Goal: Task Accomplishment & Management: Complete application form

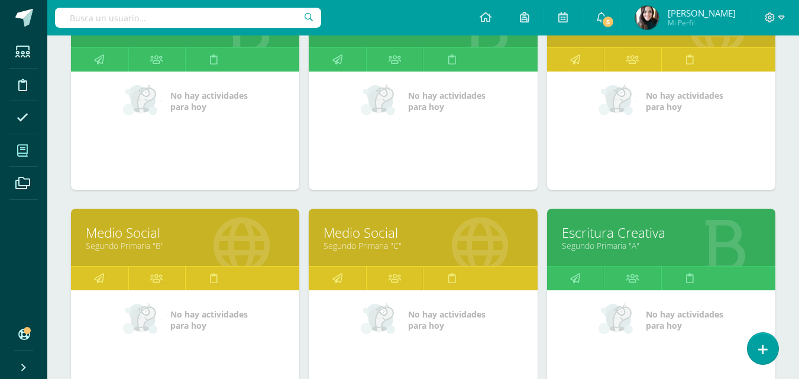
scroll to position [673, 0]
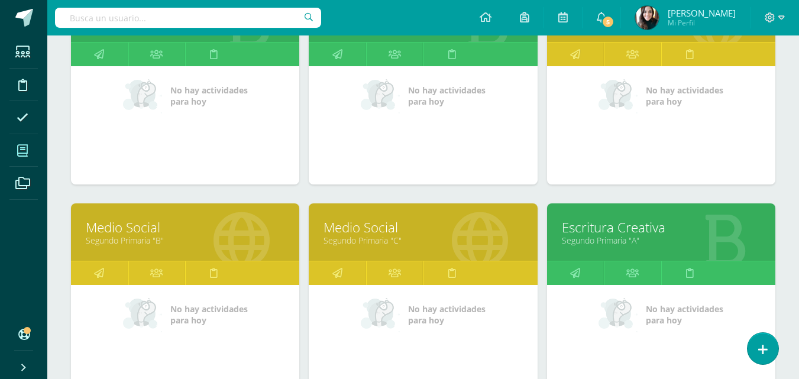
click at [402, 231] on link "Medio Social" at bounding box center [423, 227] width 199 height 18
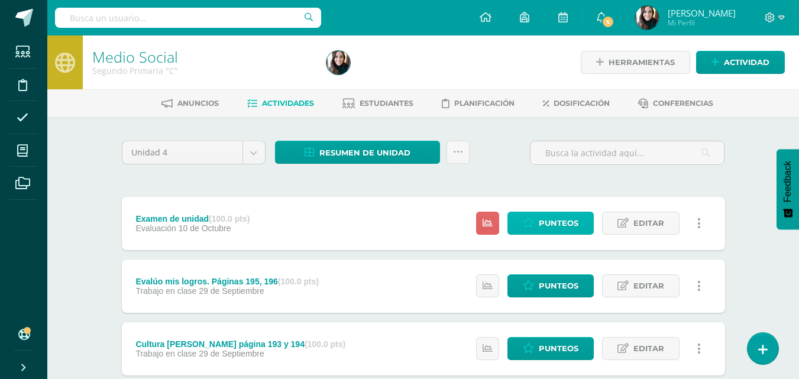
click at [576, 225] on span "Punteos" at bounding box center [559, 223] width 40 height 22
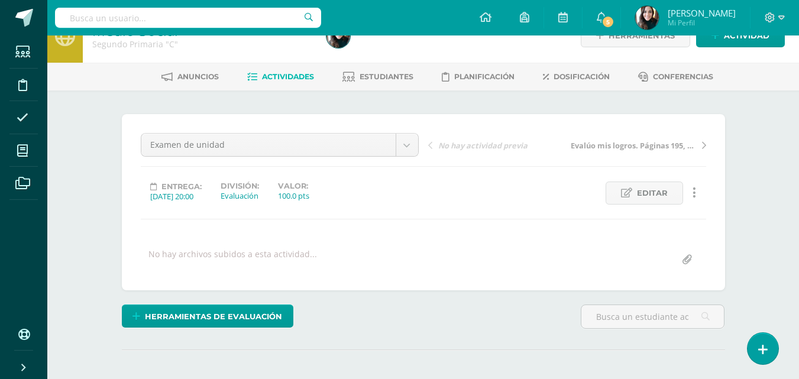
scroll to position [1, 0]
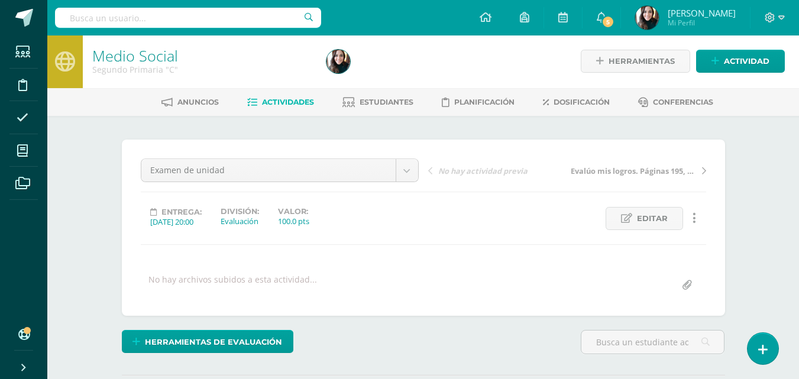
drag, startPoint x: 805, startPoint y: 104, endPoint x: 806, endPoint y: 183, distance: 79.3
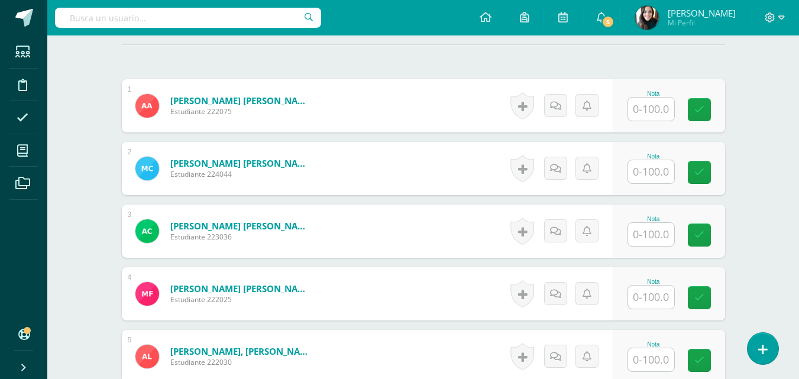
scroll to position [334, 0]
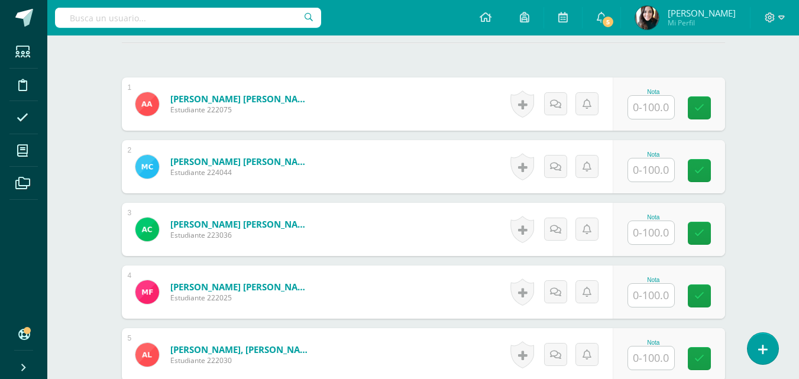
click at [646, 103] on input "text" at bounding box center [651, 107] width 46 height 23
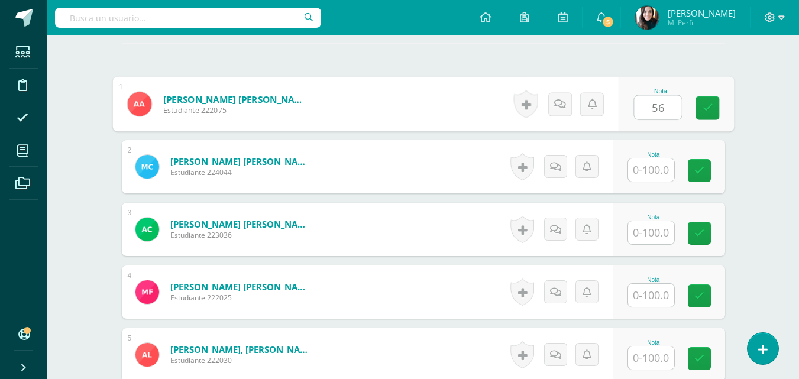
type input "56"
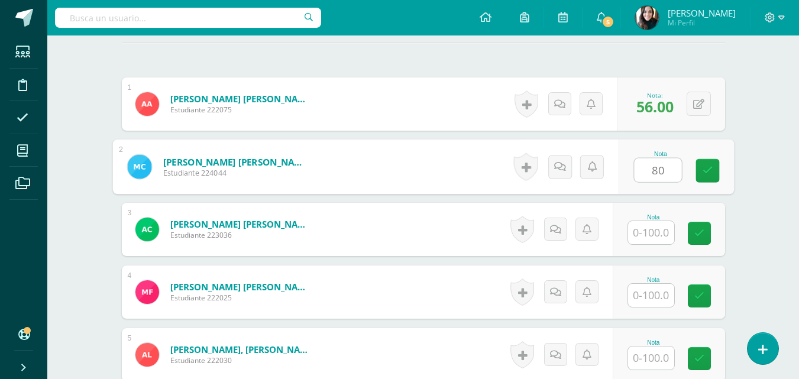
type input "80"
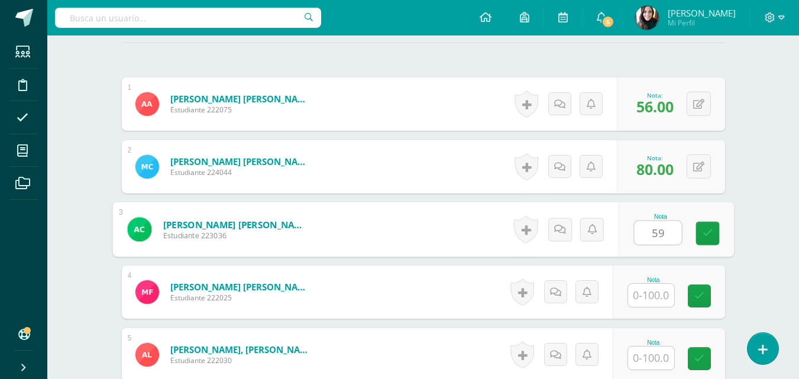
type input "59"
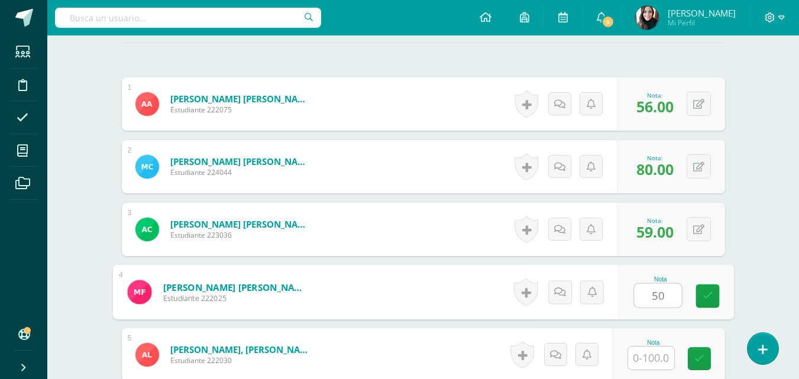
type input "50"
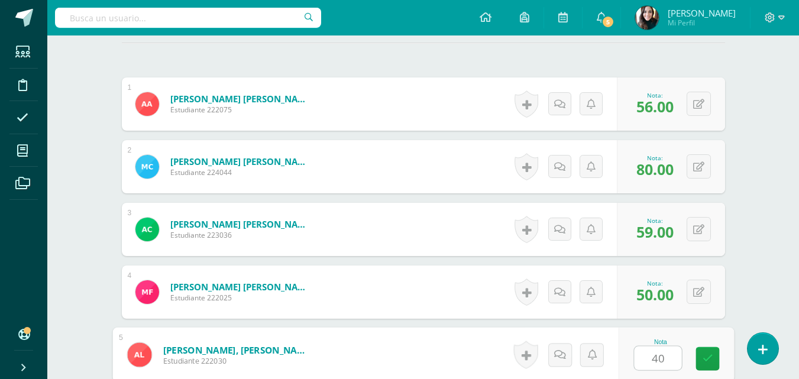
type input "40"
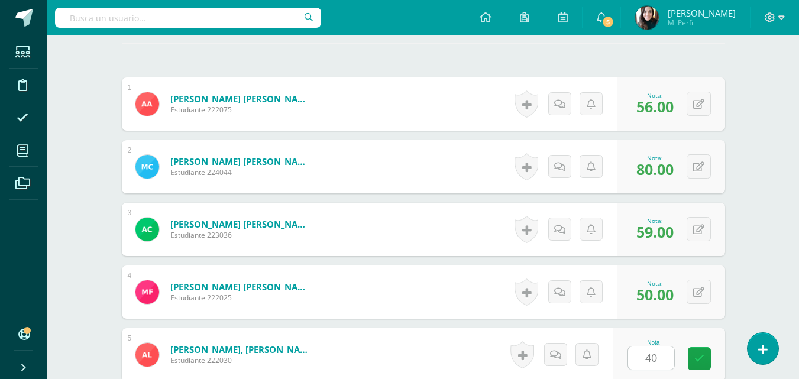
scroll to position [565, 0]
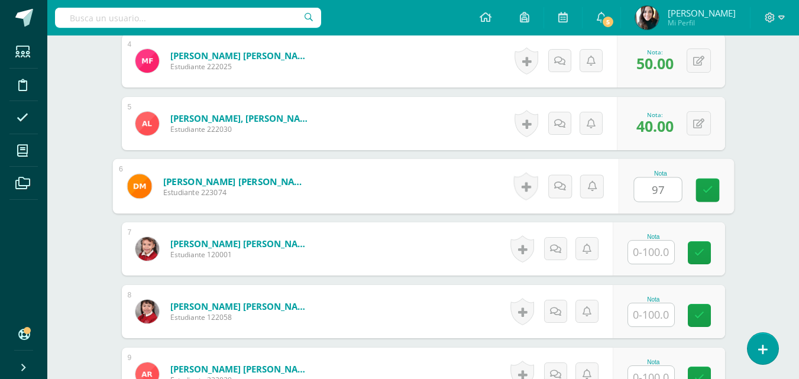
type input "97"
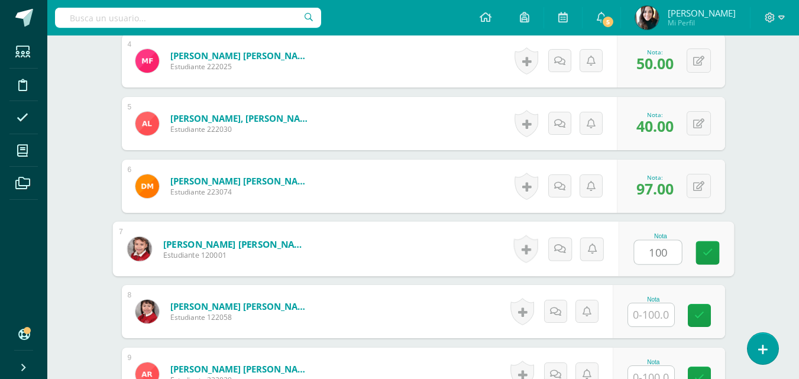
type input "100"
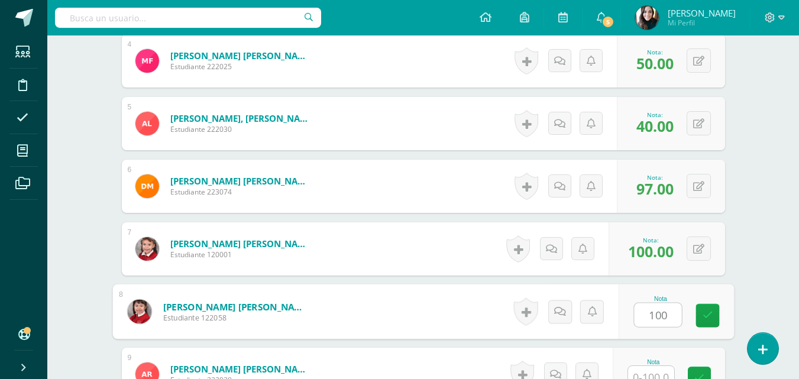
type input "100"
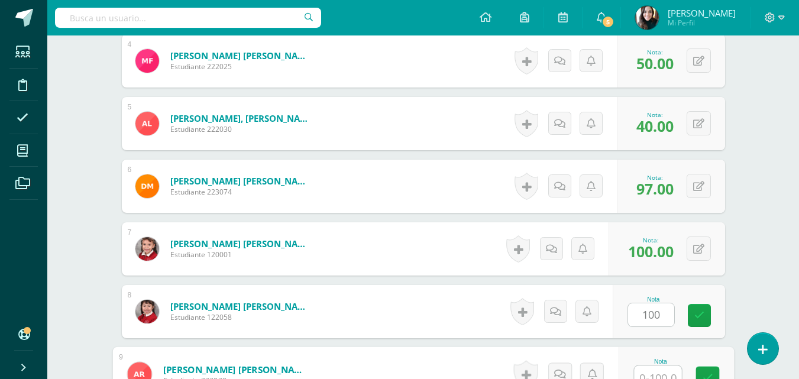
scroll to position [575, 0]
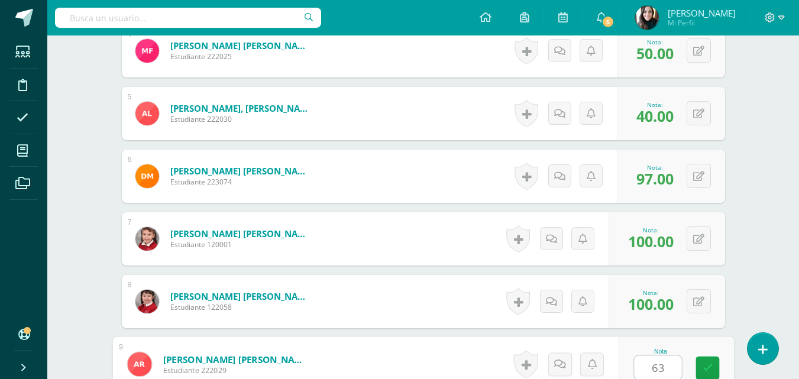
type input "63"
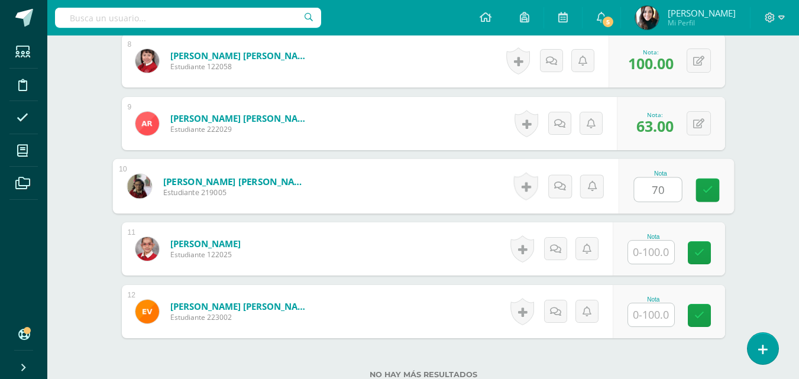
type input "70"
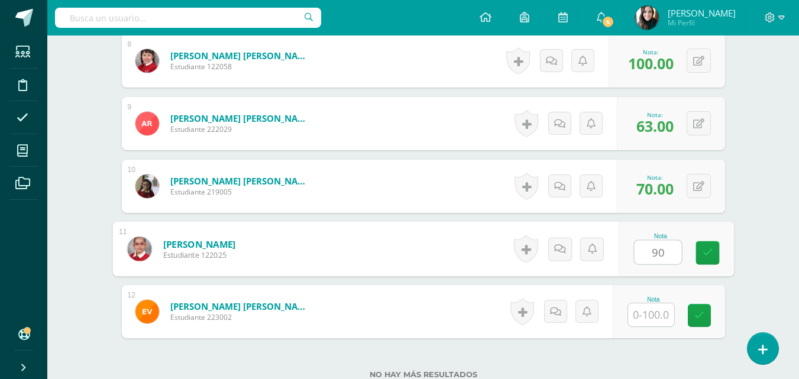
type input "90"
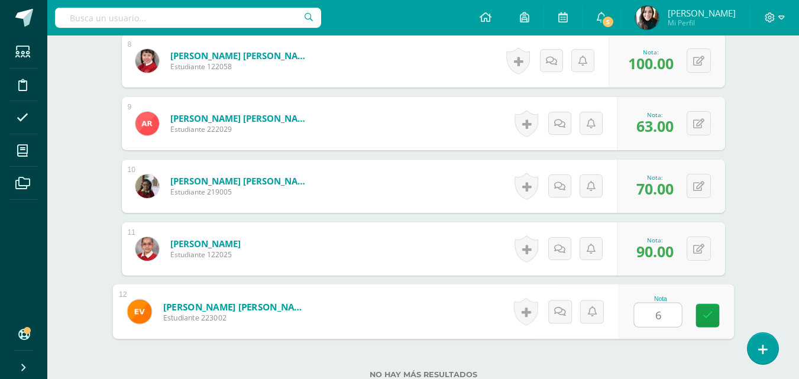
type input "64"
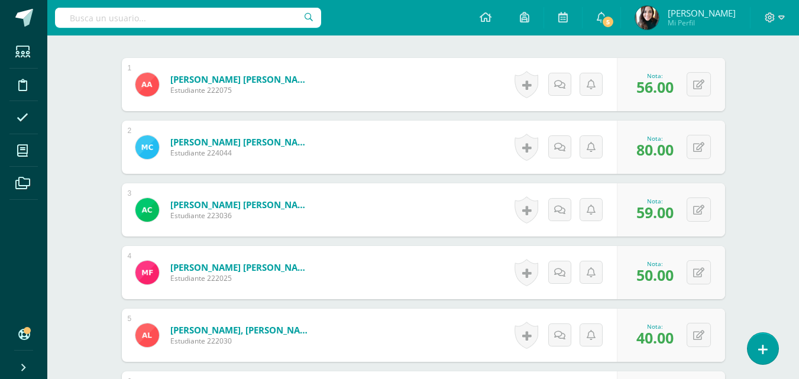
scroll to position [0, 0]
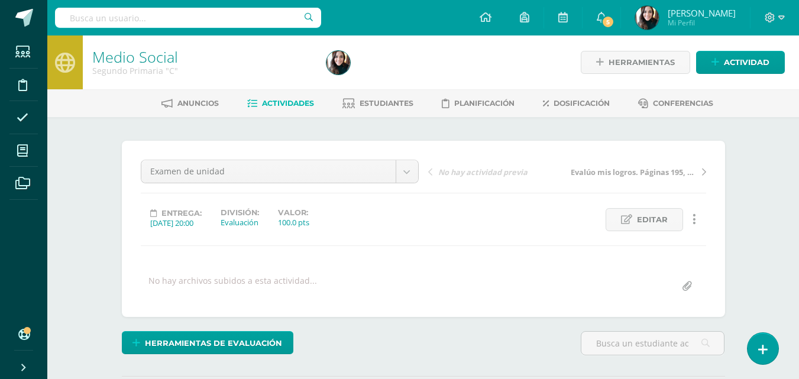
click at [262, 107] on span "Actividades" at bounding box center [288, 103] width 52 height 9
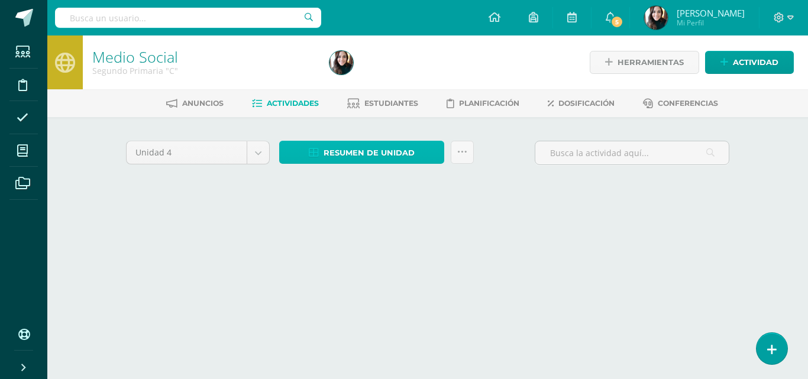
click at [356, 151] on span "Resumen de unidad" at bounding box center [369, 153] width 91 height 22
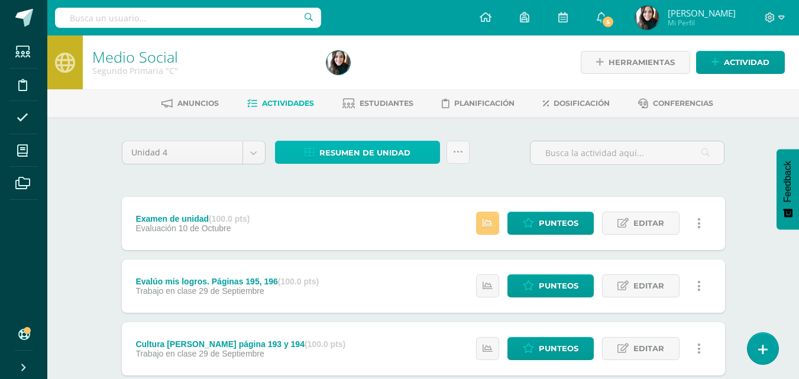
click at [379, 152] on span "Resumen de unidad" at bounding box center [365, 153] width 91 height 22
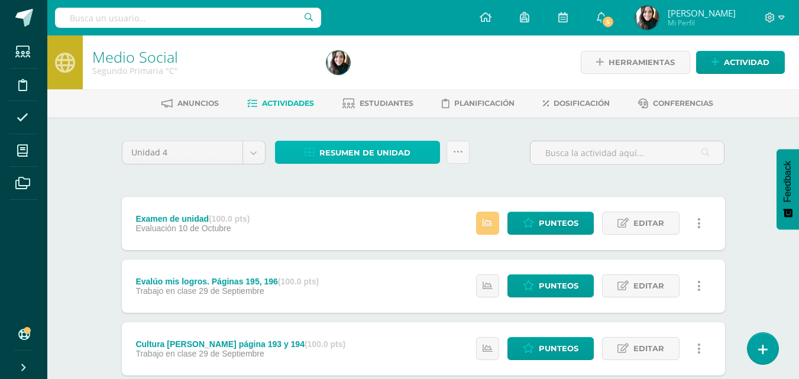
click at [365, 150] on span "Resumen de unidad" at bounding box center [365, 153] width 91 height 22
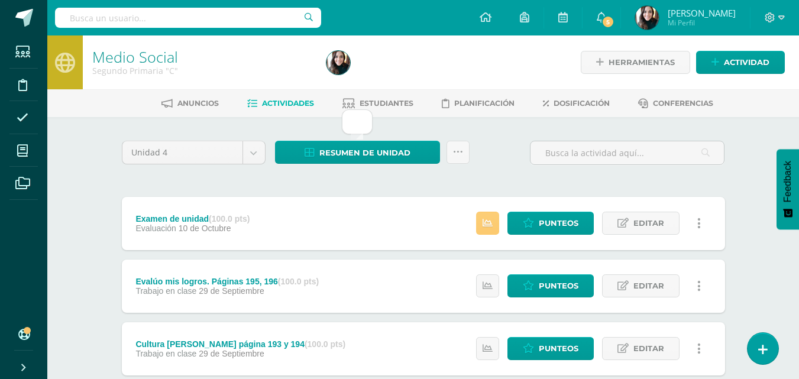
click at [366, 172] on div "Resumen de unidad Subir actividades en masa Enviar punteos a revision Historial…" at bounding box center [372, 158] width 204 height 34
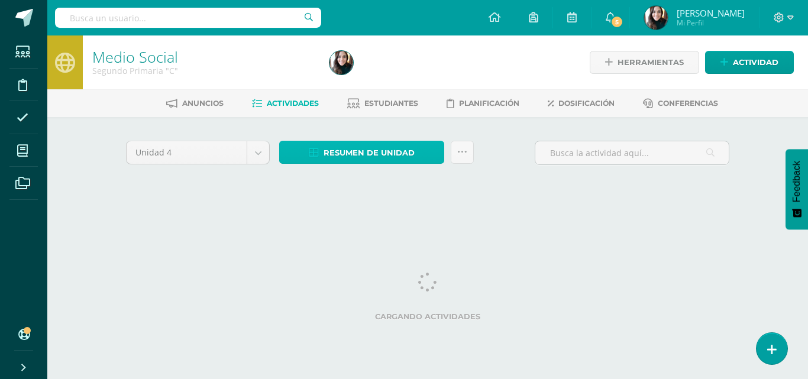
click at [373, 157] on span "Resumen de unidad" at bounding box center [369, 153] width 91 height 22
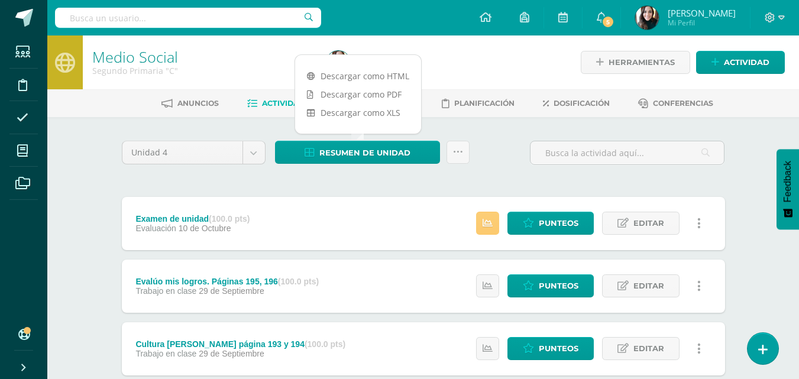
click at [385, 73] on link "Descargar como HTML" at bounding box center [358, 76] width 126 height 18
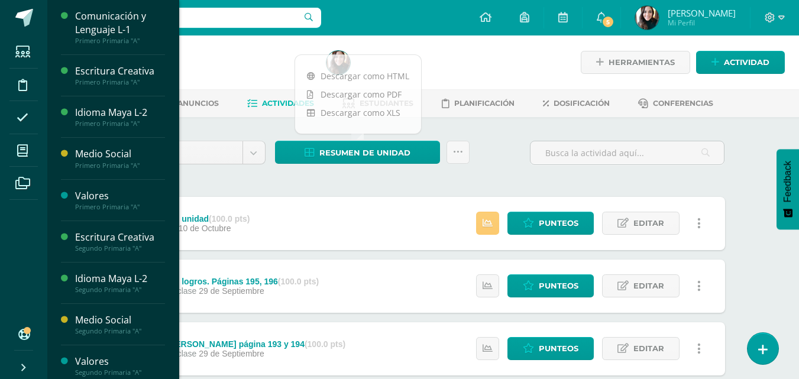
click at [19, 155] on icon at bounding box center [22, 151] width 11 height 12
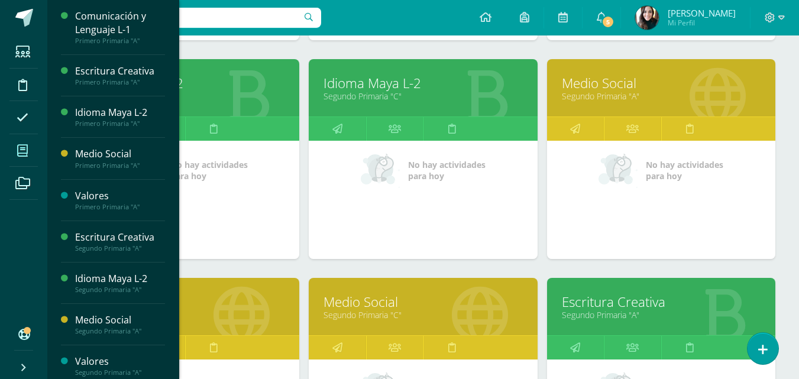
scroll to position [602, 0]
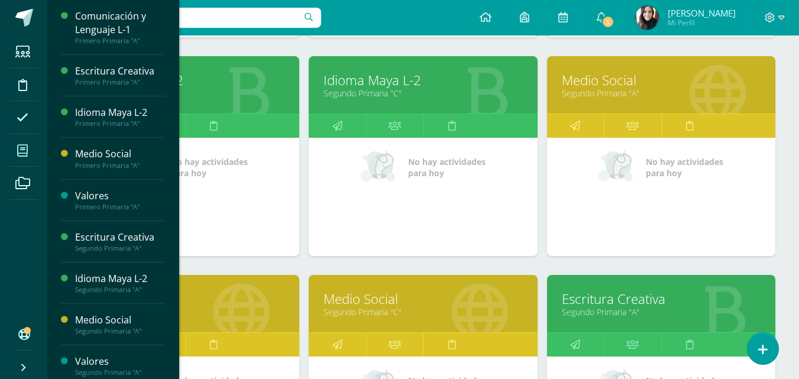
click at [624, 79] on link "Medio Social" at bounding box center [661, 80] width 199 height 18
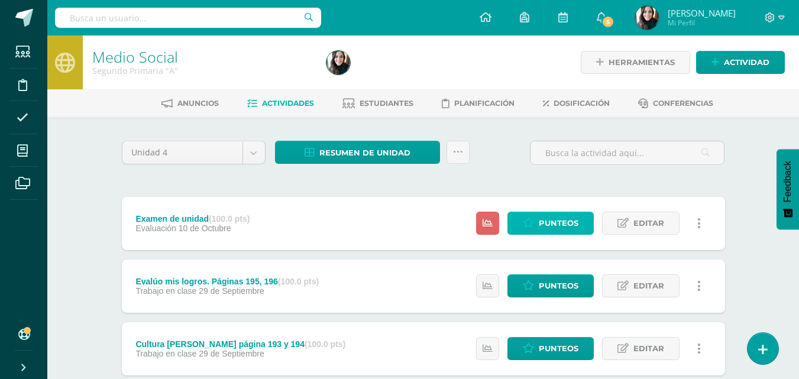
click at [547, 222] on span "Punteos" at bounding box center [559, 223] width 40 height 22
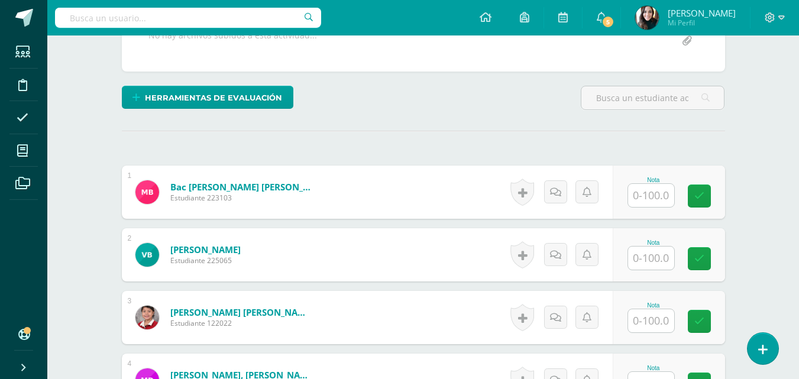
scroll to position [261, 0]
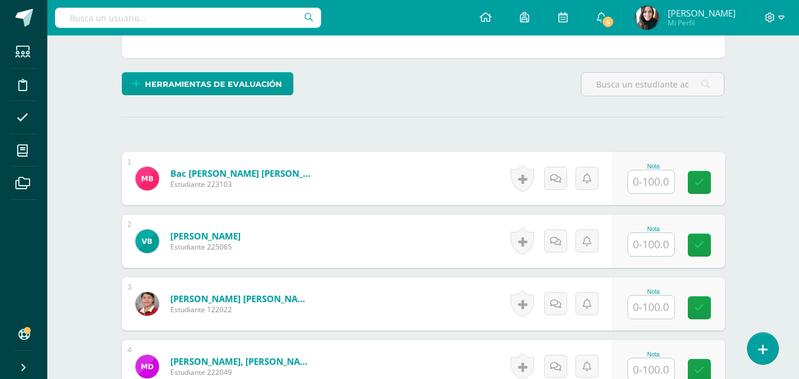
drag, startPoint x: 804, startPoint y: 43, endPoint x: 808, endPoint y: 194, distance: 150.9
click at [799, 194] on html "Estudiantes Disciplina Asistencia Mis cursos Archivos Soporte Ayuda Reportar un…" at bounding box center [399, 321] width 799 height 1160
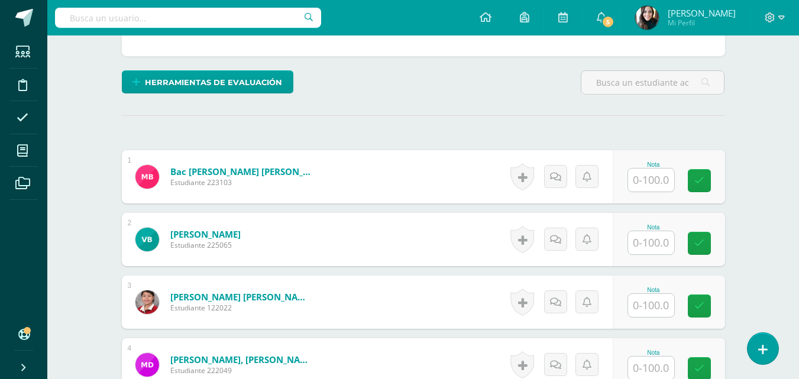
click at [659, 172] on input "text" at bounding box center [651, 180] width 46 height 23
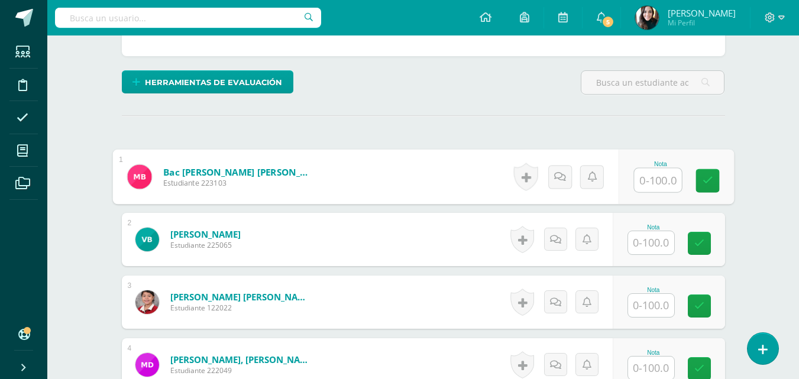
scroll to position [262, 0]
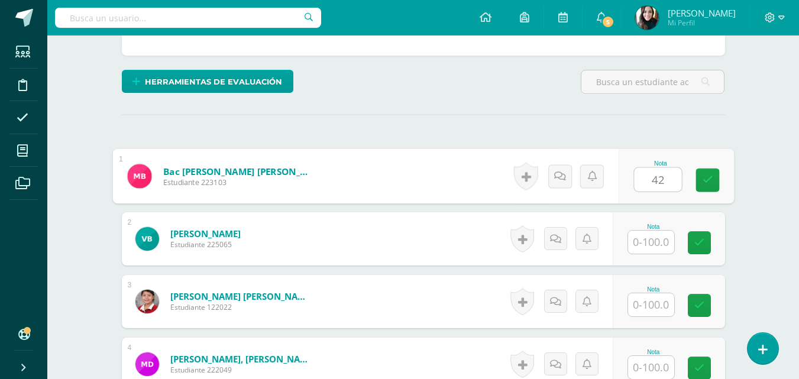
type input "42"
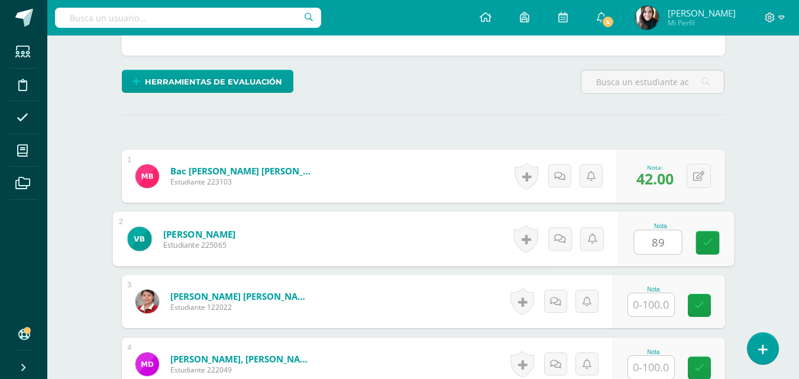
type input "89"
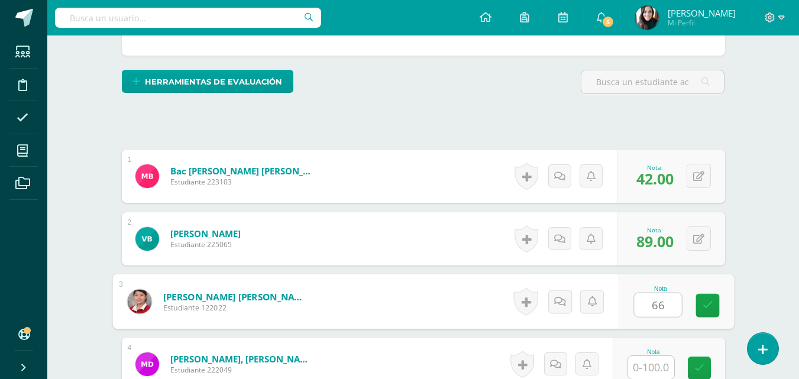
type input "66"
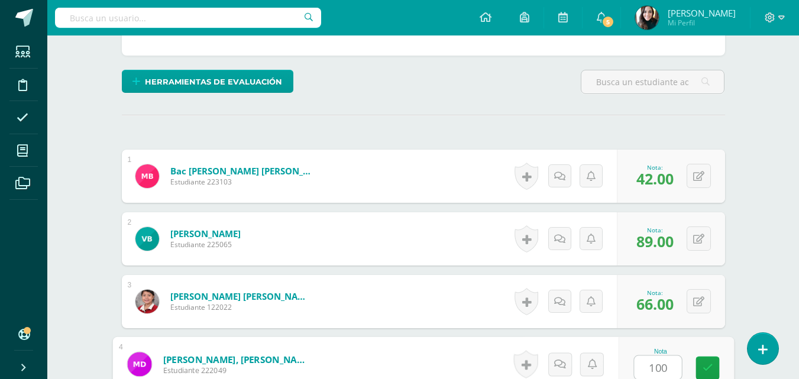
type input "100"
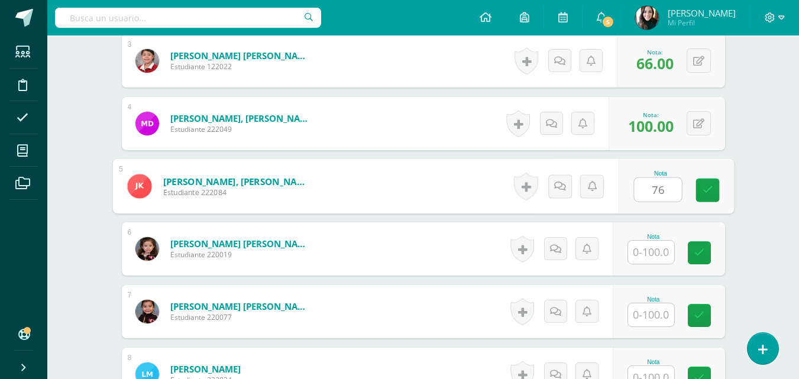
type input "76"
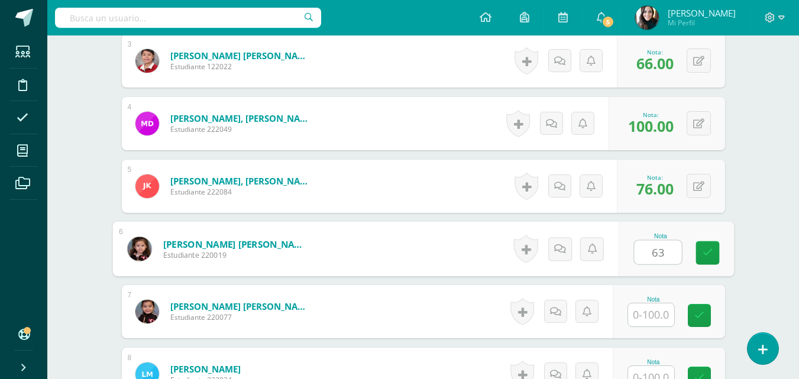
type input "63"
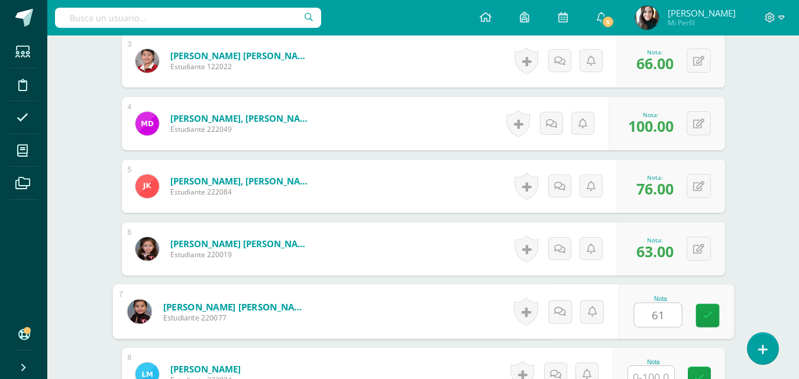
type input "61"
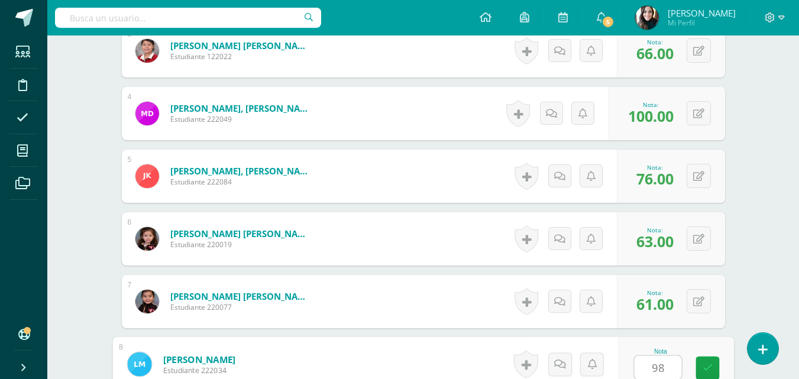
type input "98"
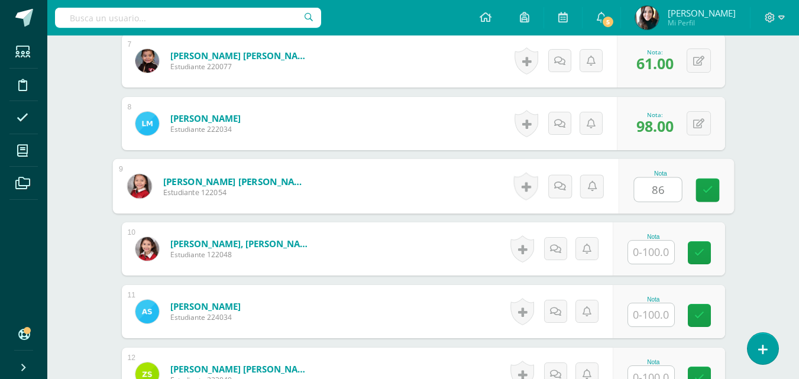
type input "86"
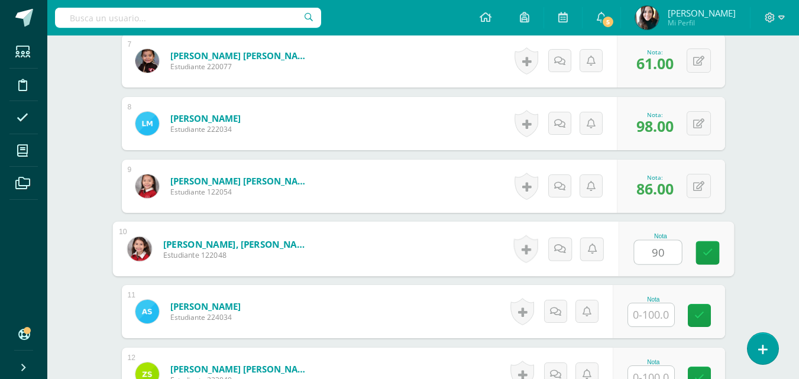
type input "90"
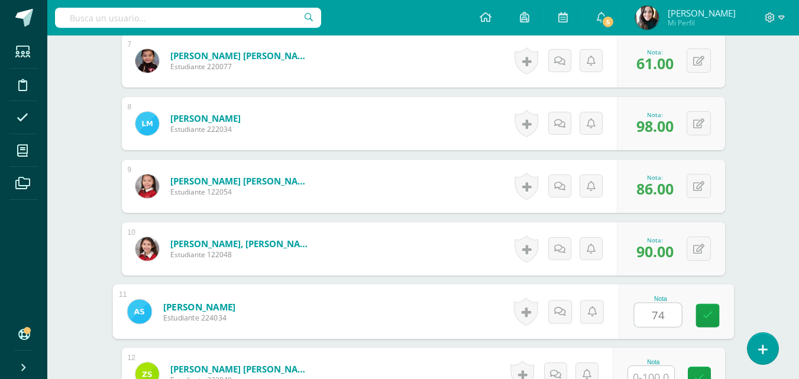
type input "74"
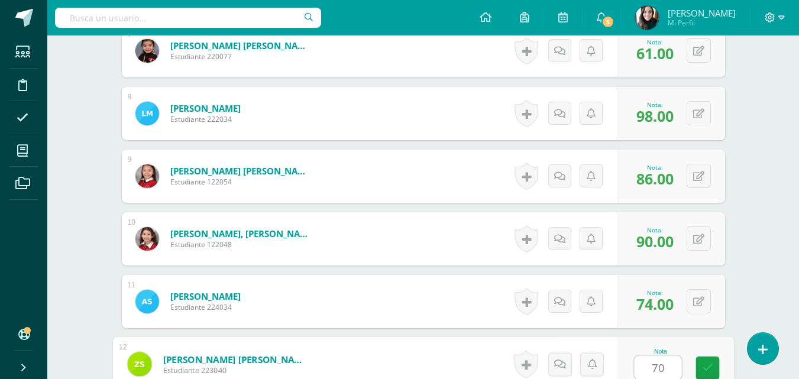
type input "70"
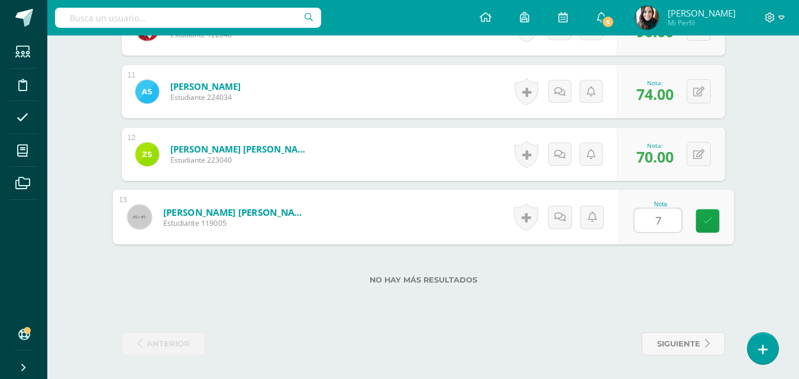
type input "71"
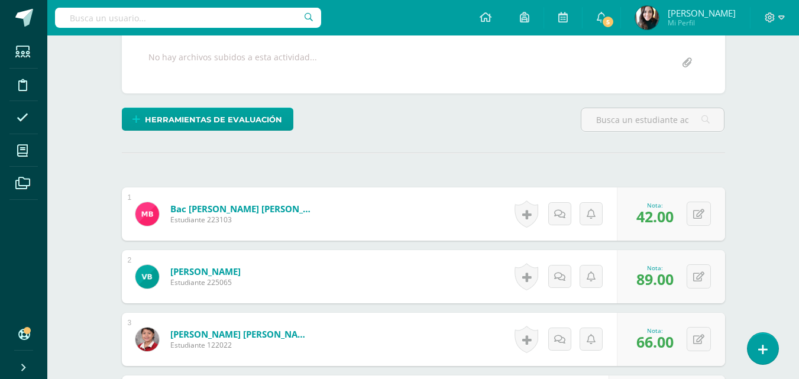
scroll to position [0, 0]
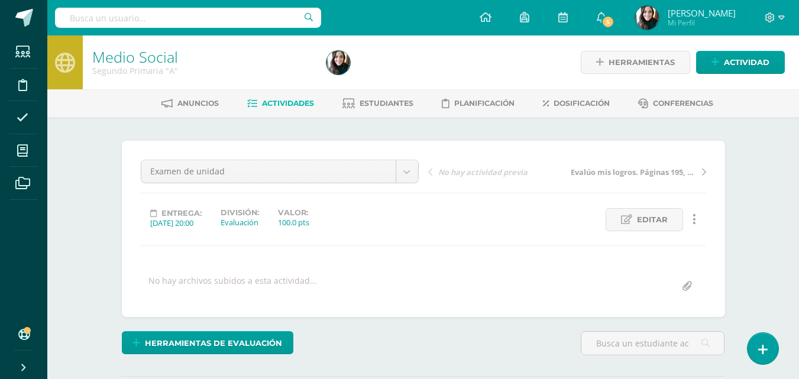
click at [282, 101] on span "Actividades" at bounding box center [288, 103] width 52 height 9
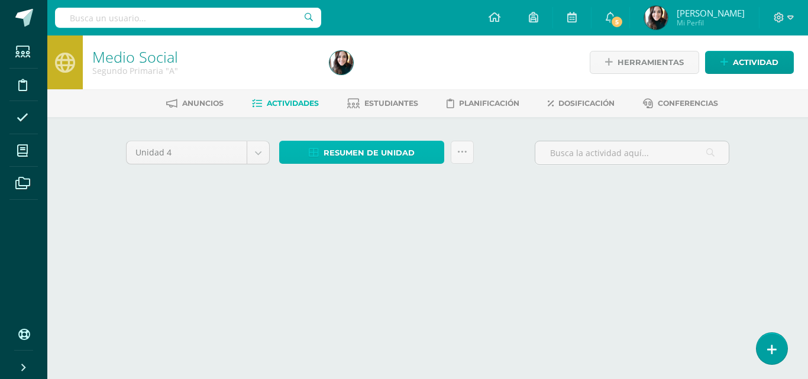
click at [363, 151] on span "Resumen de unidad" at bounding box center [369, 153] width 91 height 22
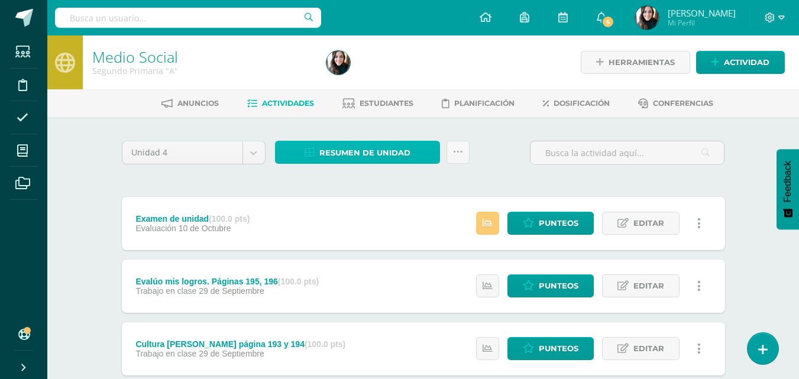
click at [372, 150] on span "Resumen de unidad" at bounding box center [365, 153] width 91 height 22
click at [401, 150] on span "Resumen de unidad" at bounding box center [365, 153] width 91 height 22
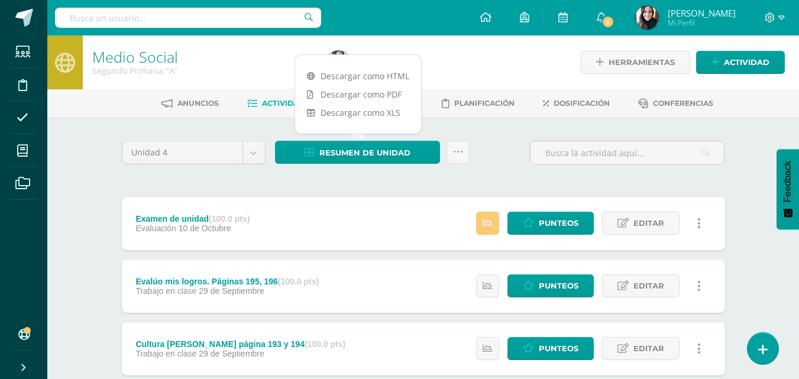
click at [389, 76] on link "Descargar como HTML" at bounding box center [358, 76] width 126 height 18
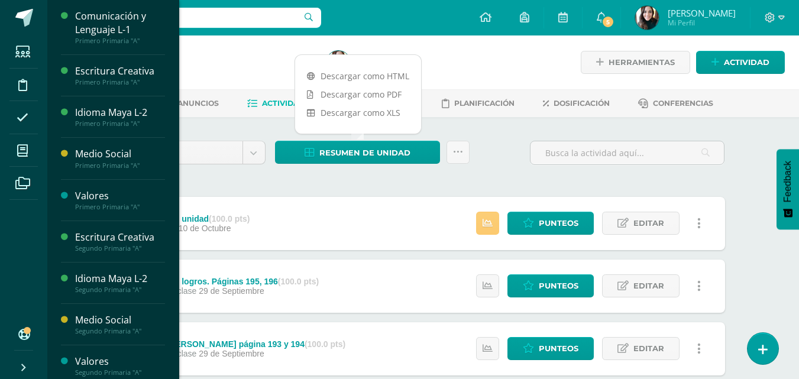
click at [23, 150] on icon at bounding box center [22, 151] width 11 height 12
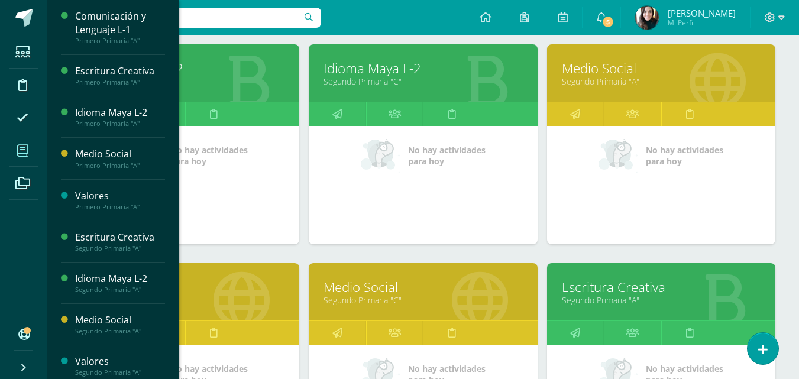
scroll to position [664, 0]
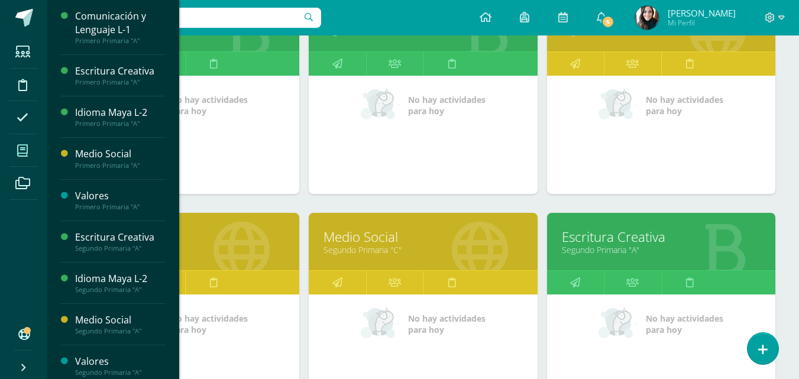
click at [245, 246] on link "Segundo Primaria "B"" at bounding box center [185, 249] width 199 height 11
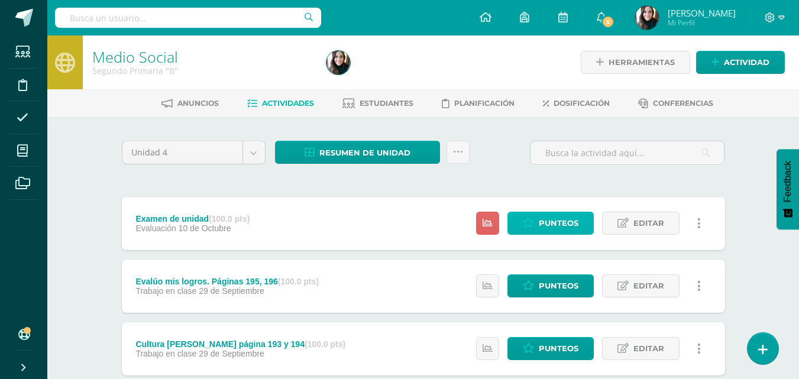
click at [541, 220] on span "Punteos" at bounding box center [559, 223] width 40 height 22
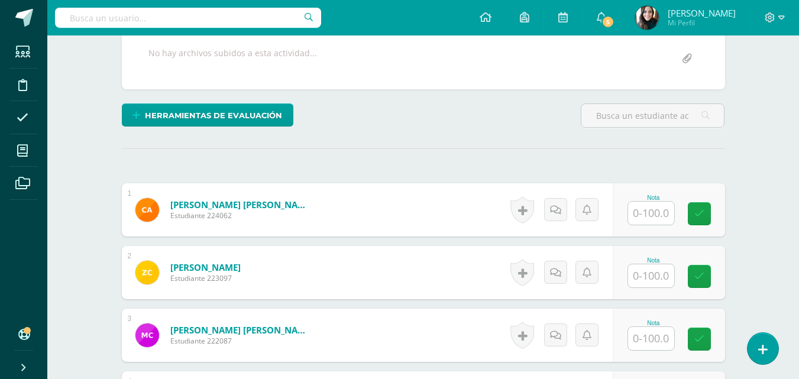
scroll to position [230, 0]
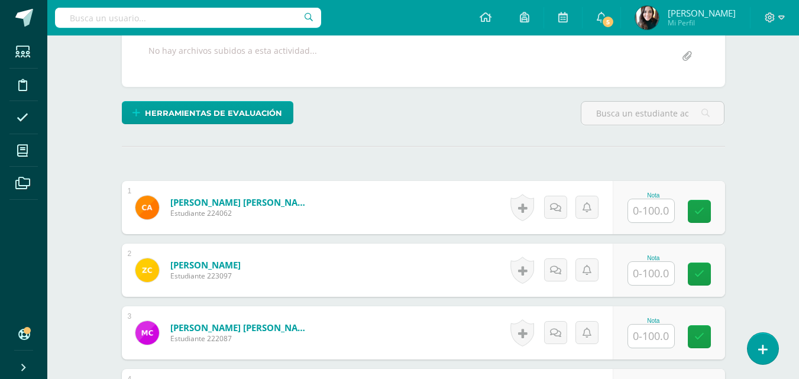
drag, startPoint x: 805, startPoint y: 142, endPoint x: 808, endPoint y: 247, distance: 105.4
click at [799, 247] on html "Estudiantes Disciplina Asistencia Mis cursos Archivos Soporte Ayuda Reportar un…" at bounding box center [399, 350] width 799 height 1160
click at [644, 212] on input "text" at bounding box center [651, 210] width 46 height 23
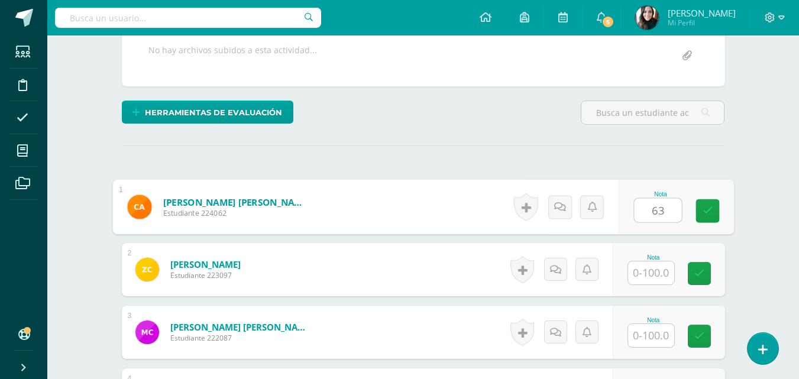
type input "63"
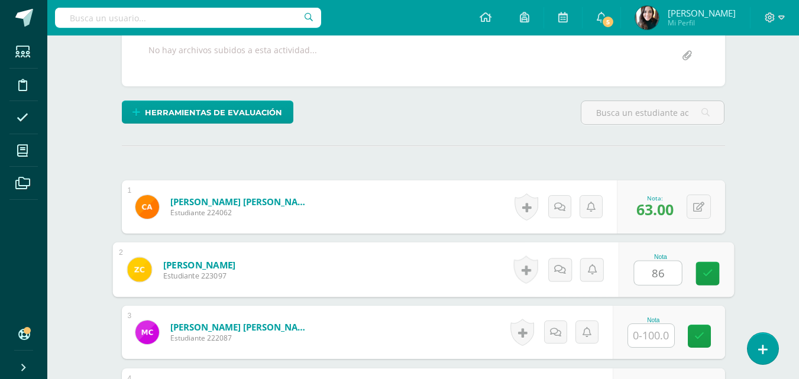
type input "86"
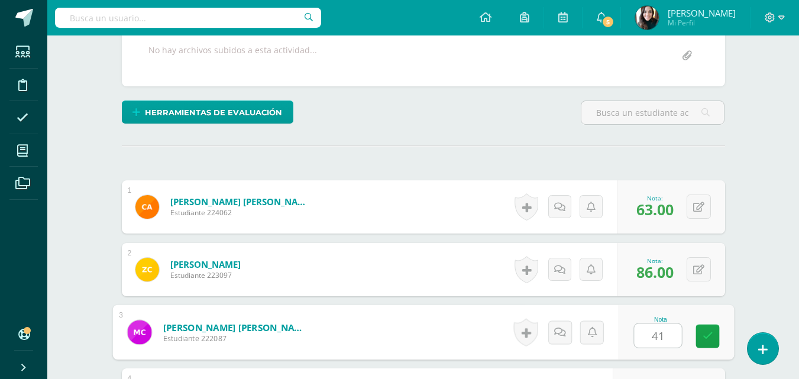
type input "41"
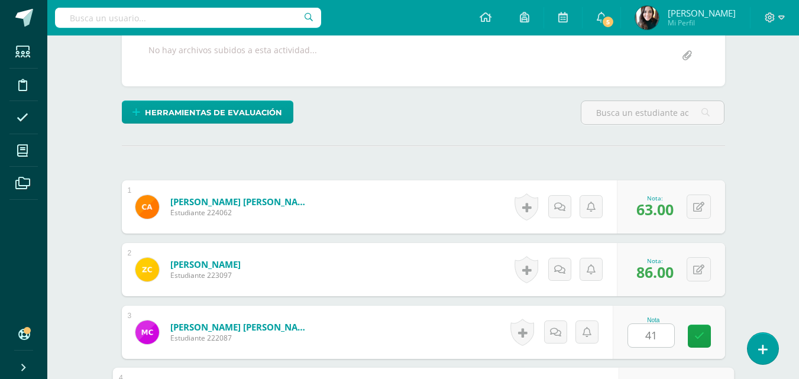
scroll to position [440, 0]
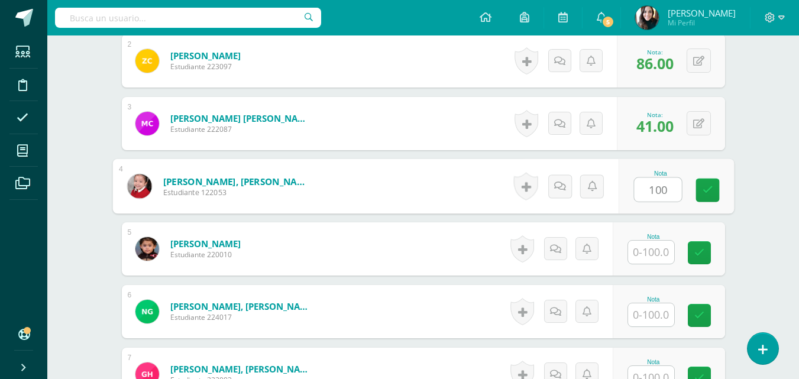
type input "100"
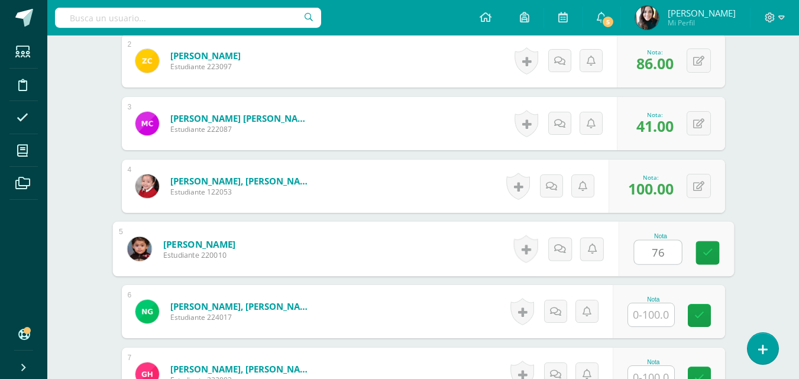
type input "76"
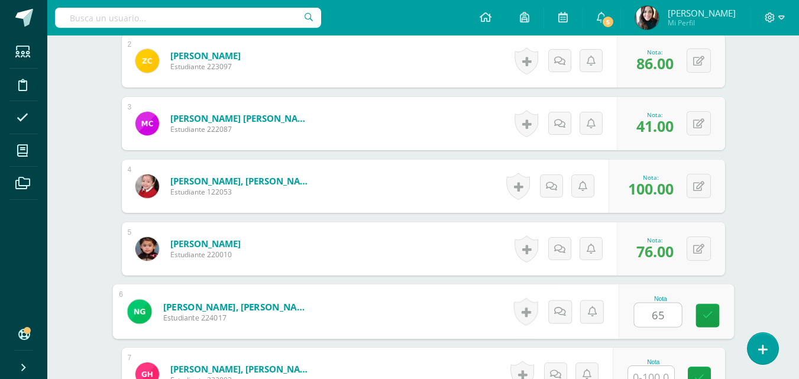
type input "65"
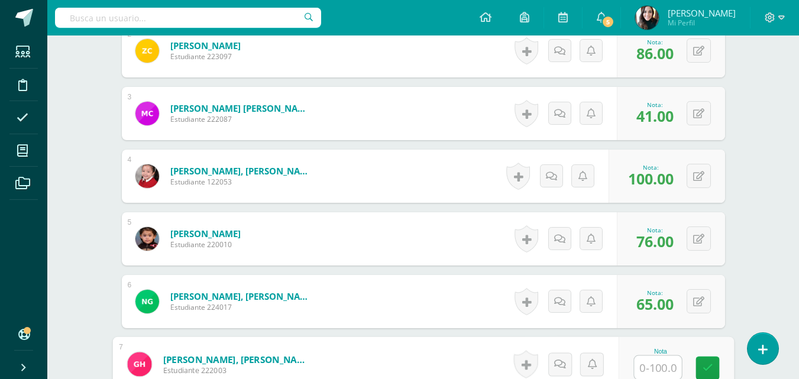
type input "0"
type input "99"
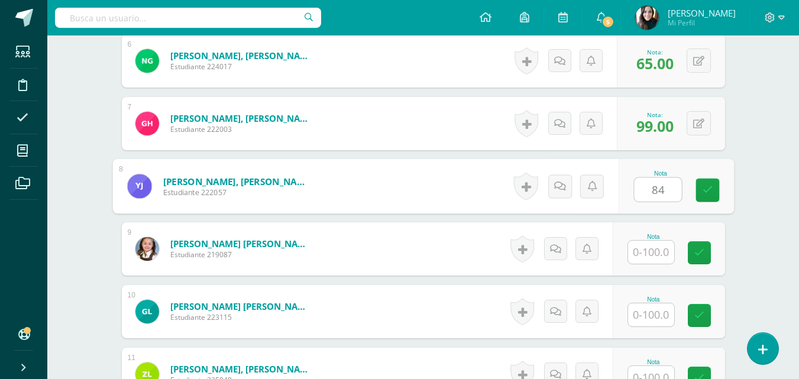
type input "84"
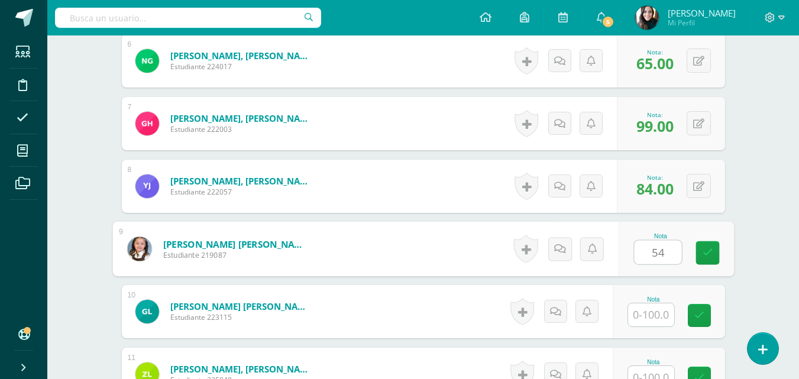
type input "54"
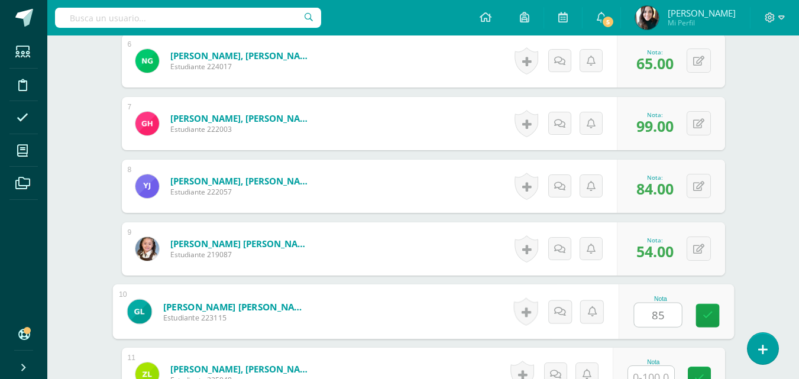
type input "85"
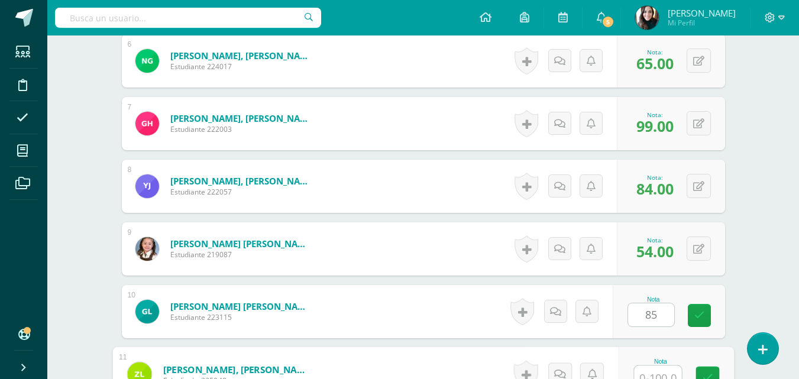
scroll to position [701, 0]
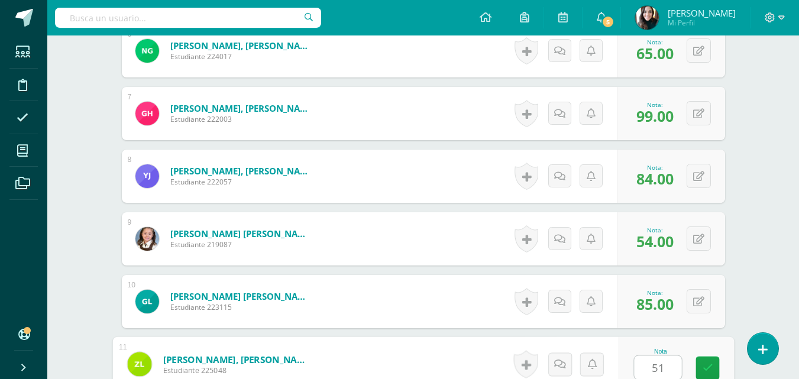
type input "51"
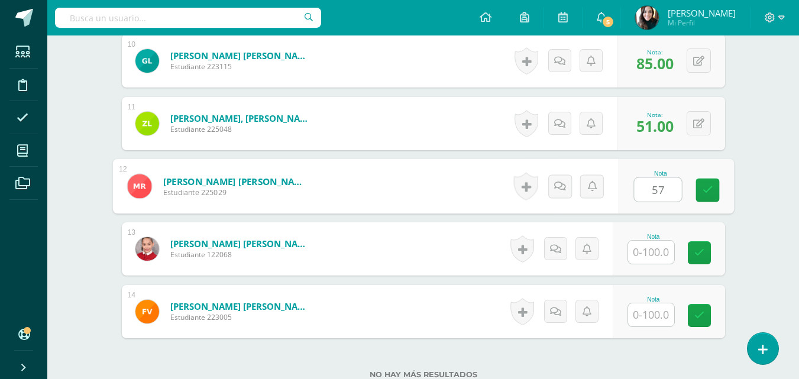
type input "57"
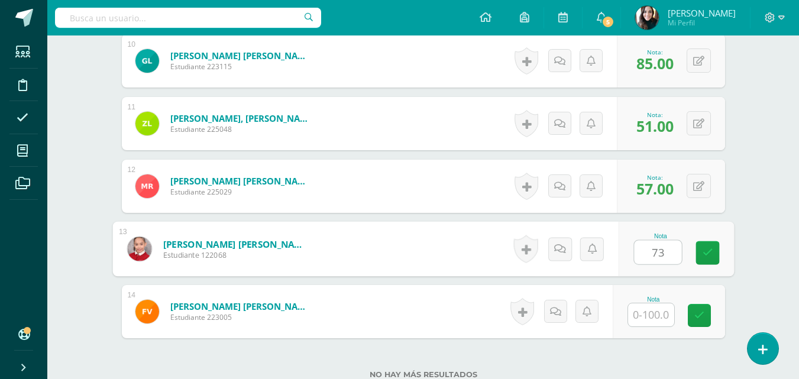
type input "73"
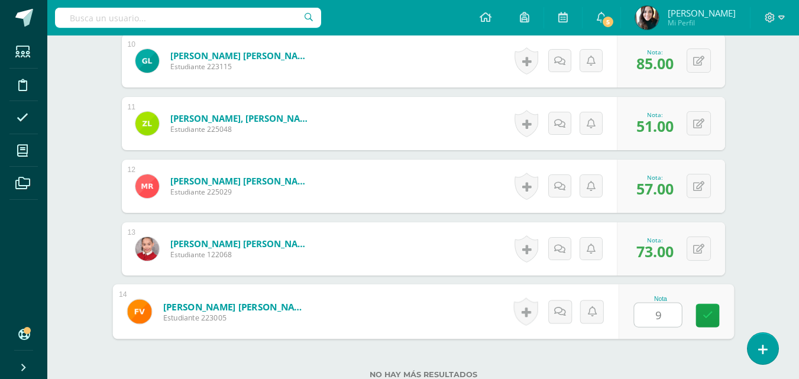
type input "91"
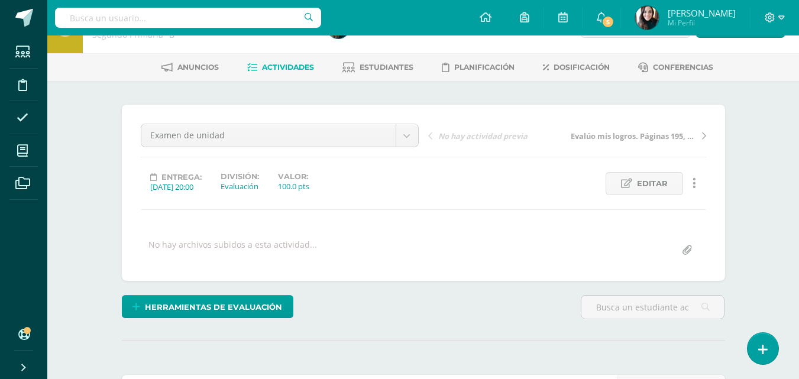
scroll to position [6, 0]
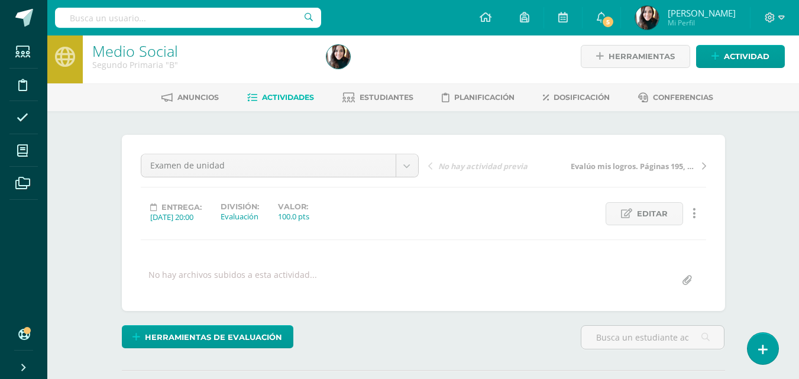
click at [277, 92] on link "Actividades" at bounding box center [280, 97] width 67 height 19
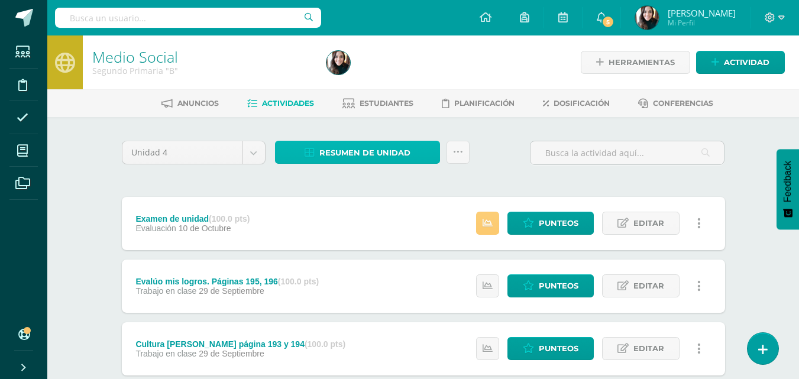
click at [366, 146] on span "Resumen de unidad" at bounding box center [365, 153] width 91 height 22
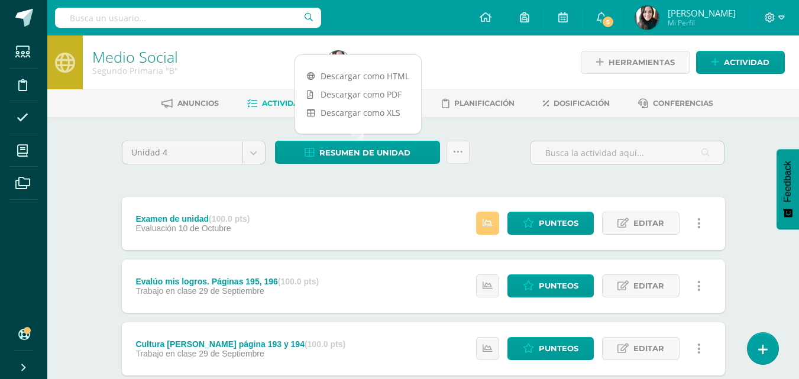
click at [325, 70] on link "Descargar como HTML" at bounding box center [358, 76] width 126 height 18
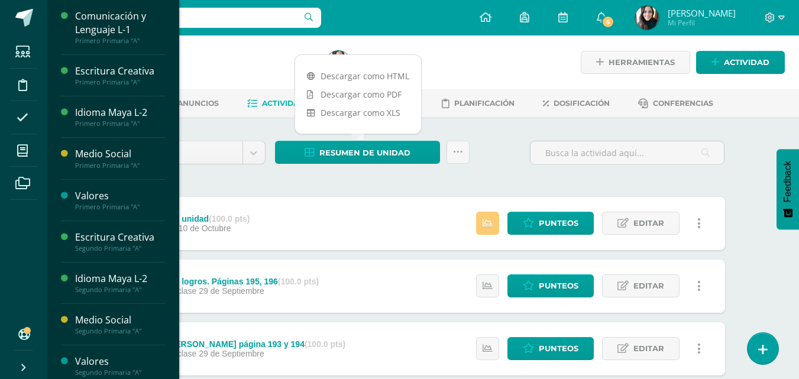
click at [23, 151] on icon at bounding box center [22, 151] width 11 height 12
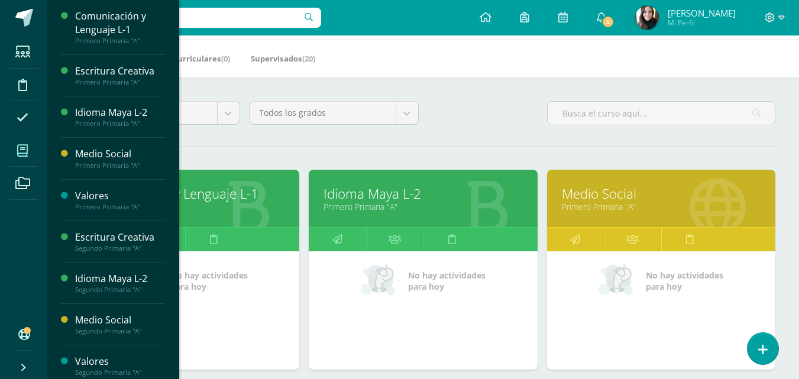
scroll to position [57, 0]
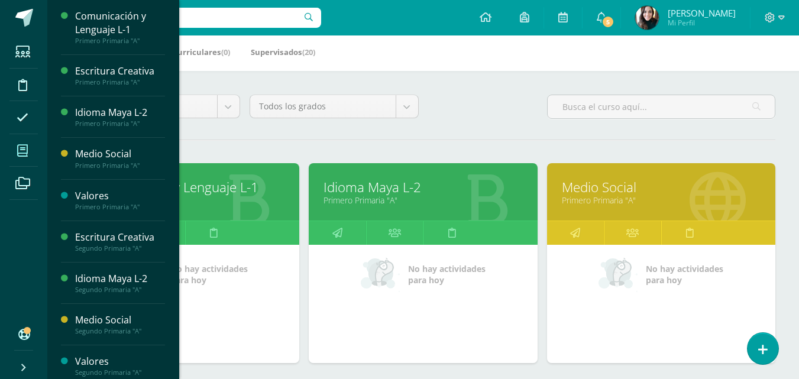
click at [227, 198] on link "Primero Primaria "A"" at bounding box center [185, 200] width 199 height 11
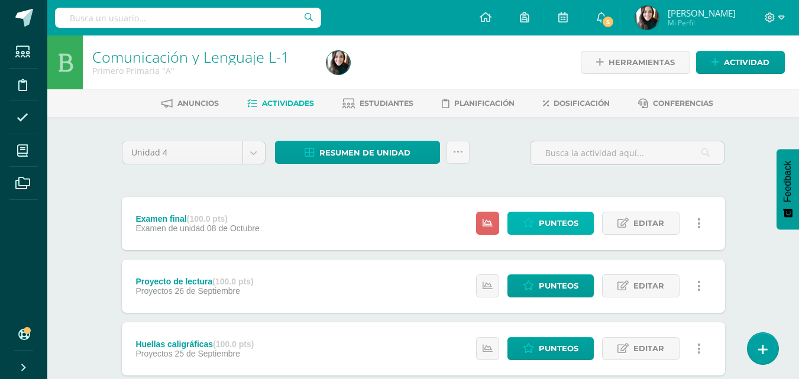
click at [547, 221] on span "Punteos" at bounding box center [559, 223] width 40 height 22
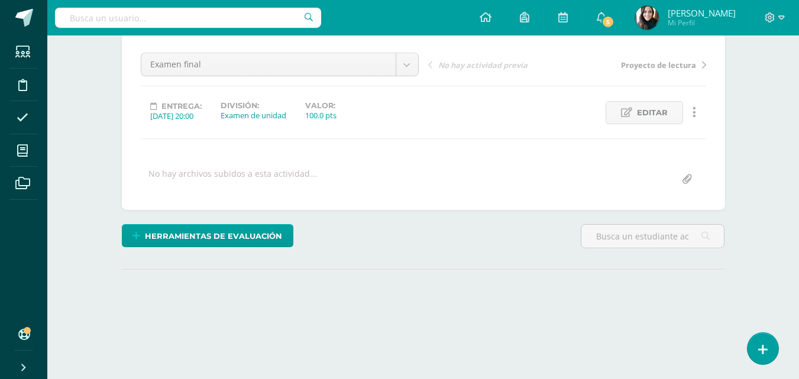
scroll to position [108, 0]
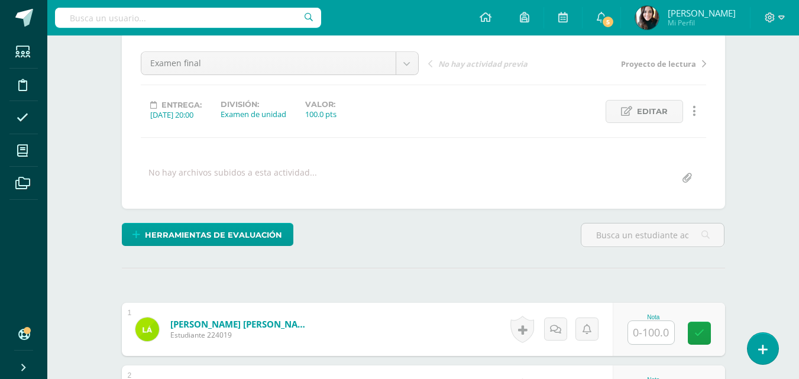
drag, startPoint x: 803, startPoint y: 116, endPoint x: 808, endPoint y: 188, distance: 71.8
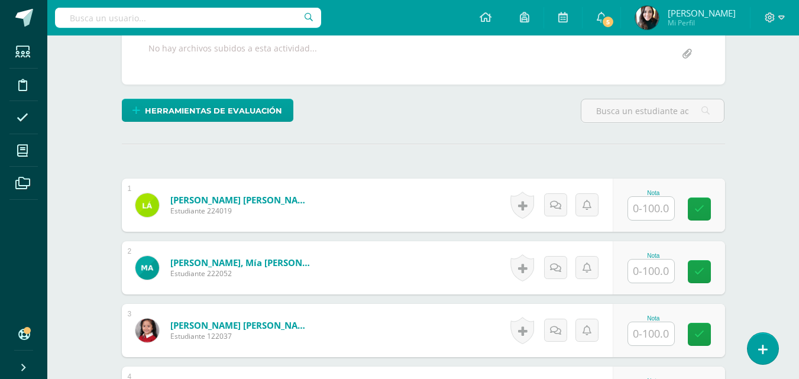
scroll to position [236, 0]
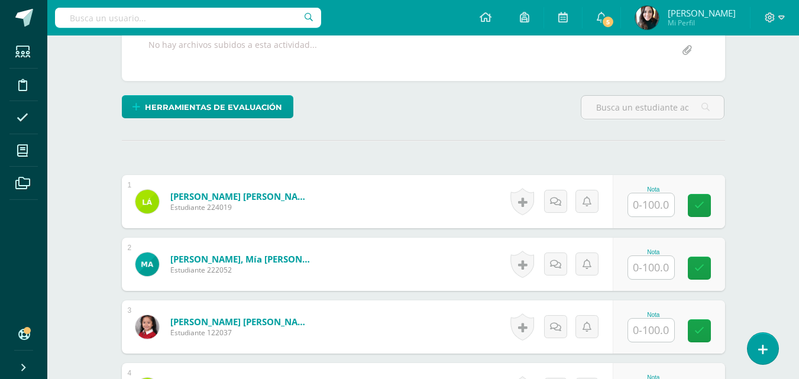
type input "9"
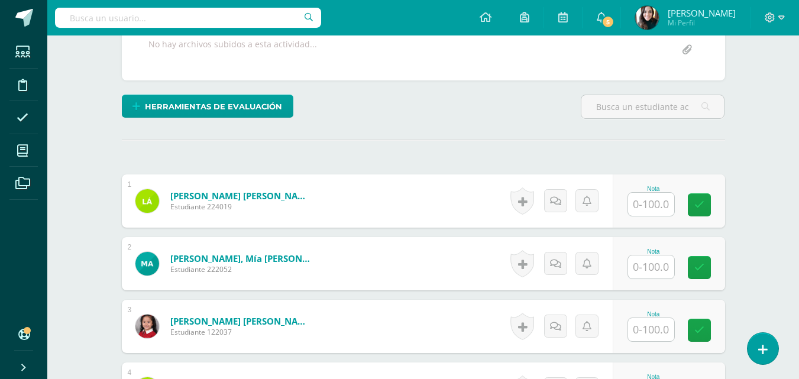
click at [660, 202] on input "text" at bounding box center [651, 204] width 46 height 23
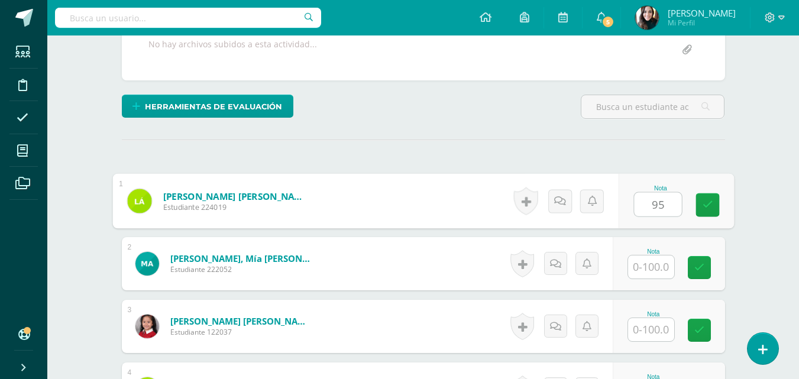
type input "95"
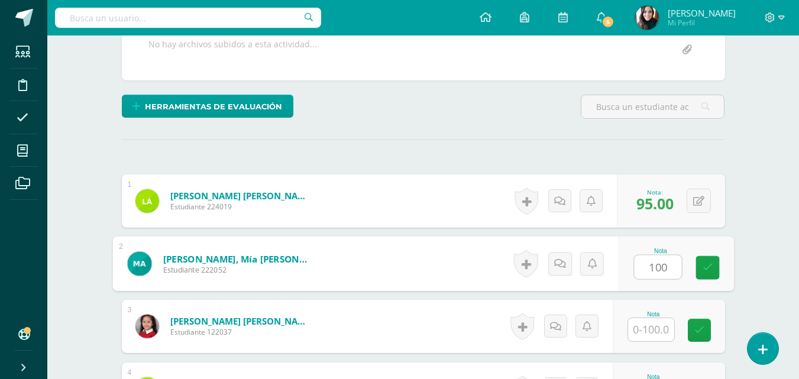
type input "100"
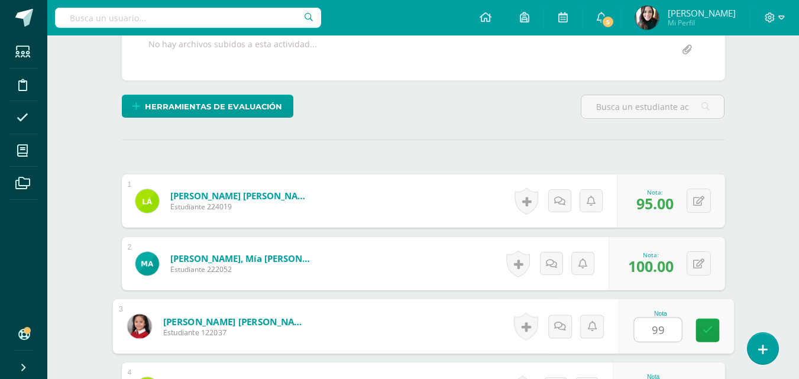
type input "99"
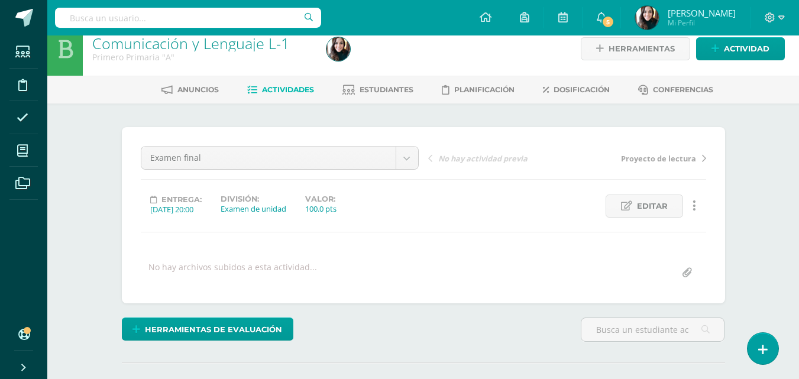
scroll to position [341, 0]
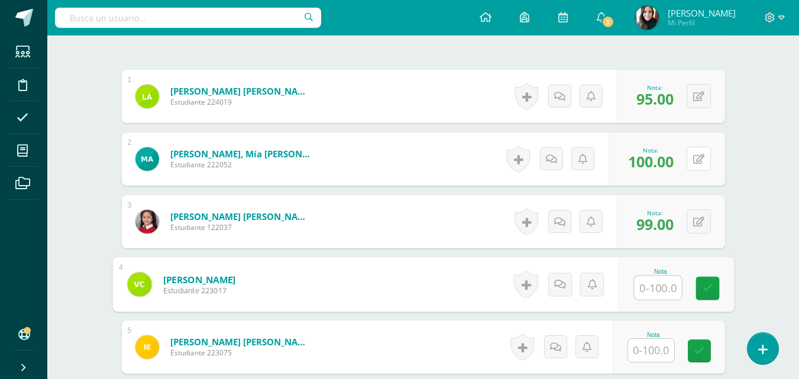
click at [699, 156] on icon at bounding box center [699, 159] width 11 height 10
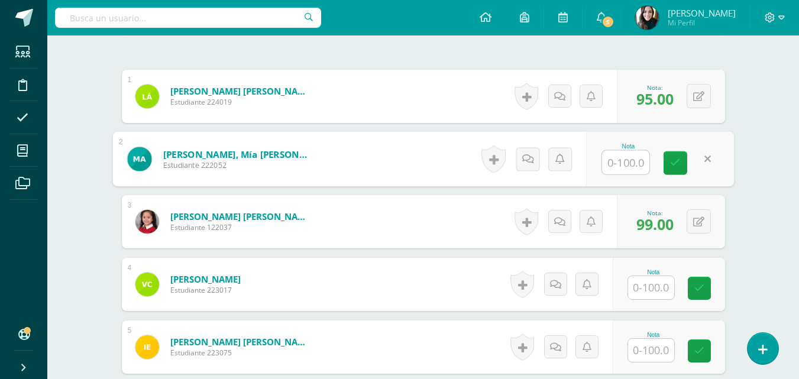
click at [674, 164] on icon at bounding box center [675, 163] width 11 height 10
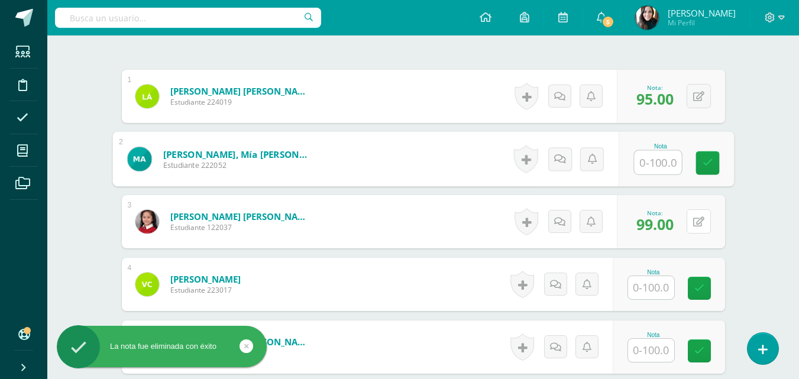
click at [694, 225] on button at bounding box center [699, 221] width 24 height 24
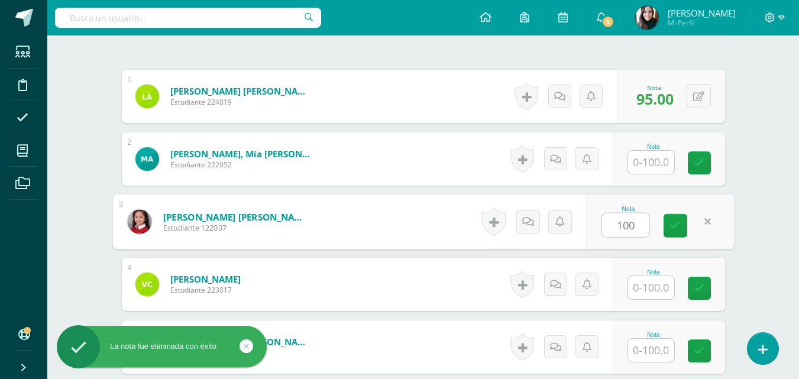
type input "100"
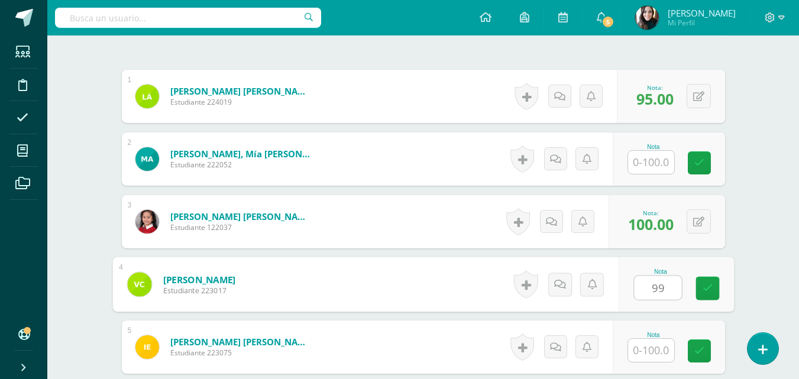
type input "99"
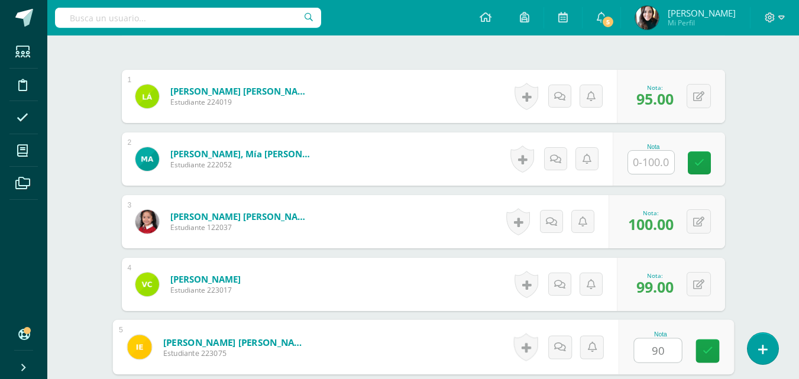
type input "90"
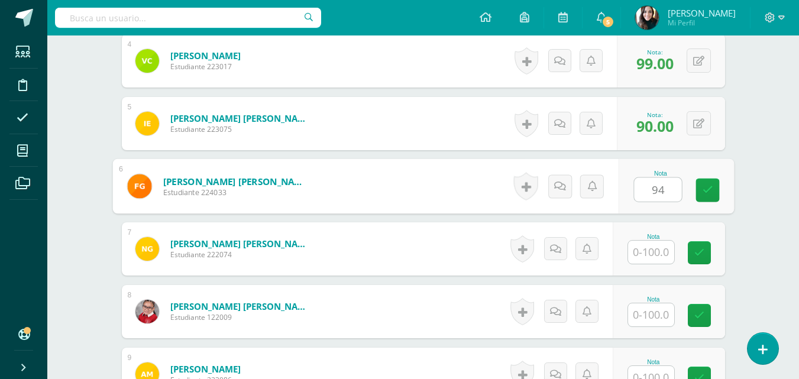
type input "94"
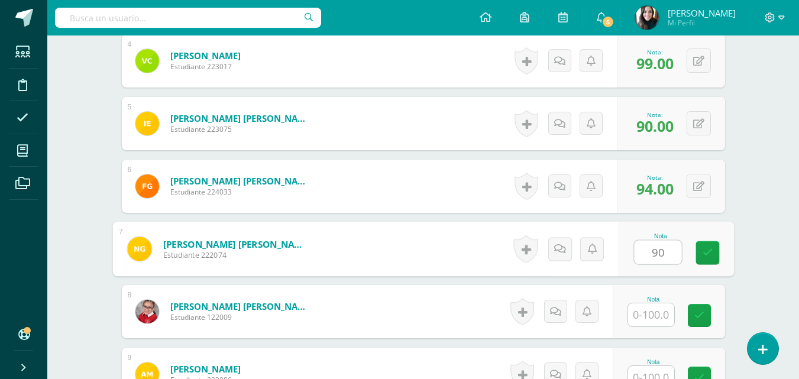
type input "90"
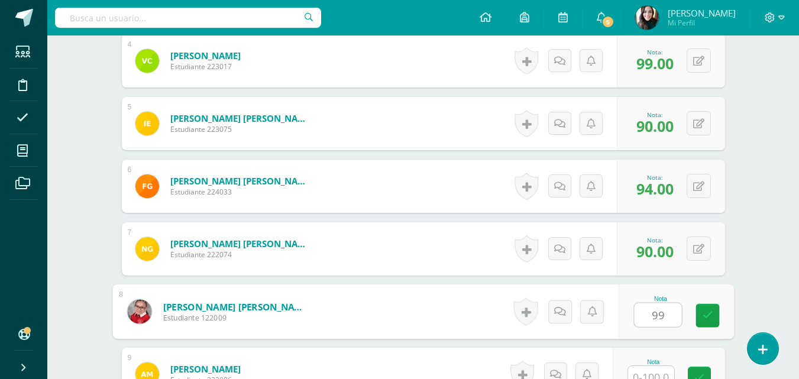
type input "99"
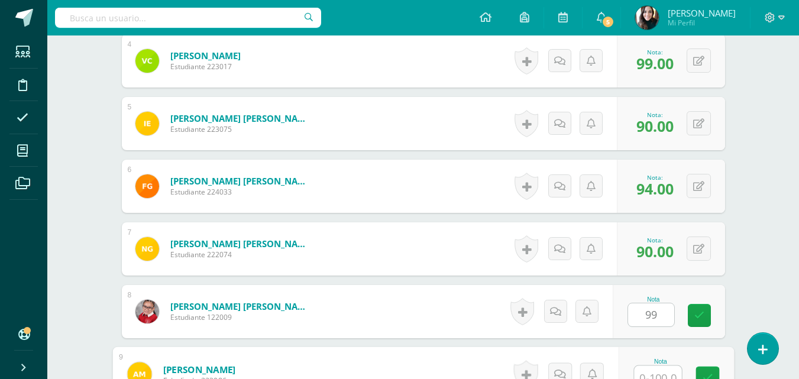
scroll to position [575, 0]
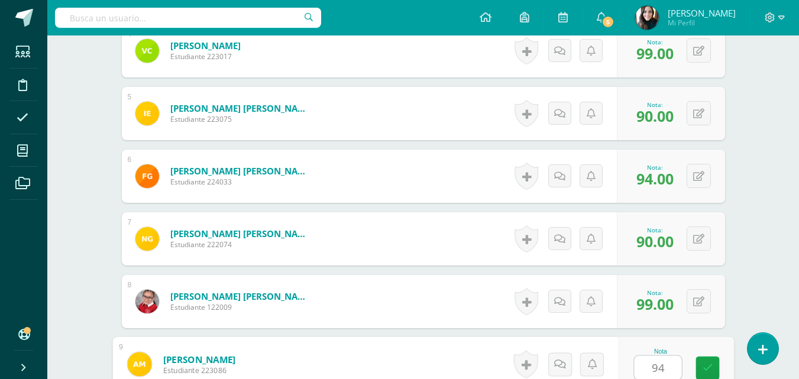
type input "94"
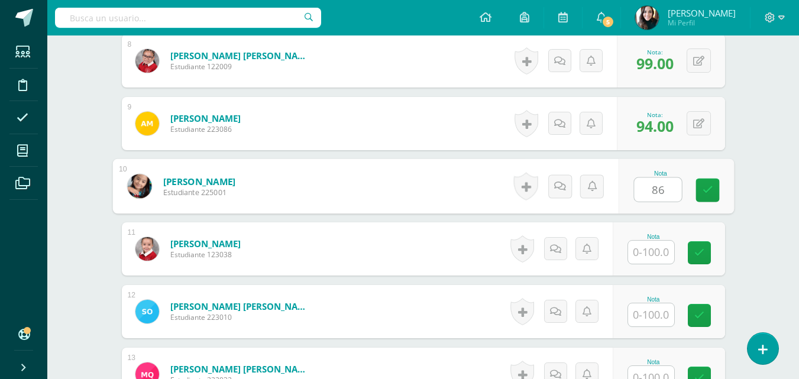
type input "86"
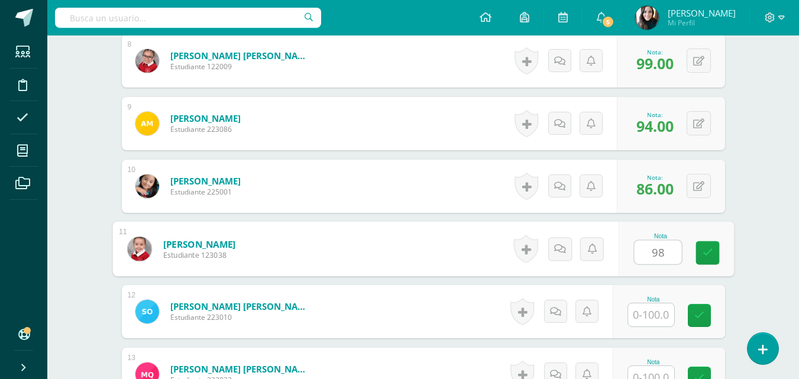
type input "98"
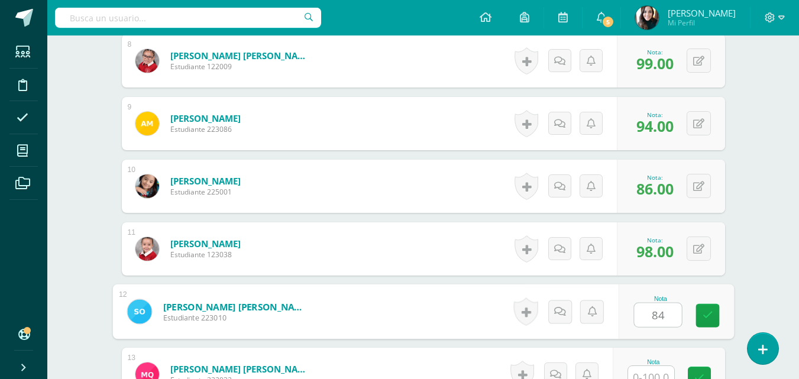
type input "84"
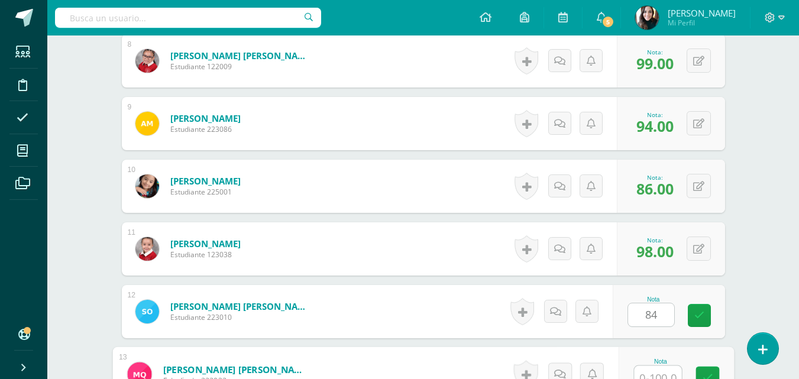
scroll to position [826, 0]
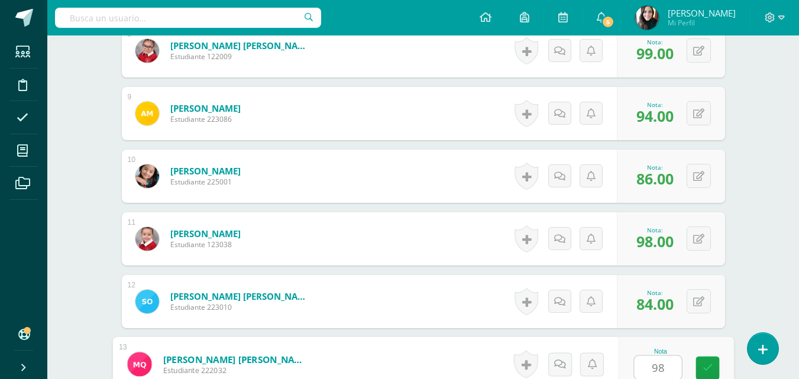
type input "98"
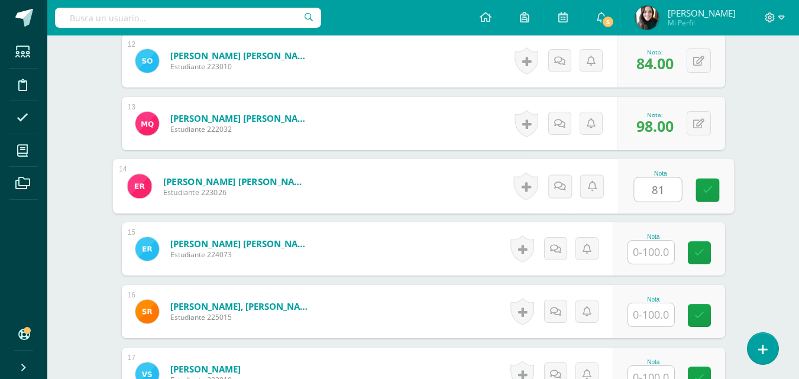
type input "81"
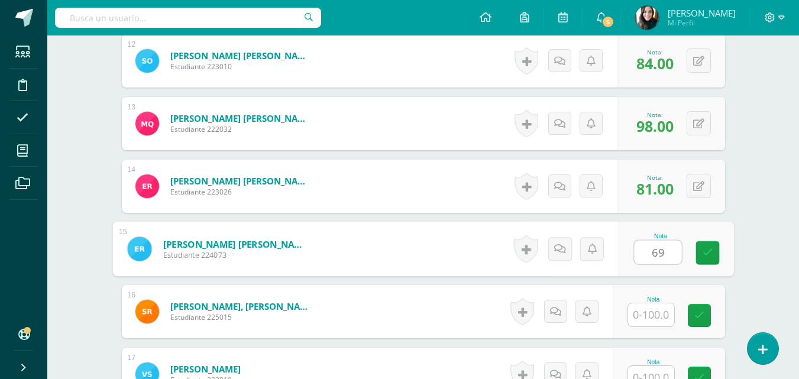
type input "69"
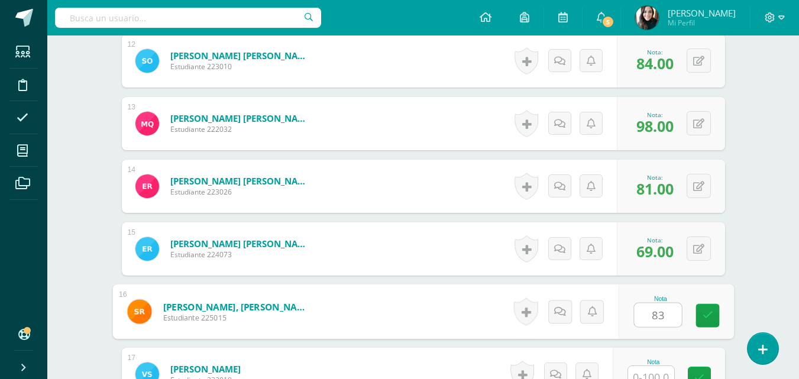
type input "83"
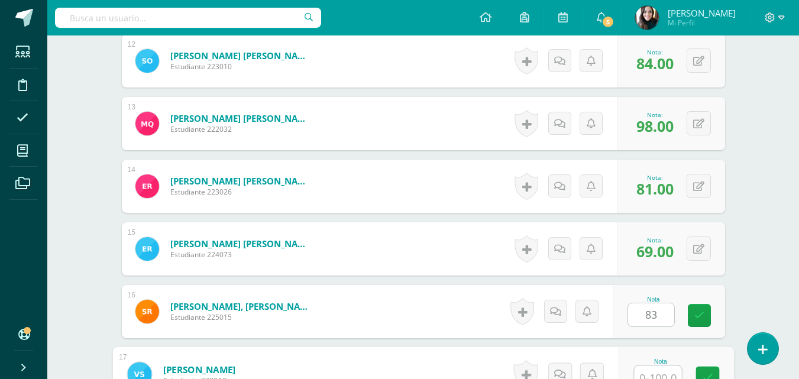
scroll to position [1077, 0]
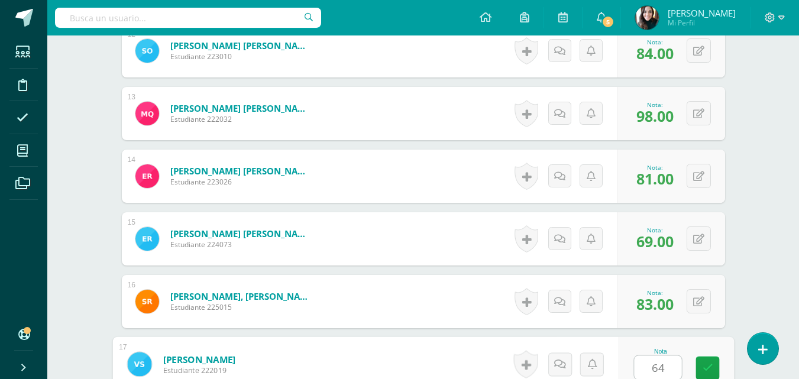
type input "64"
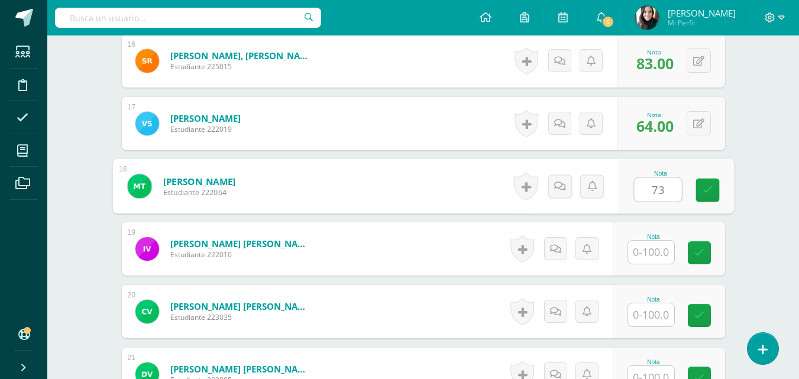
type input "73"
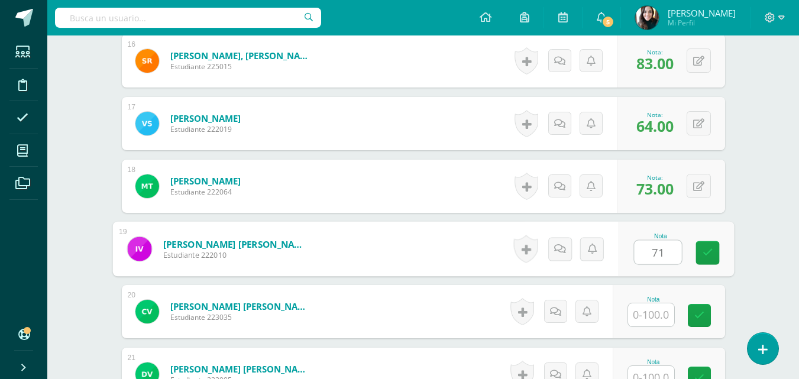
type input "71"
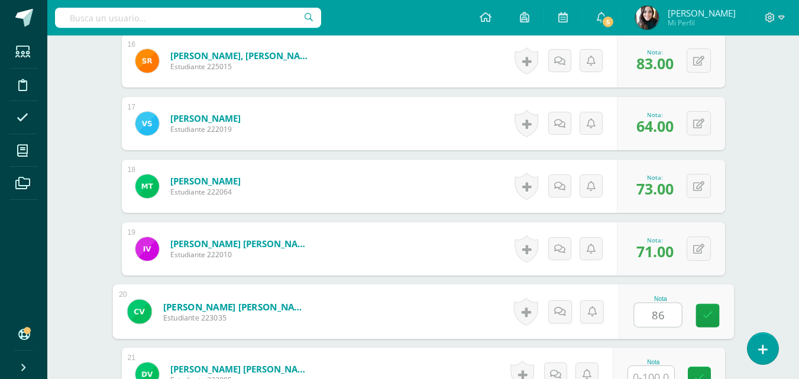
type input "86"
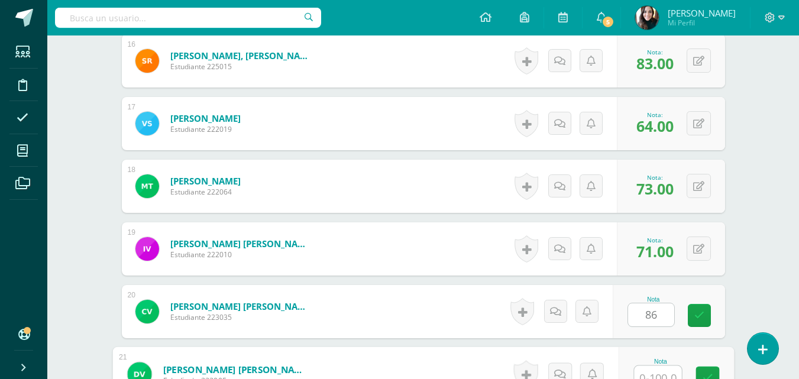
scroll to position [1328, 0]
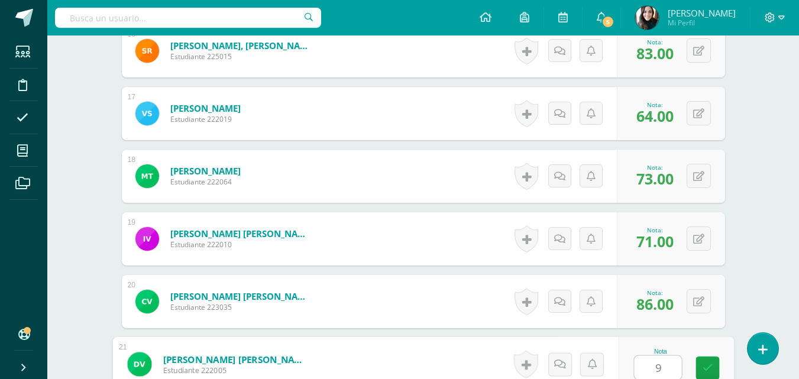
type input "91"
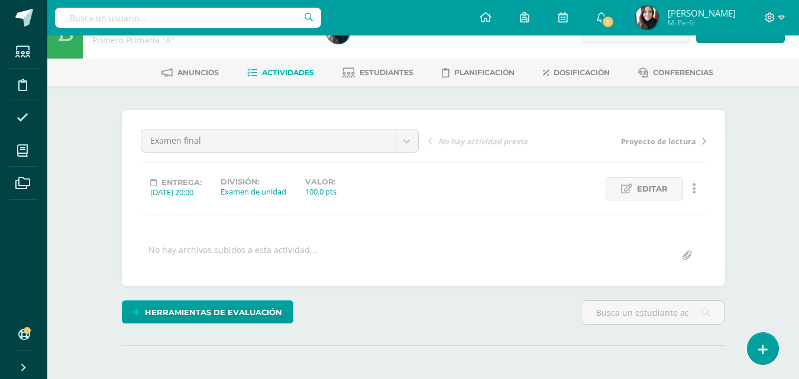
scroll to position [0, 0]
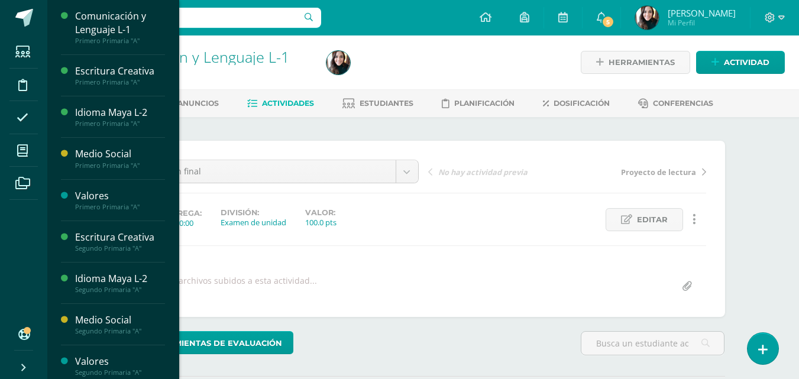
click at [20, 153] on icon at bounding box center [22, 151] width 11 height 12
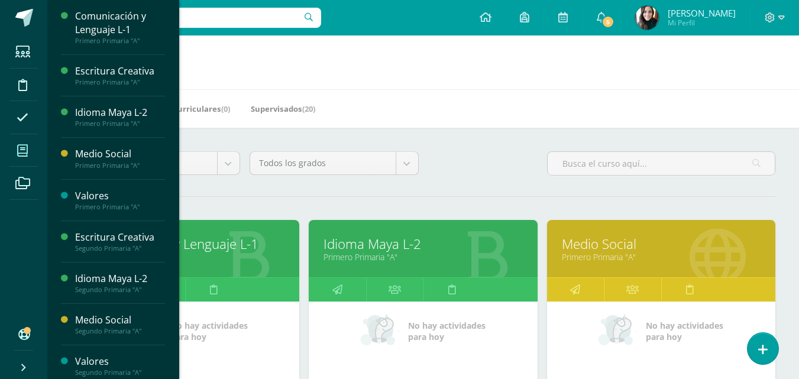
click at [232, 251] on link "Comunicación y Lenguaje L-1" at bounding box center [185, 244] width 199 height 18
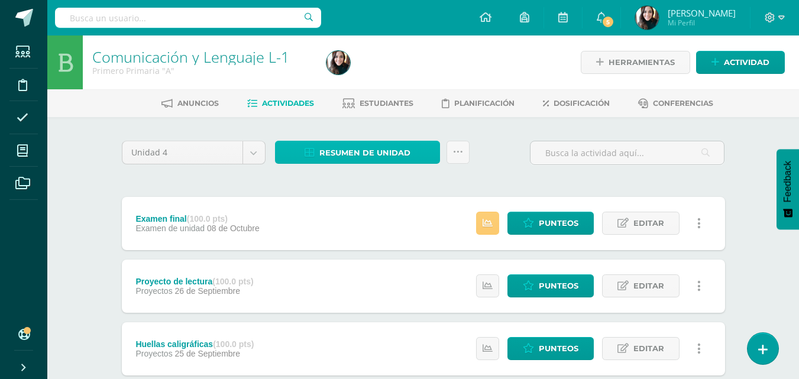
click at [340, 155] on span "Resumen de unidad" at bounding box center [365, 153] width 91 height 22
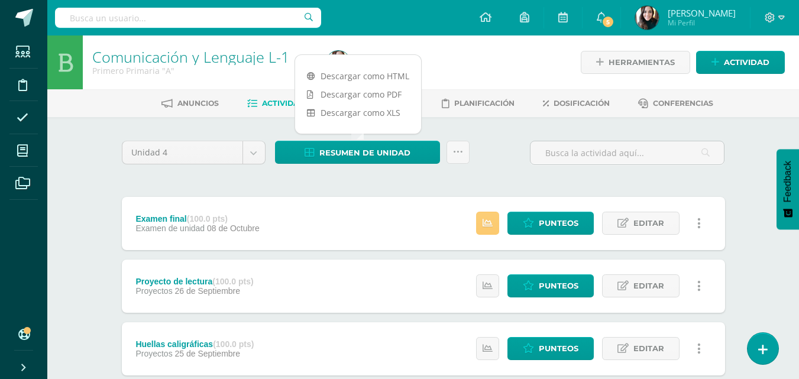
click at [363, 77] on link "Descargar como HTML" at bounding box center [358, 76] width 126 height 18
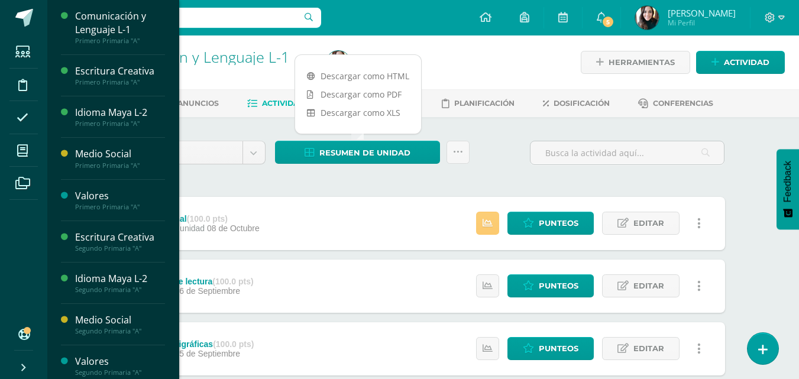
click at [26, 157] on span at bounding box center [22, 150] width 27 height 27
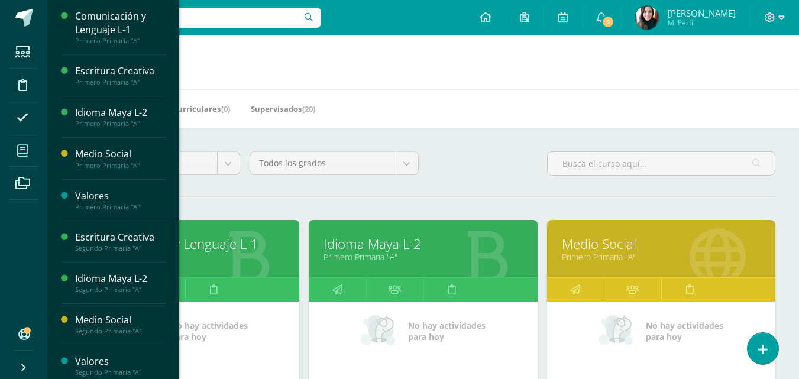
click at [618, 238] on link "Medio Social" at bounding box center [661, 244] width 199 height 18
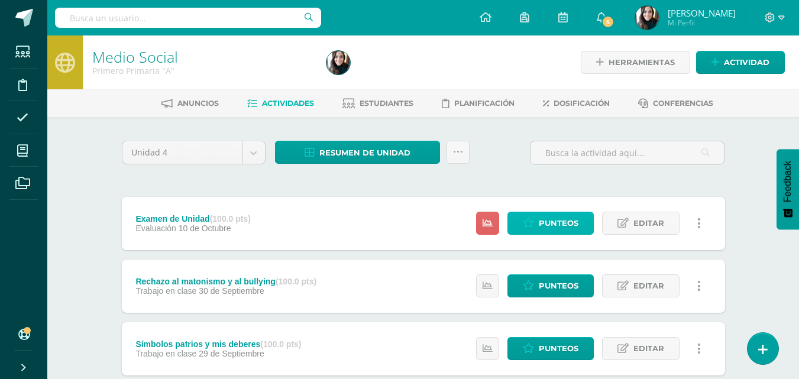
click at [549, 220] on span "Punteos" at bounding box center [559, 223] width 40 height 22
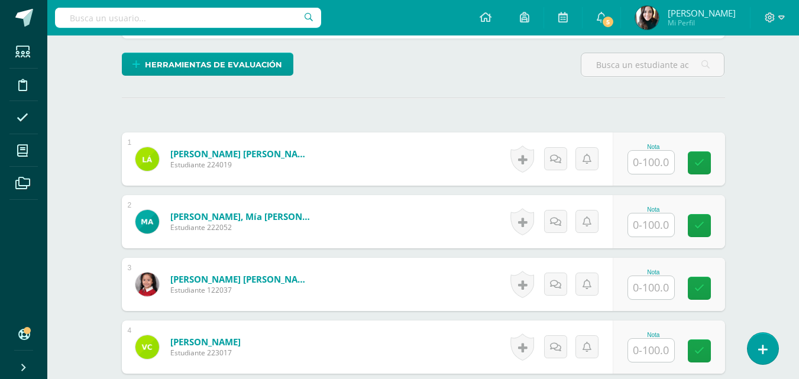
scroll to position [279, 0]
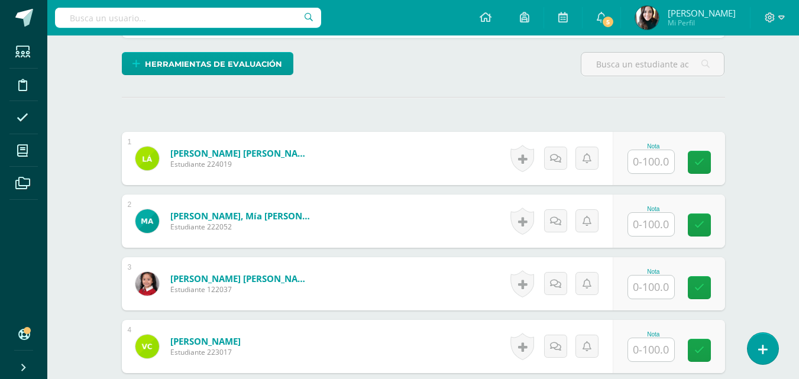
click at [652, 166] on input "text" at bounding box center [651, 161] width 46 height 23
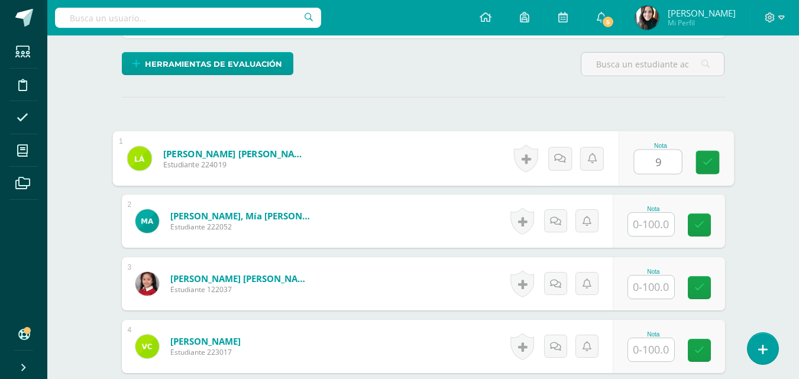
scroll to position [280, 0]
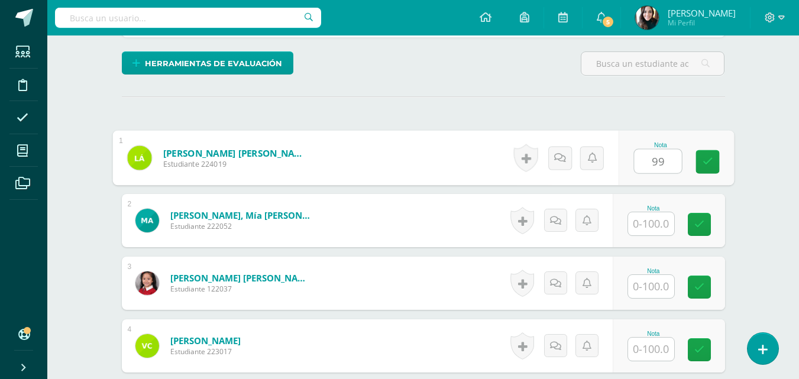
type input "99"
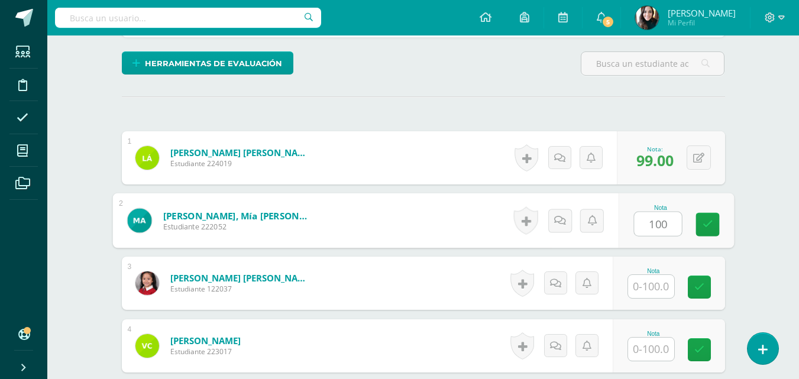
type input "100"
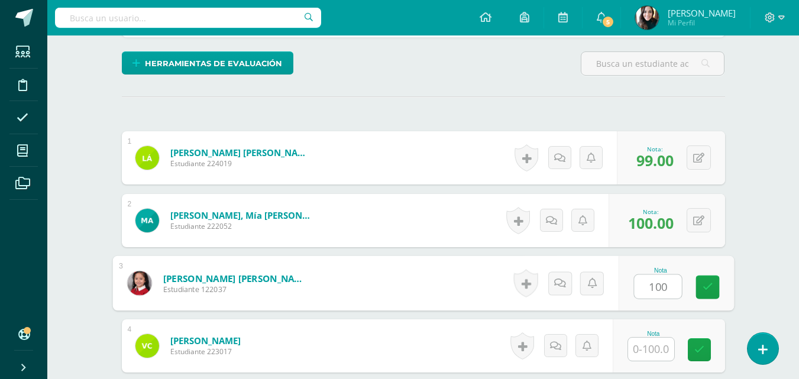
type input "100"
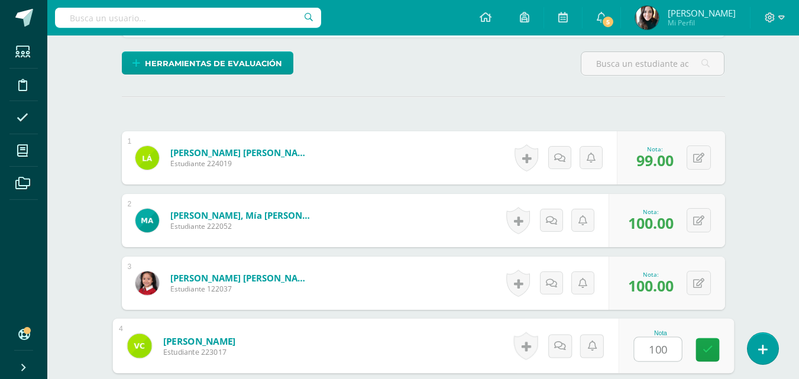
type input "100"
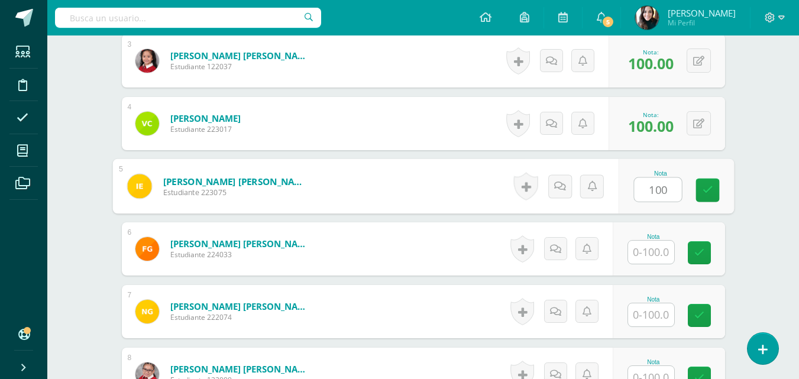
type input "100"
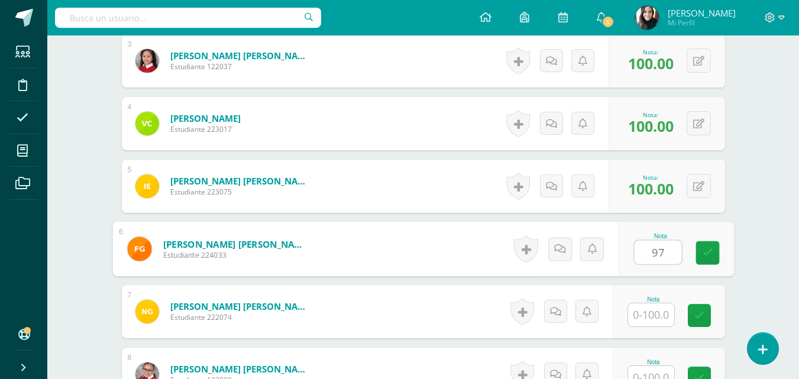
type input "97"
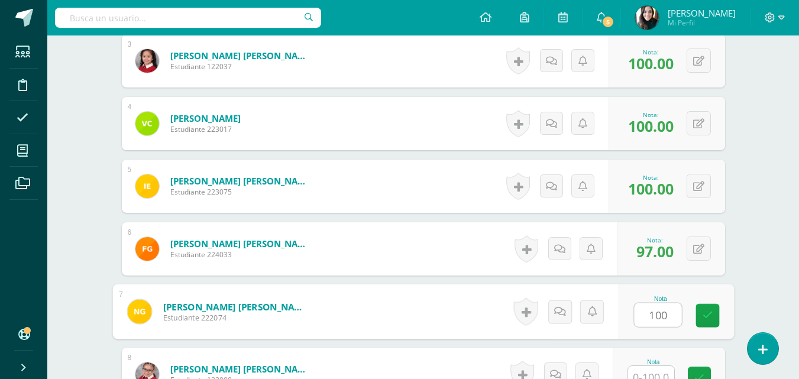
type input "100"
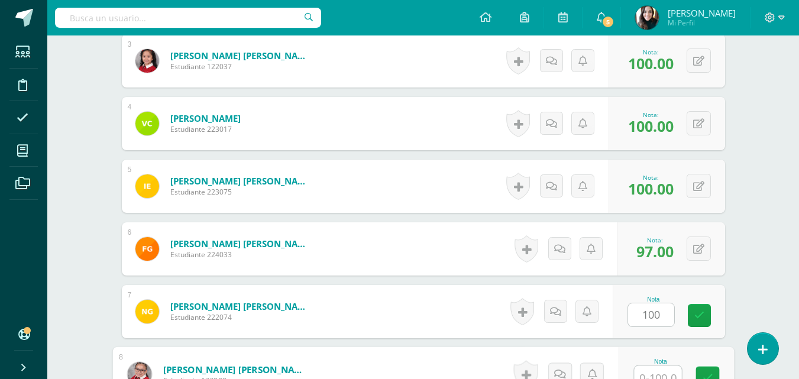
scroll to position [512, 0]
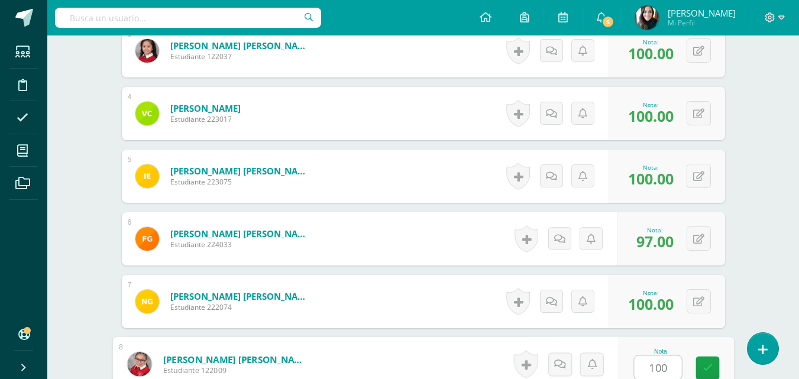
type input "100"
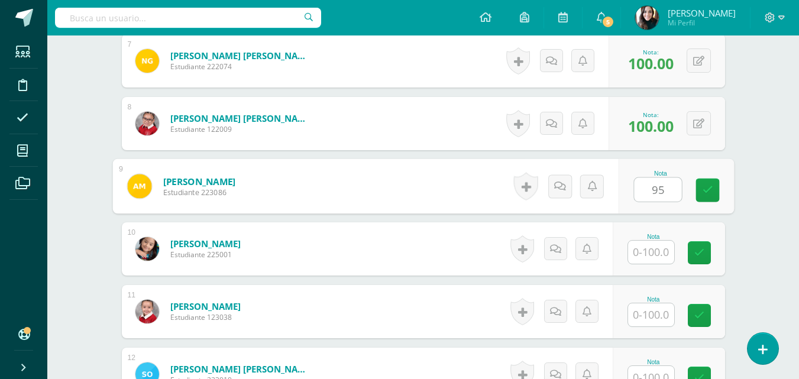
type input "95"
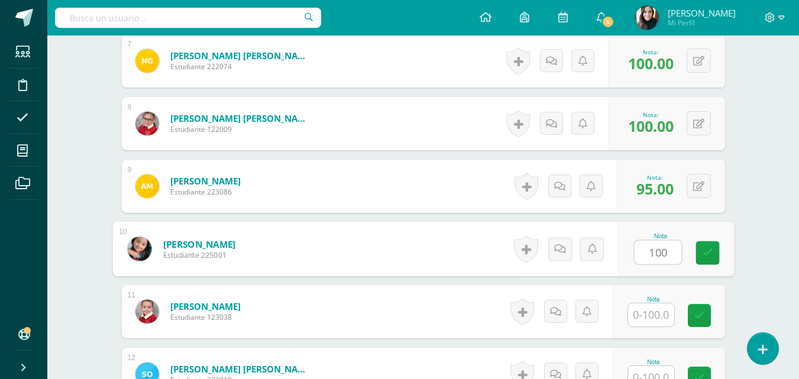
type input "100"
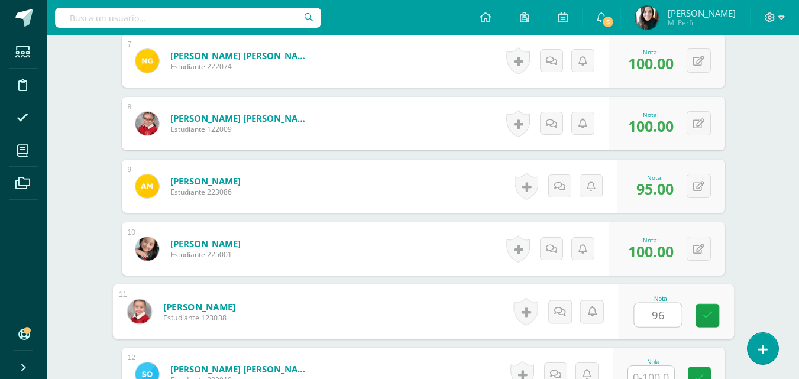
type input "96"
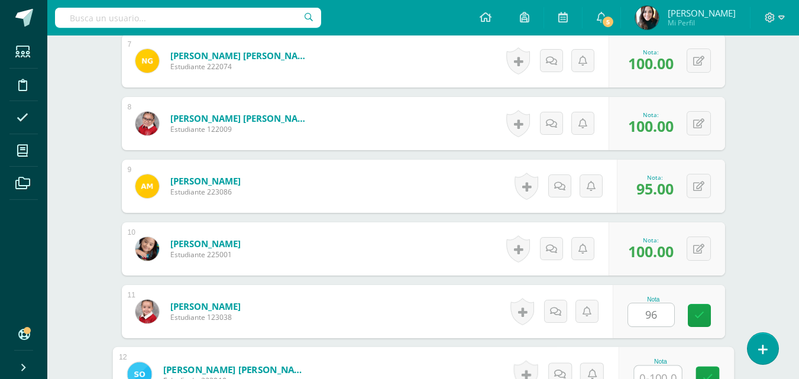
scroll to position [763, 0]
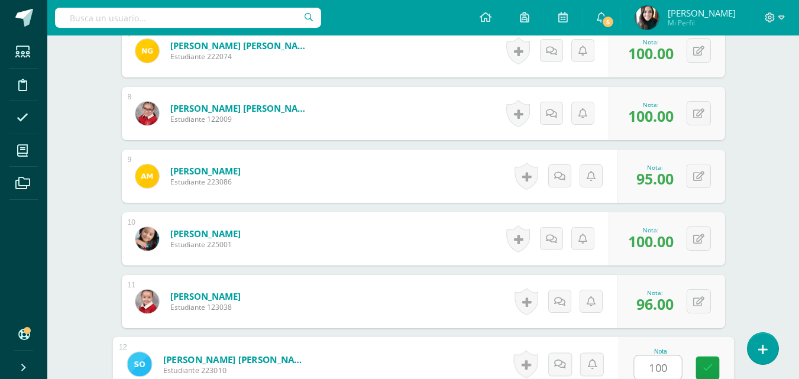
type input "100"
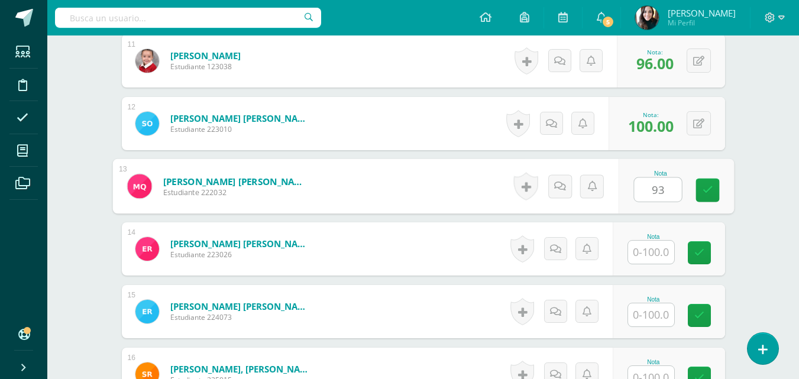
type input "93"
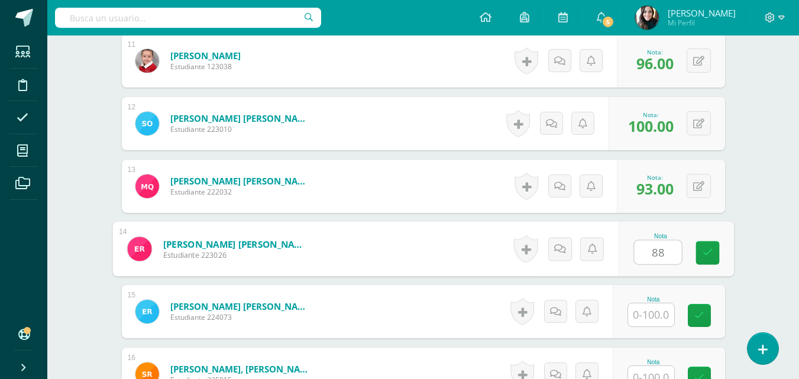
type input "88"
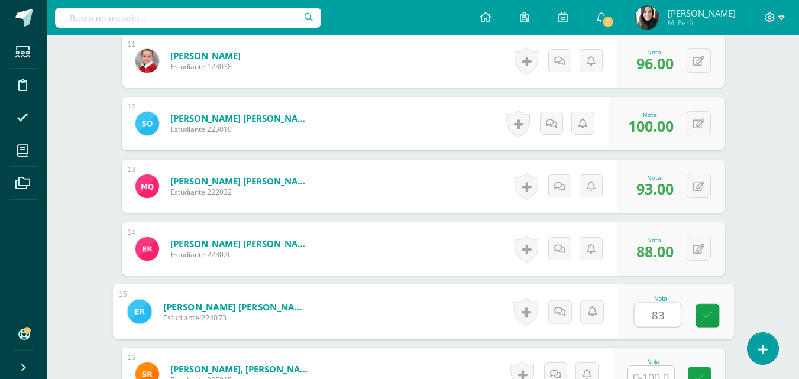
type input "83"
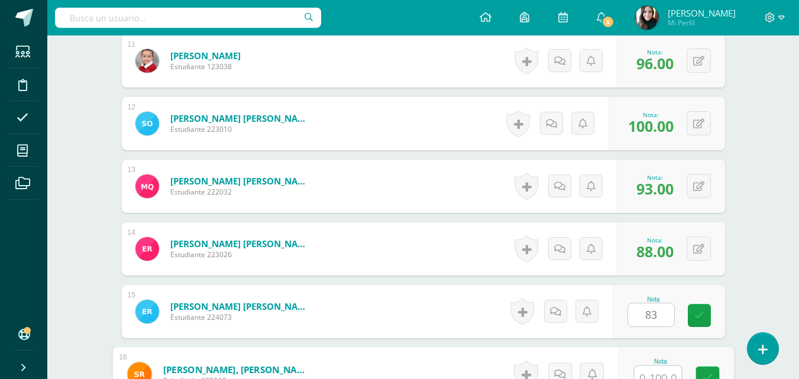
scroll to position [1014, 0]
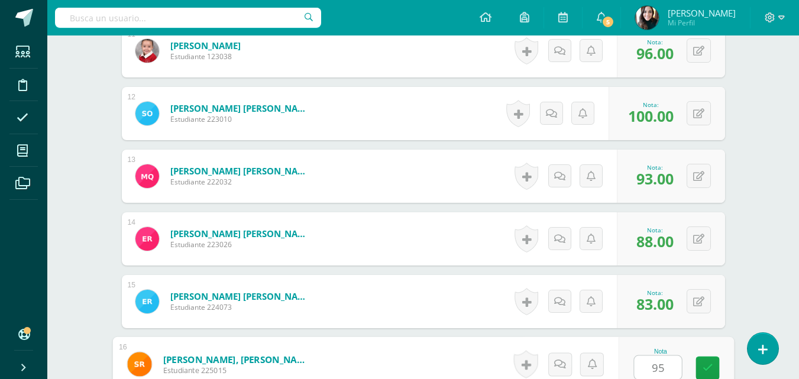
type input "95"
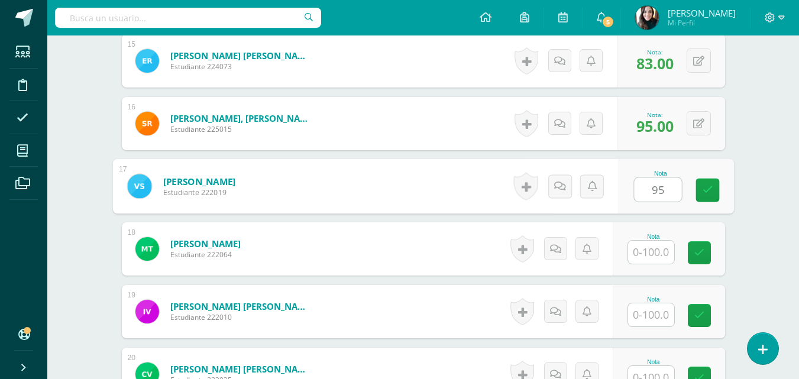
type input "95"
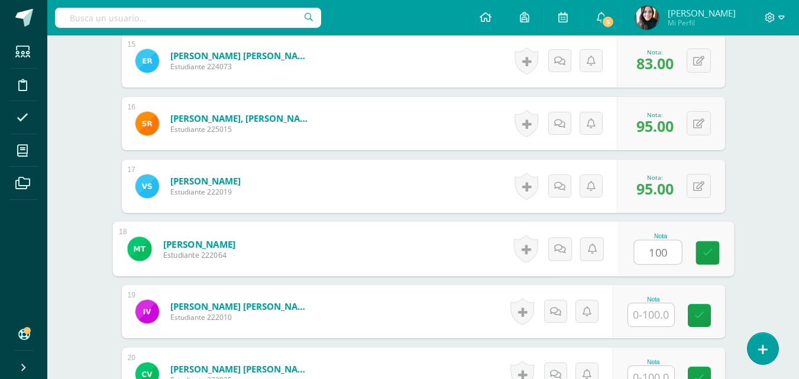
type input "100"
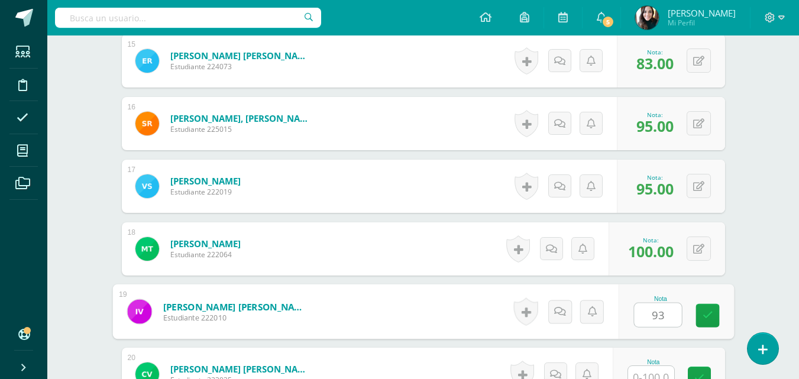
type input "93"
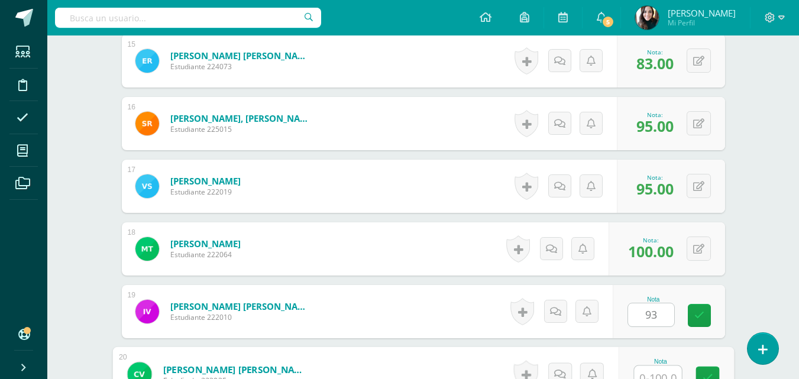
scroll to position [1265, 0]
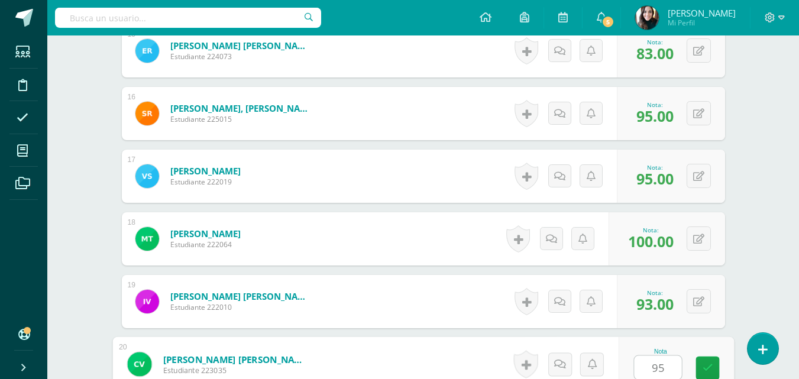
type input "95"
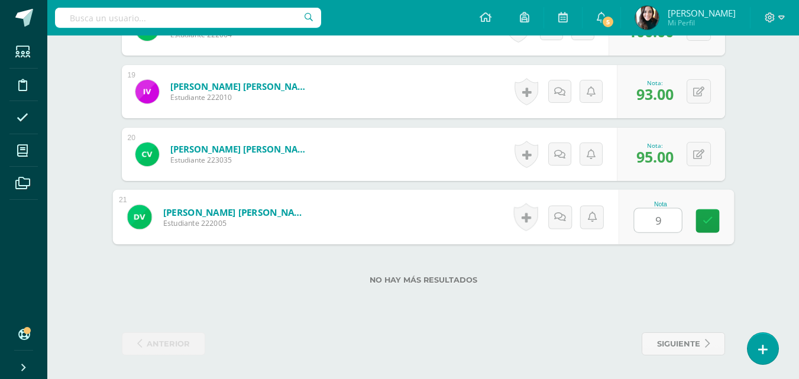
type input "90"
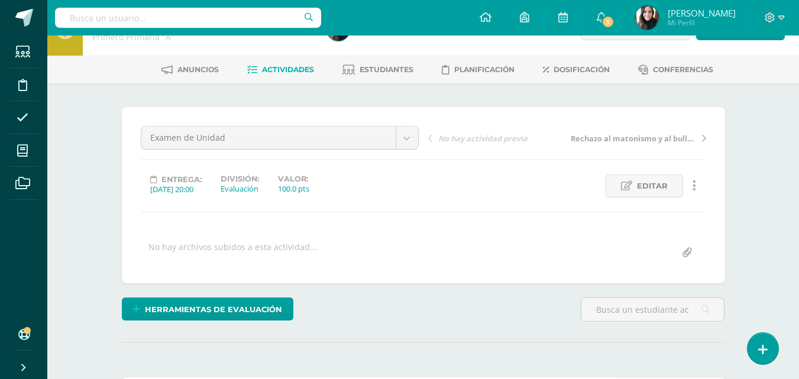
scroll to position [0, 0]
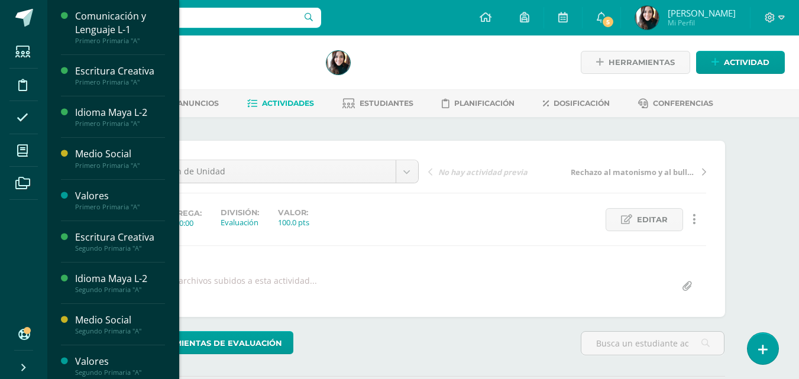
click at [21, 150] on icon at bounding box center [22, 151] width 11 height 12
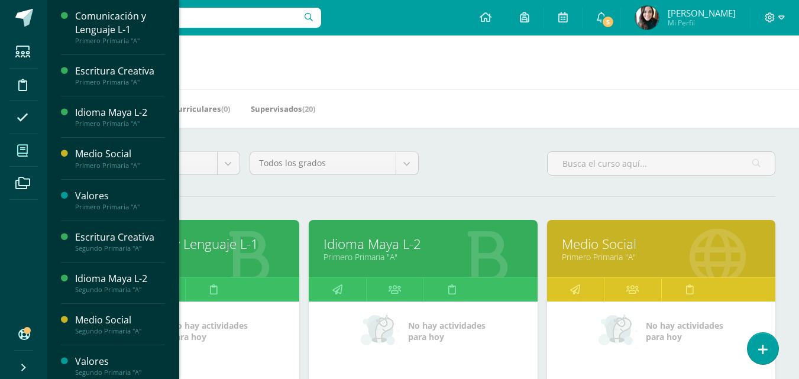
click at [227, 237] on link "Comunicación y Lenguaje L-1" at bounding box center [185, 244] width 199 height 18
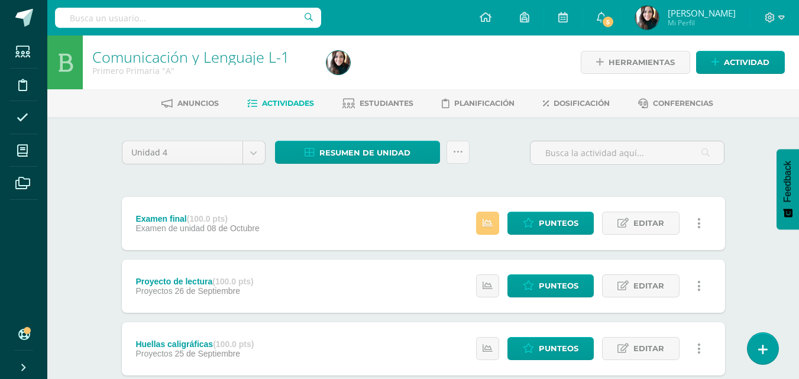
click at [367, 99] on span "Estudiantes" at bounding box center [387, 103] width 54 height 9
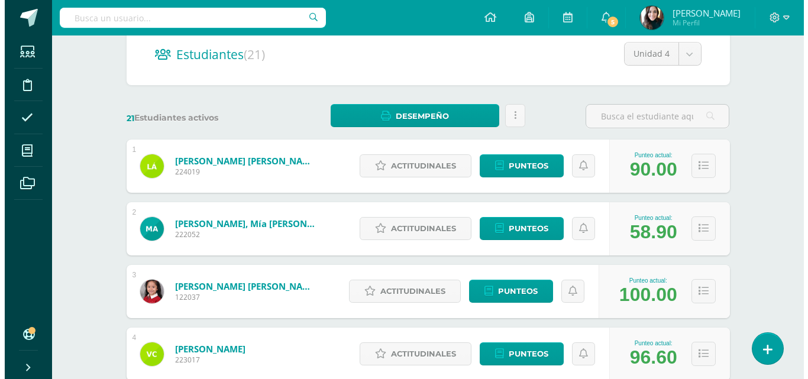
scroll to position [115, 0]
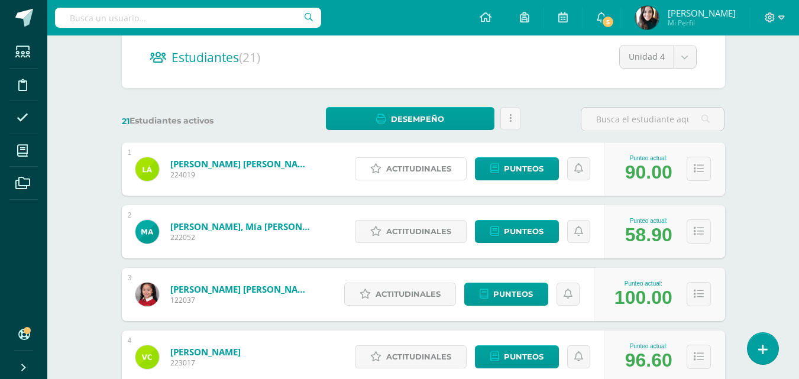
click at [440, 159] on span "Actitudinales" at bounding box center [418, 169] width 65 height 22
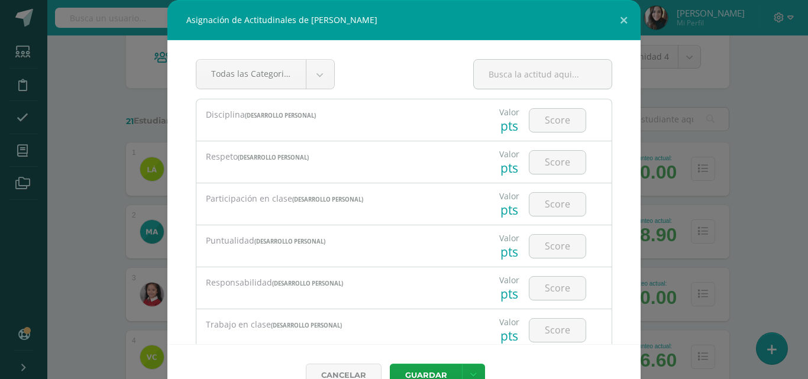
drag, startPoint x: 633, startPoint y: 122, endPoint x: 633, endPoint y: 107, distance: 14.8
click at [633, 107] on div "Asignación de Actitudinales de [PERSON_NAME] Todas las Categorias Todas las Cat…" at bounding box center [404, 203] width 799 height 406
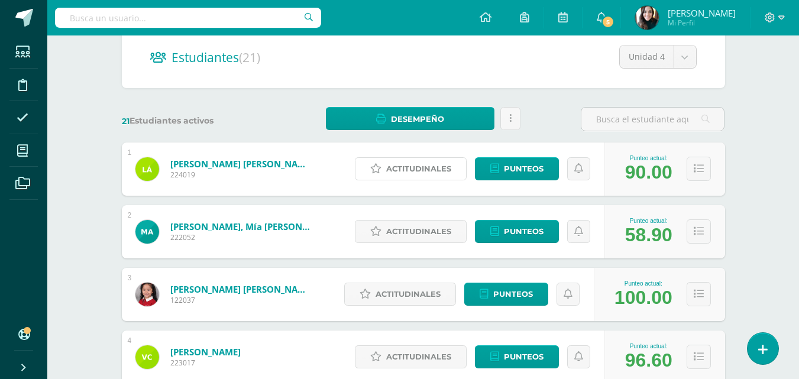
click at [426, 177] on span "Actitudinales" at bounding box center [418, 169] width 65 height 22
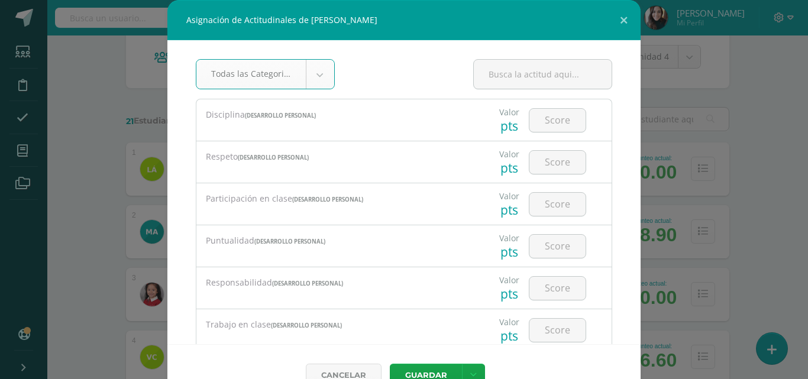
click at [559, 122] on input "number" at bounding box center [558, 120] width 56 height 23
type input "3"
click at [390, 364] on button "Guardar" at bounding box center [426, 375] width 72 height 23
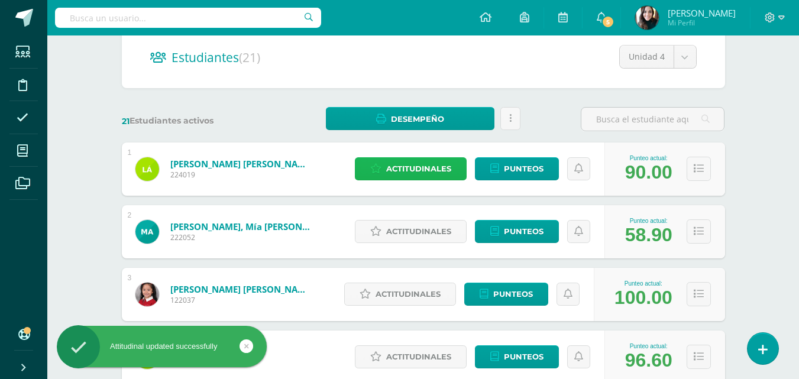
click at [433, 165] on span "Actitudinales" at bounding box center [418, 169] width 65 height 22
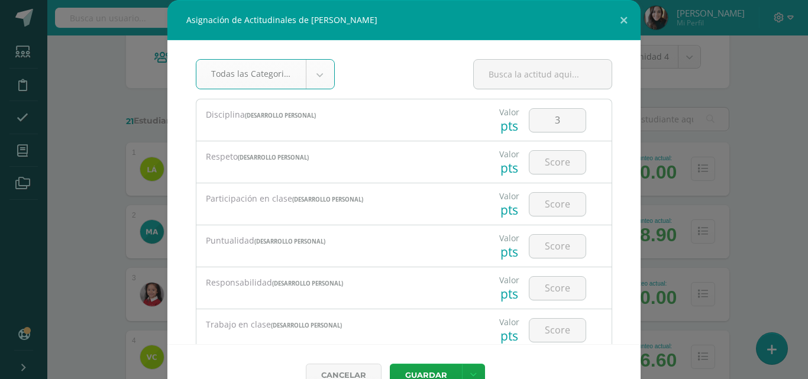
click at [556, 165] on input "number" at bounding box center [558, 162] width 56 height 23
type input "4"
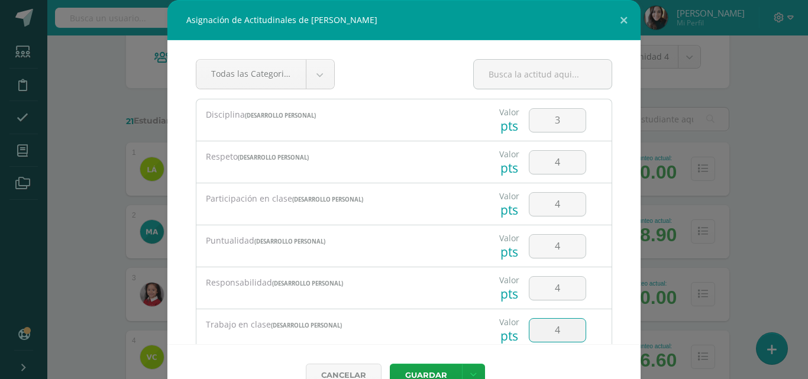
type input "4"
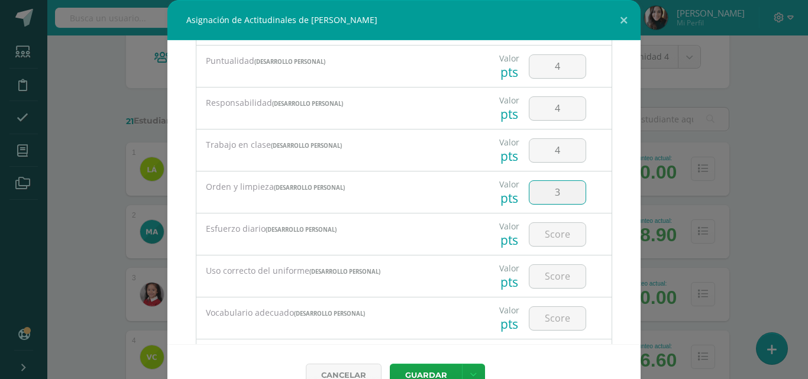
type input "3"
type input "4"
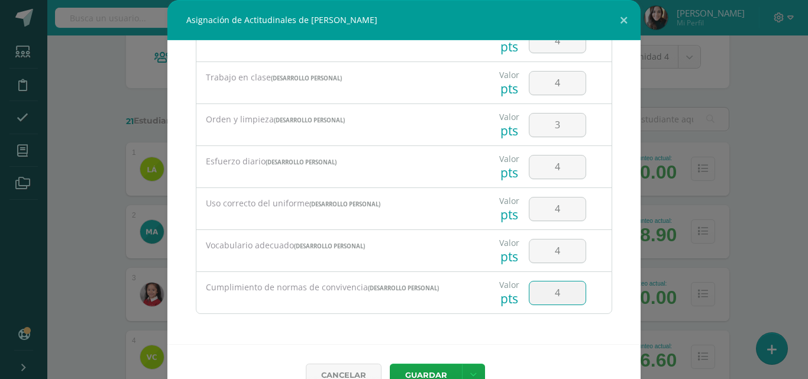
type input "4"
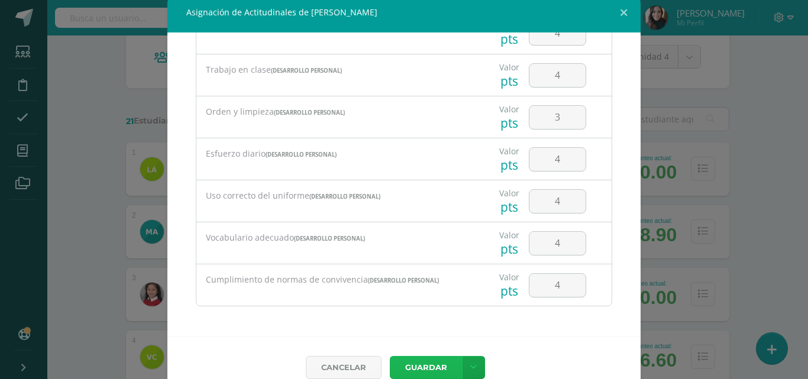
click at [409, 367] on button "Guardar" at bounding box center [426, 367] width 72 height 23
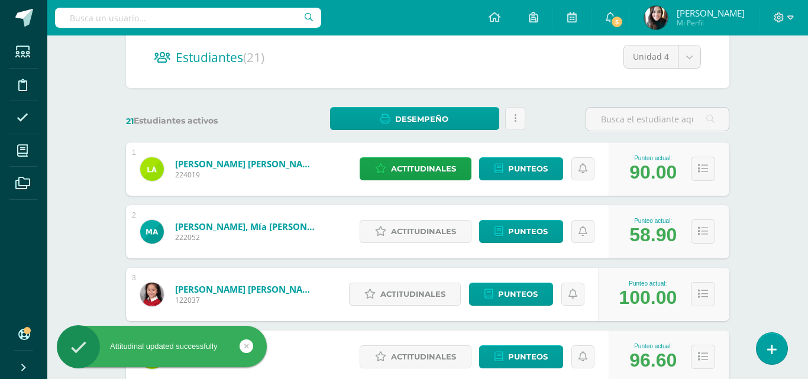
scroll to position [247, 0]
drag, startPoint x: 633, startPoint y: 276, endPoint x: 639, endPoint y: 295, distance: 19.8
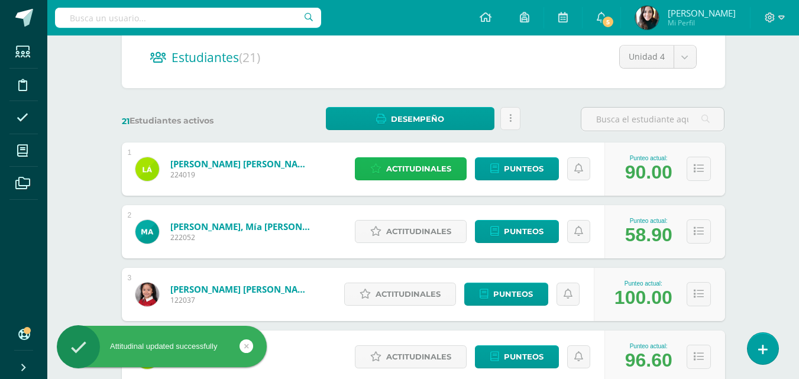
click at [431, 169] on span "Actitudinales" at bounding box center [418, 169] width 65 height 22
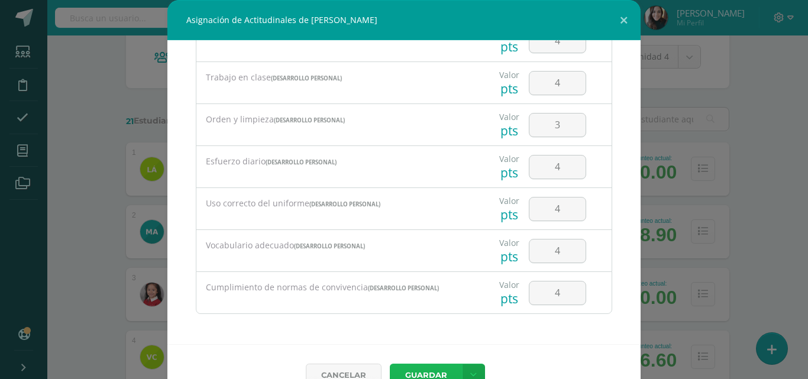
click at [411, 368] on button "Guardar" at bounding box center [426, 375] width 72 height 23
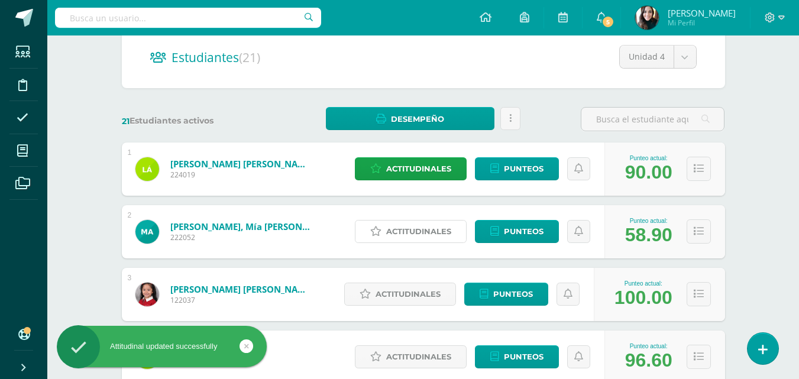
click at [401, 236] on span "Actitudinales" at bounding box center [418, 232] width 65 height 22
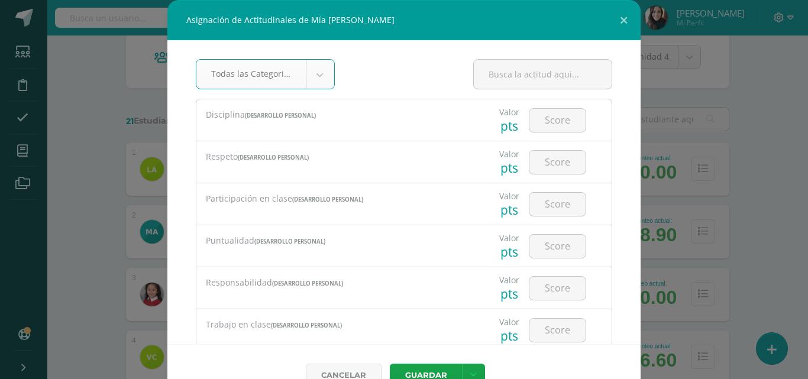
click at [552, 121] on input "number" at bounding box center [558, 120] width 56 height 23
type input "4"
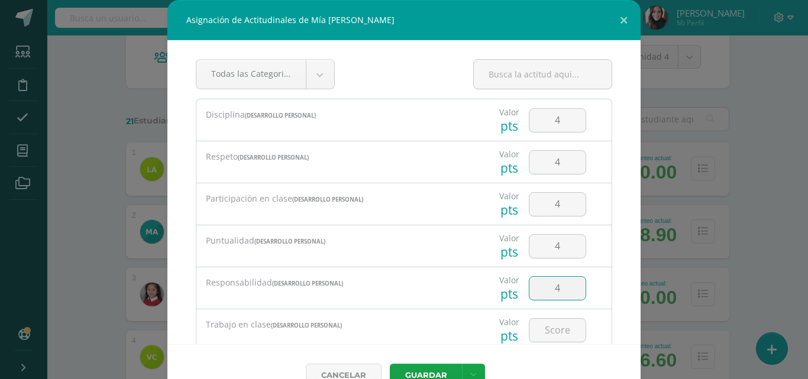
type input "4"
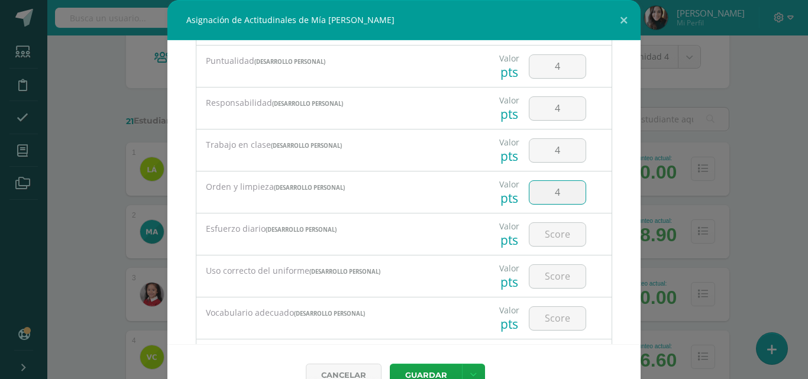
type input "4"
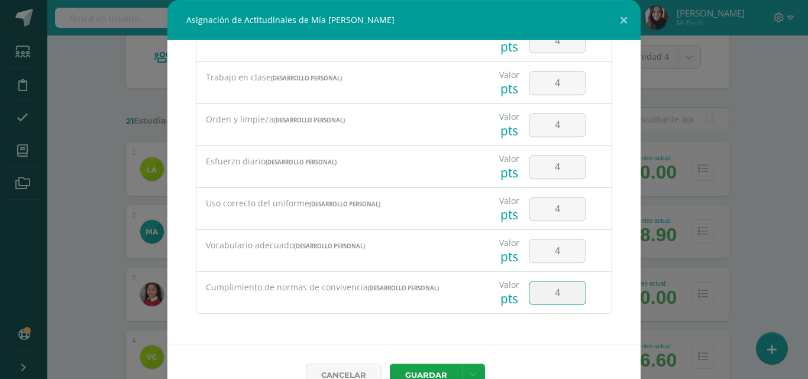
type input "4"
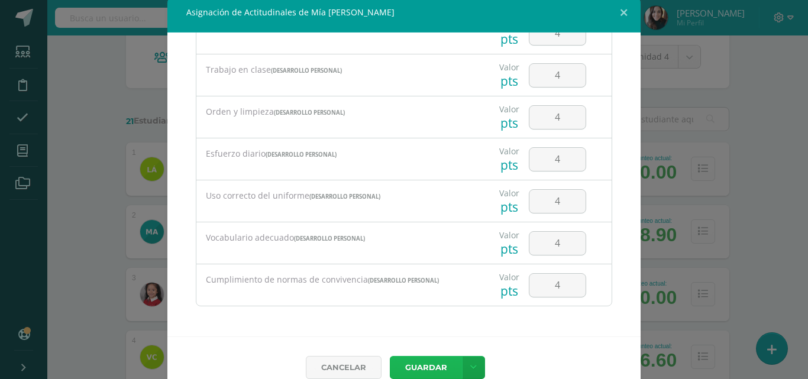
click at [424, 367] on button "Guardar" at bounding box center [426, 367] width 72 height 23
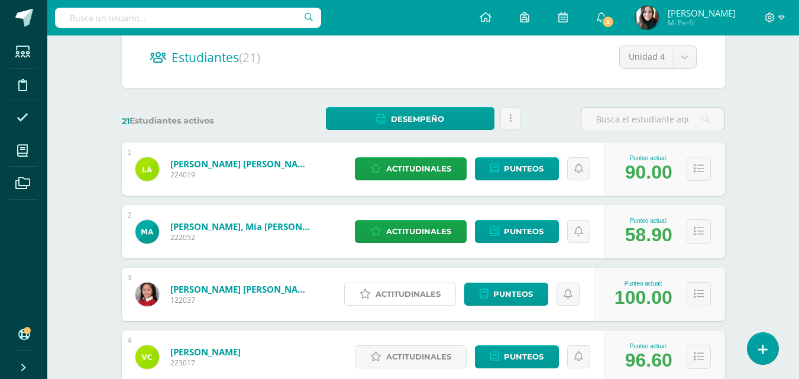
click at [418, 293] on span "Actitudinales" at bounding box center [408, 294] width 65 height 22
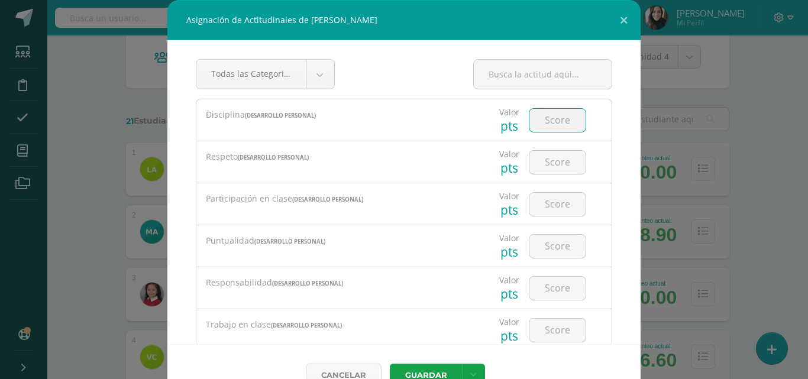
click at [538, 116] on input "number" at bounding box center [558, 120] width 56 height 23
type input "4"
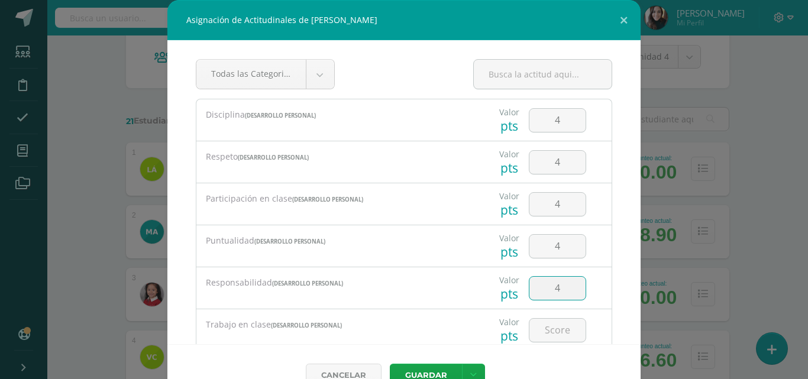
type input "4"
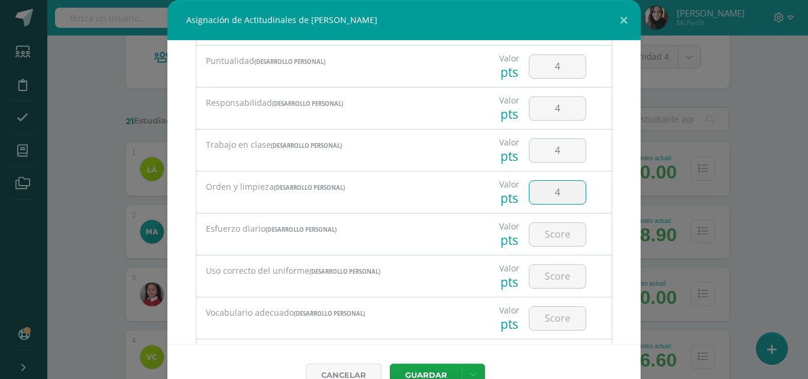
type input "4"
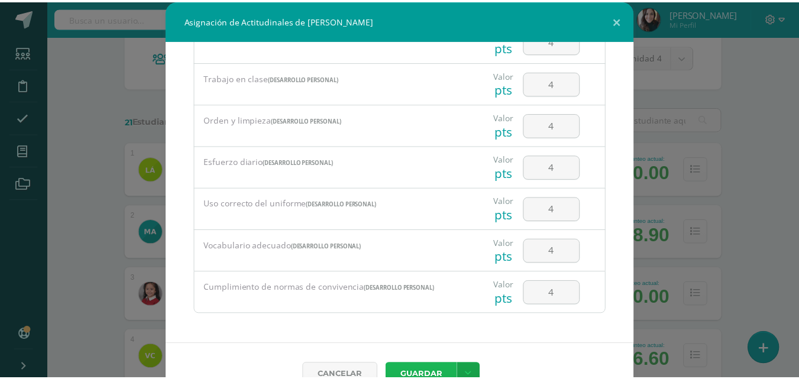
scroll to position [8, 0]
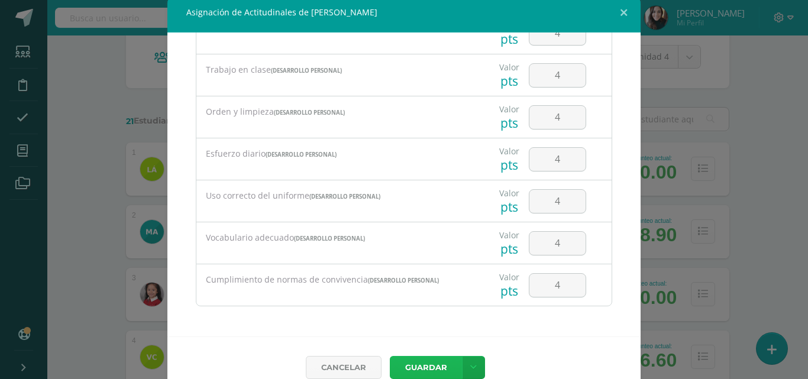
click at [430, 369] on button "Guardar" at bounding box center [426, 367] width 72 height 23
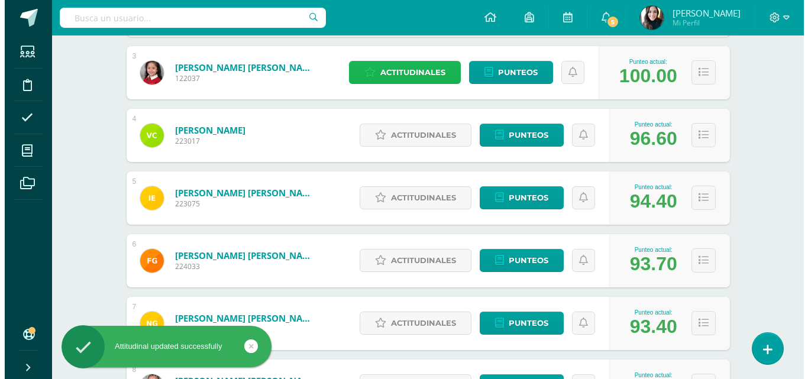
scroll to position [360, 0]
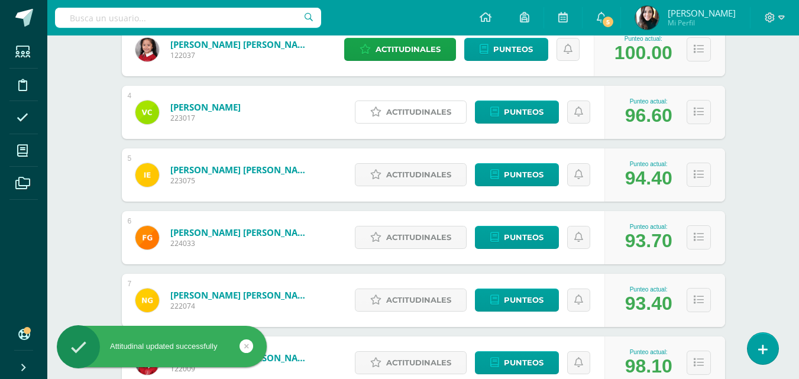
click at [428, 109] on span "Actitudinales" at bounding box center [418, 112] width 65 height 22
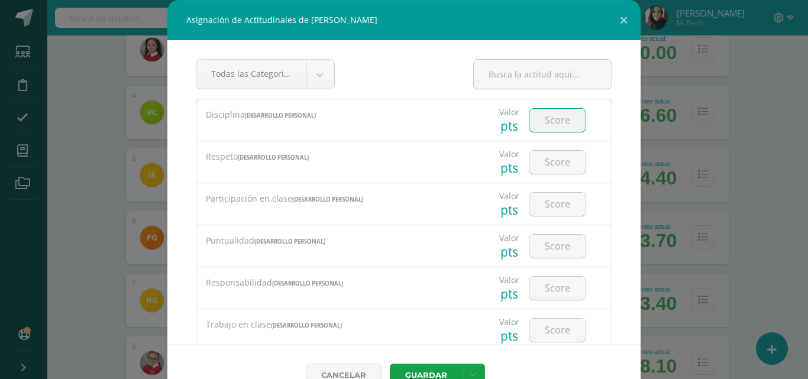
click at [538, 125] on input "number" at bounding box center [558, 120] width 56 height 23
type input "3"
type input "4"
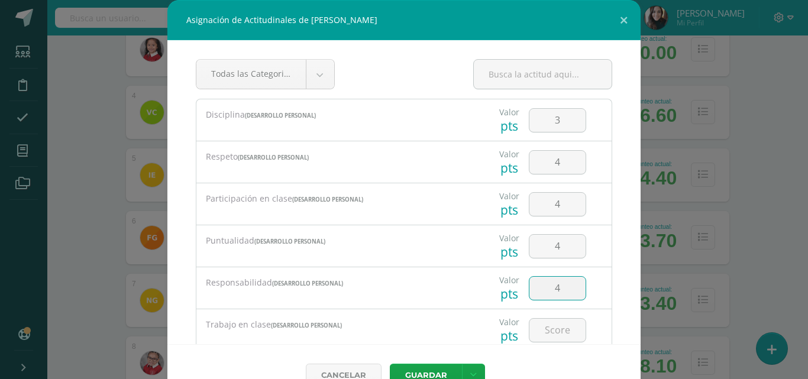
type input "4"
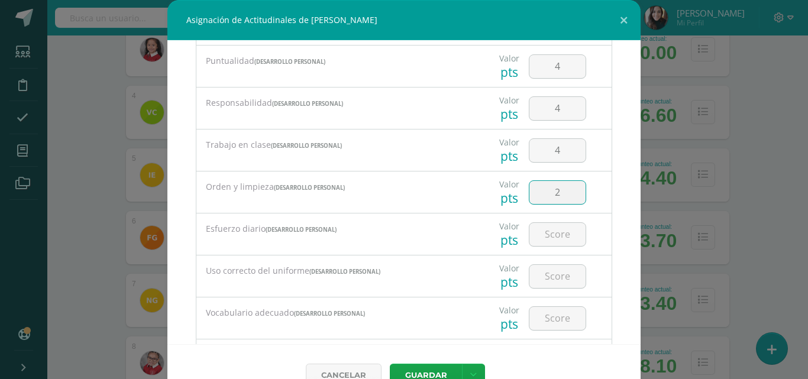
type input "2"
type input "4"
type input "3"
type input "4"
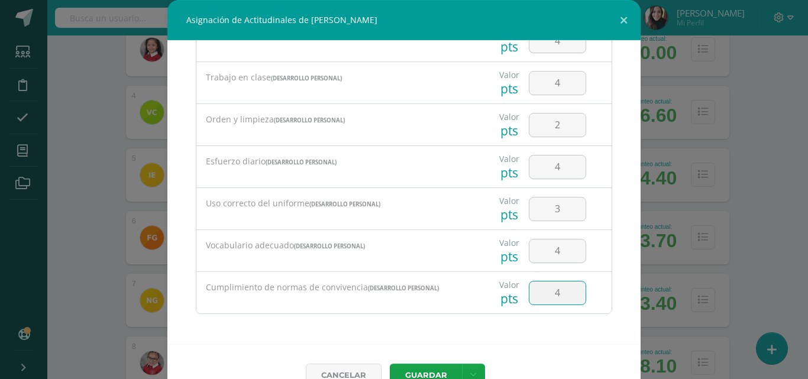
type input "4"
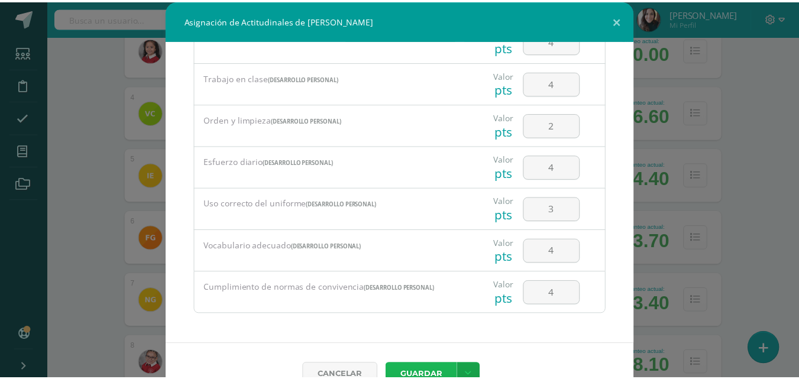
scroll to position [8, 0]
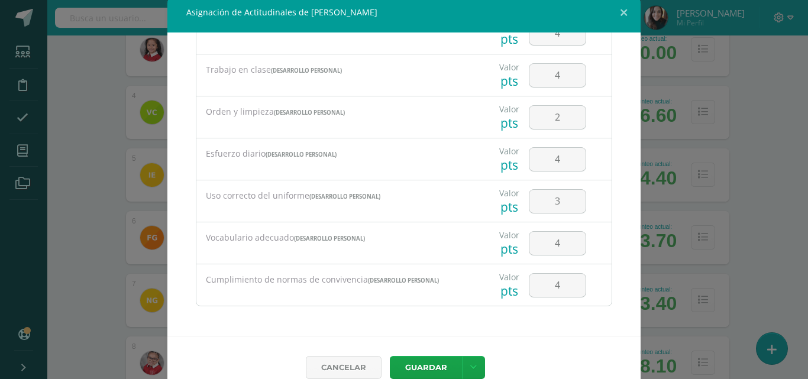
click at [547, 202] on input "3" at bounding box center [558, 201] width 56 height 23
type input "4"
click at [427, 359] on button "Guardar" at bounding box center [426, 367] width 72 height 23
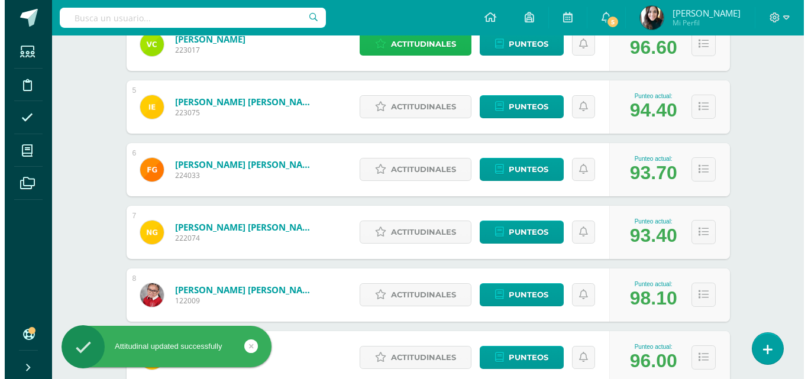
scroll to position [436, 0]
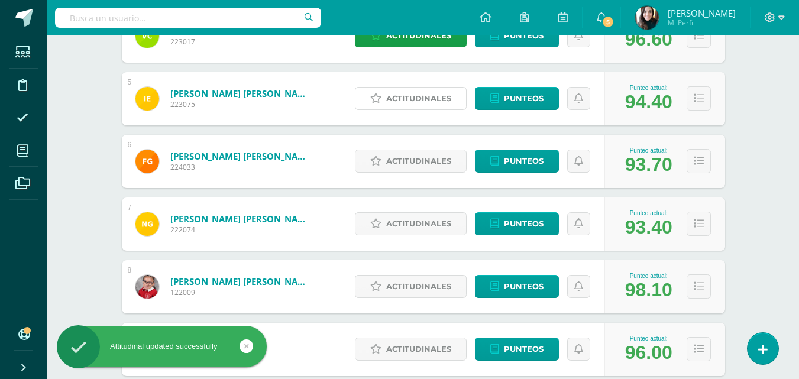
click at [430, 92] on span "Actitudinales" at bounding box center [418, 99] width 65 height 22
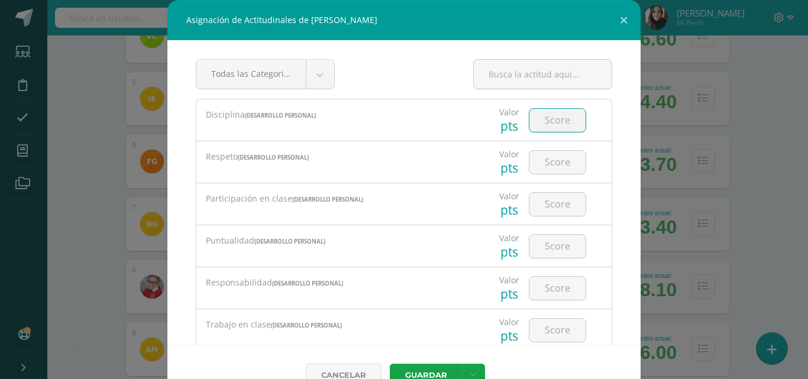
click at [555, 120] on input "number" at bounding box center [558, 120] width 56 height 23
type input "3"
type input "4"
type input "2"
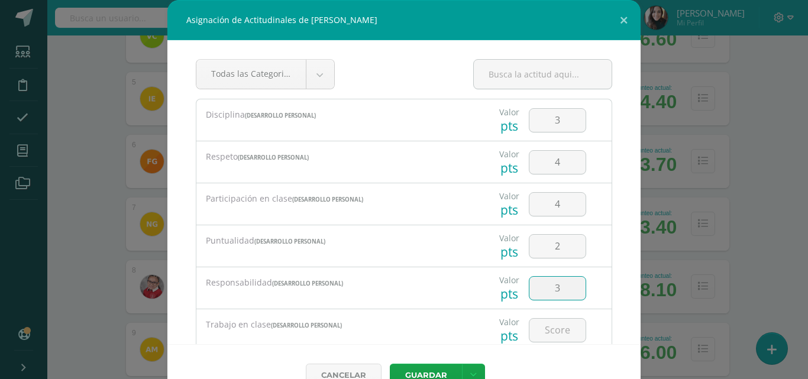
type input "3"
type input "4"
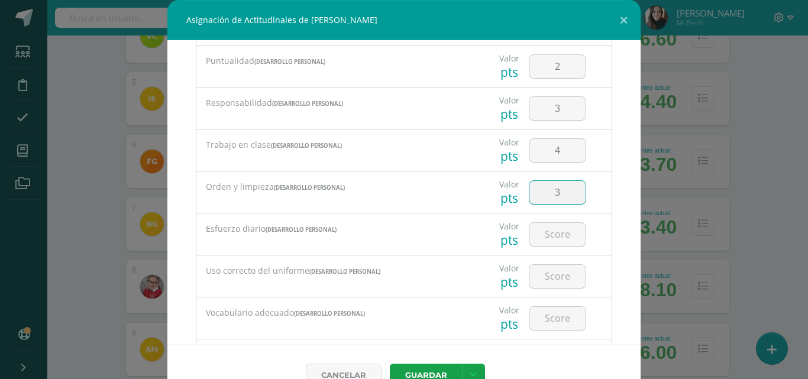
type input "3"
type input "4"
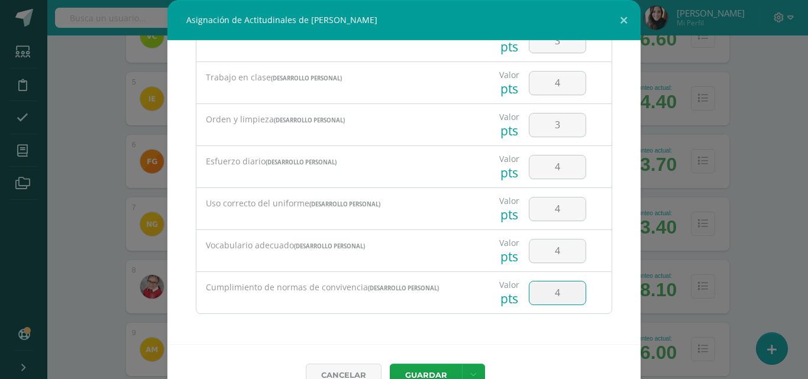
type input "4"
click at [427, 370] on button "Guardar" at bounding box center [426, 375] width 72 height 23
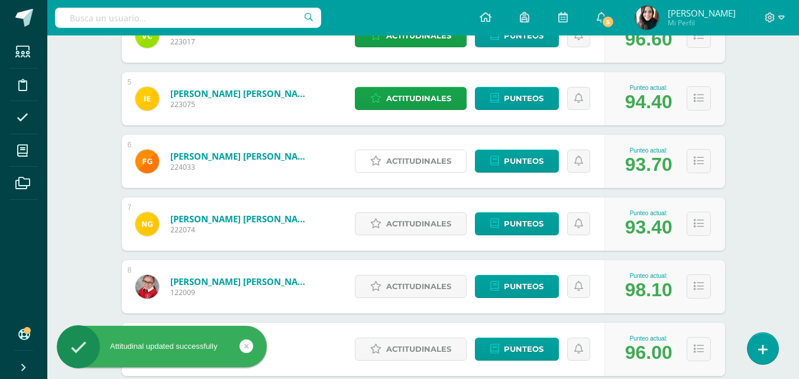
click at [420, 165] on span "Actitudinales" at bounding box center [418, 161] width 65 height 22
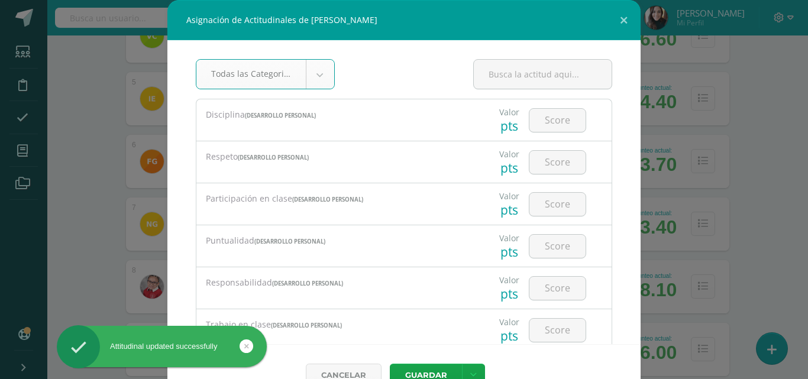
click at [554, 118] on input "number" at bounding box center [558, 120] width 56 height 23
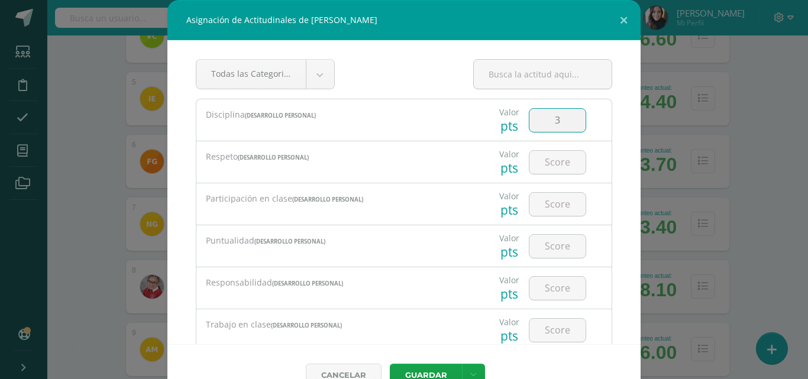
type input "3"
type input "4"
type input "3"
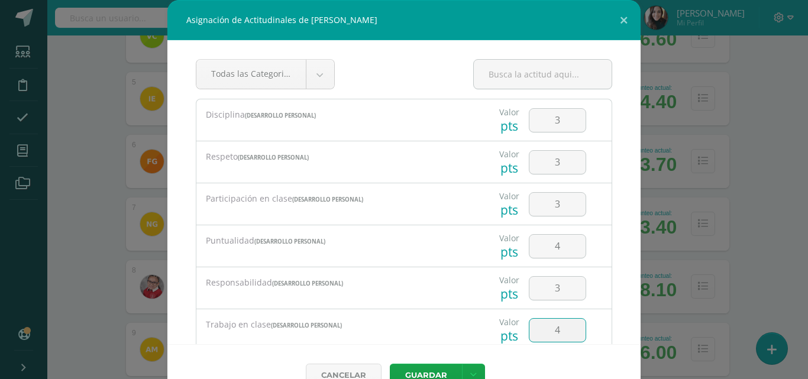
type input "4"
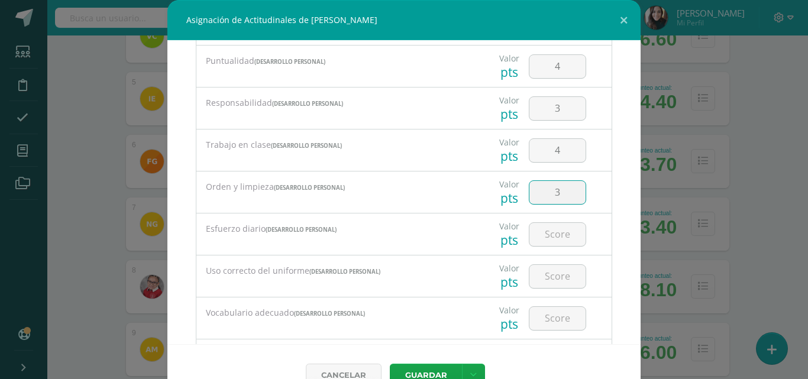
type input "3"
type input "4"
type input "3"
type input "4"
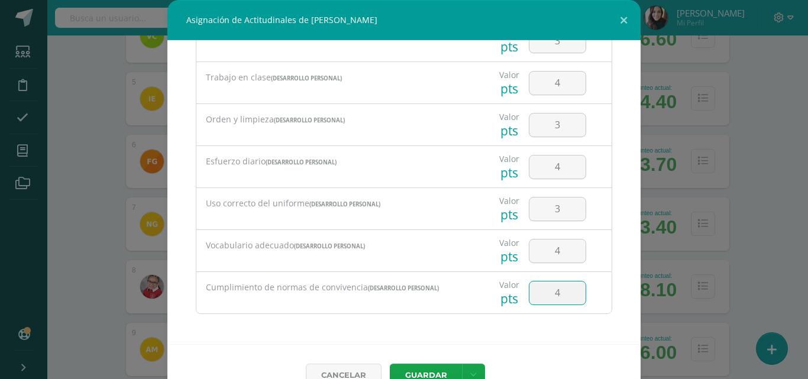
type input "4"
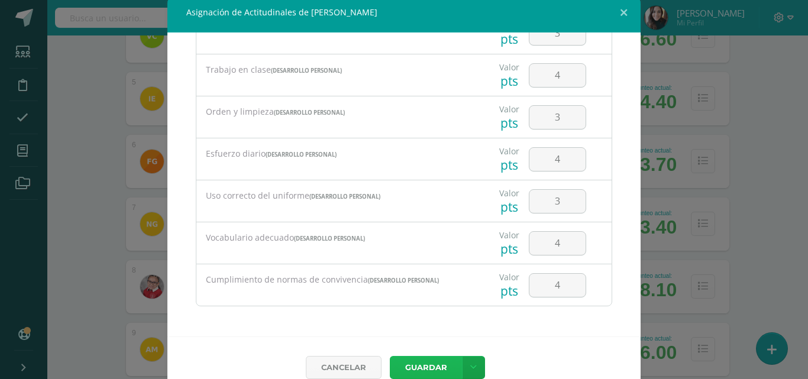
click at [427, 372] on button "Guardar" at bounding box center [426, 367] width 72 height 23
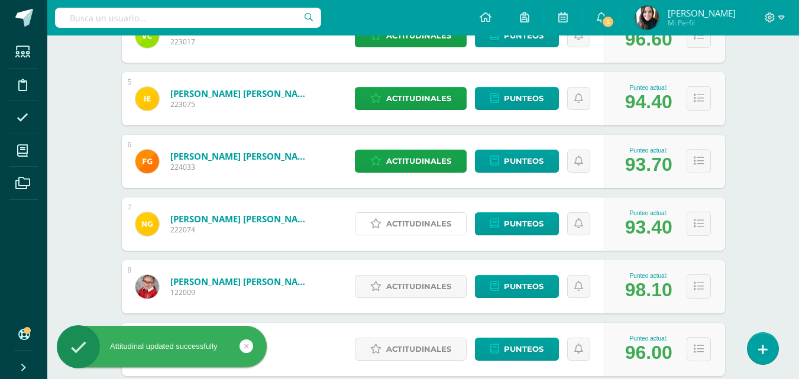
click at [415, 225] on span "Actitudinales" at bounding box center [418, 224] width 65 height 22
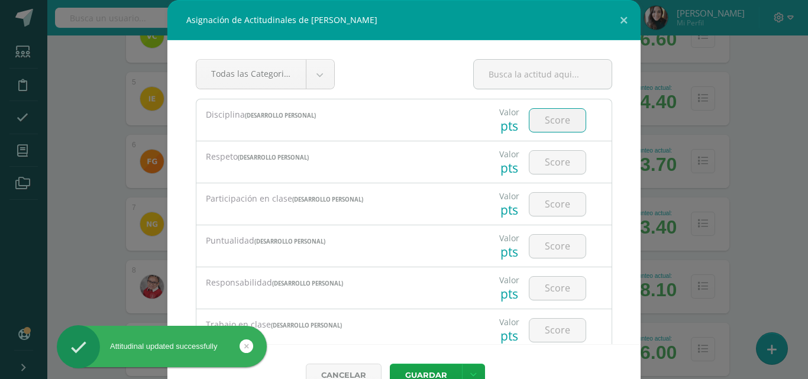
click at [546, 127] on input "number" at bounding box center [558, 120] width 56 height 23
type input "4"
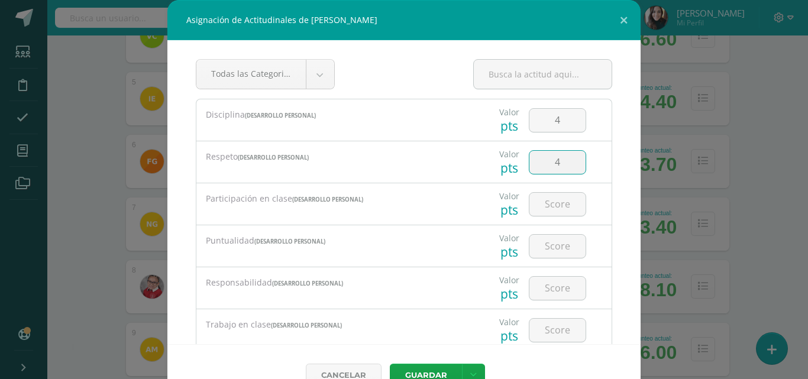
type input "4"
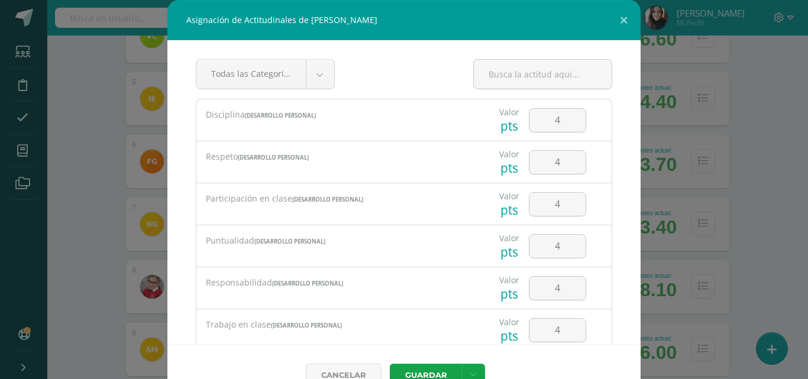
scroll to position [180, 0]
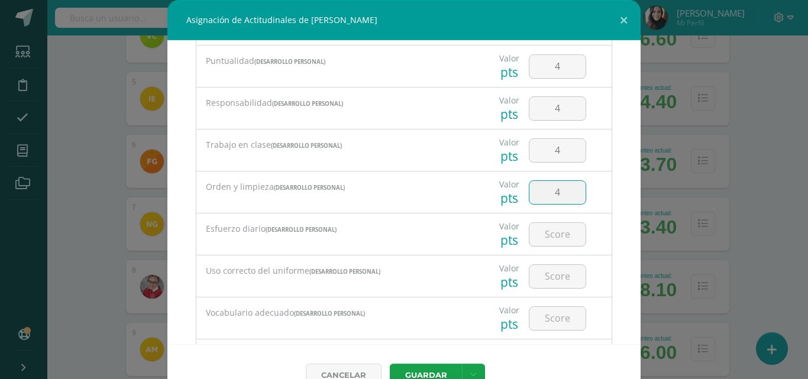
type input "4"
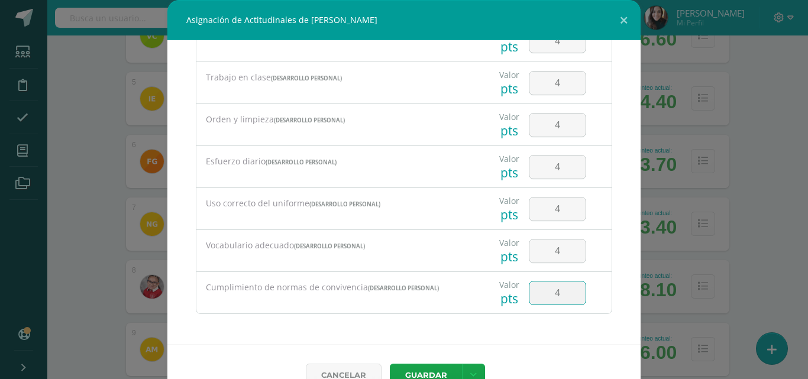
type input "4"
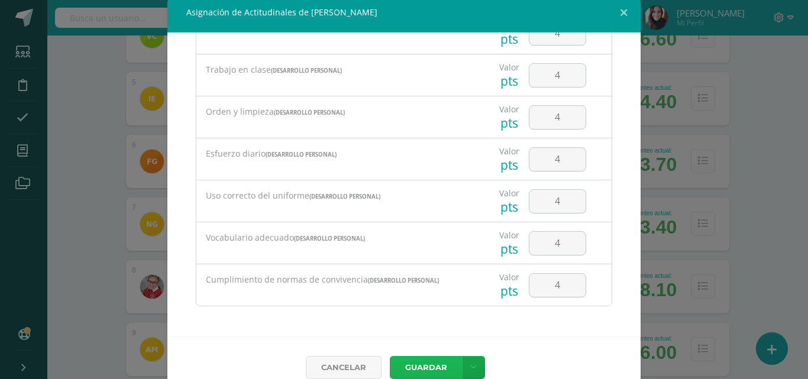
click at [420, 365] on button "Guardar" at bounding box center [426, 367] width 72 height 23
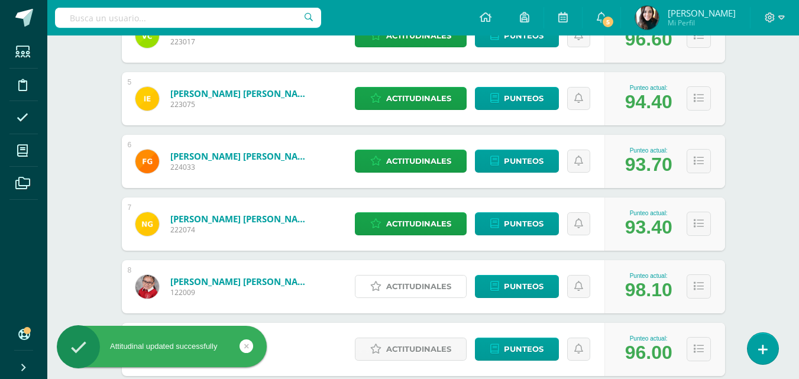
click at [404, 282] on span "Actitudinales" at bounding box center [418, 287] width 65 height 22
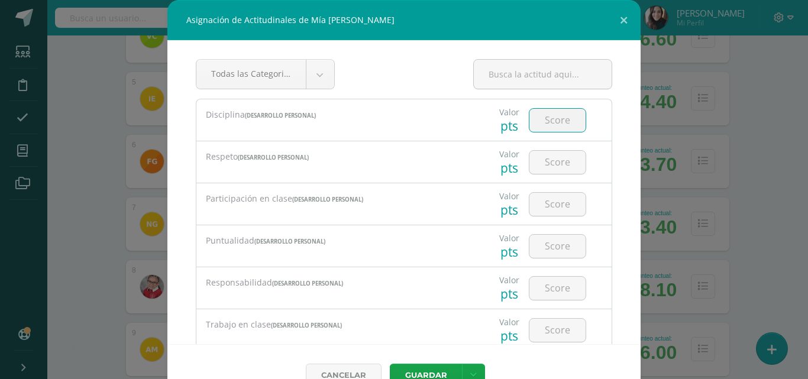
click at [544, 121] on input "number" at bounding box center [558, 120] width 56 height 23
type input "3"
type input "4"
type input "3"
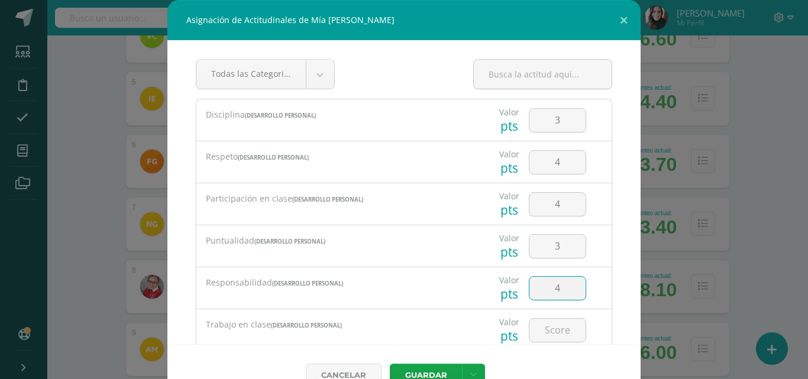
type input "4"
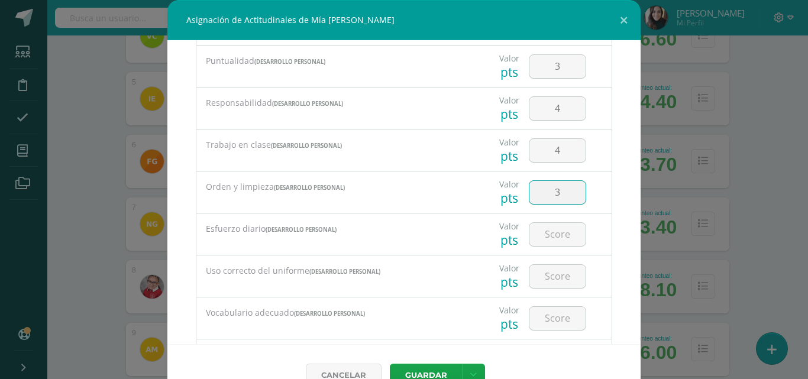
type input "3"
type input "4"
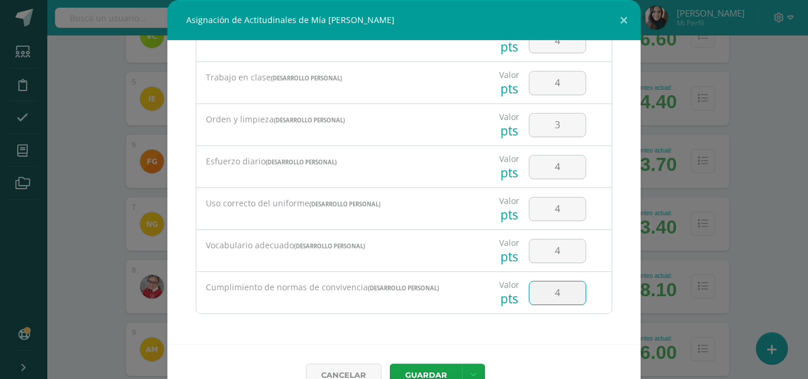
type input "4"
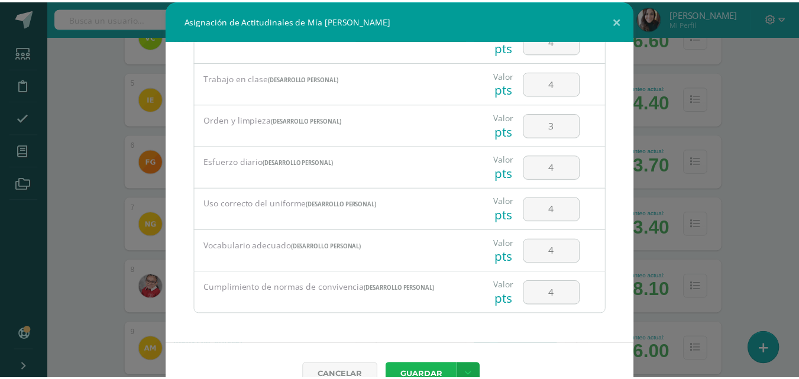
scroll to position [8, 0]
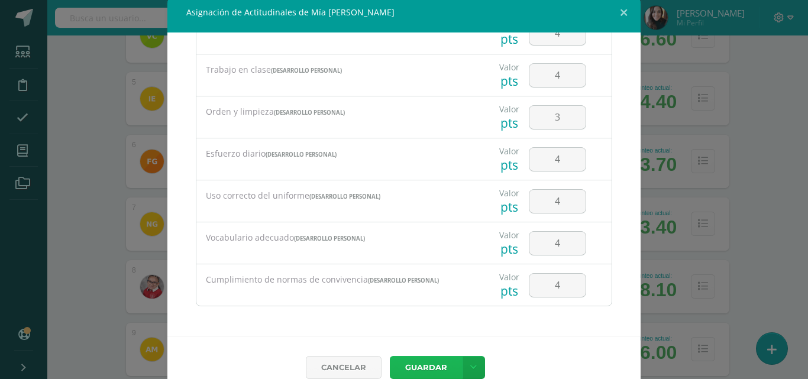
click at [424, 367] on button "Guardar" at bounding box center [426, 367] width 72 height 23
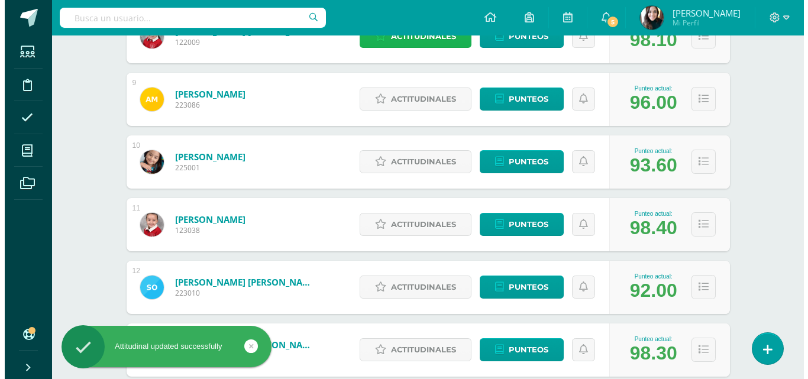
scroll to position [689, 0]
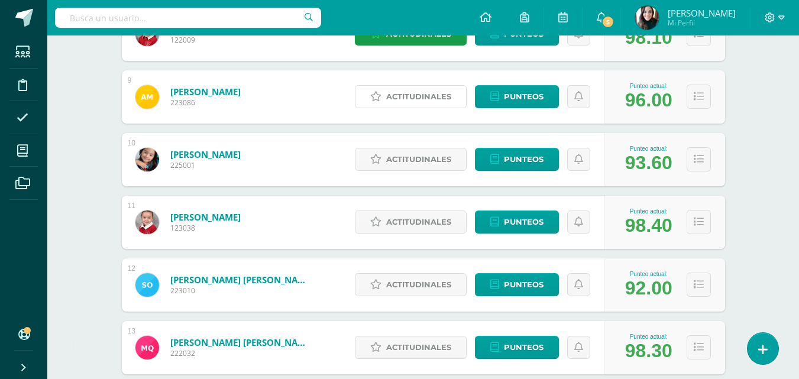
click at [409, 97] on span "Actitudinales" at bounding box center [418, 97] width 65 height 22
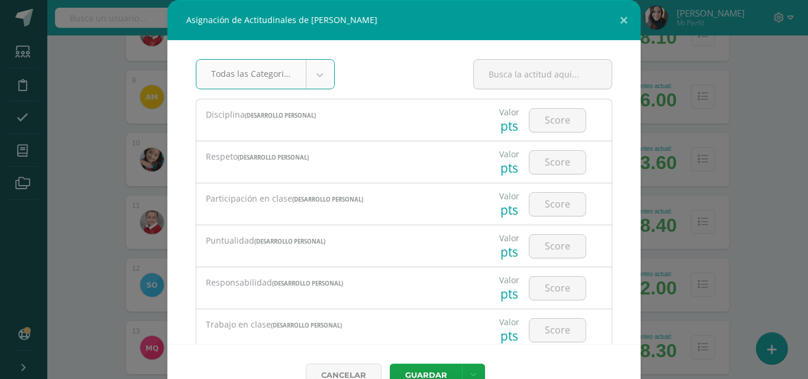
click at [543, 121] on input "number" at bounding box center [558, 120] width 56 height 23
type input "3"
type input "4"
type input "3"
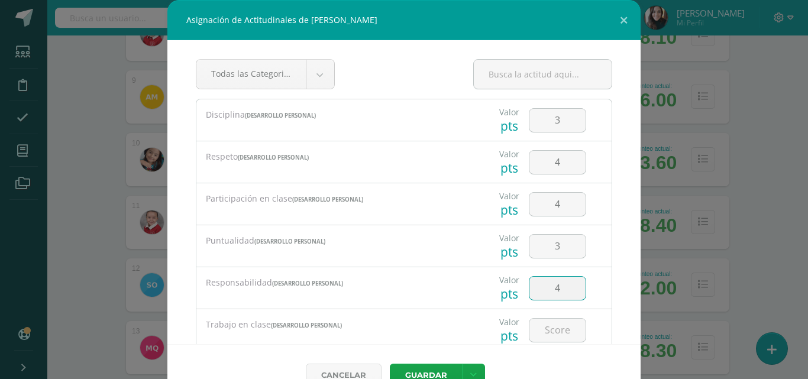
type input "4"
click at [551, 282] on input "4" at bounding box center [558, 288] width 56 height 23
type input "3"
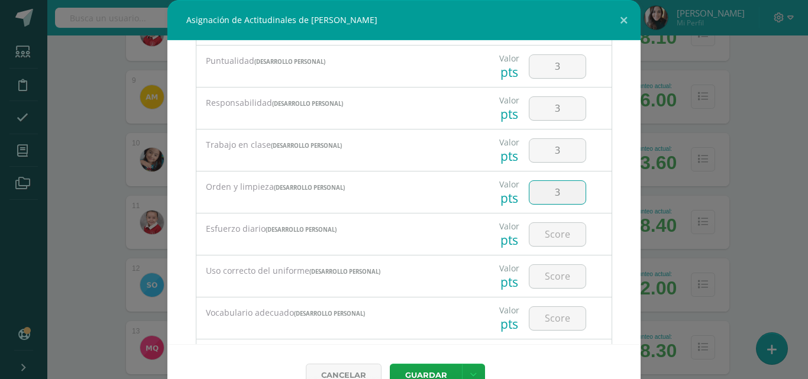
type input "3"
type input "4"
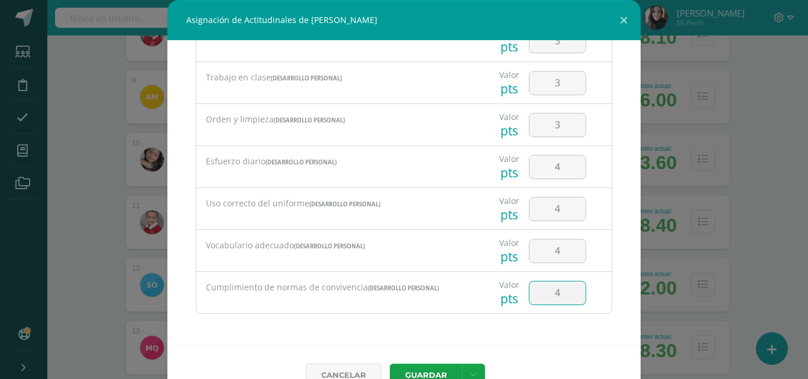
type input "4"
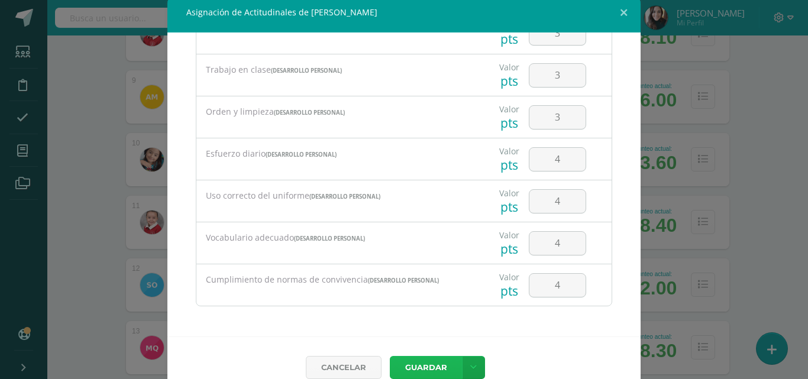
click at [423, 368] on button "Guardar" at bounding box center [426, 367] width 72 height 23
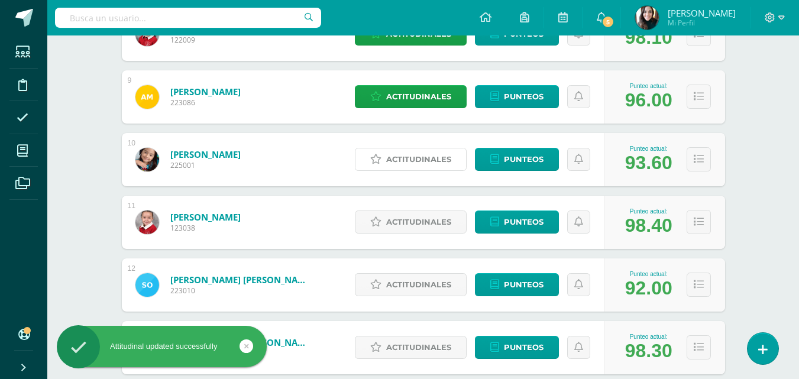
click at [423, 158] on span "Actitudinales" at bounding box center [418, 160] width 65 height 22
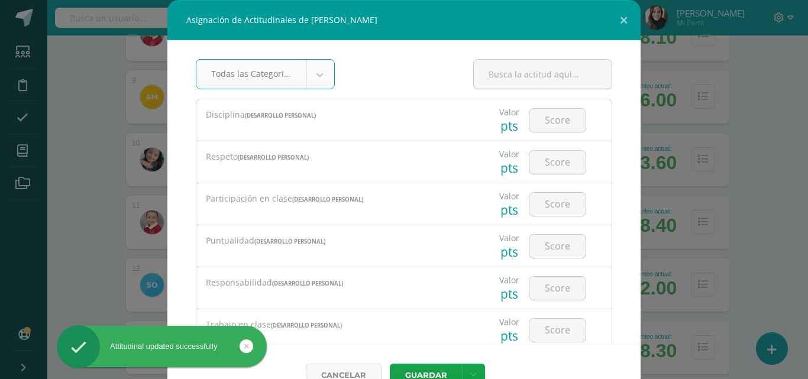
click at [549, 124] on input "number" at bounding box center [558, 120] width 56 height 23
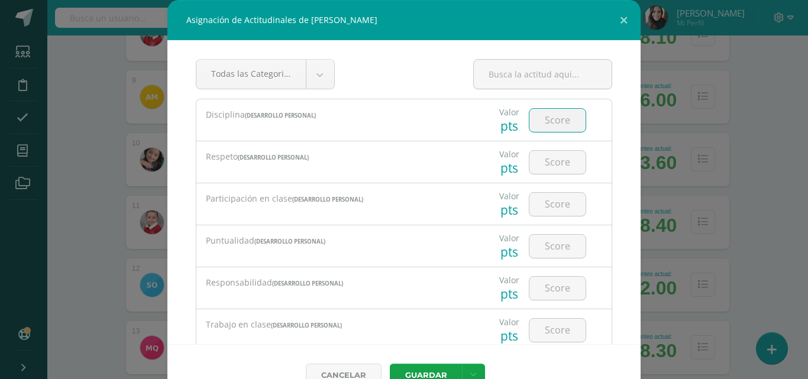
click at [549, 124] on input "number" at bounding box center [558, 120] width 56 height 23
type input "3"
type input "4"
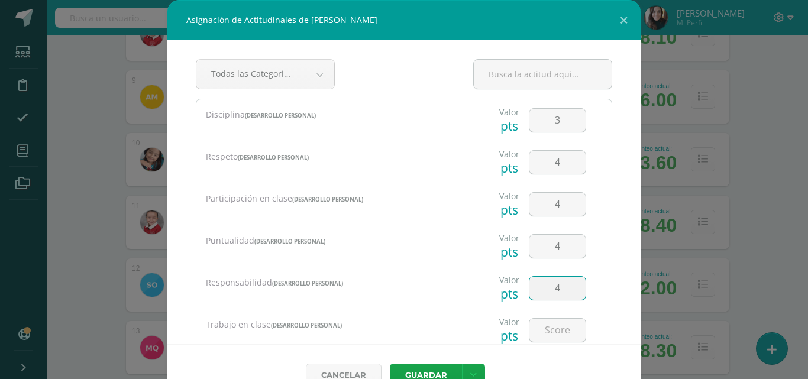
type input "4"
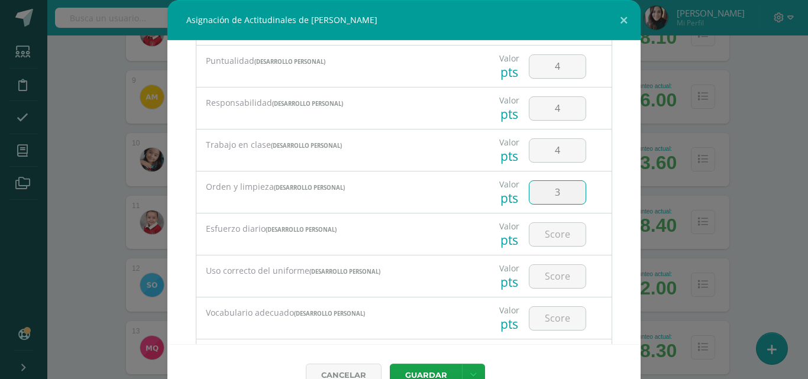
type input "3"
type input "4"
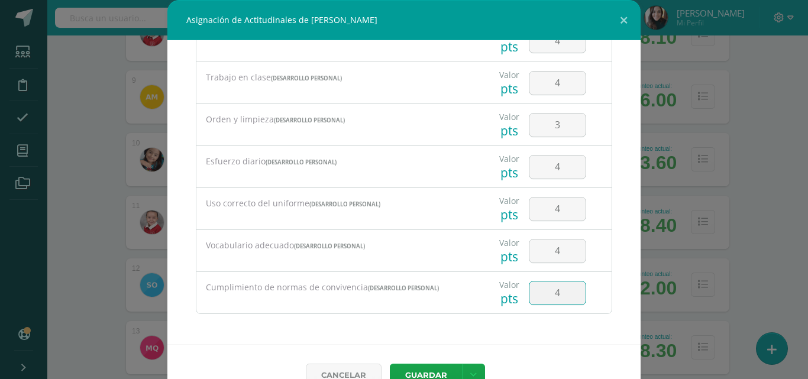
type input "4"
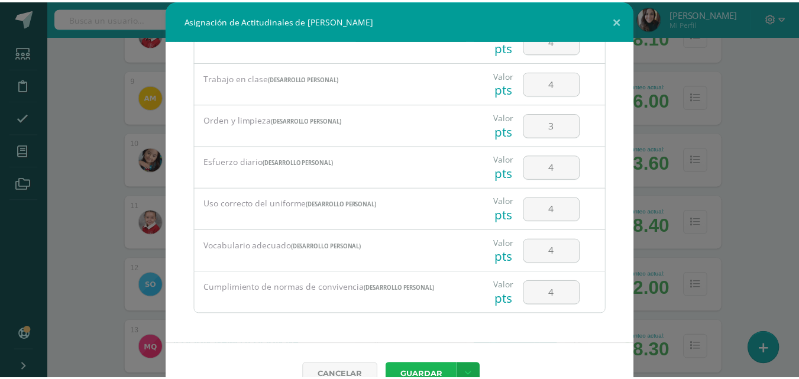
scroll to position [8, 0]
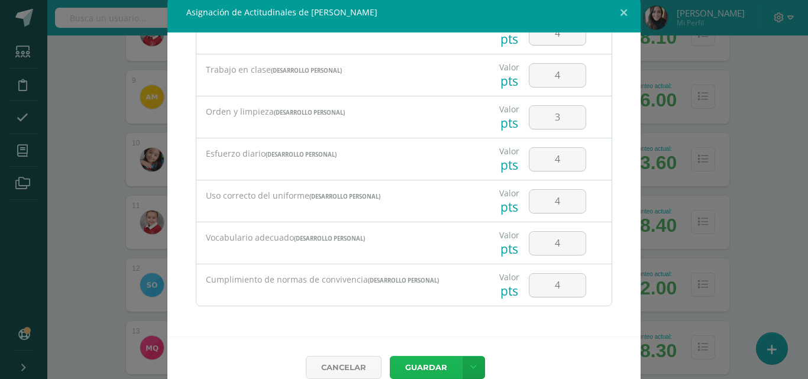
click at [433, 366] on button "Guardar" at bounding box center [426, 367] width 72 height 23
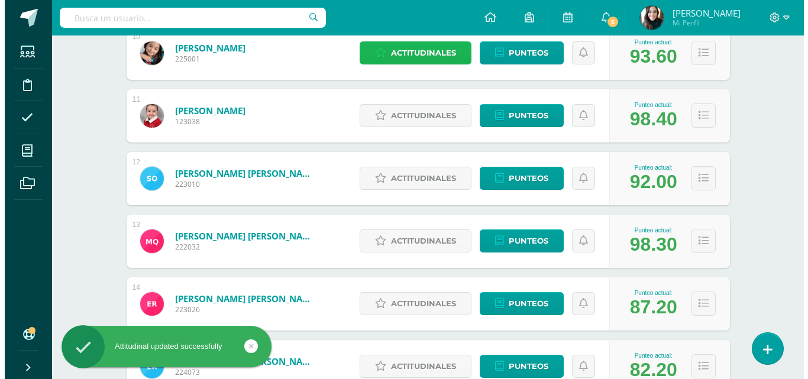
scroll to position [811, 0]
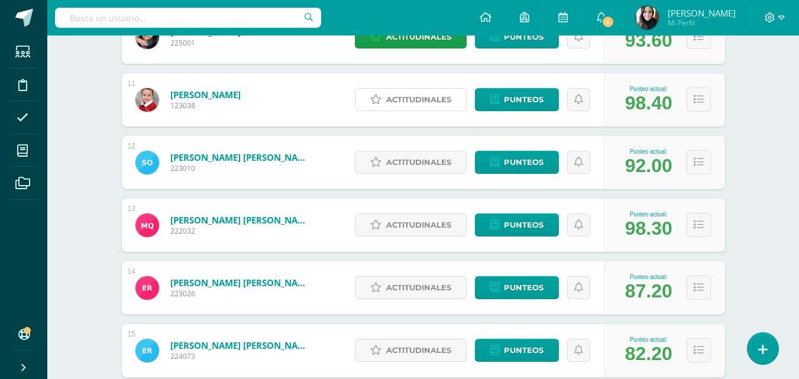
click at [426, 104] on span "Actitudinales" at bounding box center [418, 100] width 65 height 22
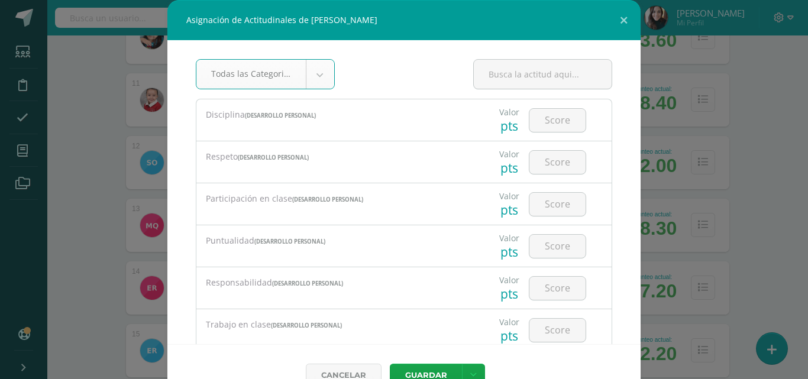
click at [554, 117] on input "number" at bounding box center [558, 120] width 56 height 23
type input "4"
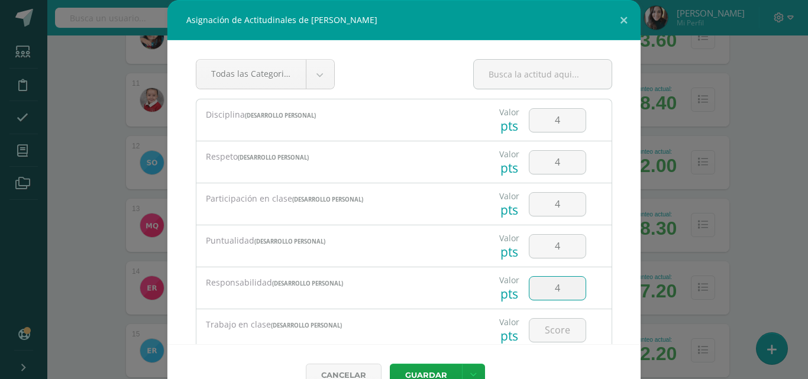
type input "4"
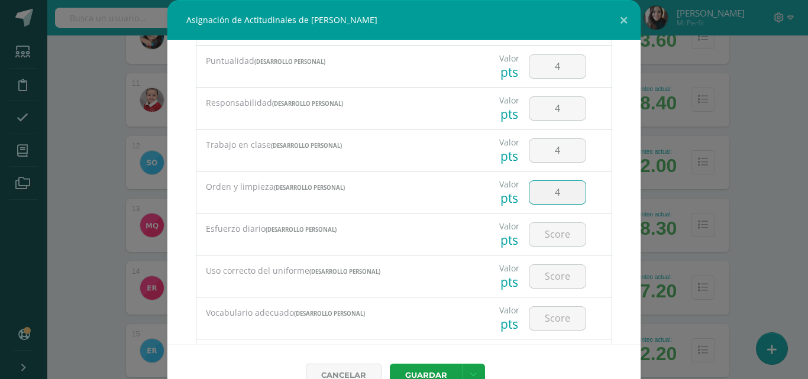
type input "4"
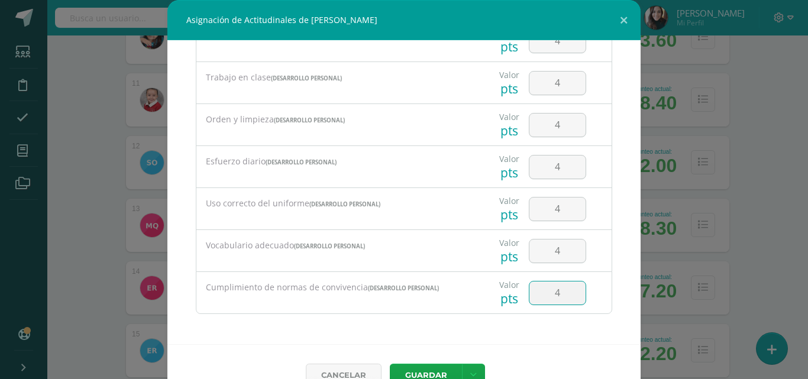
type input "4"
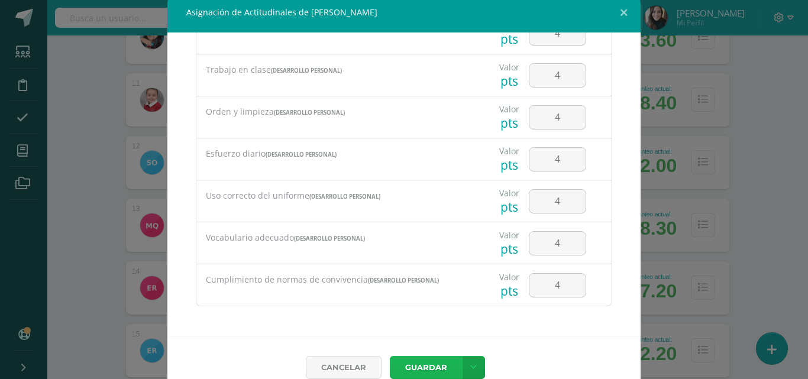
click at [412, 367] on button "Guardar" at bounding box center [426, 367] width 72 height 23
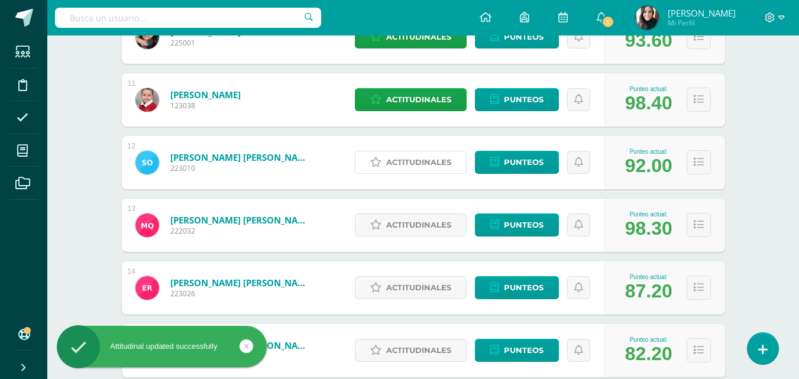
click at [423, 164] on span "Actitudinales" at bounding box center [418, 162] width 65 height 22
click at [0, 0] on div "Respeto (Desarrollo Personal)" at bounding box center [0, 0] width 0 height 0
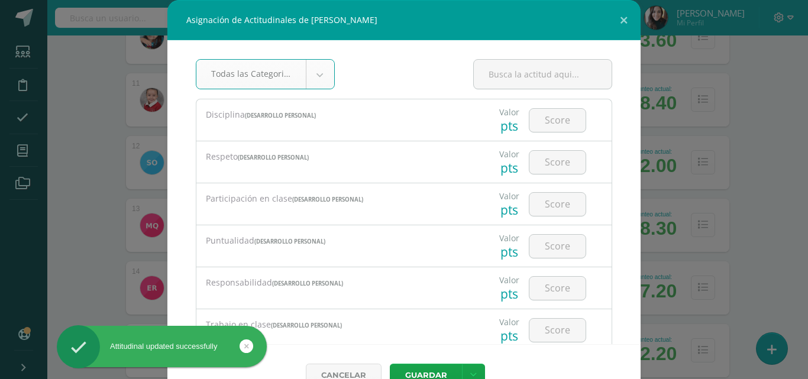
click at [560, 121] on input "number" at bounding box center [558, 120] width 56 height 23
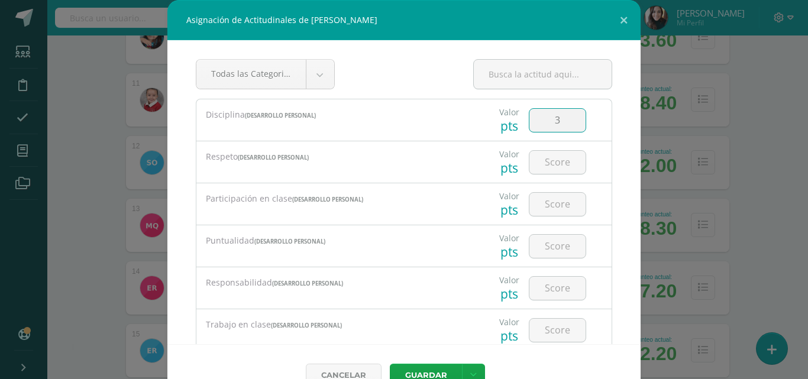
type input "3"
type input "4"
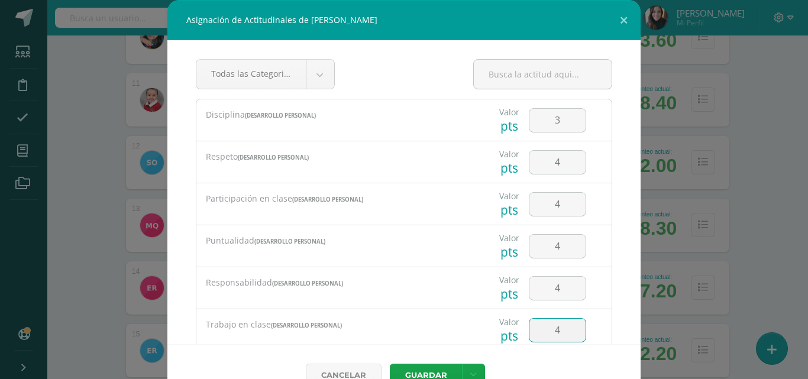
type input "4"
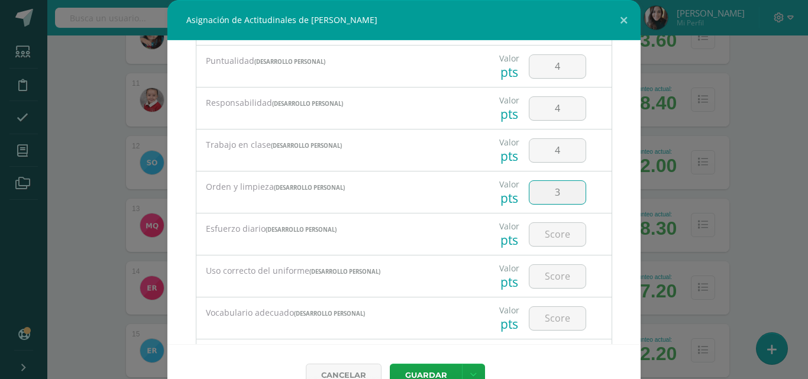
type input "3"
type input "4"
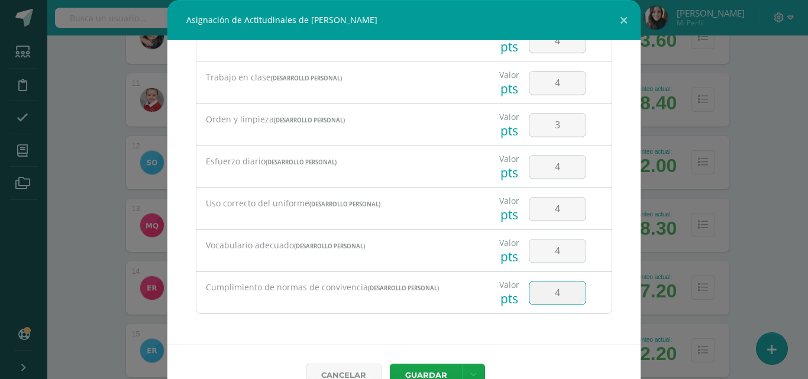
type input "4"
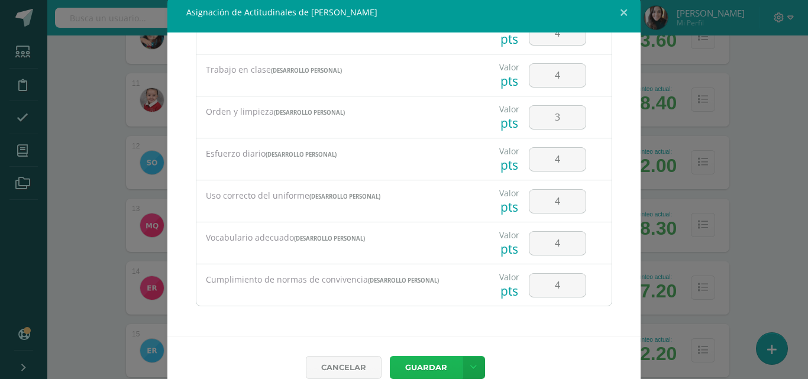
click at [428, 368] on button "Guardar" at bounding box center [426, 367] width 72 height 23
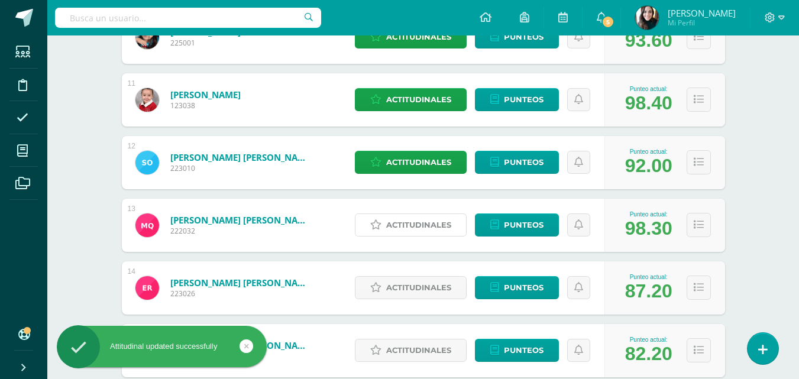
click at [420, 225] on span "Actitudinales" at bounding box center [418, 225] width 65 height 22
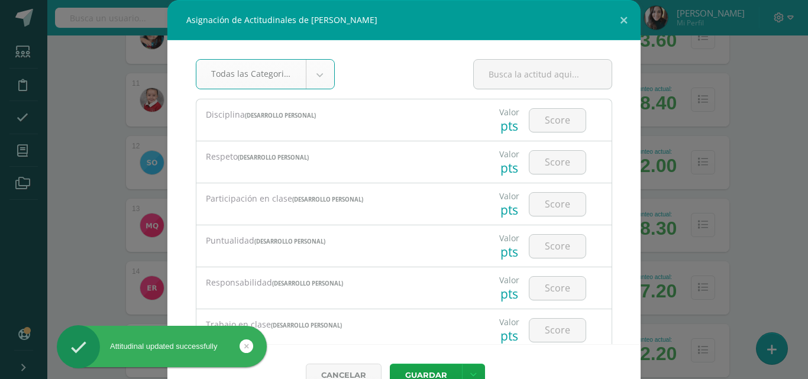
click at [555, 117] on input "number" at bounding box center [558, 120] width 56 height 23
click at [552, 120] on input "number" at bounding box center [558, 120] width 56 height 23
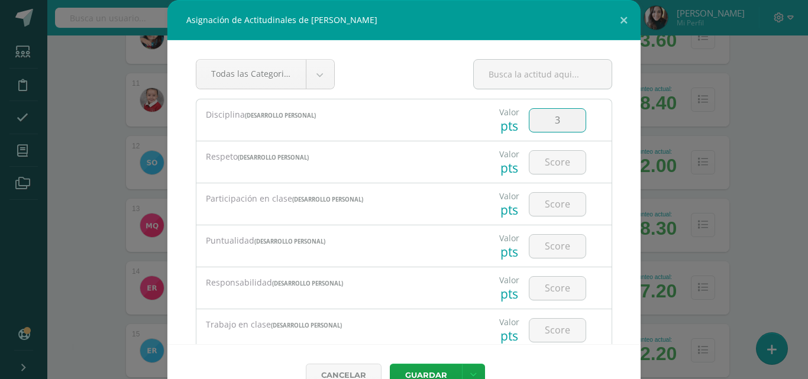
type input "3"
type input "4"
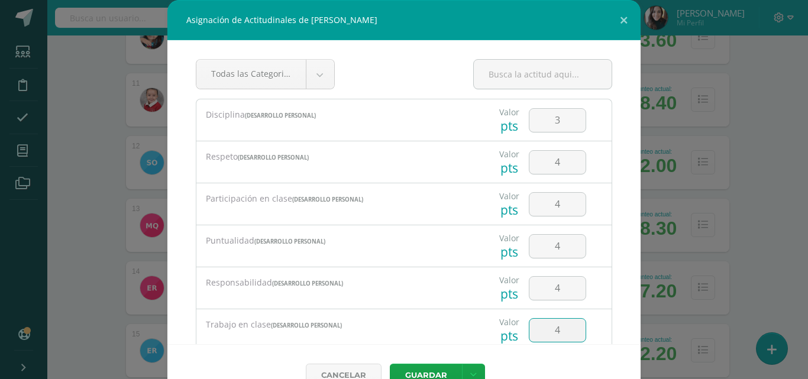
type input "4"
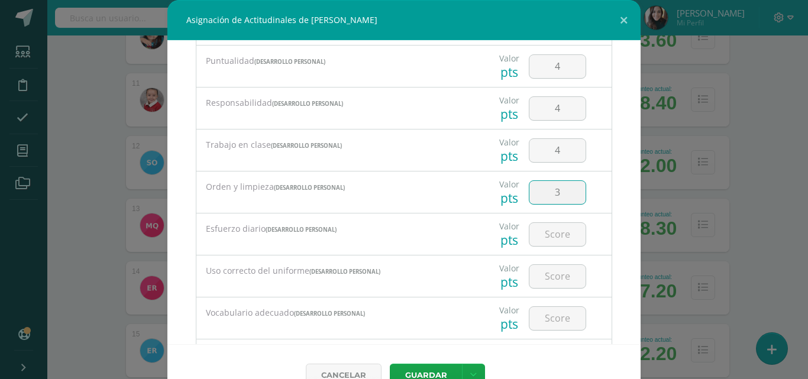
type input "3"
type input "4"
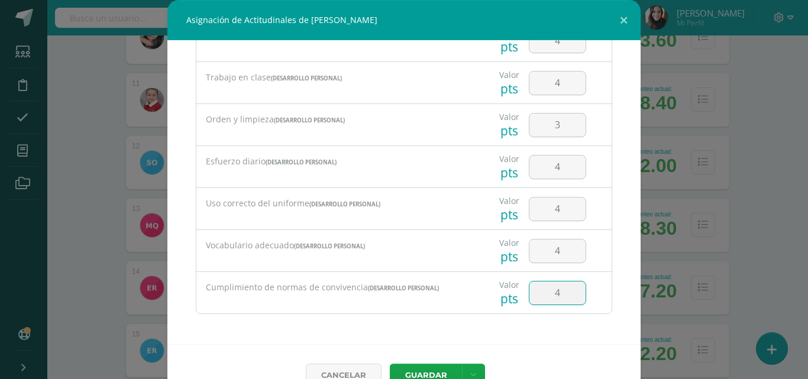
type input "4"
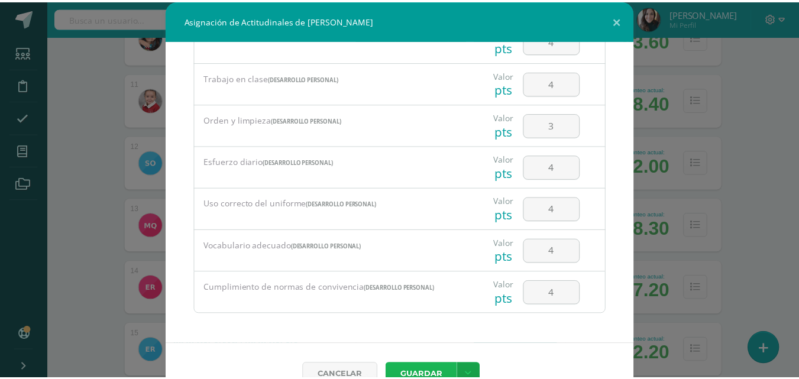
scroll to position [8, 0]
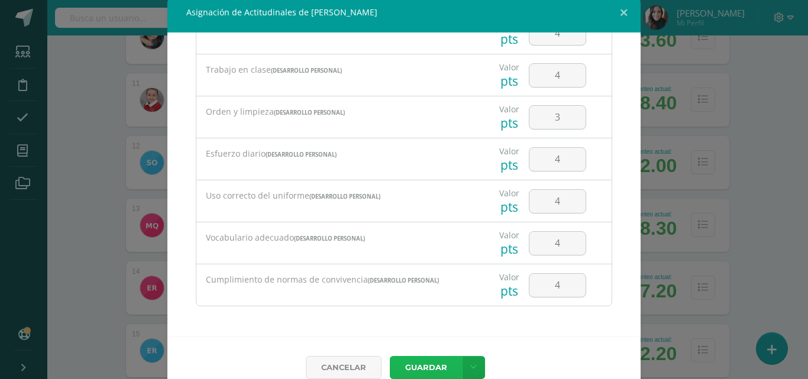
click at [436, 363] on button "Guardar" at bounding box center [426, 367] width 72 height 23
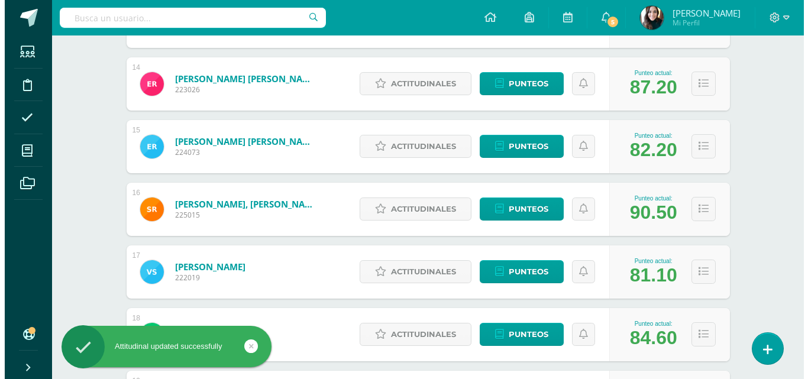
scroll to position [1018, 0]
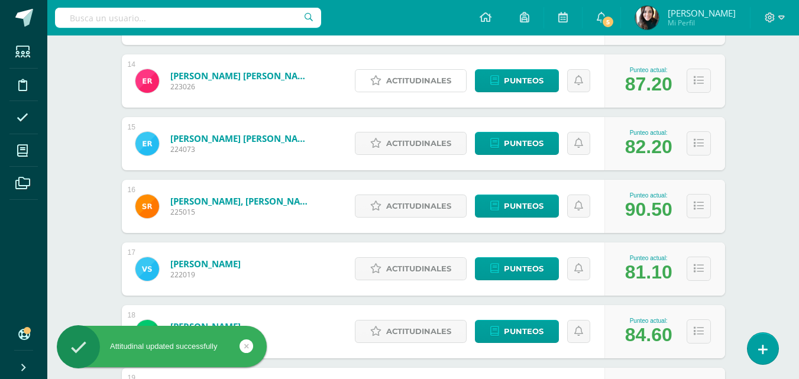
click at [411, 82] on span "Actitudinales" at bounding box center [418, 81] width 65 height 22
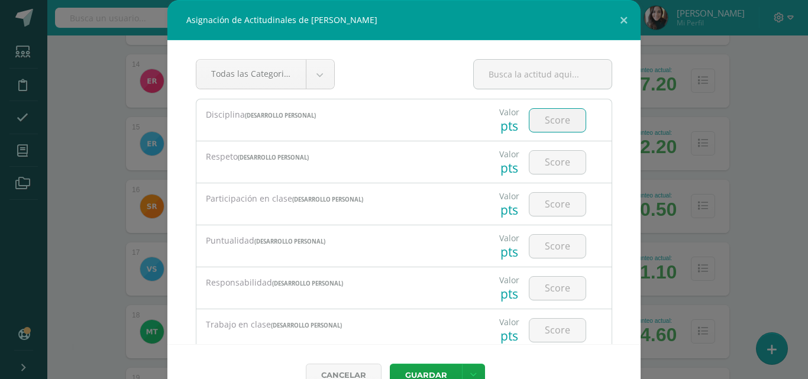
click at [543, 122] on input "number" at bounding box center [558, 120] width 56 height 23
type input "3"
type input "4"
type input "3"
type input "4"
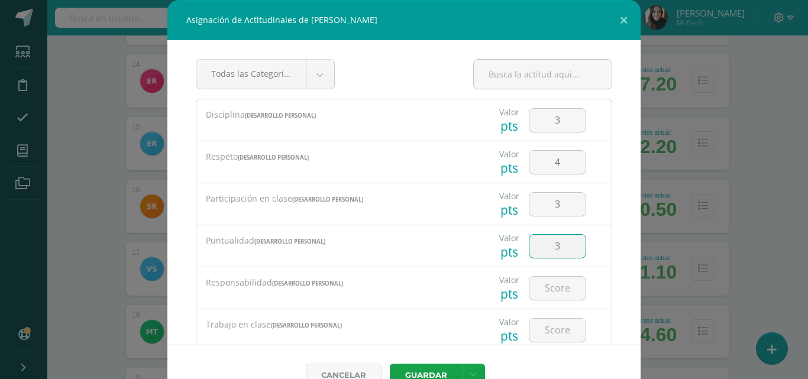
type input "3"
type input "4"
type input "3"
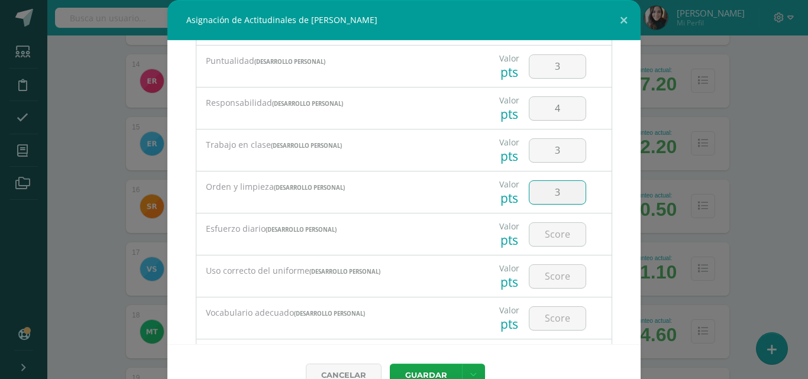
type input "3"
type input "4"
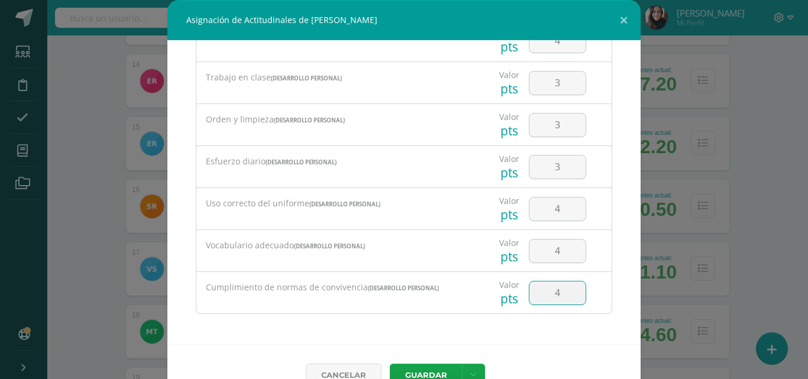
type input "4"
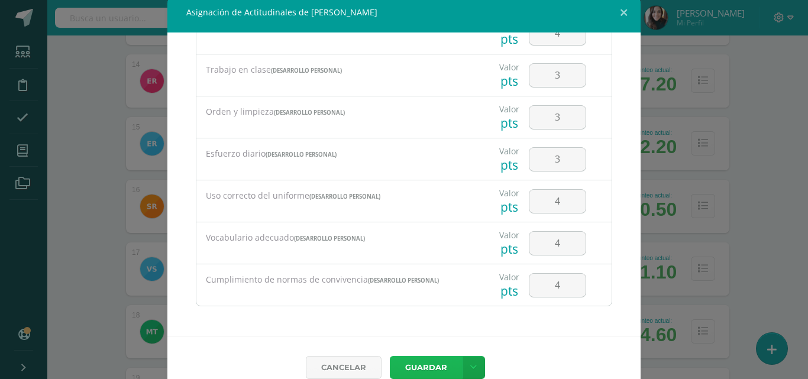
click at [418, 370] on button "Guardar" at bounding box center [426, 367] width 72 height 23
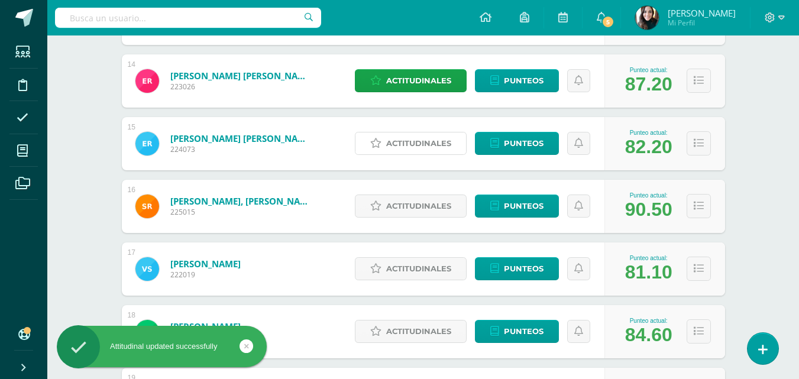
click at [425, 145] on span "Actitudinales" at bounding box center [418, 144] width 65 height 22
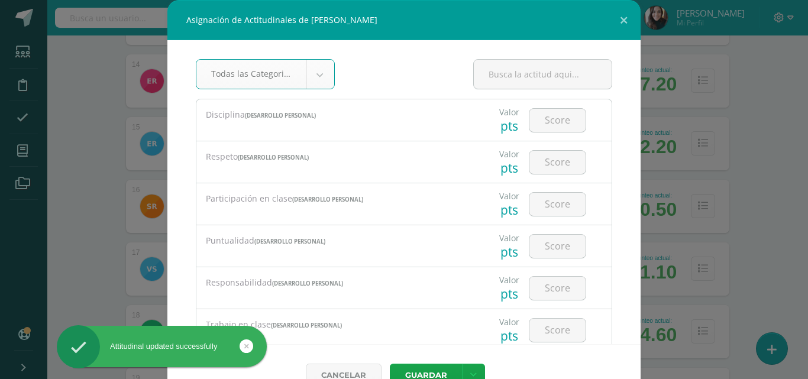
click at [545, 118] on input "number" at bounding box center [558, 120] width 56 height 23
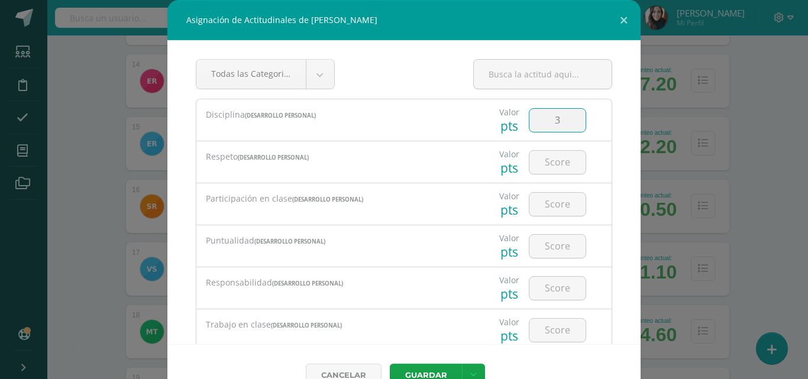
type input "3"
type input "4"
type input "3"
type input "4"
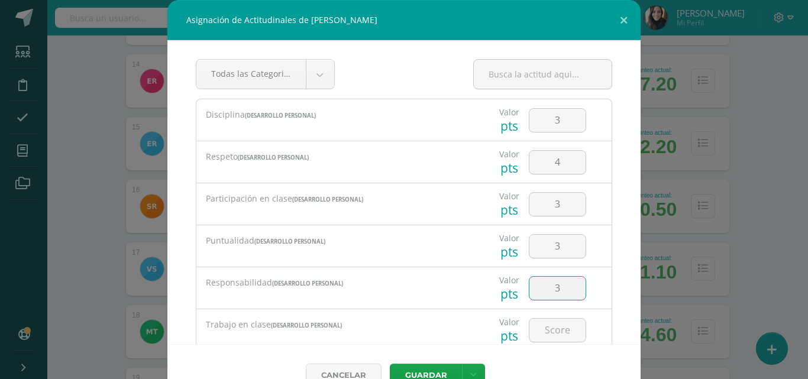
type input "3"
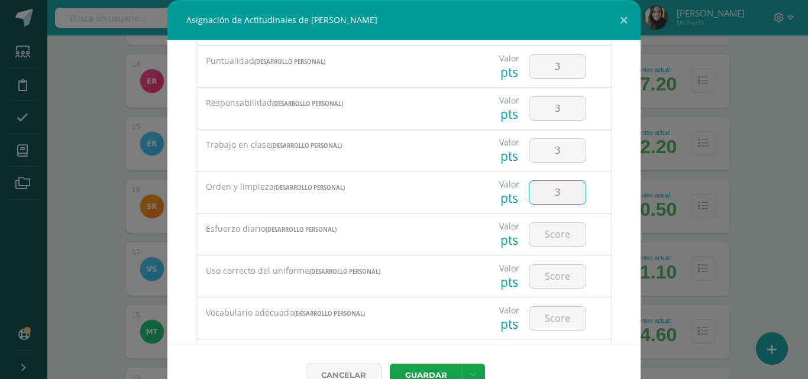
click at [539, 194] on input "3" at bounding box center [558, 192] width 56 height 23
type input "3"
type input "4"
type input "3"
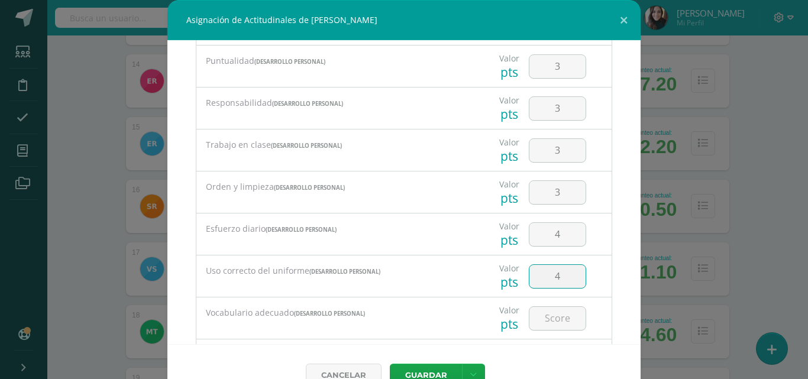
type input "4"
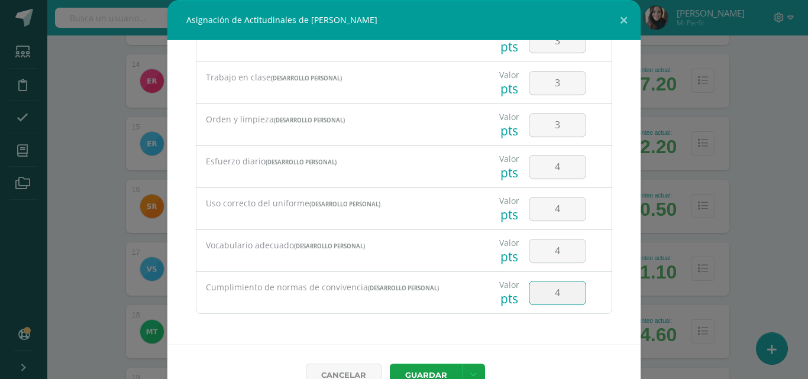
type input "4"
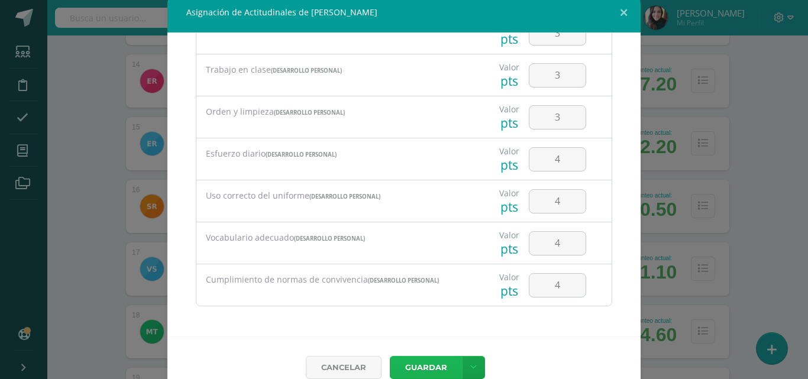
click at [431, 366] on button "Guardar" at bounding box center [426, 367] width 72 height 23
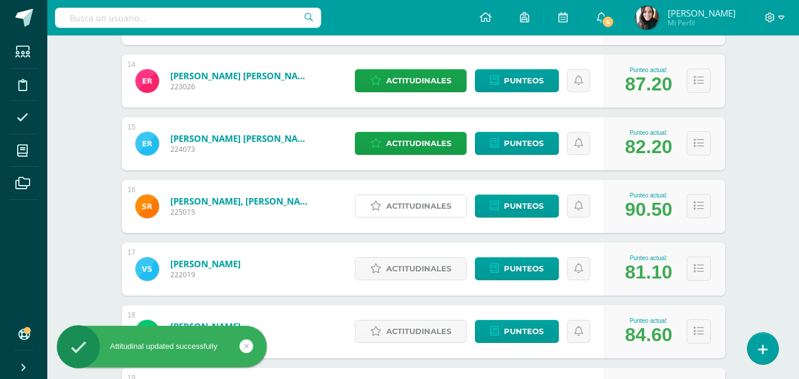
click at [414, 207] on span "Actitudinales" at bounding box center [418, 206] width 65 height 22
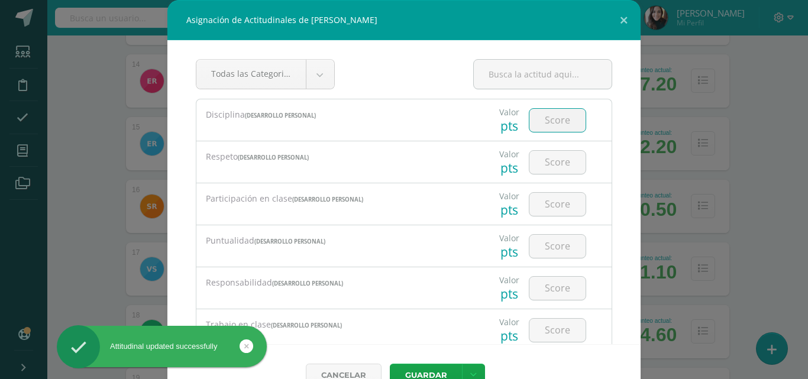
click at [553, 119] on input "number" at bounding box center [558, 120] width 56 height 23
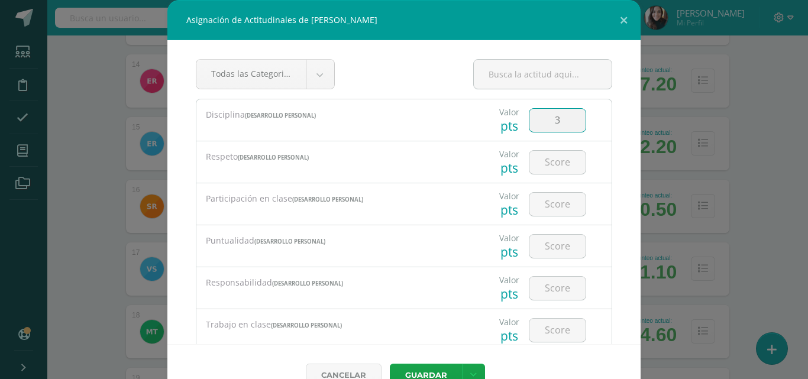
type input "3"
type input "4"
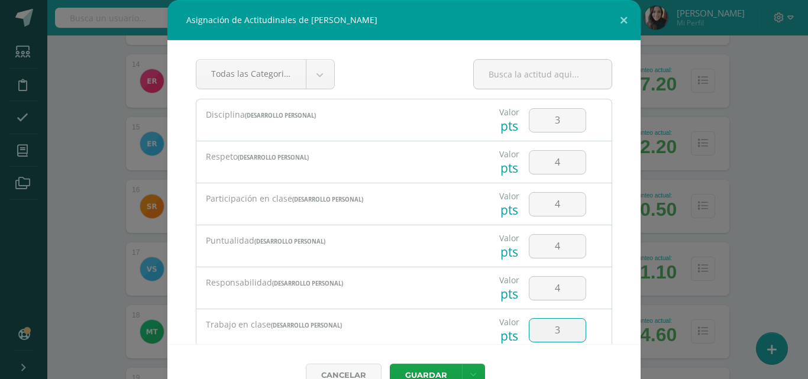
type input "3"
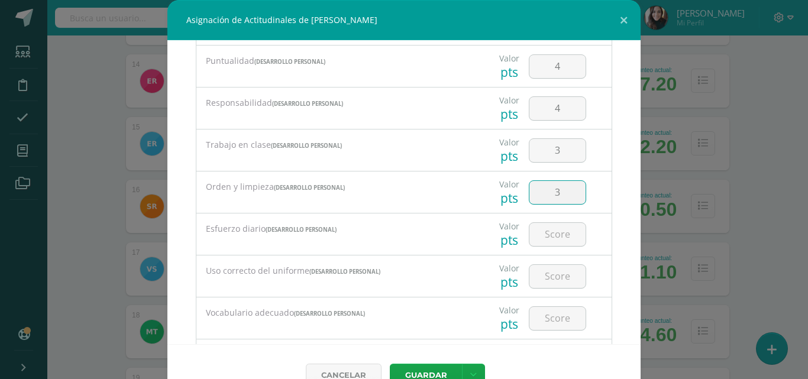
type input "3"
type input "4"
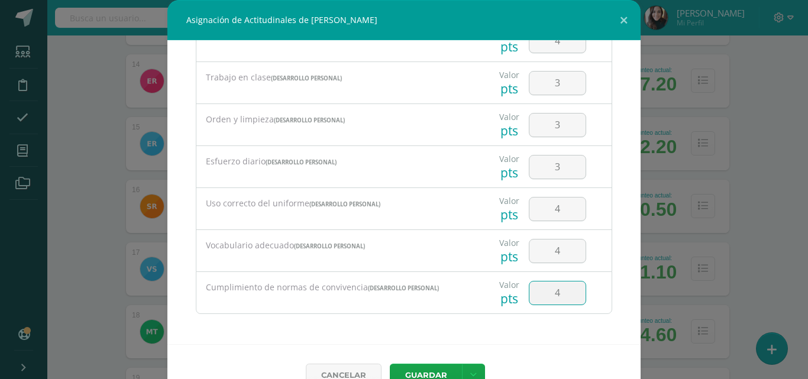
type input "4"
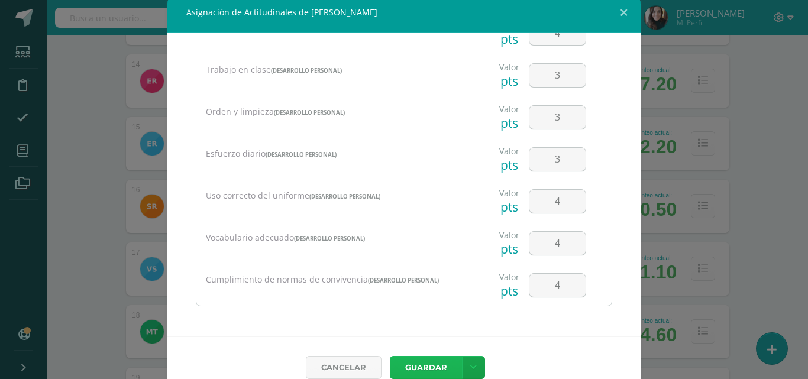
click at [424, 372] on button "Guardar" at bounding box center [426, 367] width 72 height 23
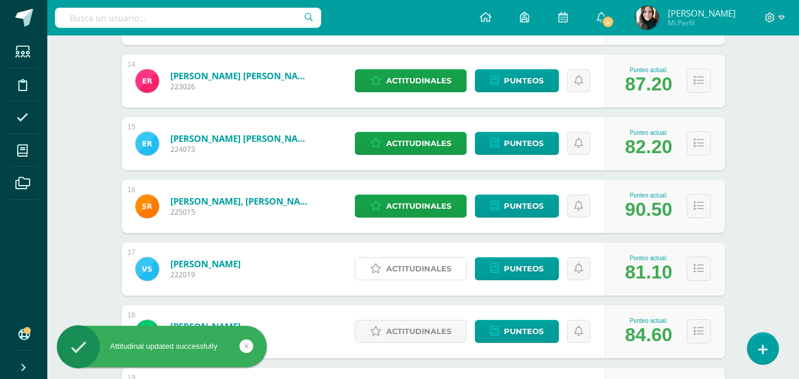
click at [414, 266] on span "Actitudinales" at bounding box center [418, 269] width 65 height 22
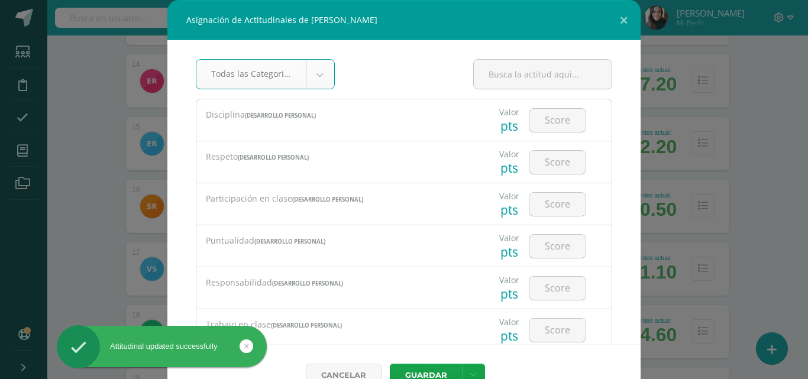
click at [546, 121] on input "number" at bounding box center [558, 120] width 56 height 23
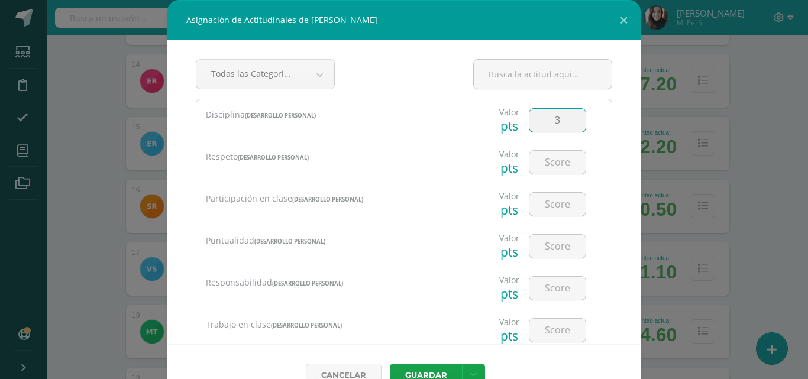
type input "3"
type input "4"
type input "3"
click at [554, 290] on input "3" at bounding box center [558, 288] width 56 height 23
click at [555, 285] on input "2" at bounding box center [558, 288] width 56 height 23
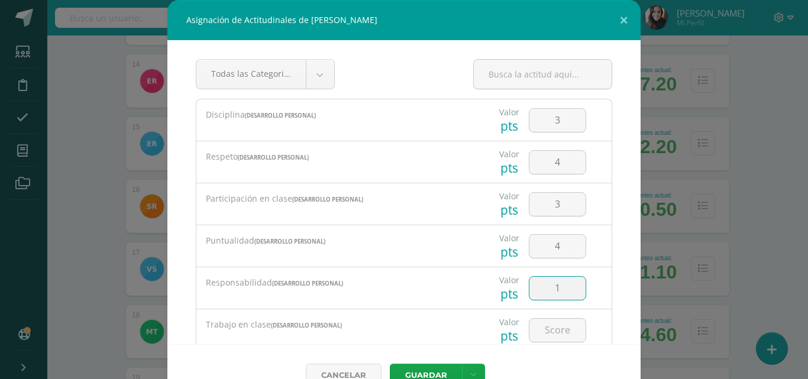
click at [538, 325] on input "number" at bounding box center [558, 330] width 56 height 23
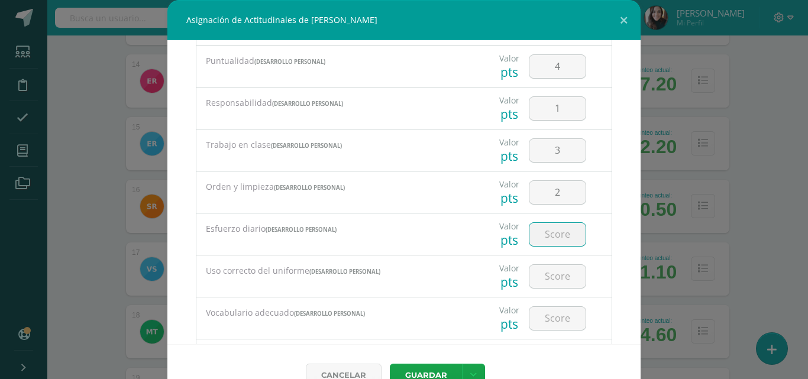
click at [553, 237] on input "number" at bounding box center [558, 234] width 56 height 23
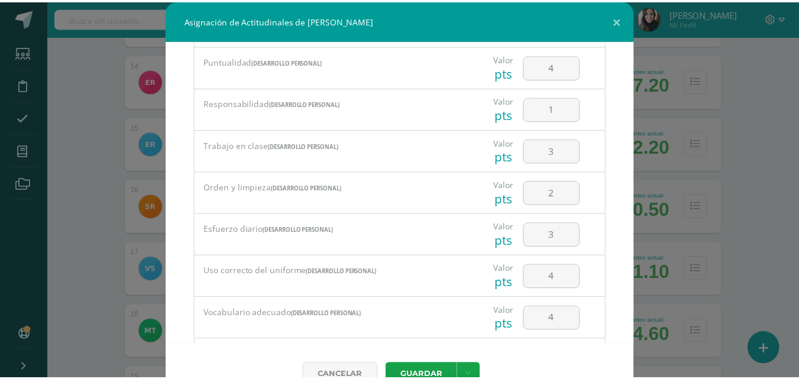
scroll to position [247, 0]
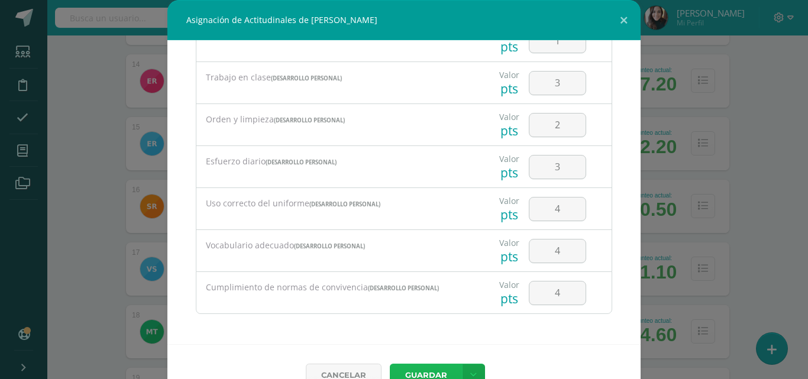
click at [440, 368] on button "Guardar" at bounding box center [426, 375] width 72 height 23
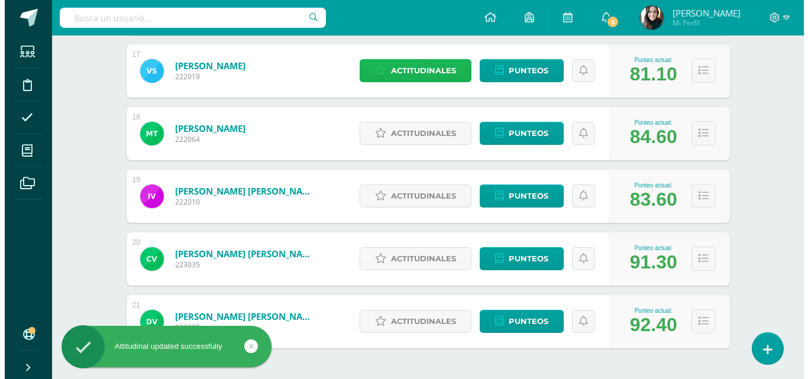
scroll to position [1225, 0]
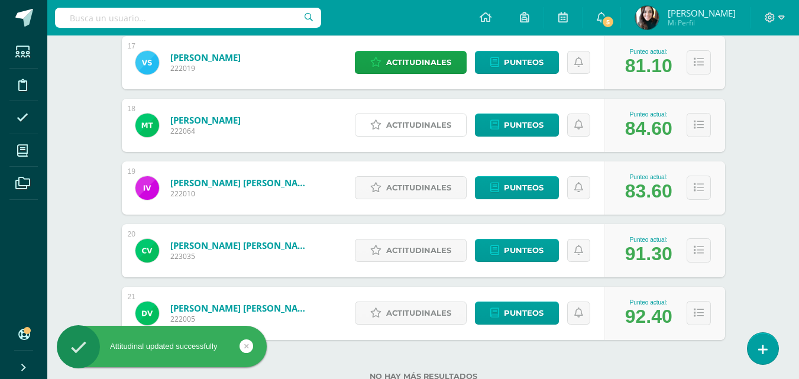
click at [436, 121] on span "Actitudinales" at bounding box center [418, 125] width 65 height 22
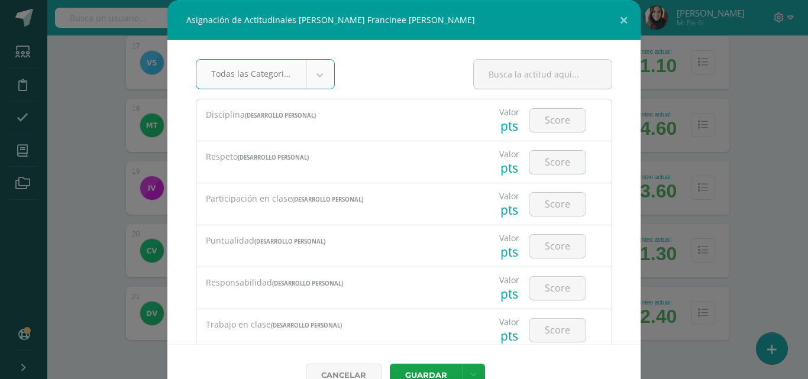
click at [561, 120] on input "number" at bounding box center [558, 120] width 56 height 23
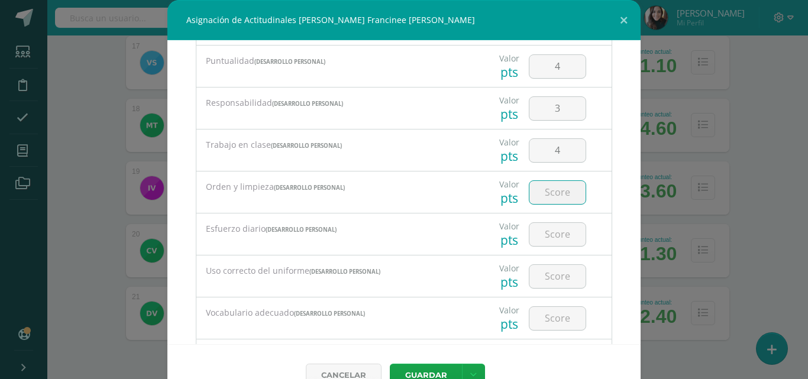
click at [557, 113] on input "3" at bounding box center [558, 108] width 56 height 23
click at [549, 188] on input "number" at bounding box center [558, 192] width 56 height 23
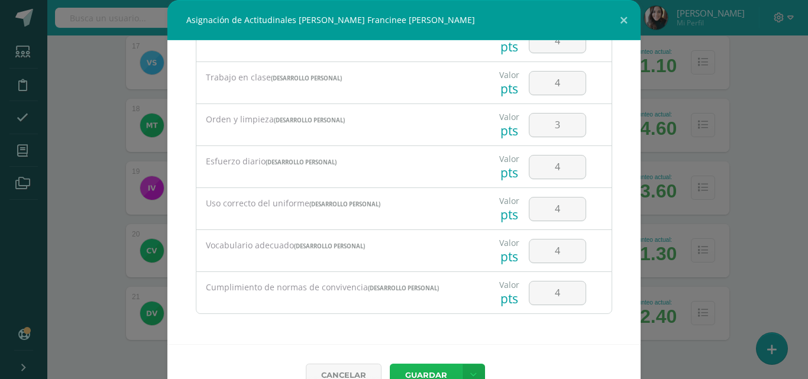
scroll to position [8, 0]
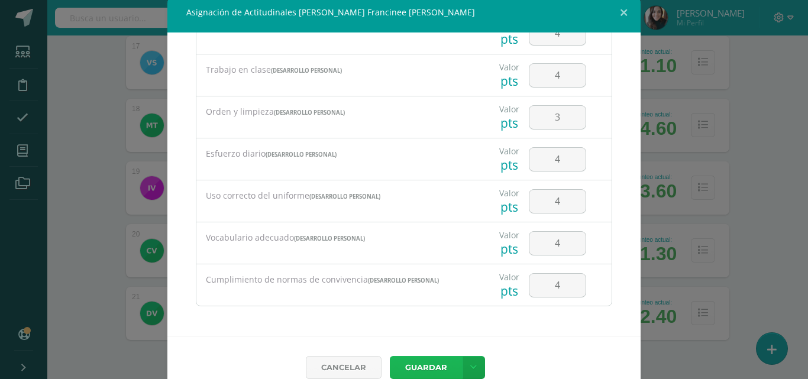
click at [428, 364] on button "Guardar" at bounding box center [426, 367] width 72 height 23
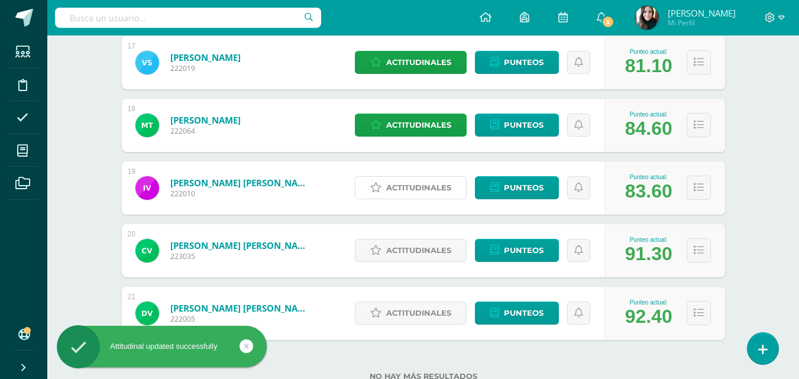
click at [405, 188] on span "Actitudinales" at bounding box center [418, 188] width 65 height 22
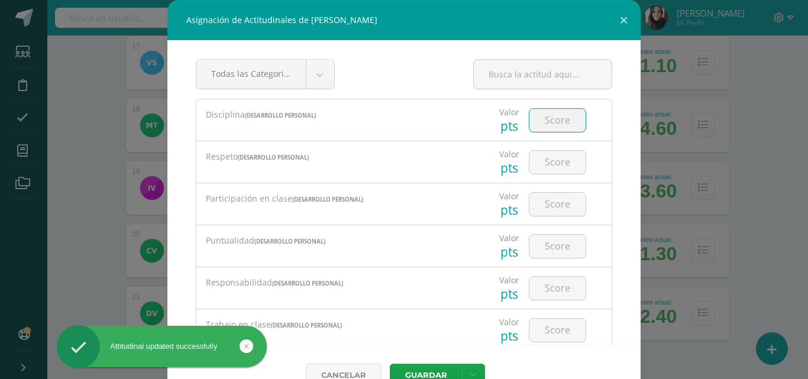
click at [554, 121] on input "number" at bounding box center [558, 120] width 56 height 23
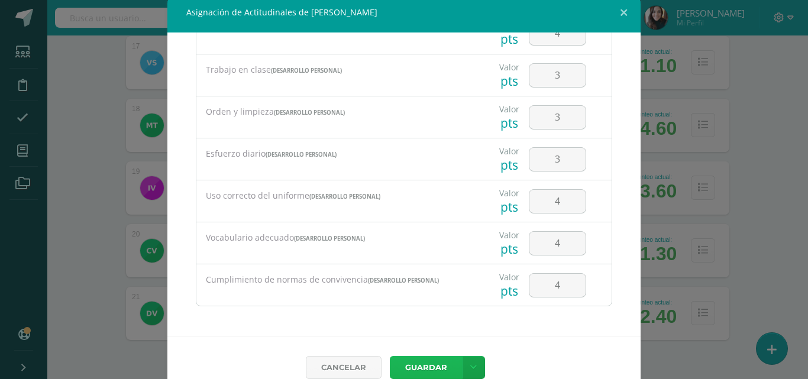
click at [427, 362] on button "Guardar" at bounding box center [426, 367] width 72 height 23
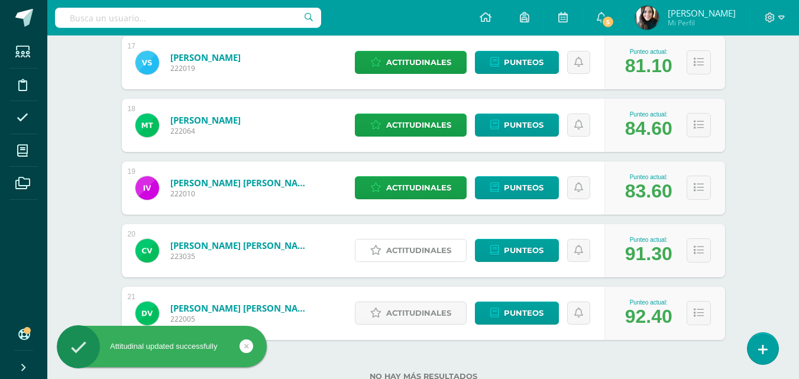
click at [420, 253] on span "Actitudinales" at bounding box center [418, 251] width 65 height 22
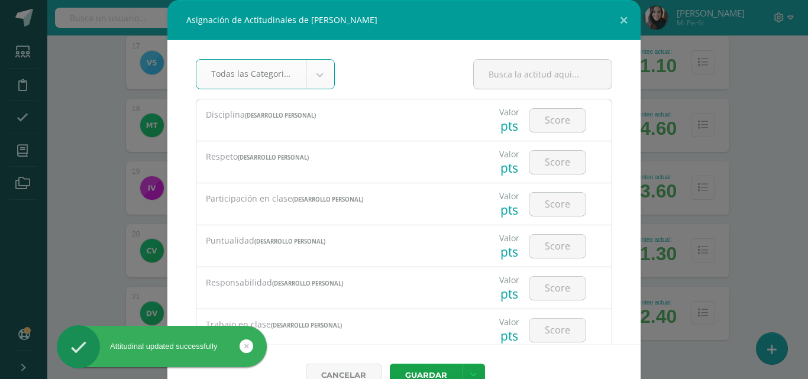
click at [546, 120] on input "number" at bounding box center [558, 120] width 56 height 23
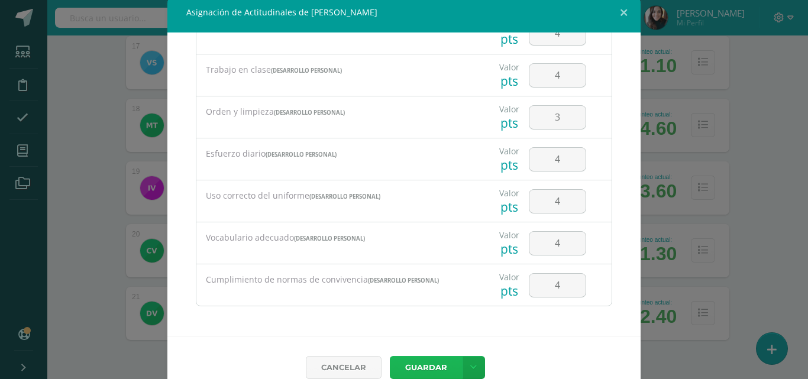
click at [427, 371] on button "Guardar" at bounding box center [426, 367] width 72 height 23
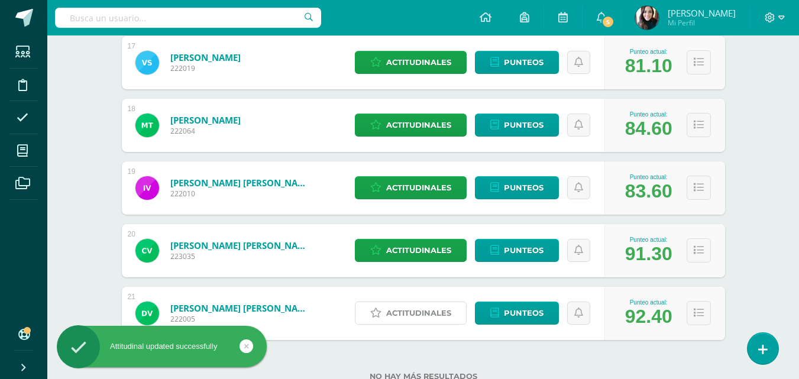
click at [428, 315] on span "Actitudinales" at bounding box center [418, 313] width 65 height 22
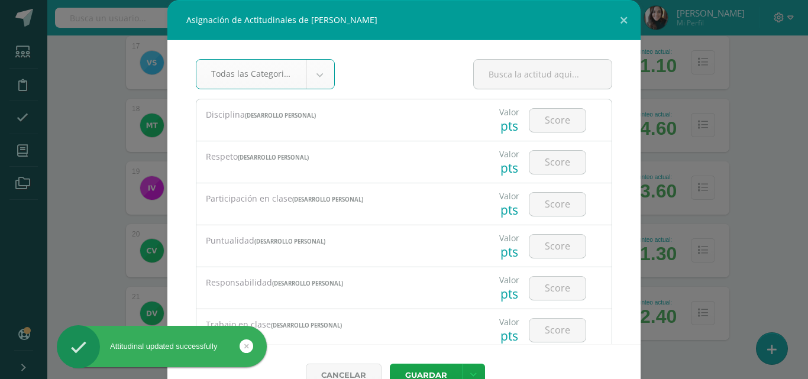
click at [563, 118] on input "number" at bounding box center [558, 120] width 56 height 23
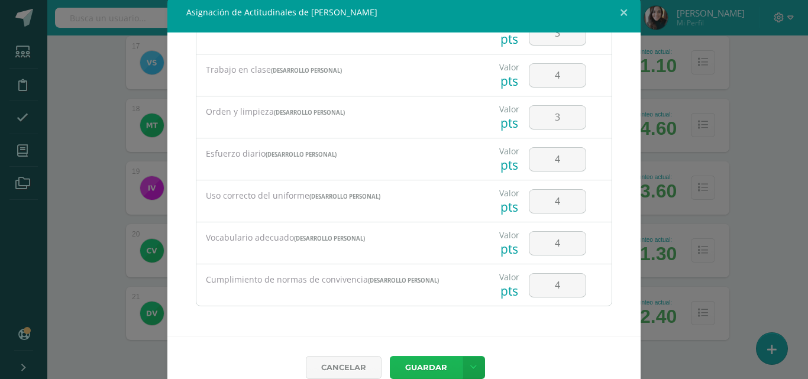
click at [431, 373] on button "Guardar" at bounding box center [426, 367] width 72 height 23
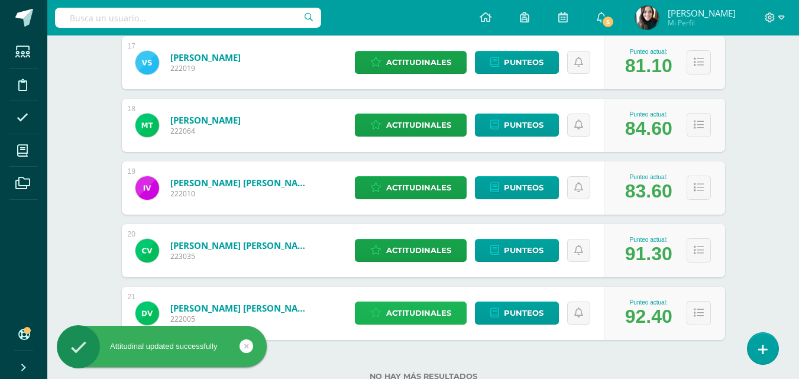
scroll to position [0, 0]
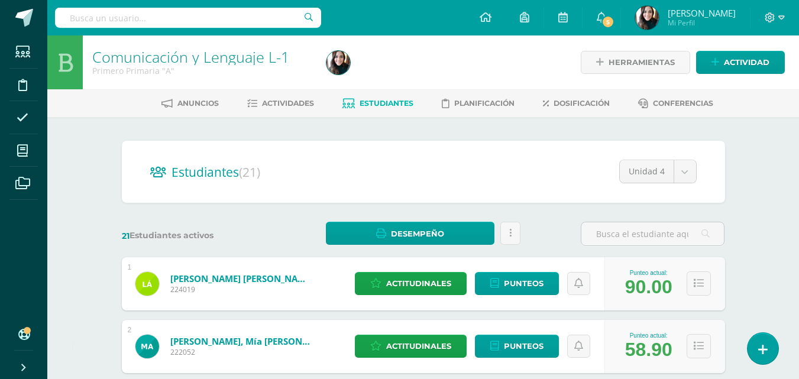
click at [291, 104] on span "Actividades" at bounding box center [288, 103] width 52 height 9
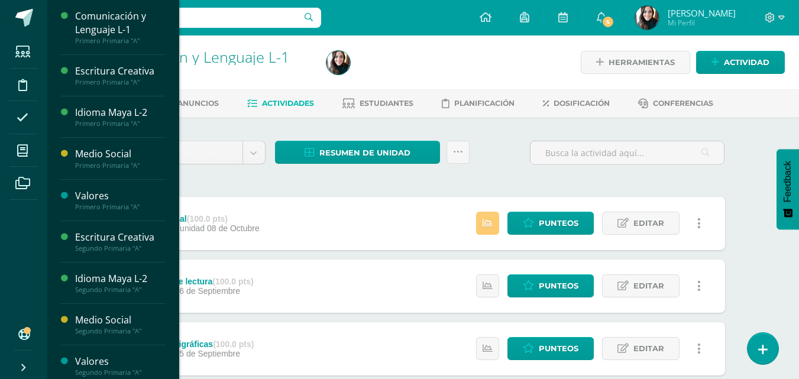
click at [102, 204] on div "Primero Primaria "A"" at bounding box center [120, 207] width 90 height 8
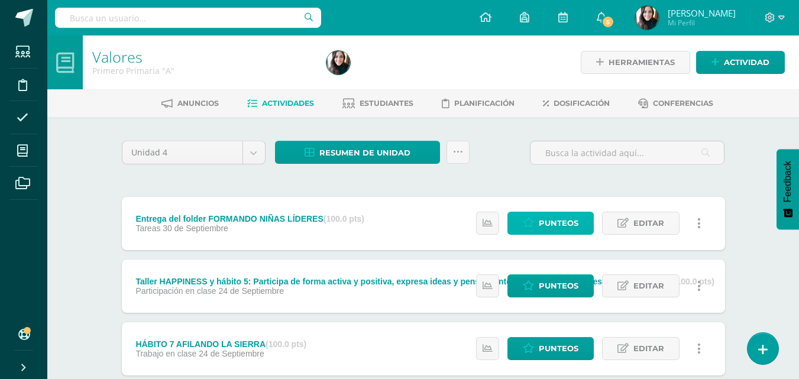
click at [531, 220] on icon at bounding box center [528, 223] width 11 height 10
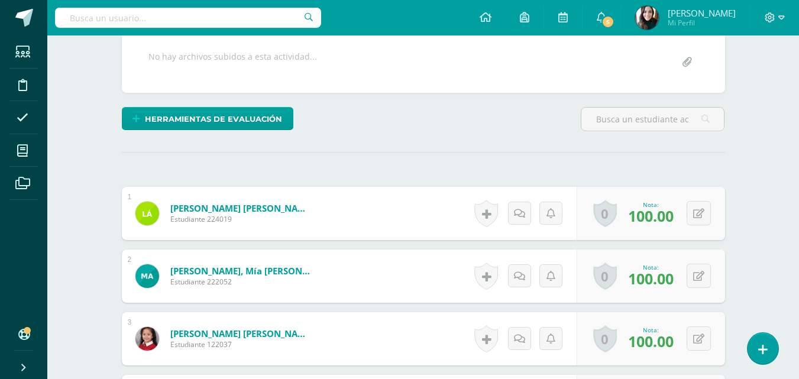
scroll to position [228, 0]
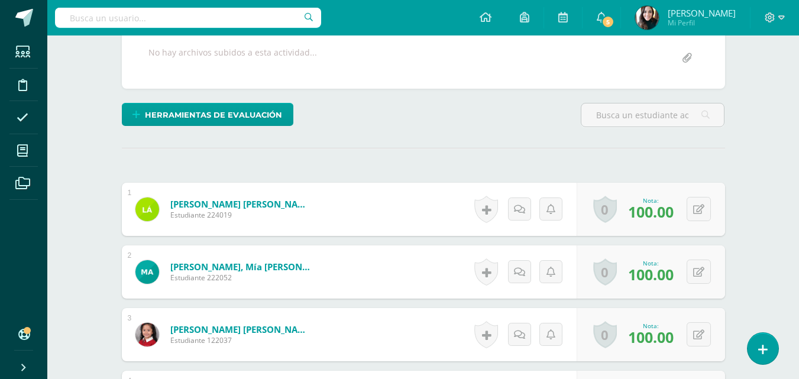
drag, startPoint x: 805, startPoint y: 80, endPoint x: 808, endPoint y: 194, distance: 113.1
click at [799, 194] on html "Estudiantes Disciplina Asistencia Mis cursos Archivos Soporte Ayuda Reportar un…" at bounding box center [399, 352] width 799 height 1160
click at [598, 211] on link "0" at bounding box center [606, 209] width 24 height 27
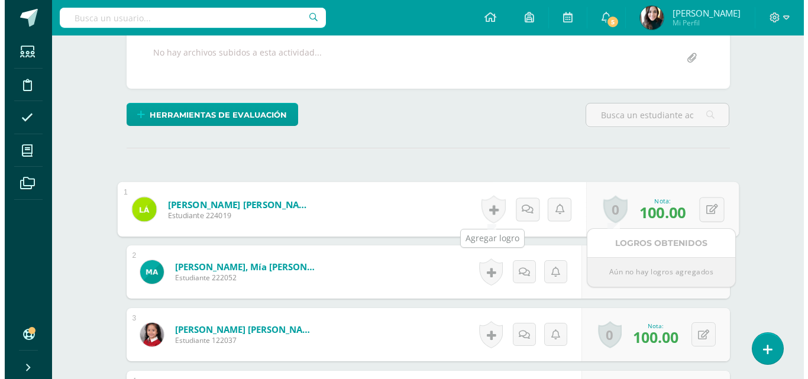
scroll to position [229, 0]
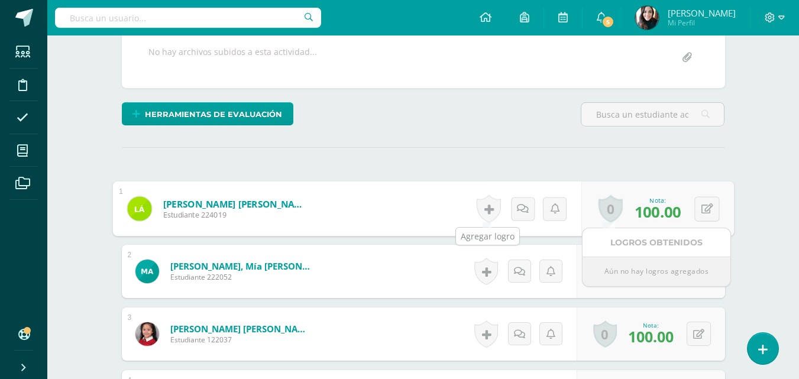
click at [488, 209] on link at bounding box center [488, 209] width 24 height 28
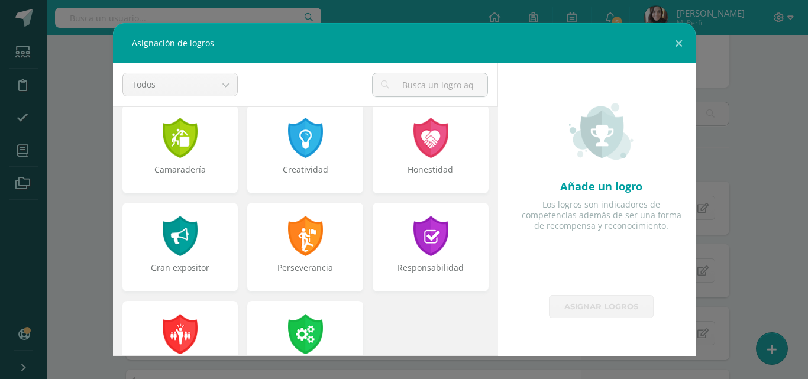
scroll to position [428, 0]
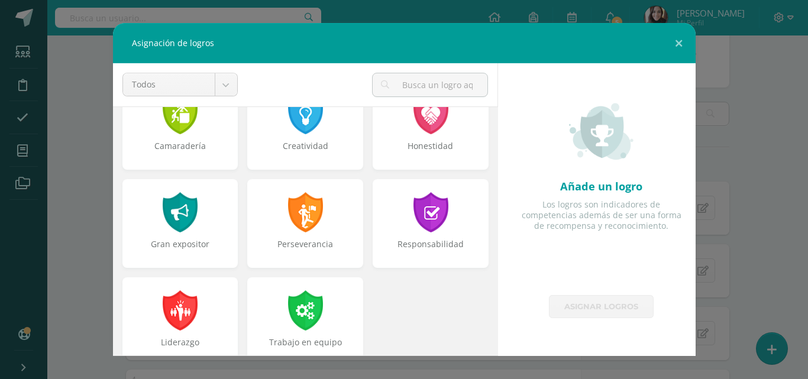
click at [299, 236] on div "Perseverancia" at bounding box center [305, 223] width 116 height 89
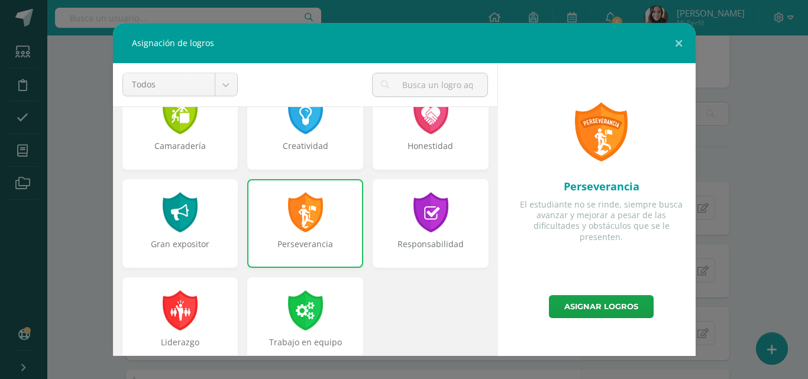
click at [395, 227] on div "Responsabilidad" at bounding box center [431, 223] width 116 height 89
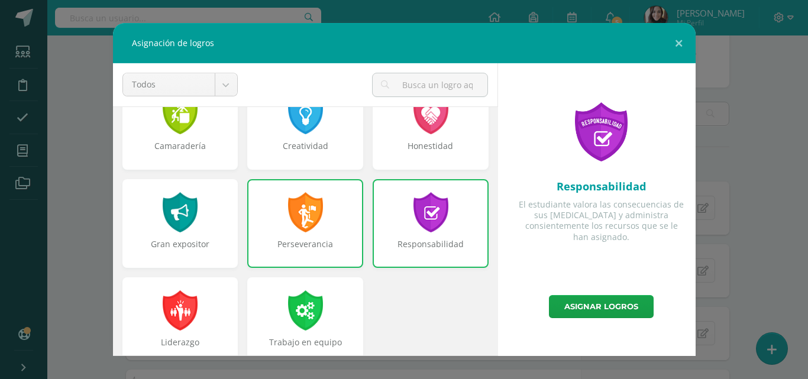
click at [180, 314] on div at bounding box center [180, 311] width 38 height 40
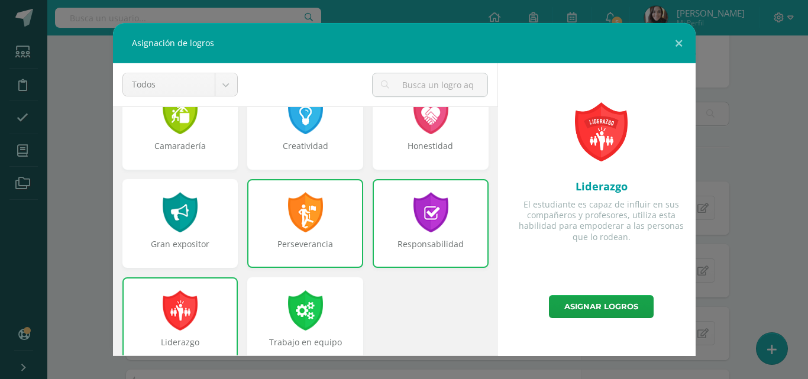
click at [601, 308] on link "Asignar logros" at bounding box center [601, 306] width 105 height 23
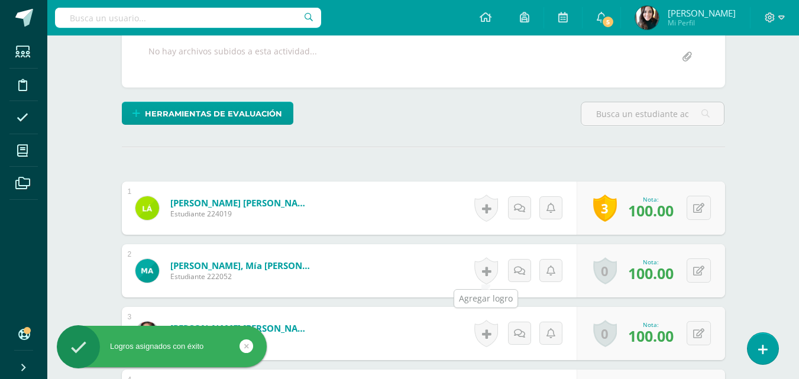
click at [483, 270] on link at bounding box center [487, 270] width 24 height 27
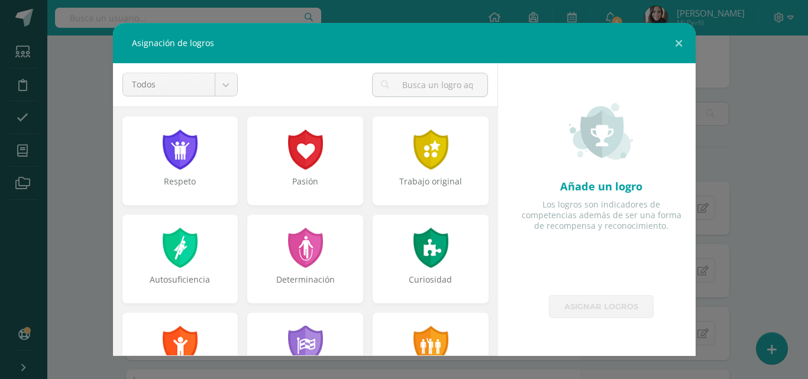
click at [296, 172] on div "Pasión" at bounding box center [305, 161] width 116 height 89
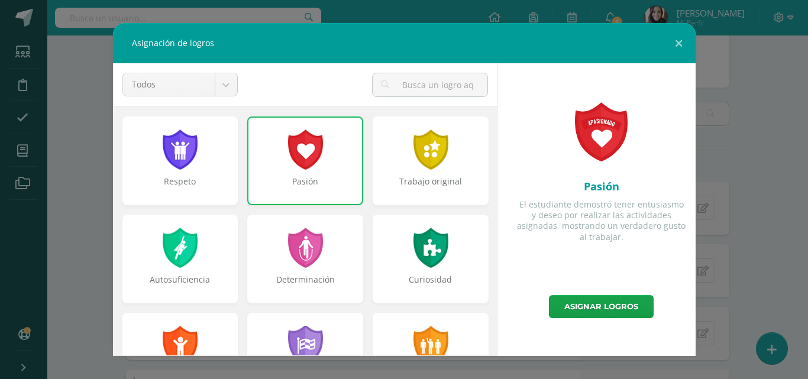
click at [272, 250] on div "Determinación" at bounding box center [305, 259] width 116 height 89
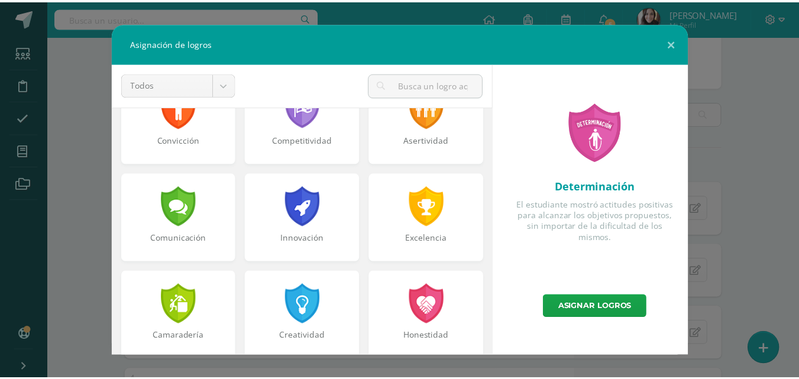
scroll to position [241, 0]
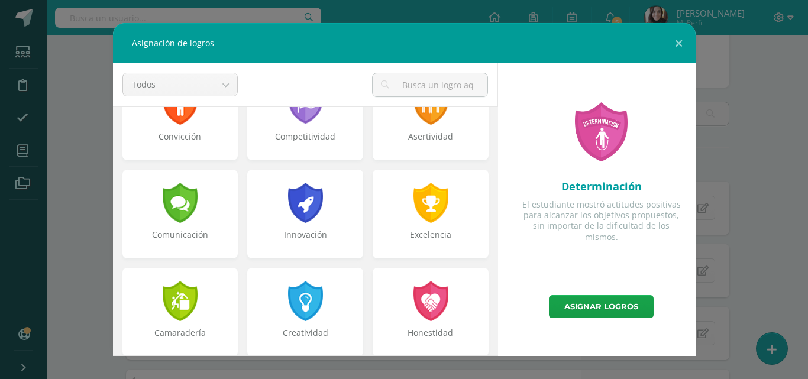
click at [424, 218] on div at bounding box center [431, 203] width 38 height 40
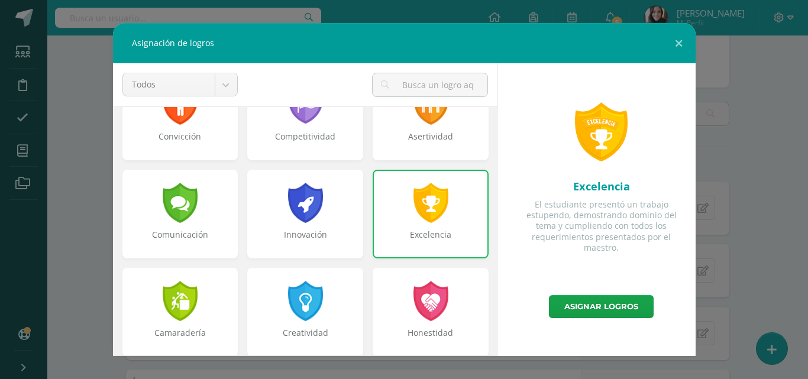
click at [592, 304] on link "Asignar logros" at bounding box center [601, 306] width 105 height 23
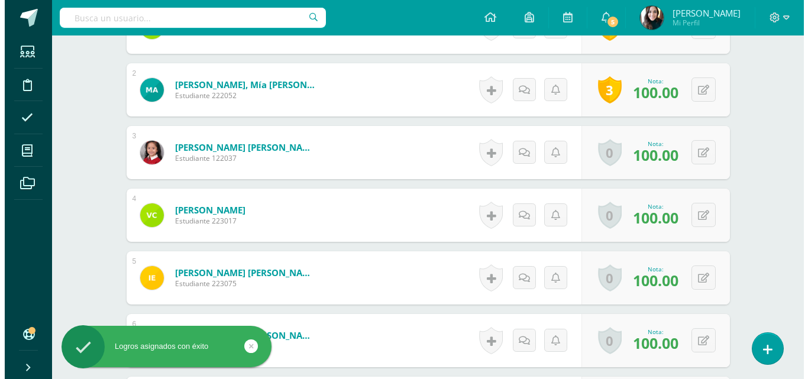
scroll to position [460, 0]
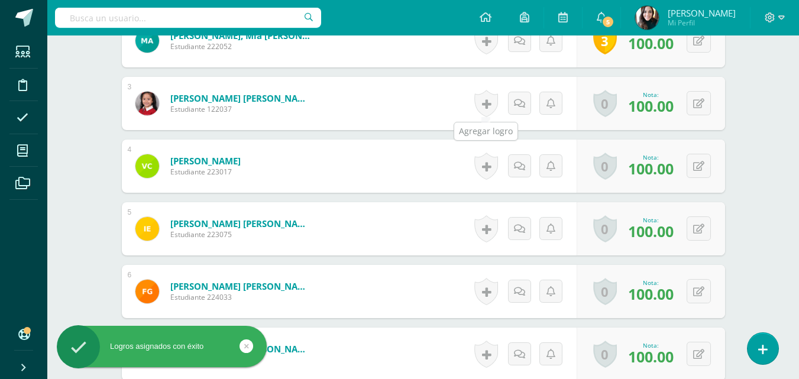
click at [485, 104] on link at bounding box center [487, 103] width 24 height 27
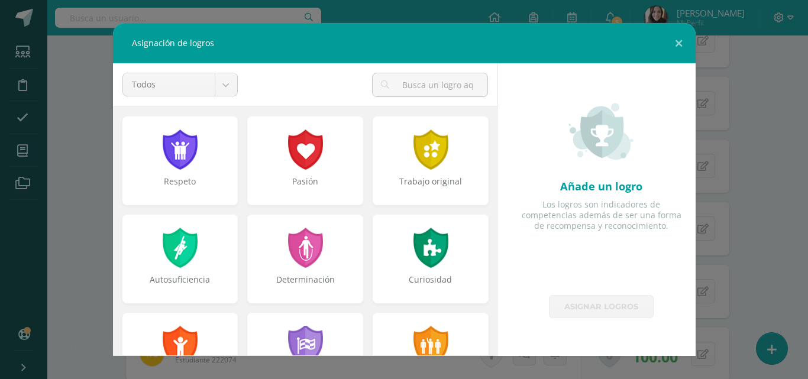
click at [299, 175] on div "Pasión" at bounding box center [305, 161] width 116 height 89
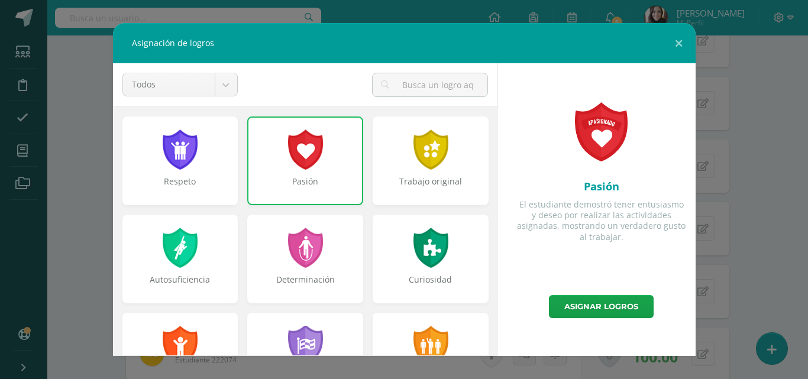
click at [191, 172] on div "Respeto" at bounding box center [180, 161] width 116 height 89
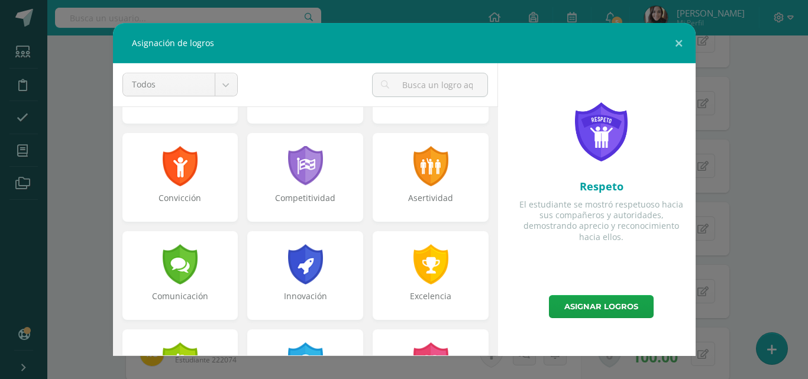
scroll to position [187, 0]
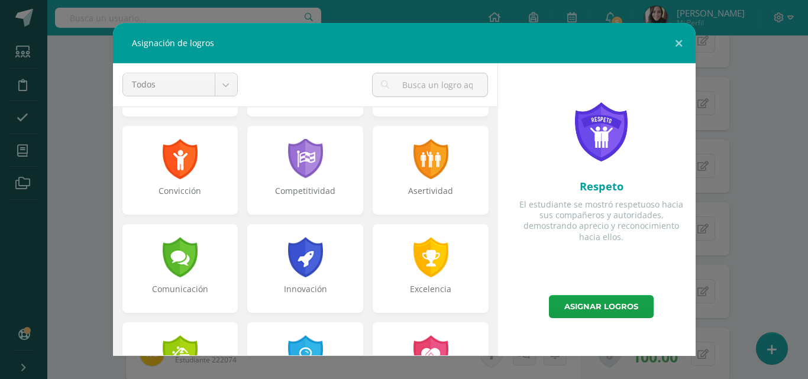
click at [412, 269] on div at bounding box center [431, 257] width 38 height 40
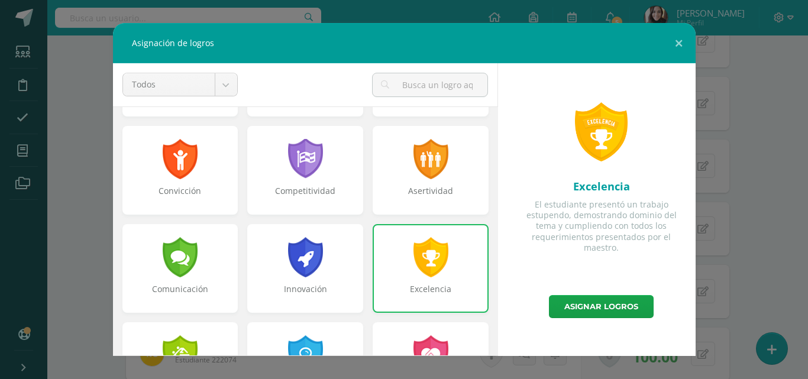
click at [598, 305] on link "Asignar logros" at bounding box center [601, 306] width 105 height 23
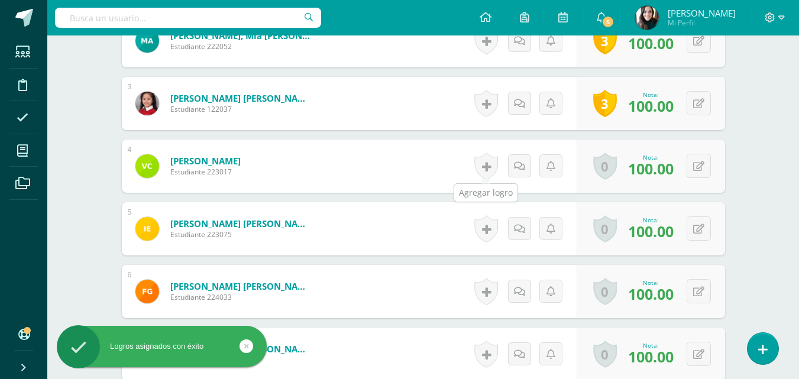
click at [485, 169] on link at bounding box center [487, 166] width 24 height 27
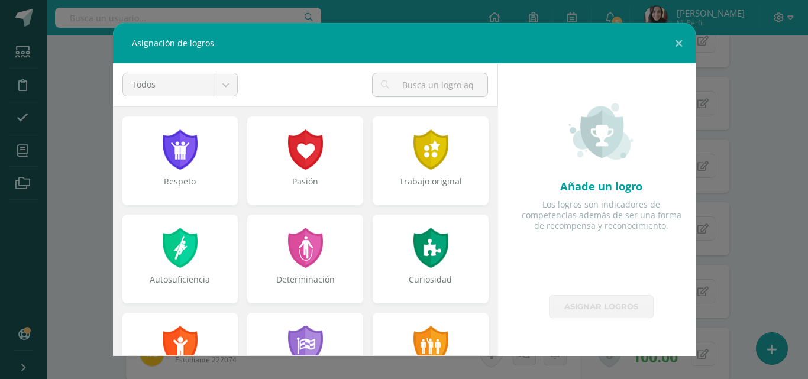
click at [294, 270] on div "Determinación" at bounding box center [305, 259] width 116 height 89
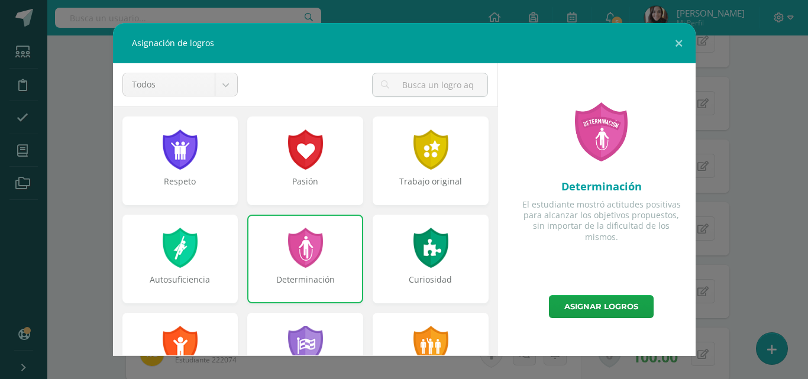
click at [437, 259] on div at bounding box center [431, 248] width 38 height 40
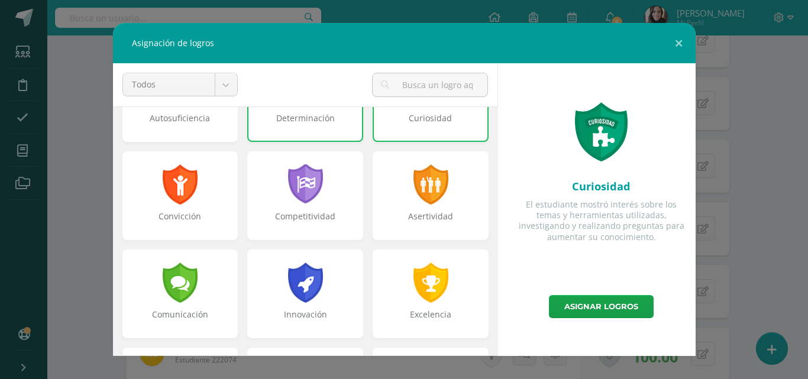
scroll to position [194, 0]
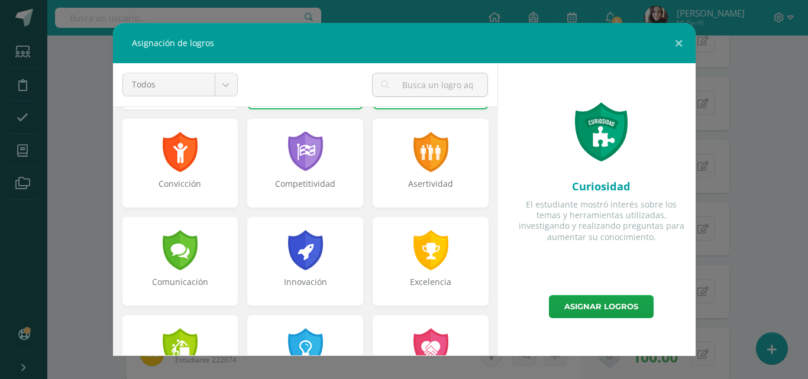
click at [296, 151] on div at bounding box center [305, 152] width 38 height 40
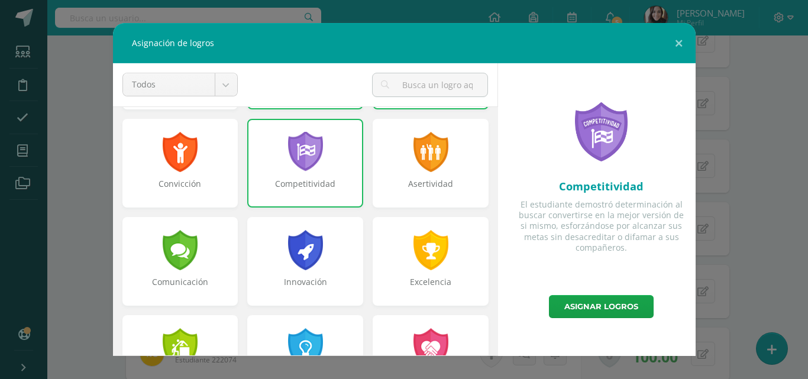
click at [581, 308] on link "Asignar logros" at bounding box center [601, 306] width 105 height 23
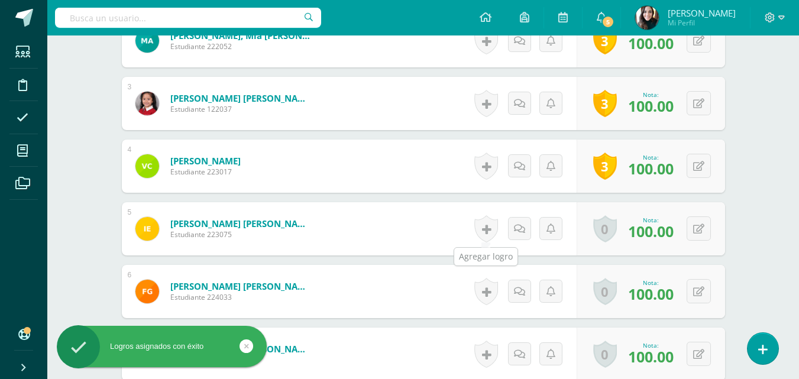
click at [489, 228] on link at bounding box center [487, 228] width 24 height 27
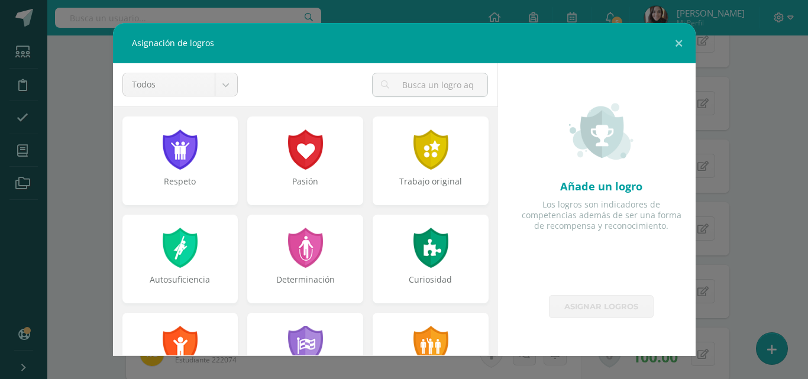
click at [294, 170] on div at bounding box center [305, 150] width 38 height 40
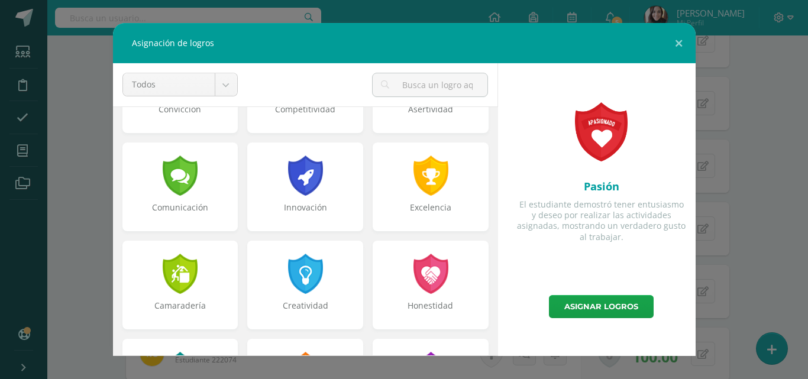
scroll to position [270, 0]
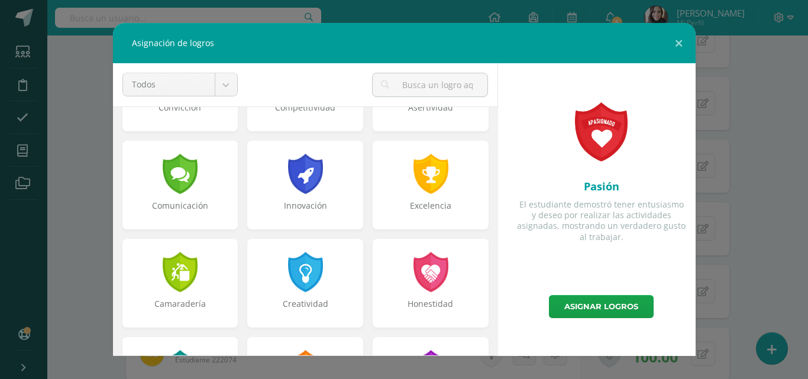
click at [179, 195] on div "Comunicación" at bounding box center [180, 185] width 116 height 89
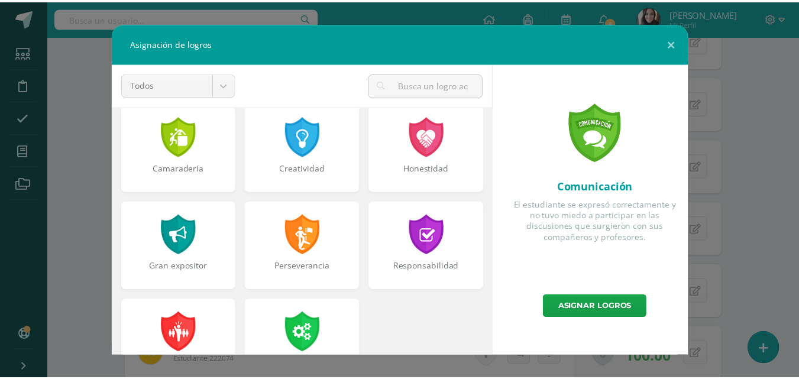
scroll to position [408, 0]
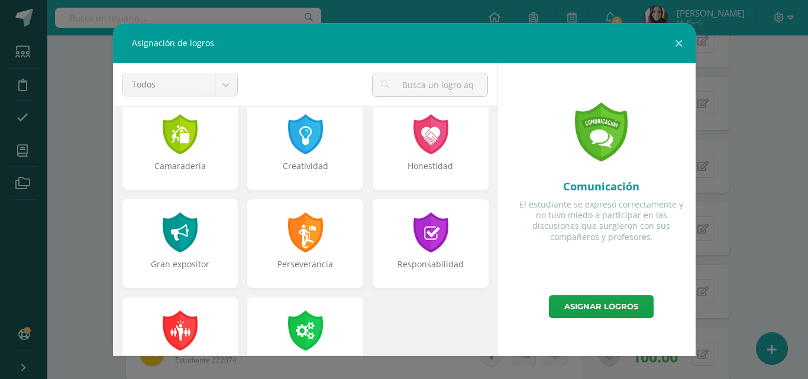
click at [283, 260] on div "Perseverancia" at bounding box center [306, 271] width 114 height 24
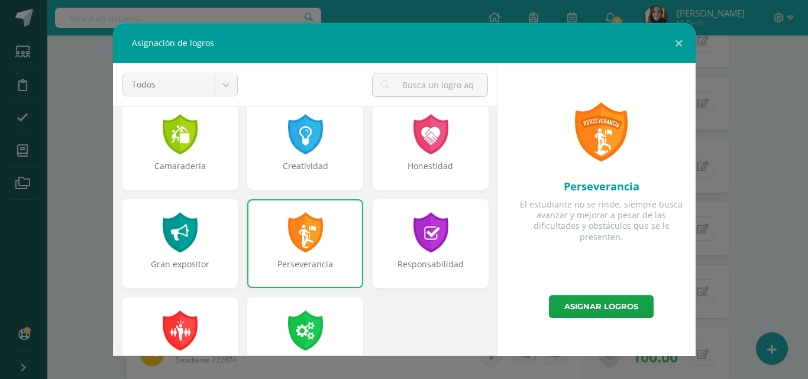
click at [586, 312] on link "Asignar logros" at bounding box center [601, 306] width 105 height 23
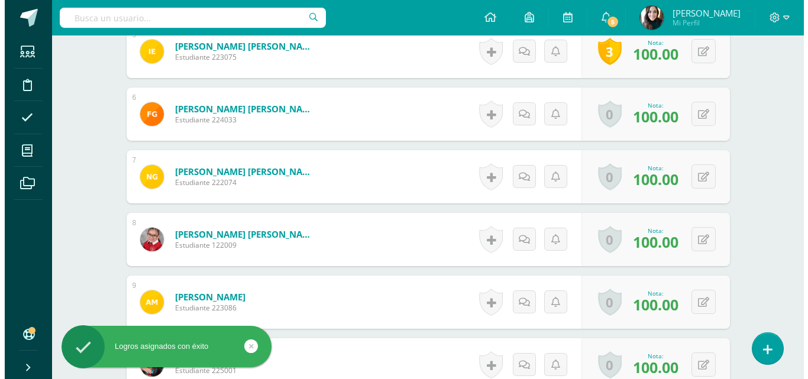
scroll to position [656, 0]
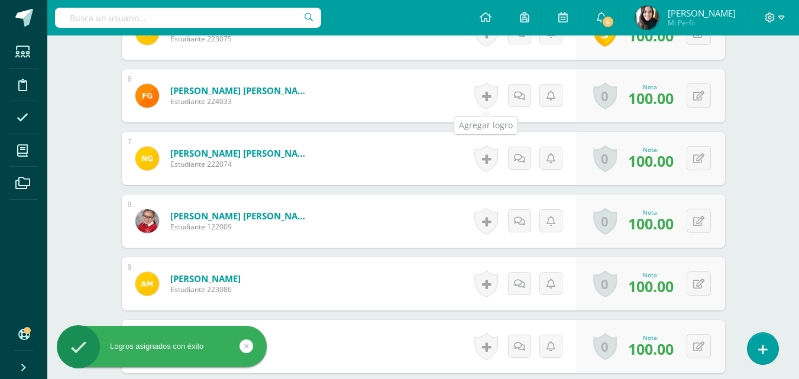
click at [485, 93] on link at bounding box center [487, 95] width 24 height 27
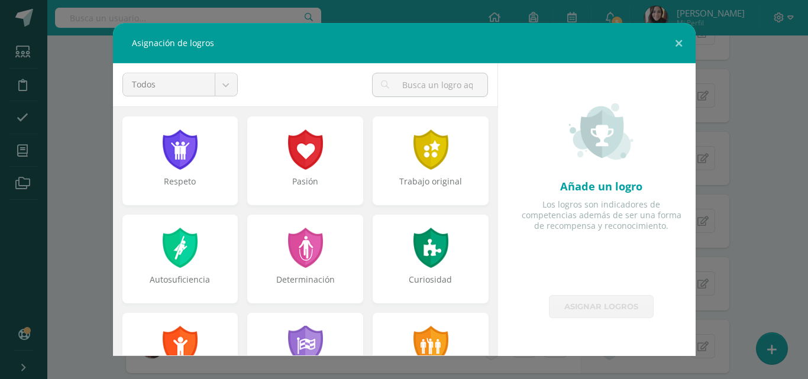
click at [190, 169] on div at bounding box center [180, 150] width 38 height 40
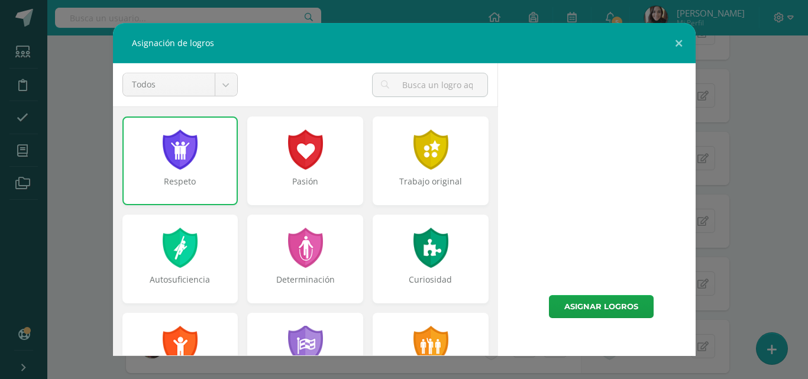
click at [427, 246] on div at bounding box center [431, 248] width 38 height 40
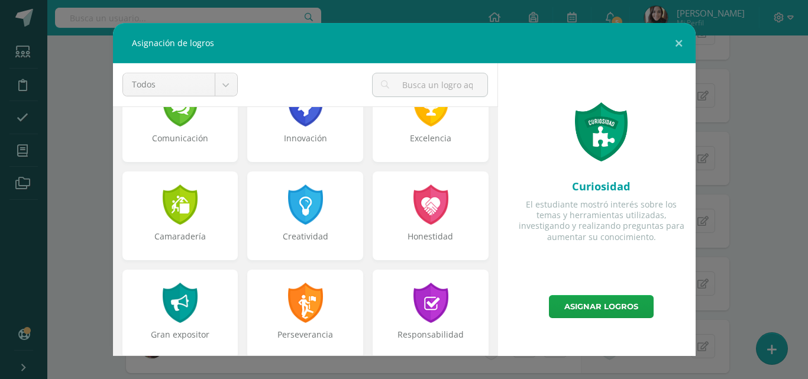
scroll to position [341, 0]
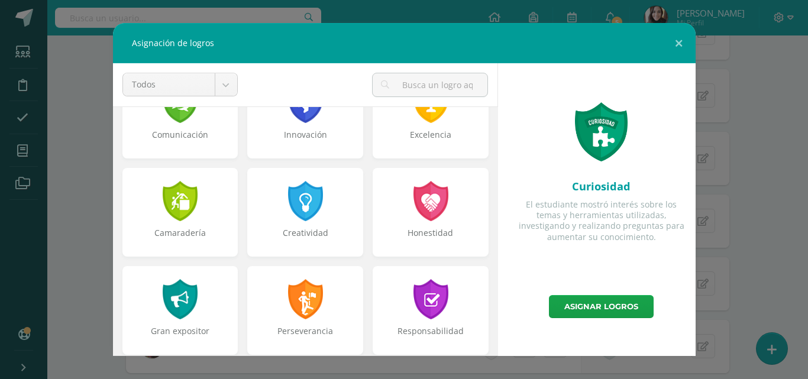
click at [196, 192] on div at bounding box center [180, 201] width 38 height 40
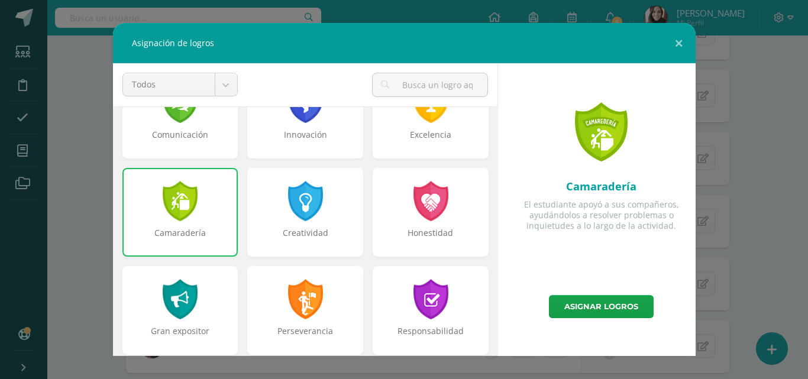
click at [580, 307] on link "Asignar logros" at bounding box center [601, 306] width 105 height 23
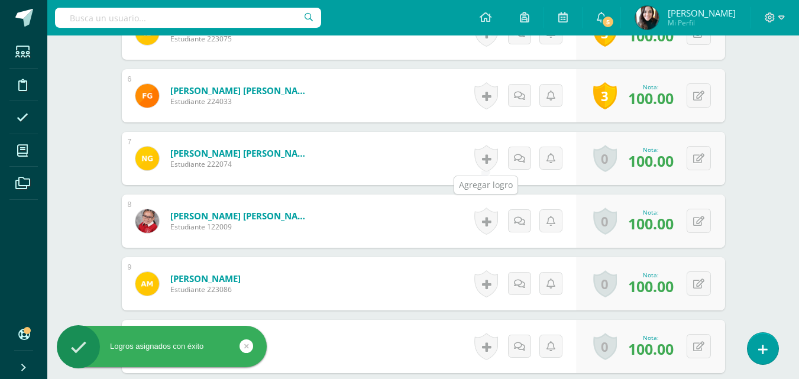
click at [490, 166] on link at bounding box center [487, 158] width 24 height 27
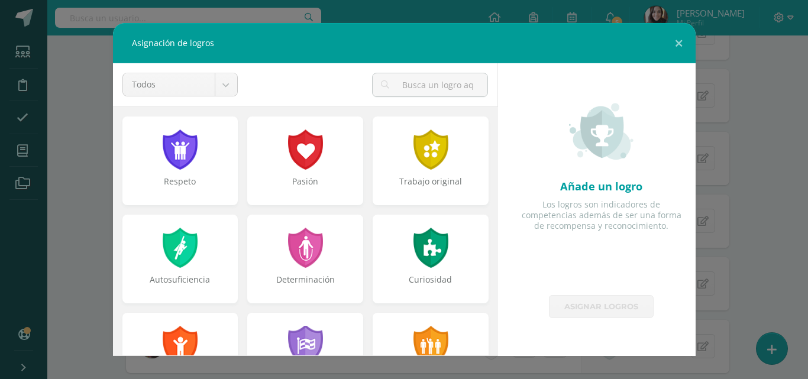
click at [192, 146] on div at bounding box center [180, 150] width 38 height 40
click at [286, 243] on div at bounding box center [305, 248] width 38 height 40
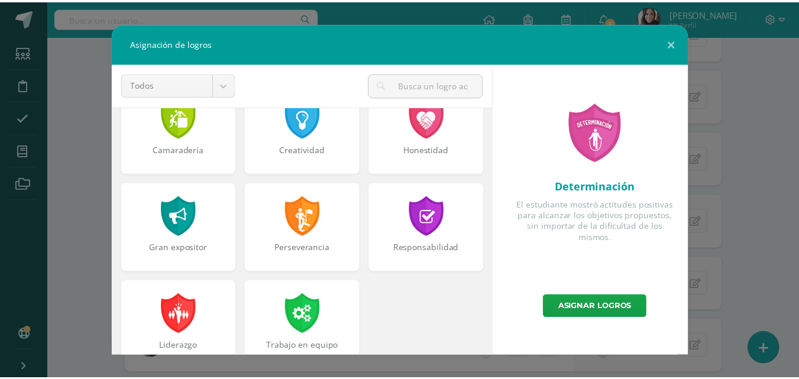
scroll to position [427, 0]
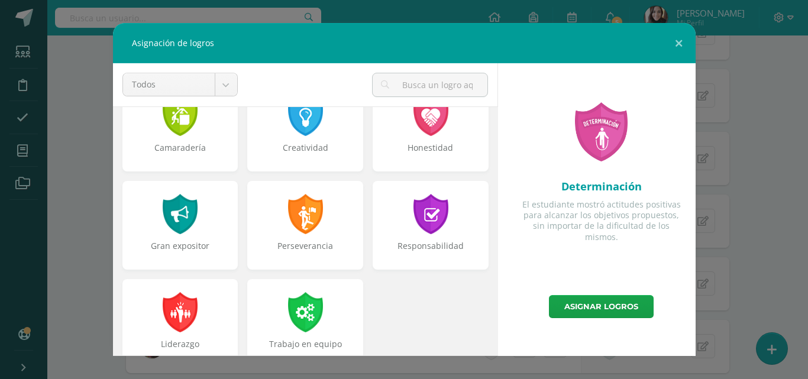
click at [449, 237] on div "Responsabilidad" at bounding box center [431, 225] width 116 height 89
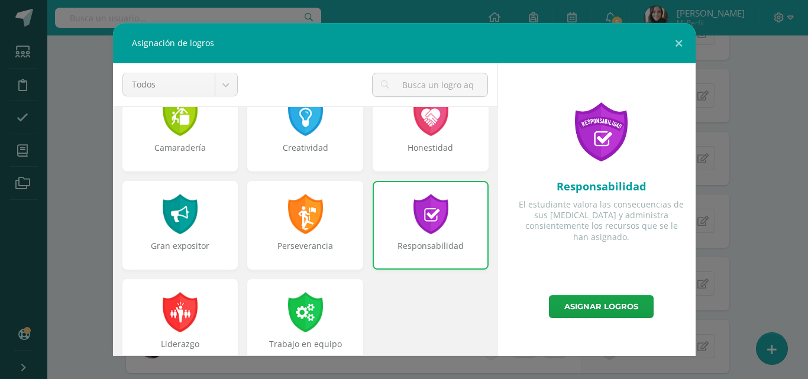
click at [567, 297] on link "Asignar logros" at bounding box center [601, 306] width 105 height 23
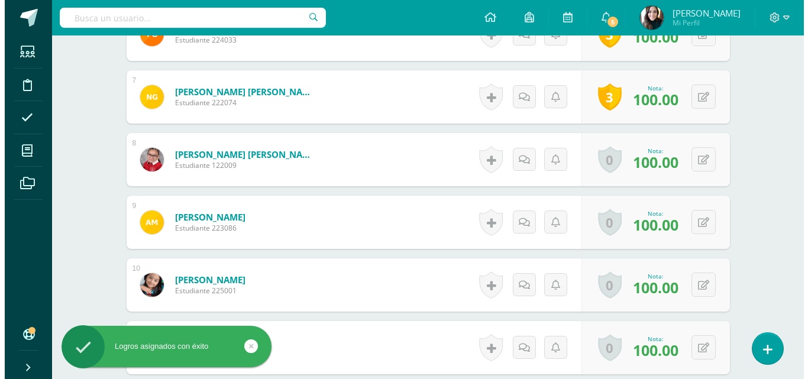
scroll to position [723, 0]
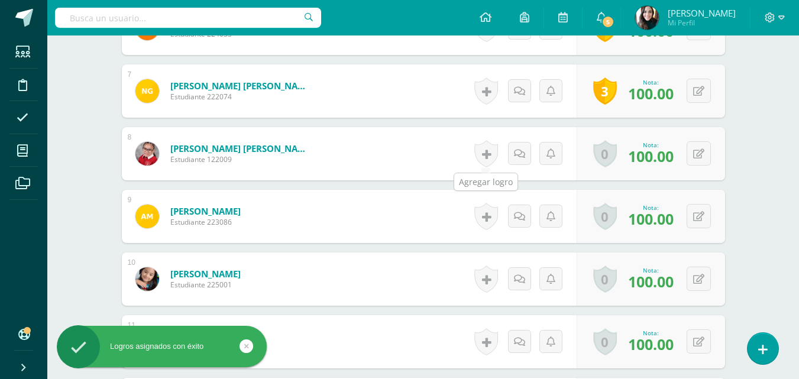
click at [482, 151] on link at bounding box center [487, 153] width 24 height 27
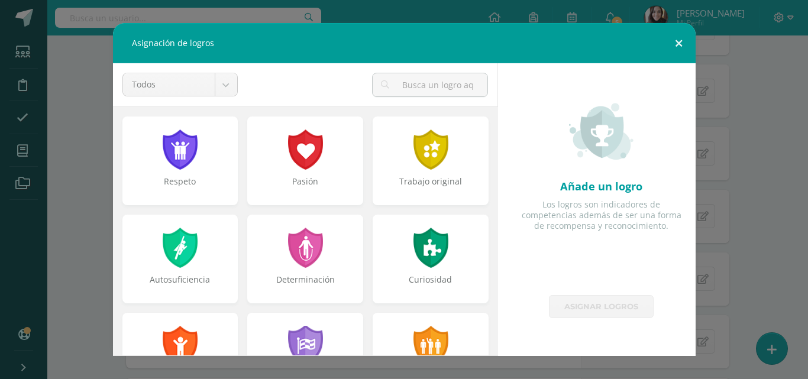
click at [673, 43] on button at bounding box center [679, 43] width 34 height 40
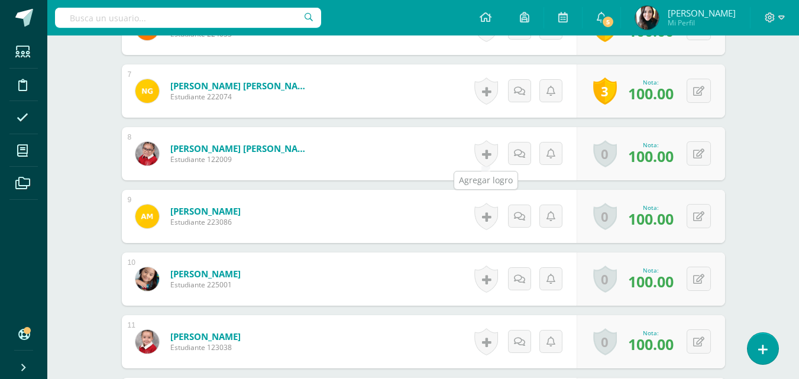
click at [484, 154] on link at bounding box center [487, 153] width 24 height 27
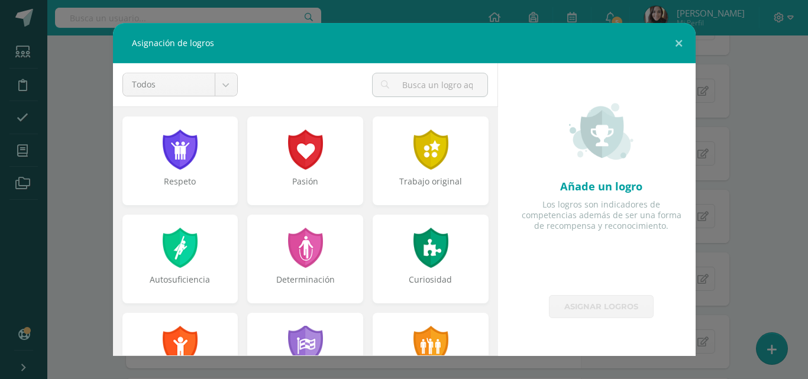
click at [180, 160] on div at bounding box center [180, 150] width 38 height 40
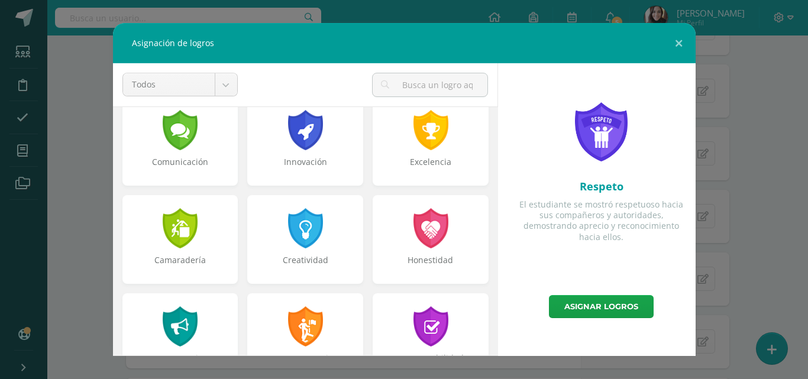
scroll to position [316, 0]
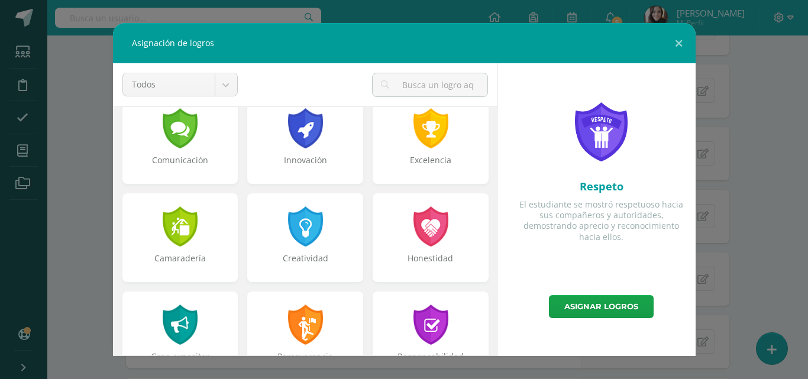
click at [286, 245] on div at bounding box center [305, 227] width 38 height 40
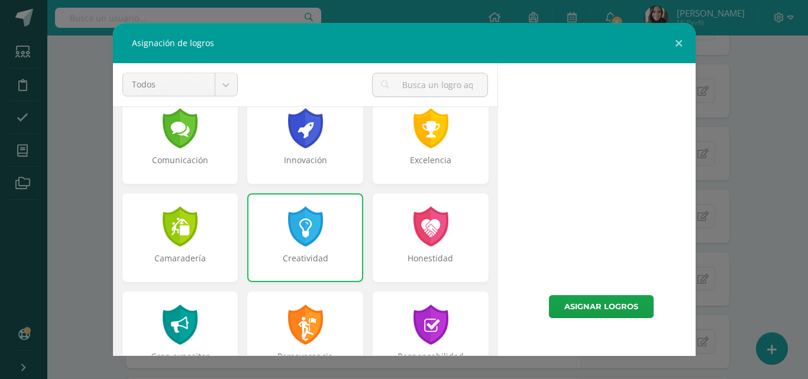
click at [438, 305] on div at bounding box center [431, 325] width 38 height 40
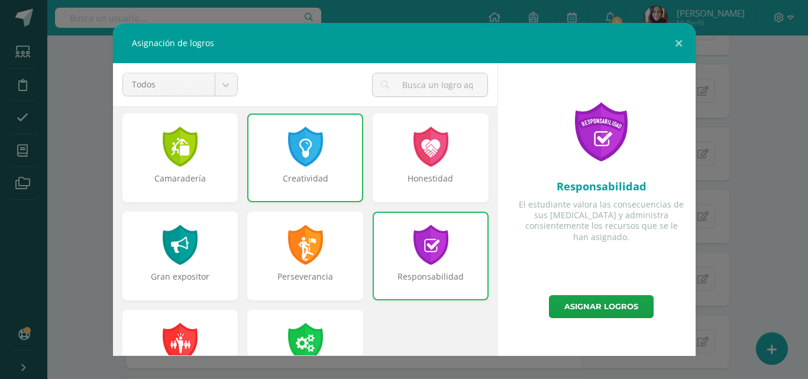
click at [581, 318] on div "Responsabilidad El estudiante valora las consecuencias de sus actos y administr…" at bounding box center [602, 209] width 198 height 293
click at [584, 307] on link "Asignar logros" at bounding box center [601, 306] width 105 height 23
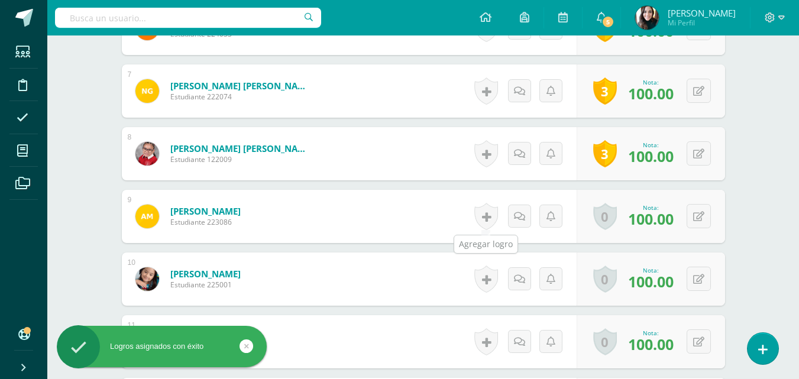
click at [486, 219] on link at bounding box center [487, 216] width 24 height 27
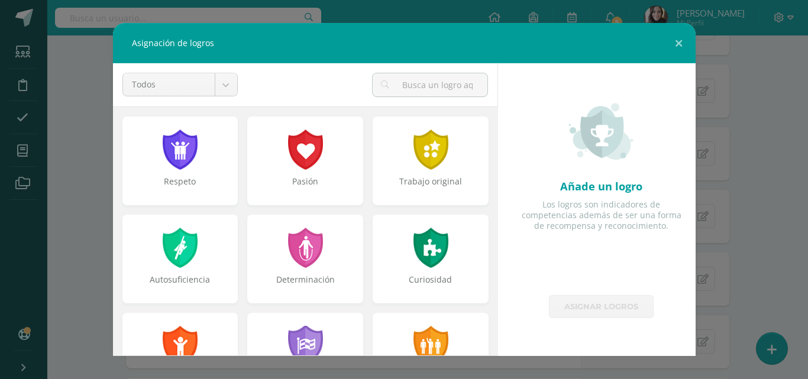
click at [331, 152] on div "Pasión" at bounding box center [305, 161] width 116 height 89
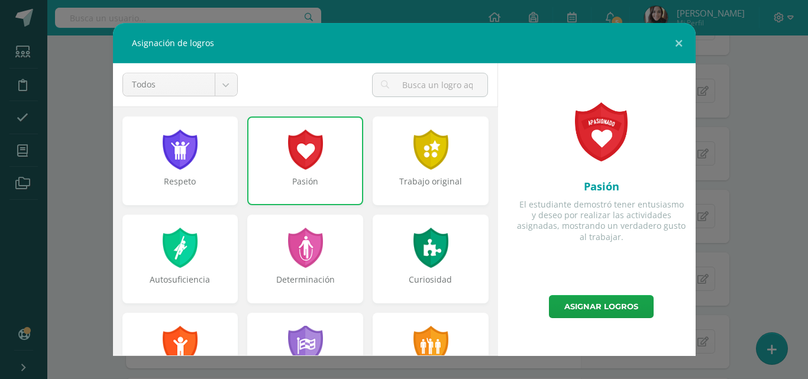
click at [291, 248] on div at bounding box center [305, 248] width 38 height 40
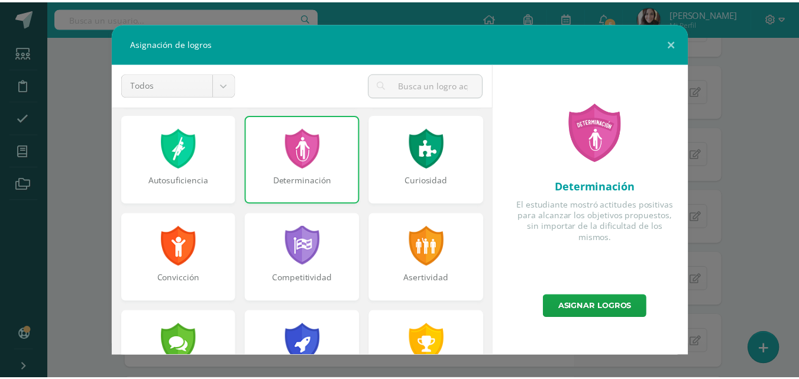
scroll to position [104, 0]
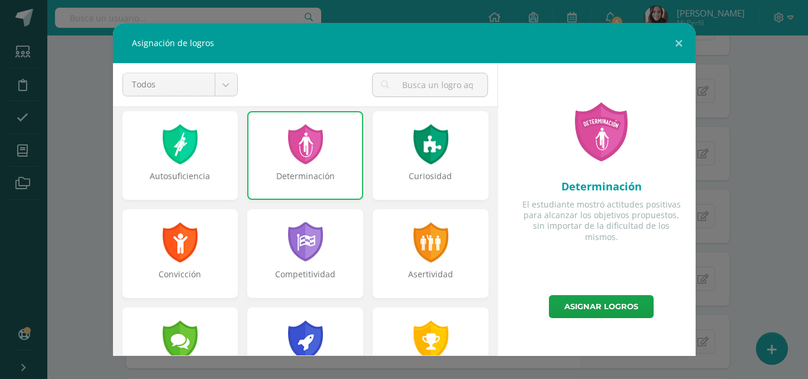
click at [299, 234] on div at bounding box center [305, 242] width 38 height 40
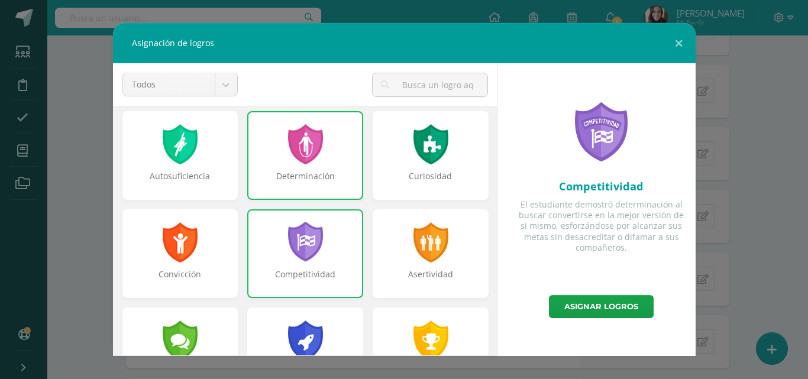
click at [589, 311] on link "Asignar logros" at bounding box center [601, 306] width 105 height 23
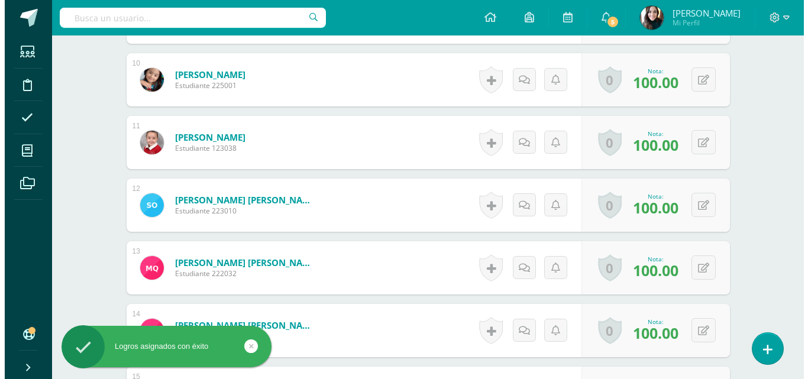
scroll to position [929, 0]
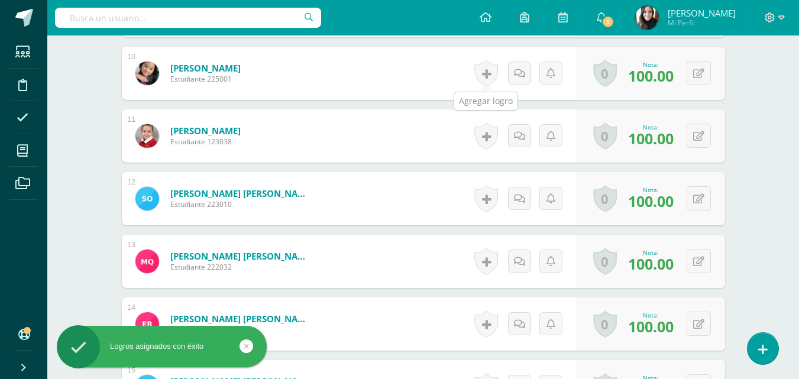
click at [484, 70] on link at bounding box center [487, 73] width 24 height 27
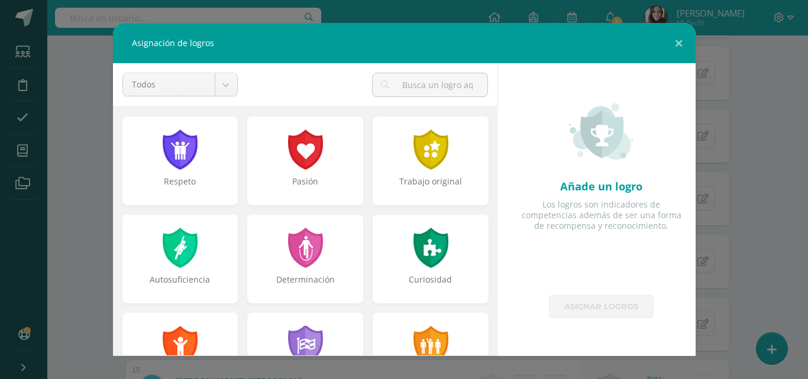
click at [179, 160] on div at bounding box center [180, 150] width 38 height 40
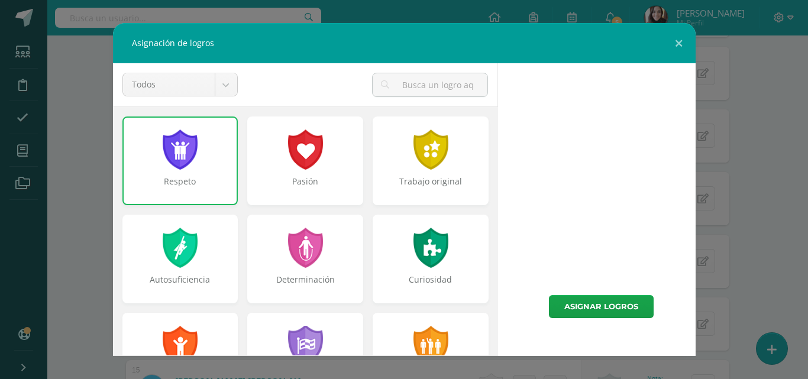
click at [172, 326] on div at bounding box center [180, 346] width 38 height 40
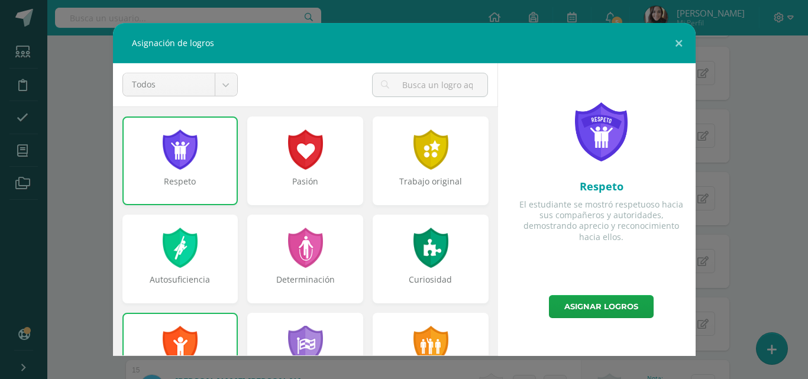
scroll to position [370, 0]
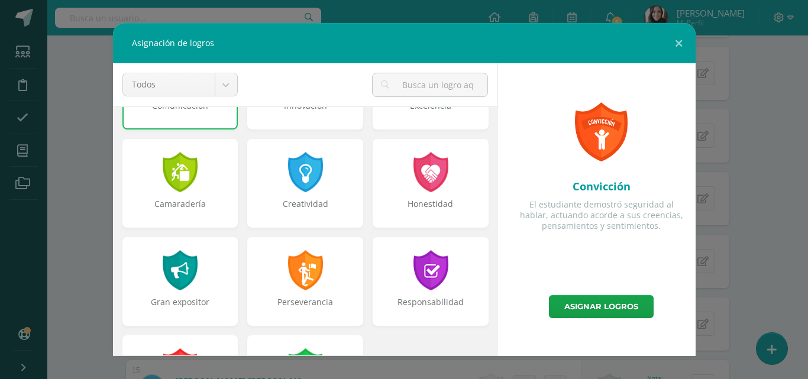
click at [602, 307] on link "Asignar logros" at bounding box center [601, 306] width 105 height 23
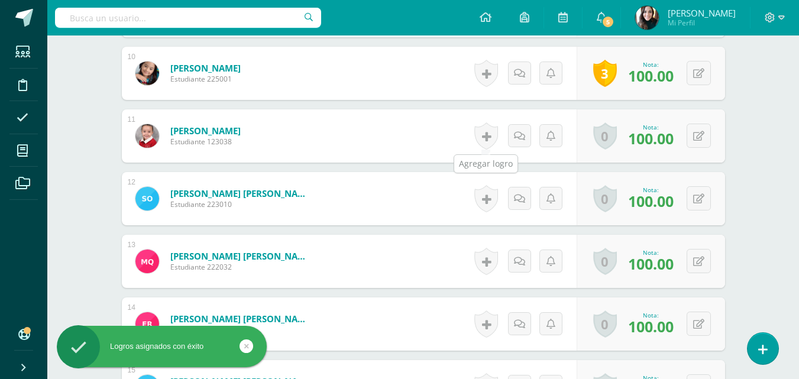
click at [477, 139] on link at bounding box center [487, 135] width 24 height 27
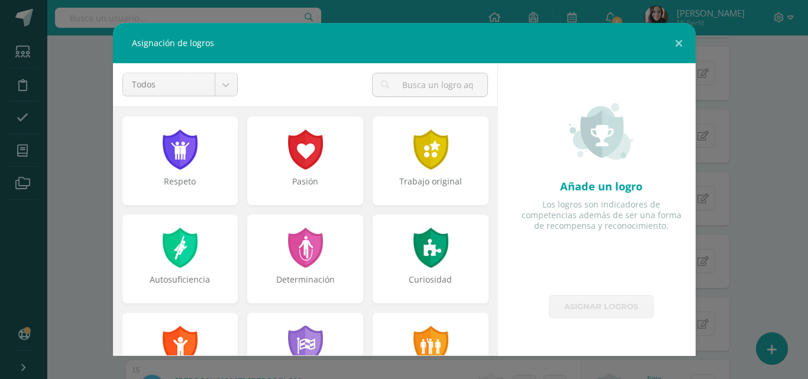
click at [286, 157] on div at bounding box center [305, 150] width 38 height 40
click at [412, 265] on div at bounding box center [431, 248] width 38 height 40
click at [300, 257] on div at bounding box center [305, 248] width 38 height 40
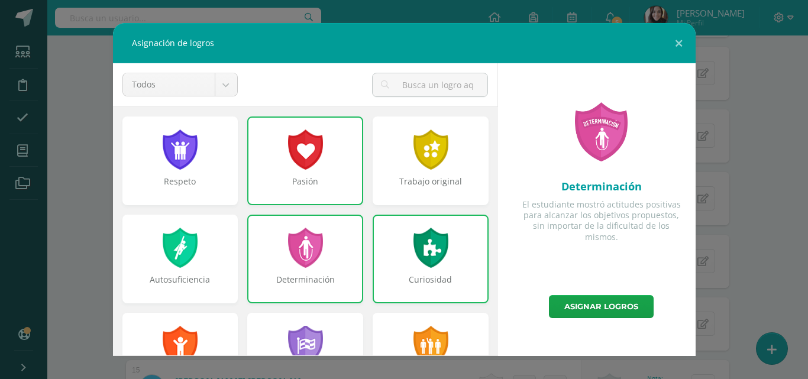
click at [582, 307] on link "Asignar logros" at bounding box center [601, 306] width 105 height 23
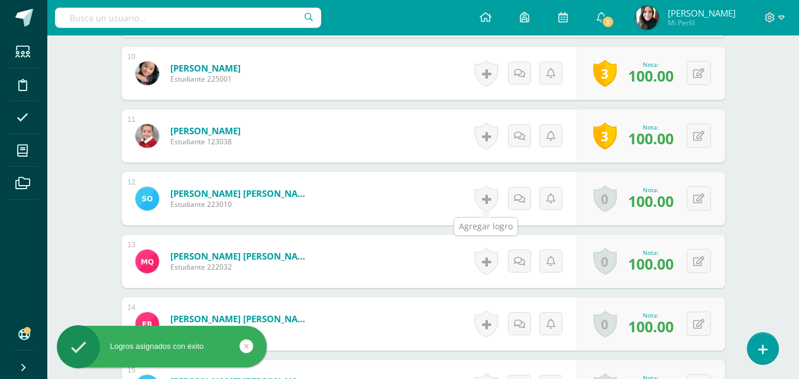
click at [488, 199] on link at bounding box center [487, 198] width 24 height 27
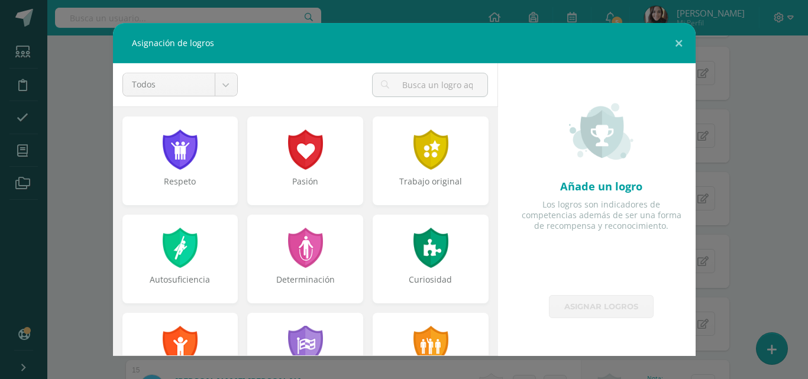
click at [207, 179] on div "Respeto" at bounding box center [181, 188] width 114 height 24
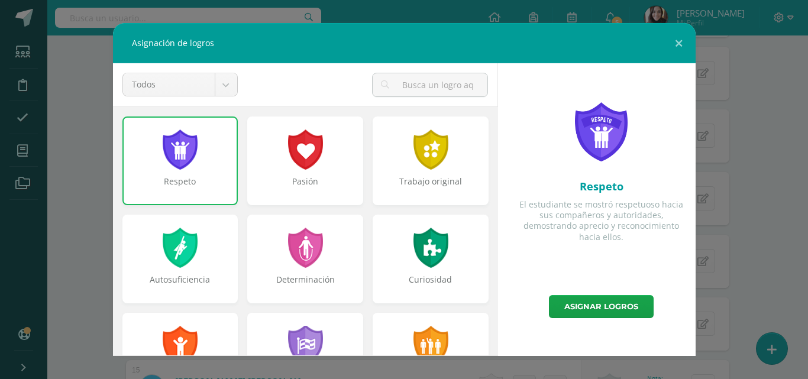
click at [227, 253] on div "Autosuficiencia" at bounding box center [180, 259] width 116 height 89
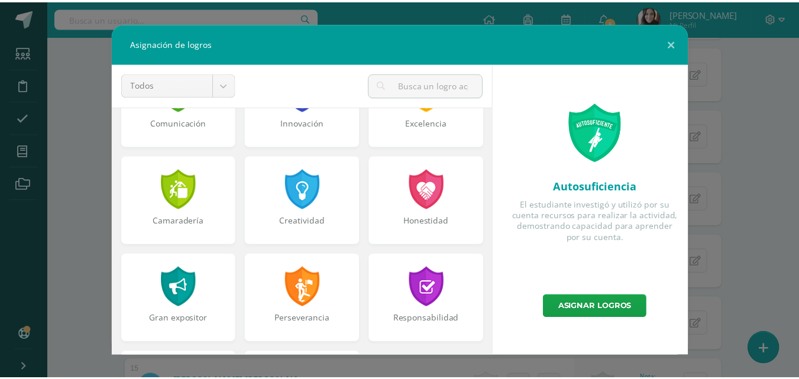
scroll to position [372, 0]
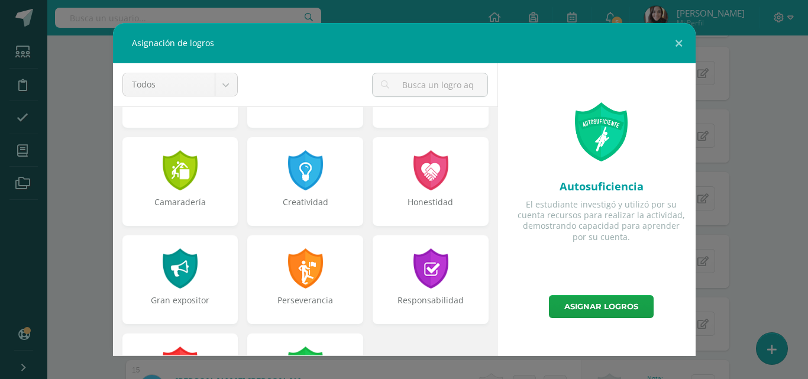
click at [180, 180] on div at bounding box center [180, 170] width 38 height 40
click at [601, 301] on link "Asignar logros" at bounding box center [601, 306] width 105 height 23
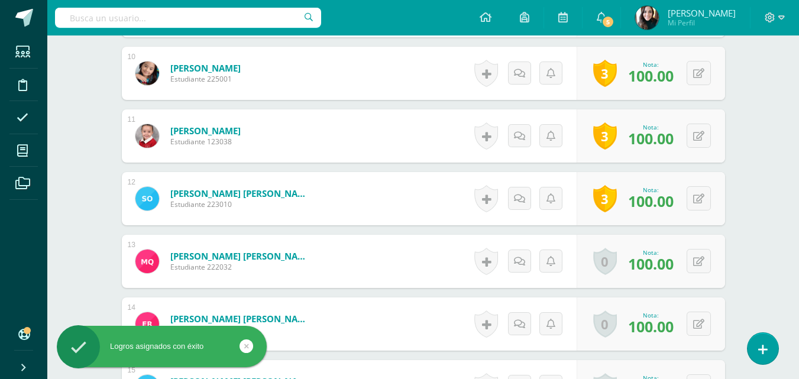
click at [482, 265] on link at bounding box center [487, 261] width 24 height 27
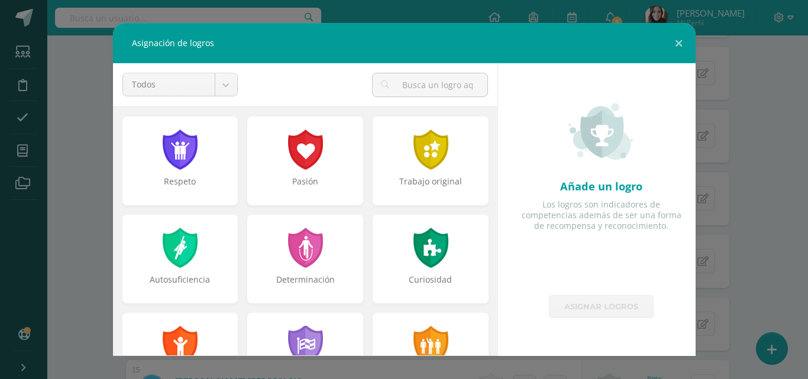
click at [288, 162] on div at bounding box center [305, 150] width 38 height 40
click at [303, 254] on div at bounding box center [305, 248] width 38 height 40
click at [418, 261] on div at bounding box center [431, 248] width 38 height 40
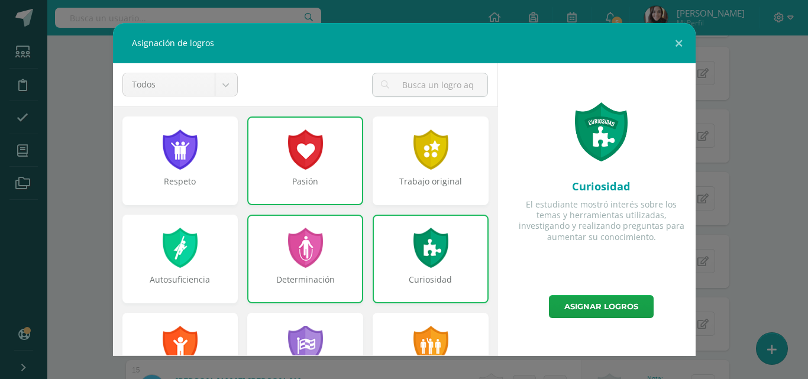
click at [581, 308] on link "Asignar logros" at bounding box center [601, 306] width 105 height 23
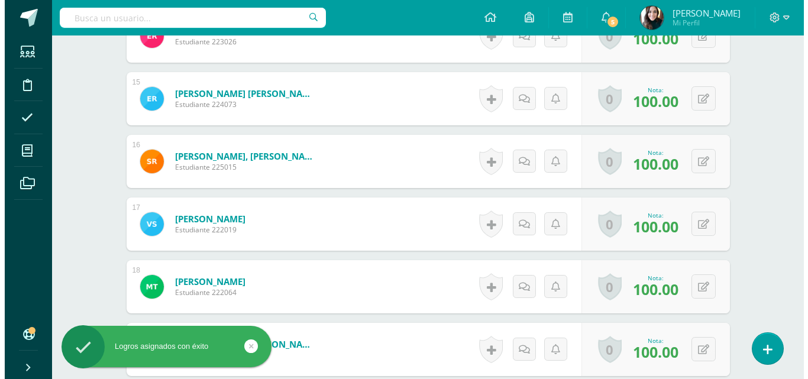
scroll to position [1150, 0]
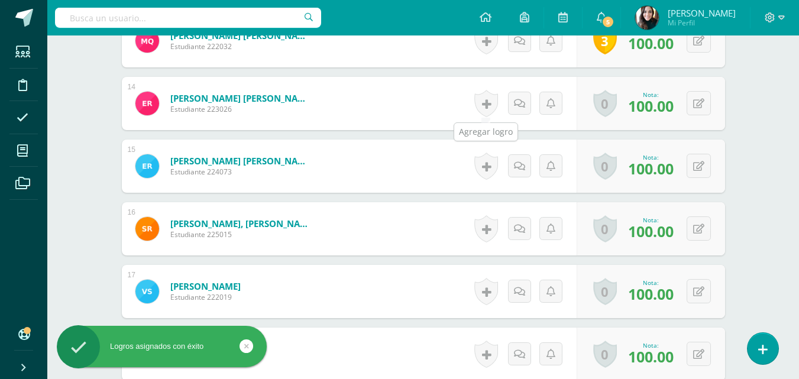
click at [486, 104] on link at bounding box center [487, 103] width 24 height 27
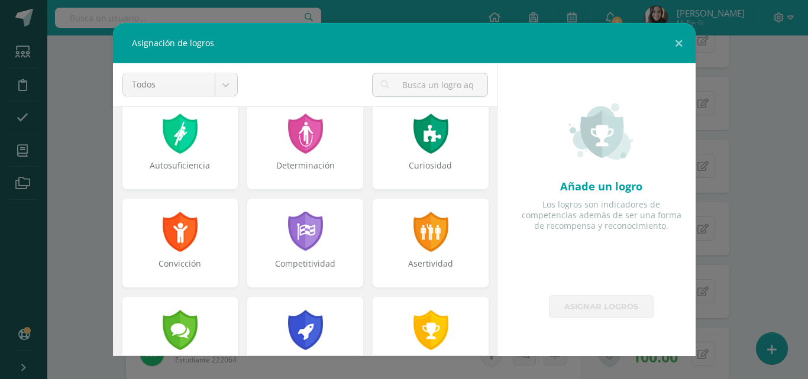
scroll to position [0, 0]
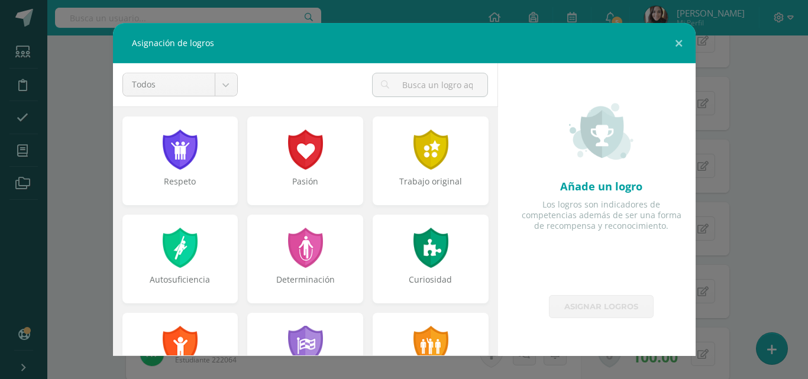
click at [188, 159] on div at bounding box center [180, 150] width 38 height 40
click at [419, 278] on div "Curiosidad" at bounding box center [431, 286] width 114 height 24
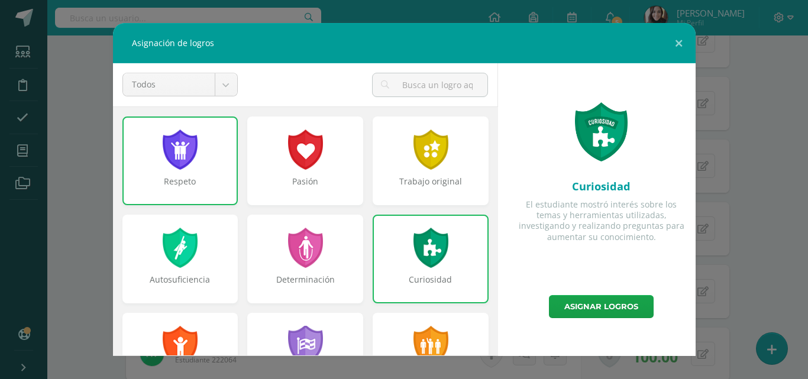
scroll to position [140, 0]
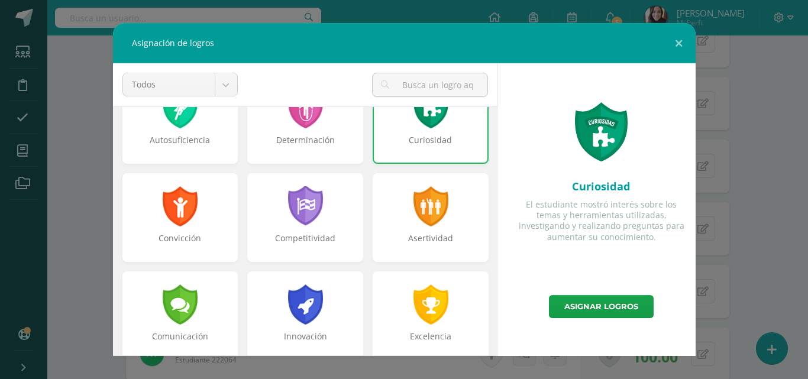
click at [198, 332] on div "Comunicación" at bounding box center [181, 343] width 114 height 24
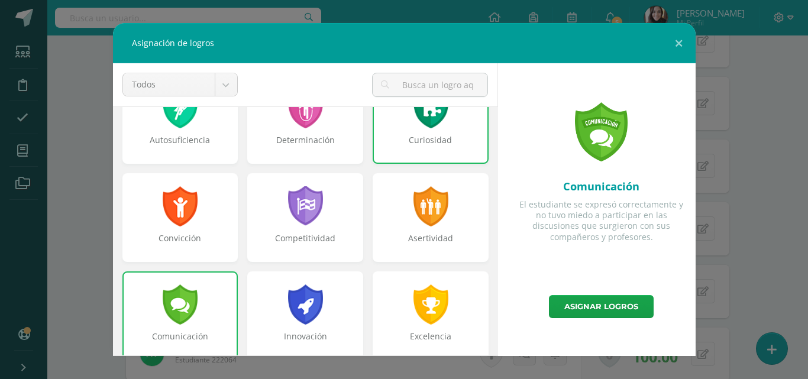
click at [599, 310] on link "Asignar logros" at bounding box center [601, 306] width 105 height 23
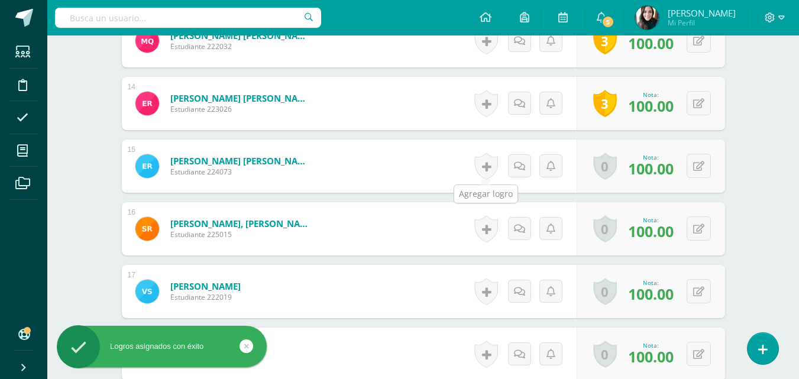
click at [483, 169] on link at bounding box center [487, 166] width 24 height 27
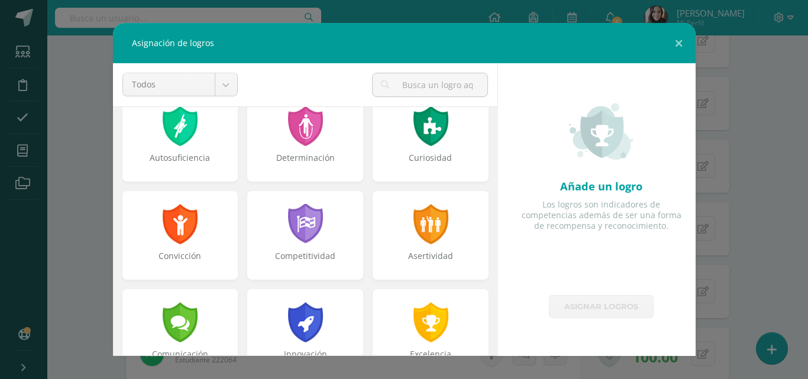
scroll to position [118, 0]
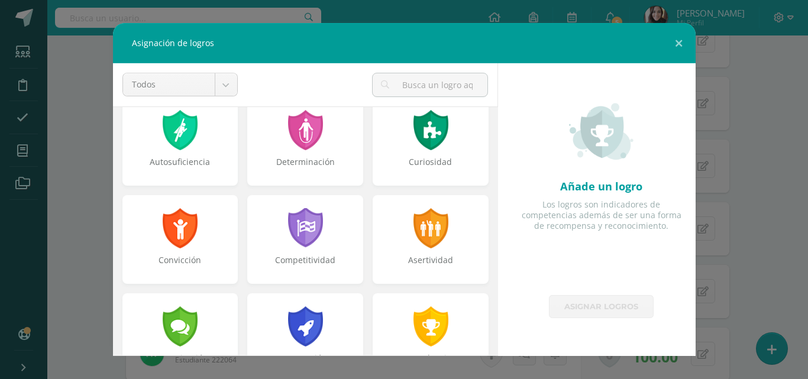
click at [278, 125] on div "Determinación" at bounding box center [305, 141] width 116 height 89
click at [291, 140] on div at bounding box center [305, 130] width 38 height 40
click at [420, 151] on div "Curiosidad" at bounding box center [431, 141] width 116 height 89
click at [312, 226] on div at bounding box center [305, 228] width 38 height 40
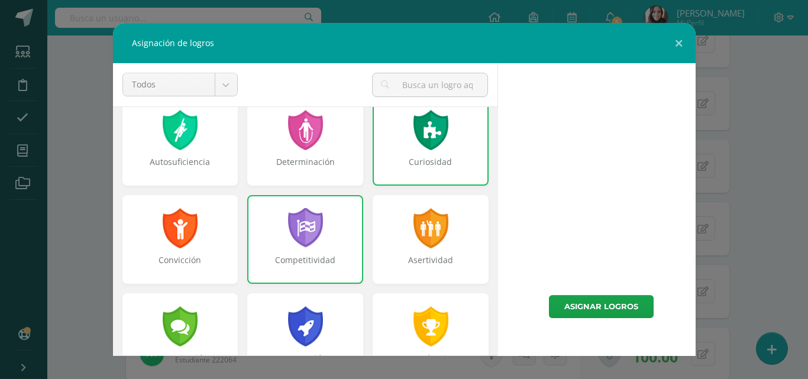
click at [601, 310] on link "Asignar logros" at bounding box center [601, 306] width 105 height 23
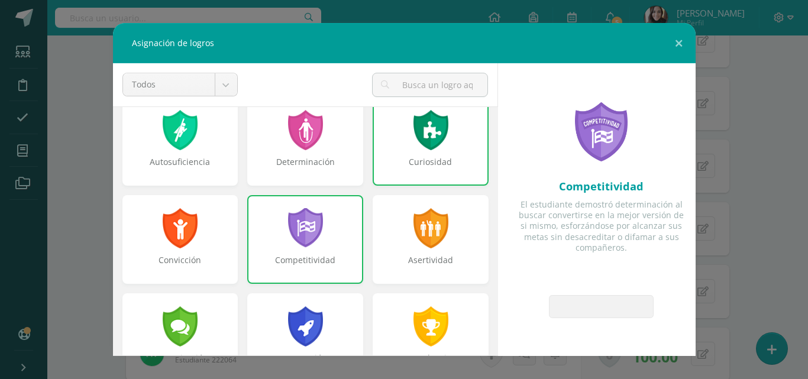
scroll to position [320, 0]
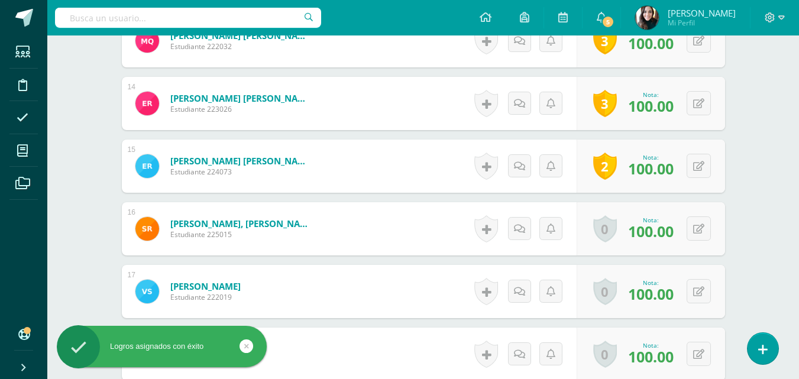
click at [486, 171] on link at bounding box center [487, 166] width 24 height 27
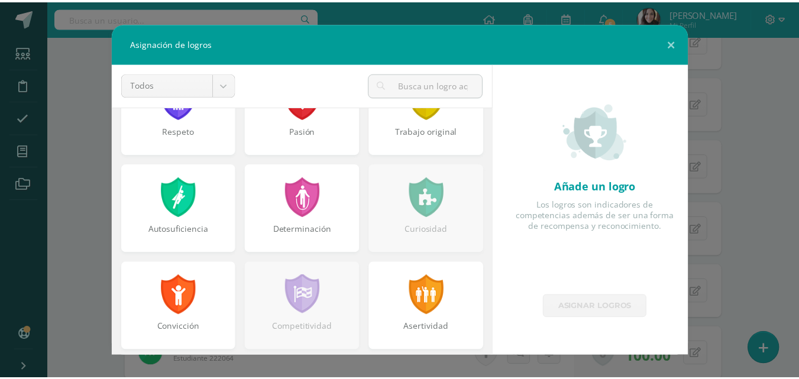
scroll to position [0, 0]
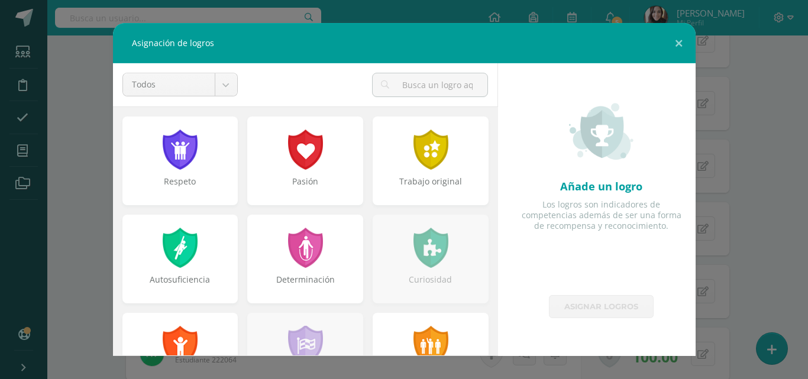
click at [179, 161] on div at bounding box center [180, 150] width 38 height 40
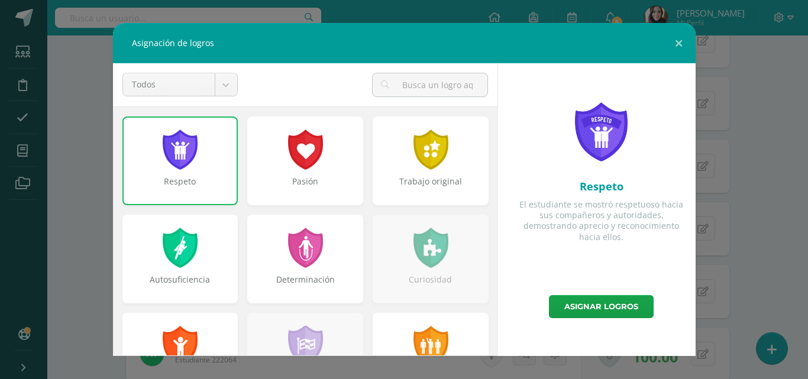
click at [582, 314] on link "Asignar logros" at bounding box center [601, 306] width 105 height 23
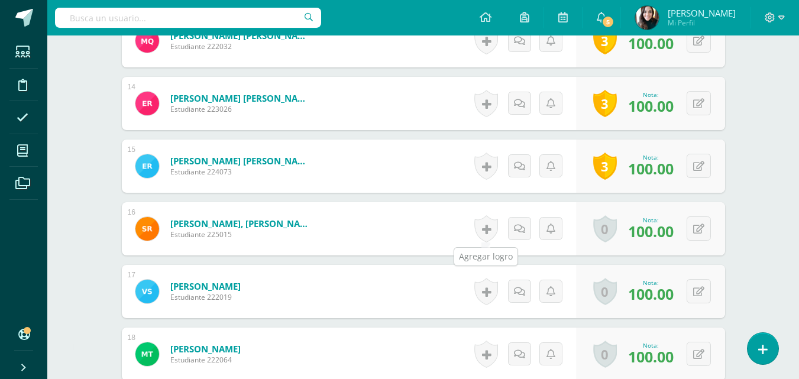
click at [485, 225] on link at bounding box center [487, 228] width 24 height 27
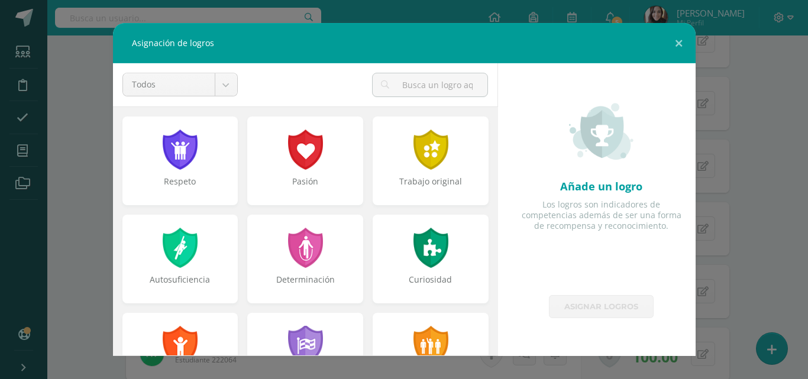
click at [447, 254] on div "Curiosidad" at bounding box center [431, 259] width 116 height 89
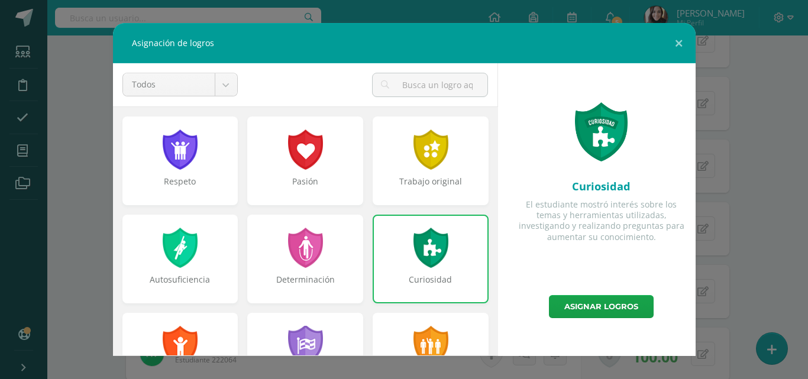
click at [207, 159] on div "Respeto" at bounding box center [180, 161] width 116 height 89
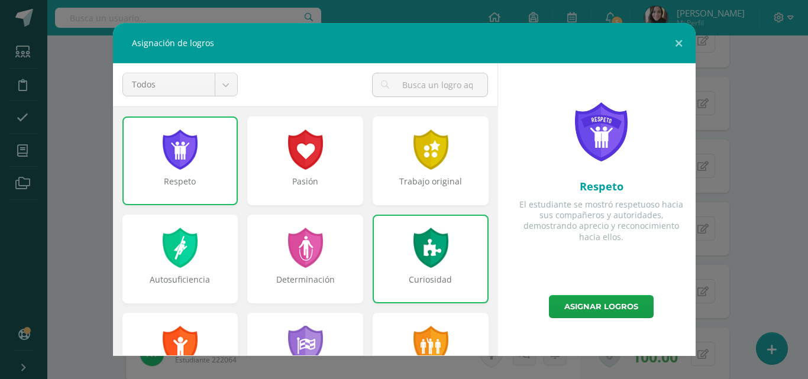
click at [311, 159] on div at bounding box center [305, 150] width 38 height 40
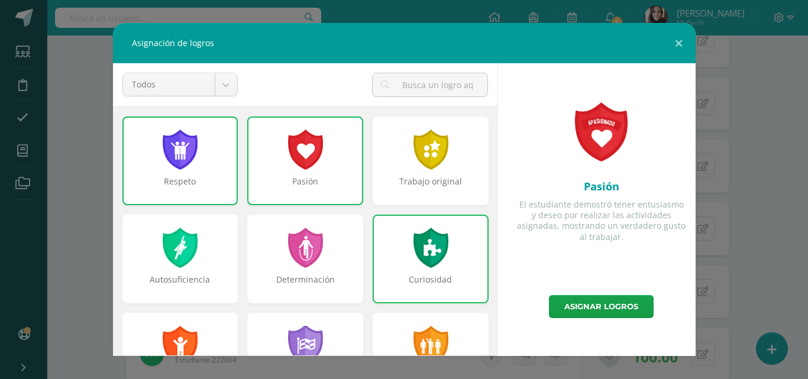
click at [589, 303] on link "Asignar logros" at bounding box center [601, 306] width 105 height 23
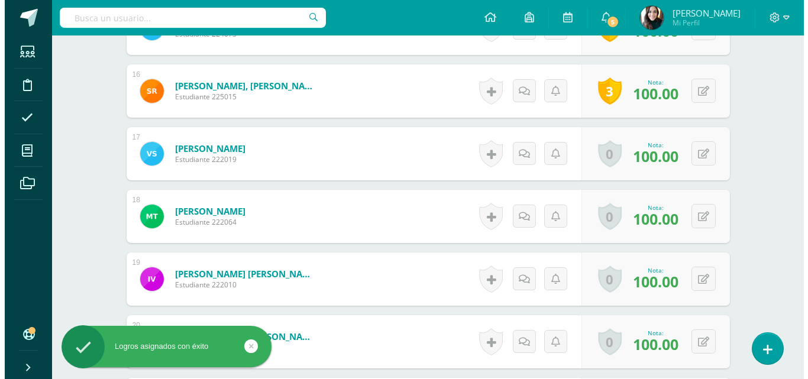
scroll to position [1340, 0]
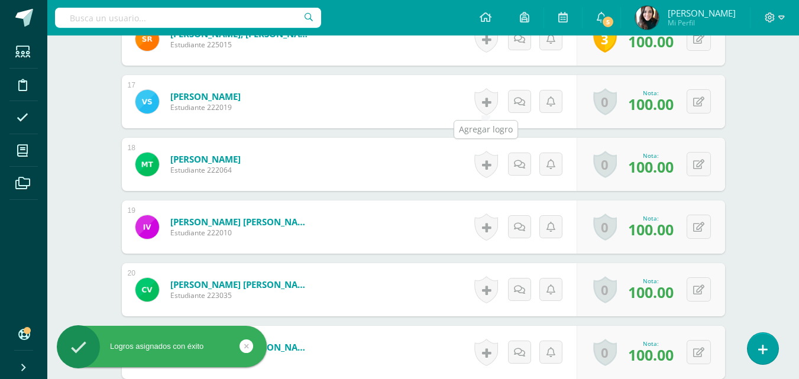
click at [482, 104] on link at bounding box center [487, 101] width 24 height 27
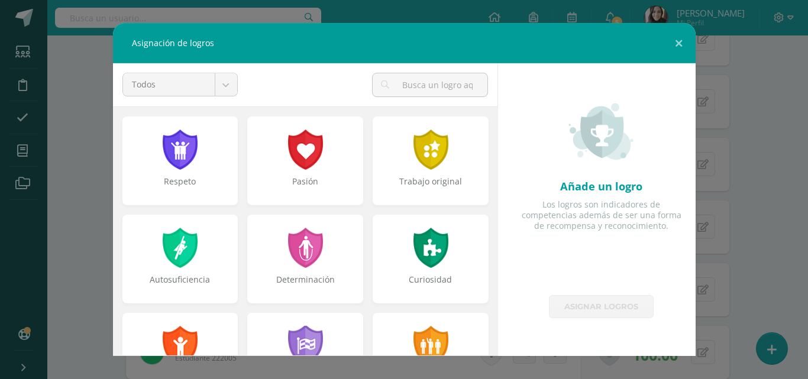
click at [202, 153] on div "Respeto" at bounding box center [180, 161] width 116 height 89
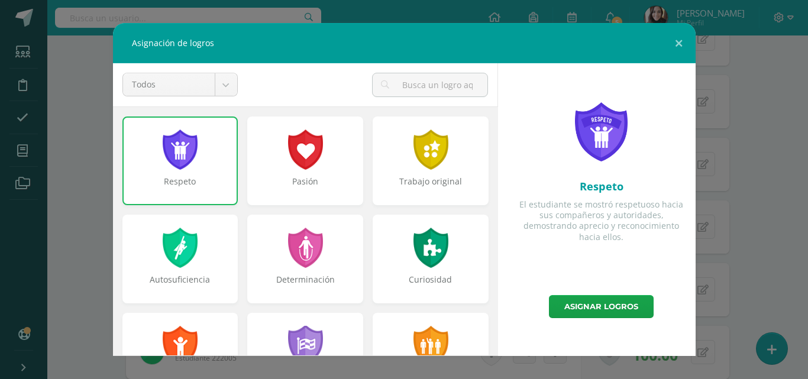
scroll to position [100, 0]
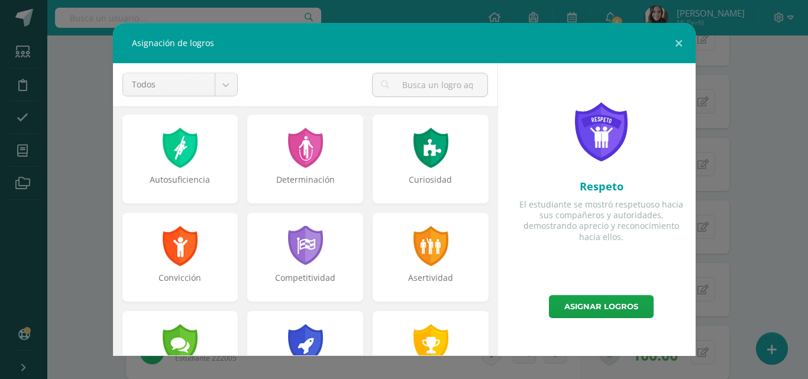
click at [412, 159] on div at bounding box center [431, 148] width 38 height 40
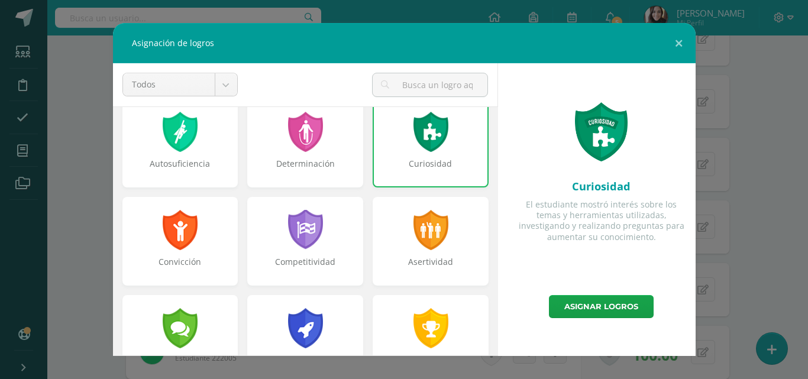
scroll to position [136, 0]
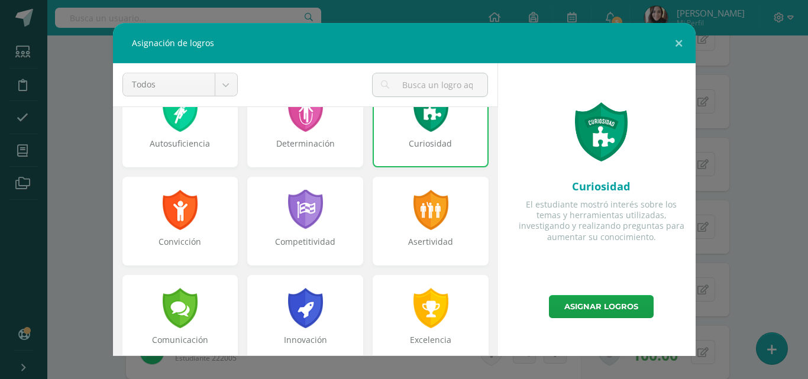
click at [199, 302] on div "Comunicación" at bounding box center [180, 319] width 116 height 89
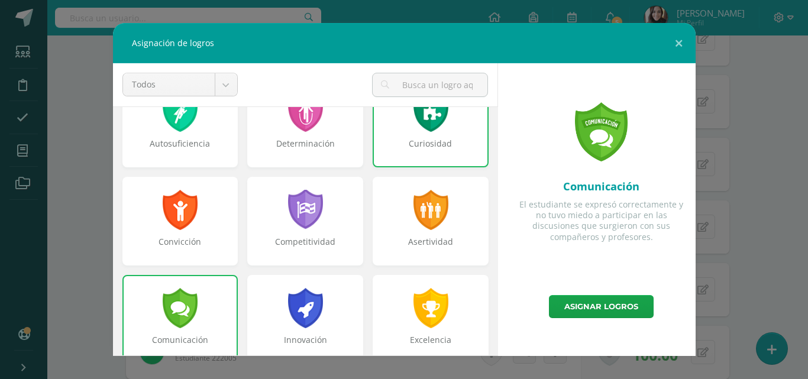
click at [577, 306] on link "Asignar logros" at bounding box center [601, 306] width 105 height 23
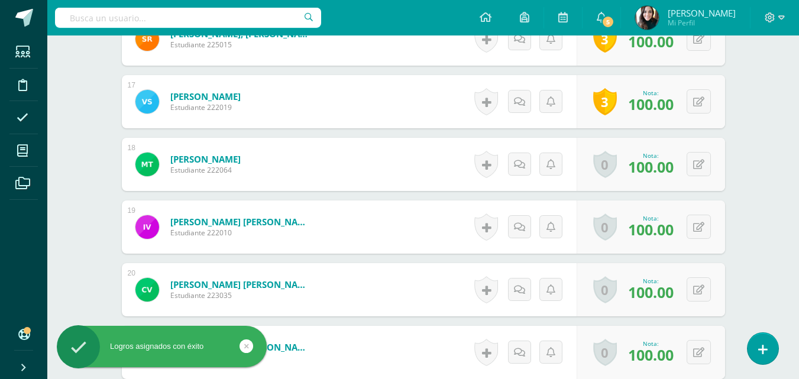
click at [484, 163] on link at bounding box center [487, 164] width 24 height 27
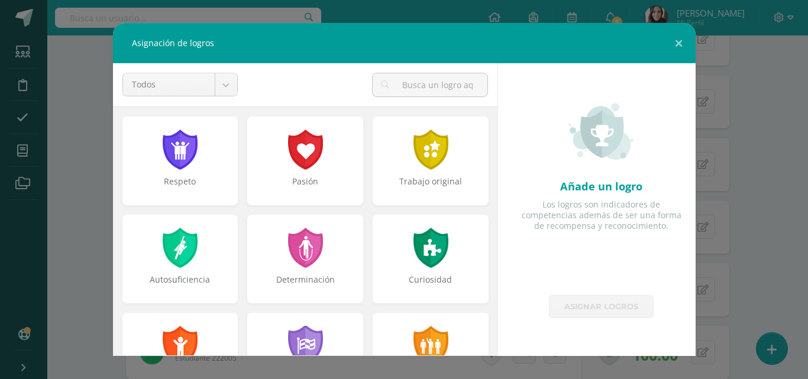
click at [182, 175] on div "Respeto" at bounding box center [180, 161] width 116 height 89
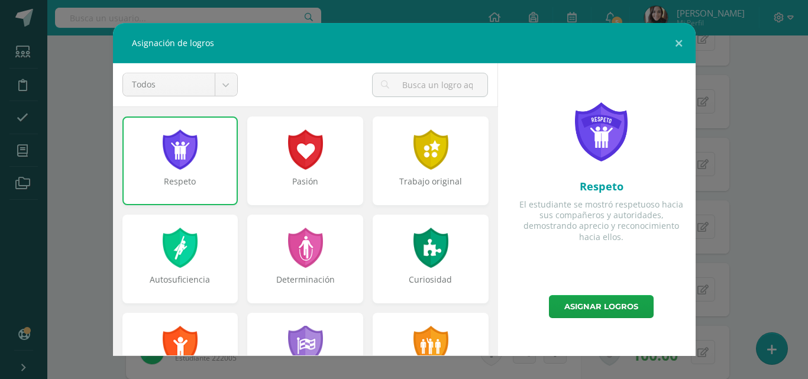
click at [412, 249] on div at bounding box center [431, 248] width 38 height 40
click at [164, 244] on div at bounding box center [180, 248] width 38 height 40
click at [607, 313] on link "Asignar logros" at bounding box center [601, 306] width 105 height 23
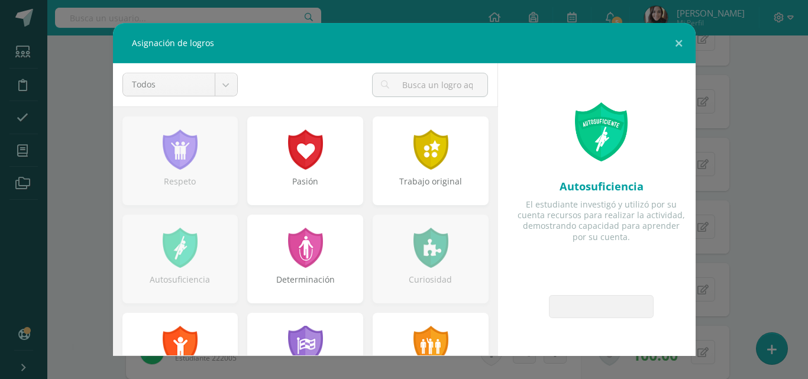
scroll to position [200, 0]
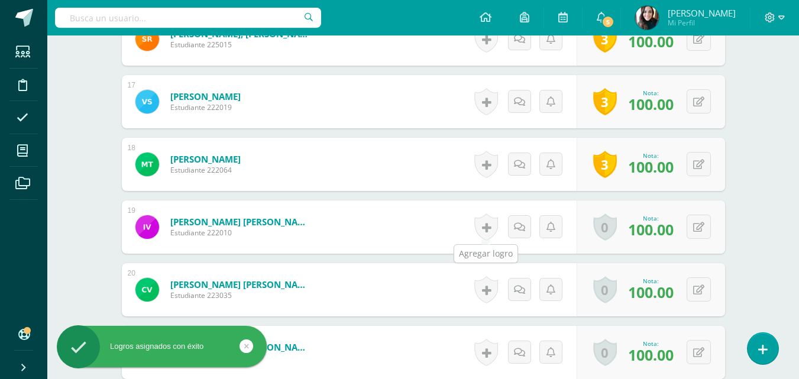
click at [487, 228] on link at bounding box center [487, 227] width 24 height 27
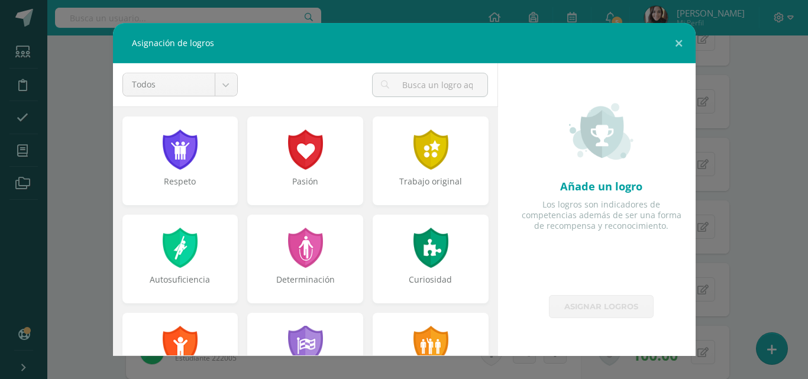
click at [143, 162] on div "Respeto" at bounding box center [180, 161] width 116 height 89
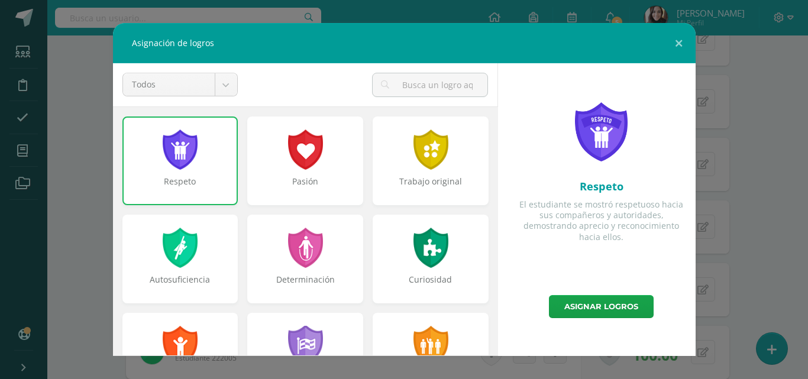
click at [395, 266] on div "Curiosidad" at bounding box center [431, 259] width 116 height 89
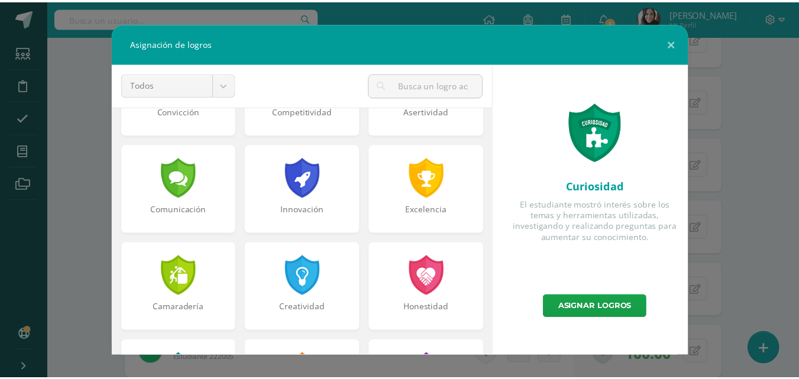
scroll to position [270, 0]
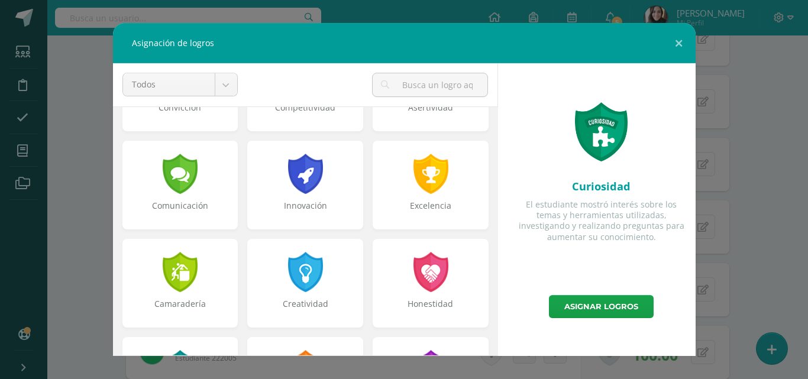
click at [182, 186] on div at bounding box center [180, 174] width 38 height 40
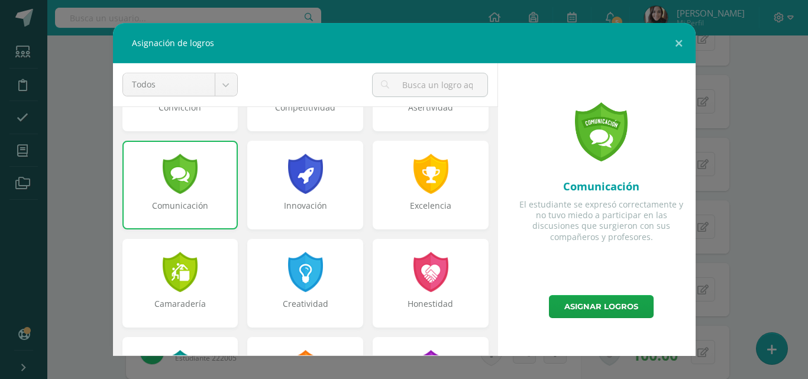
click at [594, 301] on link "Asignar logros" at bounding box center [601, 306] width 105 height 23
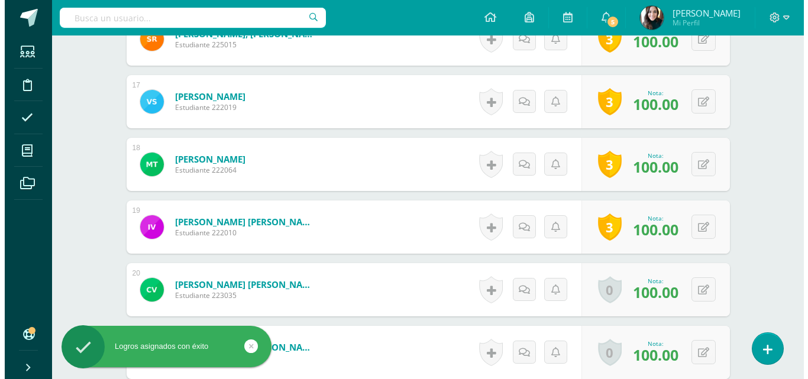
scroll to position [1475, 0]
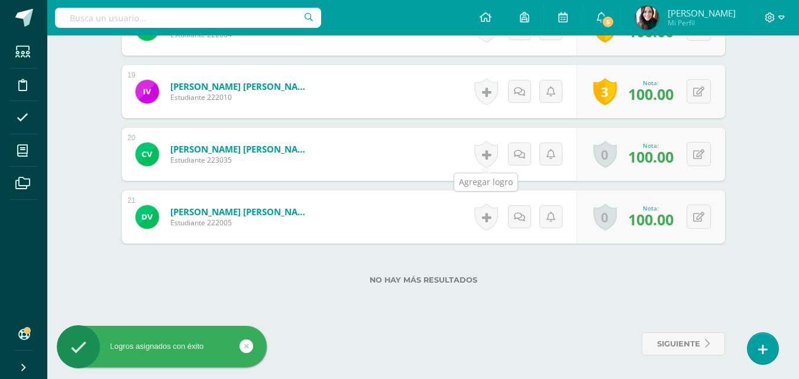
click at [481, 150] on link at bounding box center [487, 154] width 24 height 27
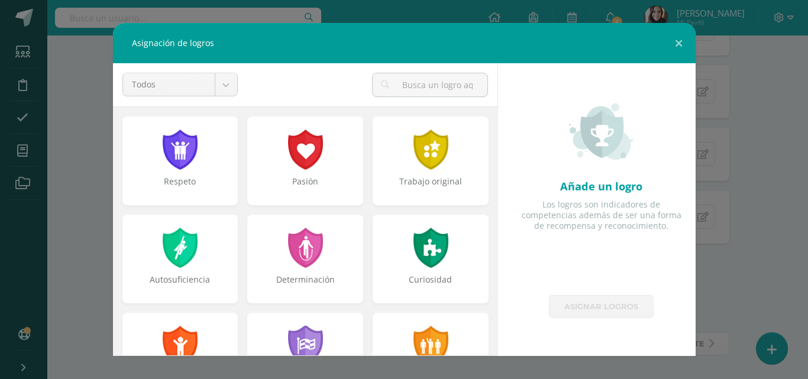
click at [186, 175] on div "Respeto" at bounding box center [180, 161] width 116 height 89
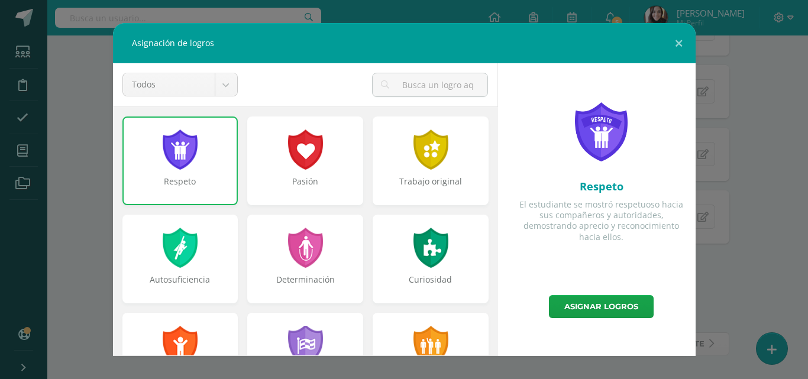
click at [449, 254] on div "Curiosidad" at bounding box center [431, 259] width 116 height 89
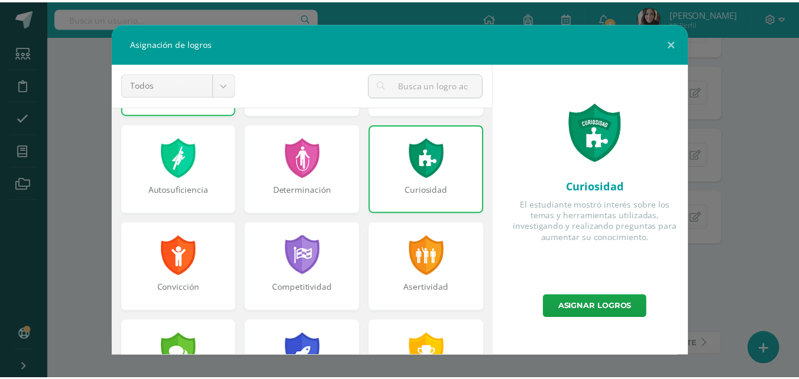
scroll to position [93, 0]
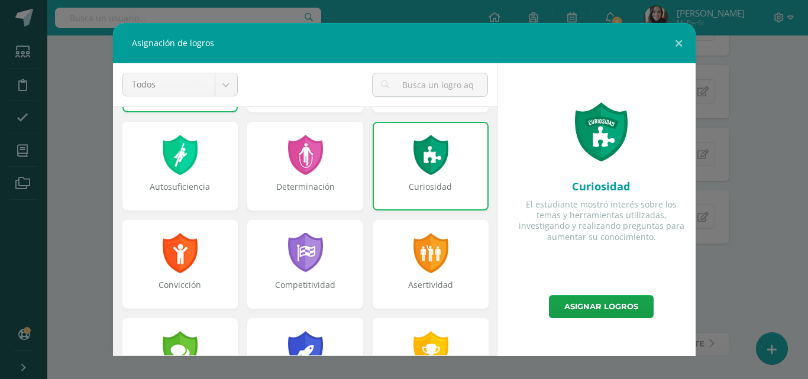
click at [155, 173] on div "Autosuficiencia" at bounding box center [180, 166] width 116 height 89
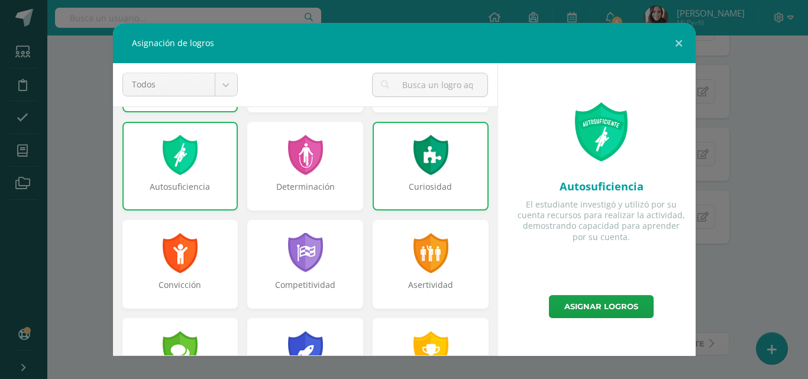
click at [605, 302] on link "Asignar logros" at bounding box center [601, 306] width 105 height 23
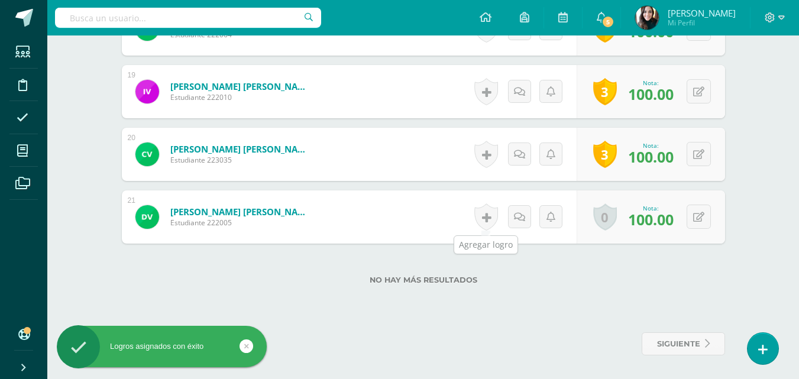
click at [484, 213] on link at bounding box center [487, 217] width 24 height 27
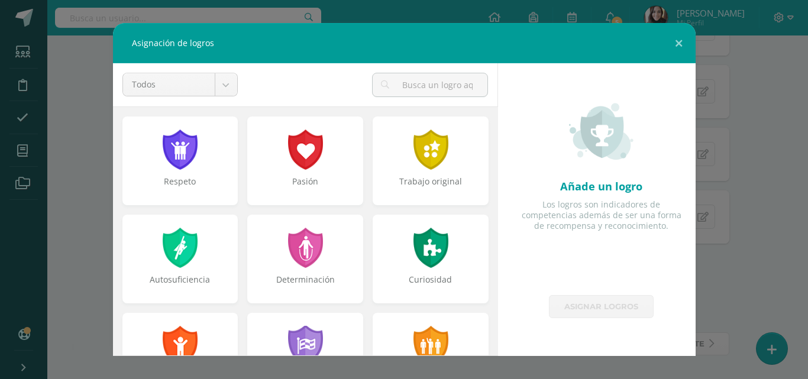
click at [166, 135] on div at bounding box center [180, 150] width 38 height 40
click at [302, 173] on div "Pasión" at bounding box center [305, 161] width 116 height 89
click at [404, 266] on div "Curiosidad" at bounding box center [431, 259] width 116 height 89
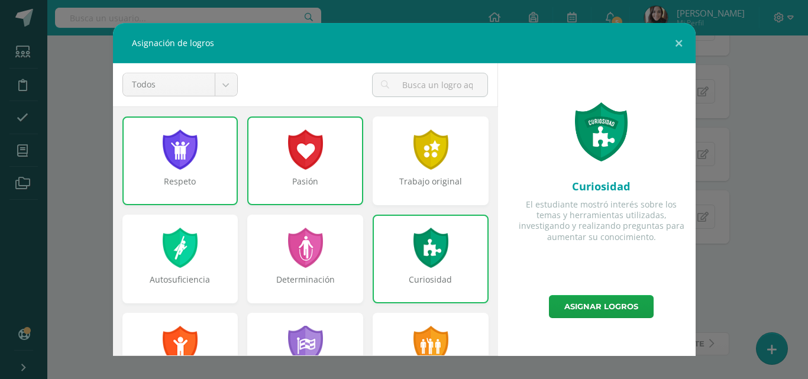
click at [582, 305] on link "Asignar logros" at bounding box center [601, 306] width 105 height 23
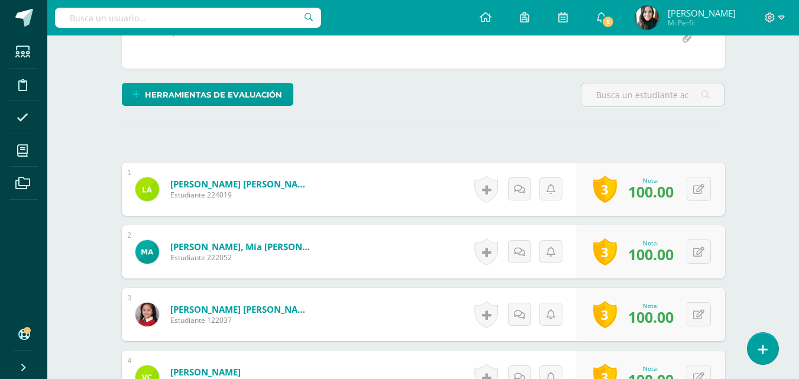
scroll to position [0, 0]
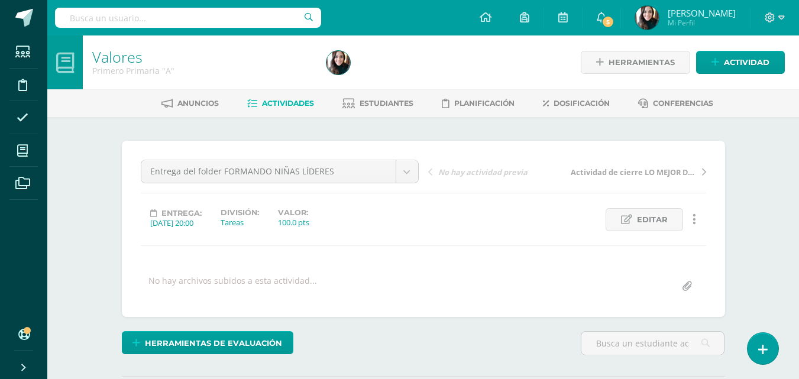
click at [614, 20] on span "5" at bounding box center [608, 21] width 13 height 13
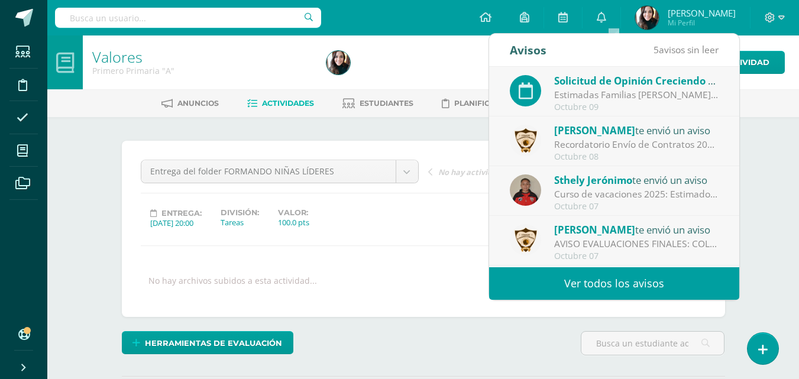
click at [635, 84] on span "Solicitud de Opinión Creciendo en Familia" at bounding box center [656, 81] width 204 height 14
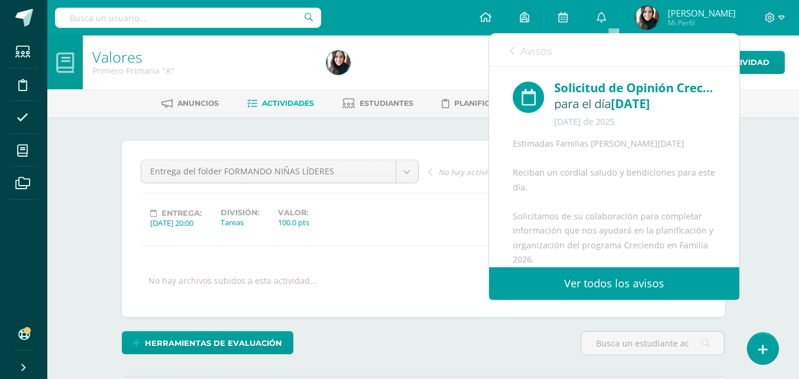
click at [647, 279] on link "Ver todos los avisos" at bounding box center [614, 283] width 250 height 33
click at [631, 279] on link "Ver todos los avisos" at bounding box center [614, 283] width 250 height 33
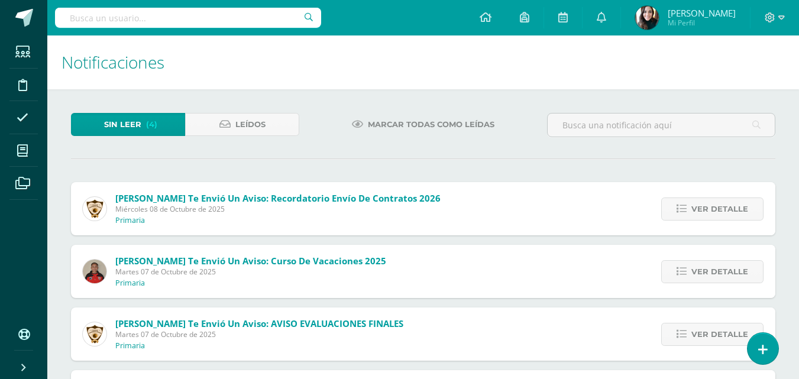
click at [391, 123] on span "Marcar todas como leídas" at bounding box center [431, 125] width 127 height 22
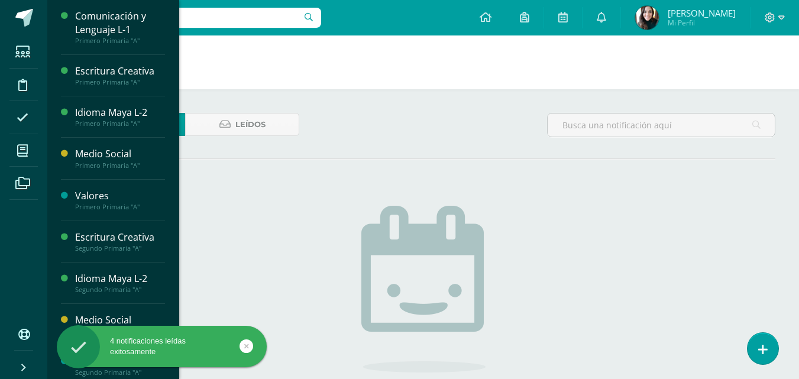
click at [21, 147] on icon at bounding box center [22, 151] width 11 height 12
